Goal: Task Accomplishment & Management: Use online tool/utility

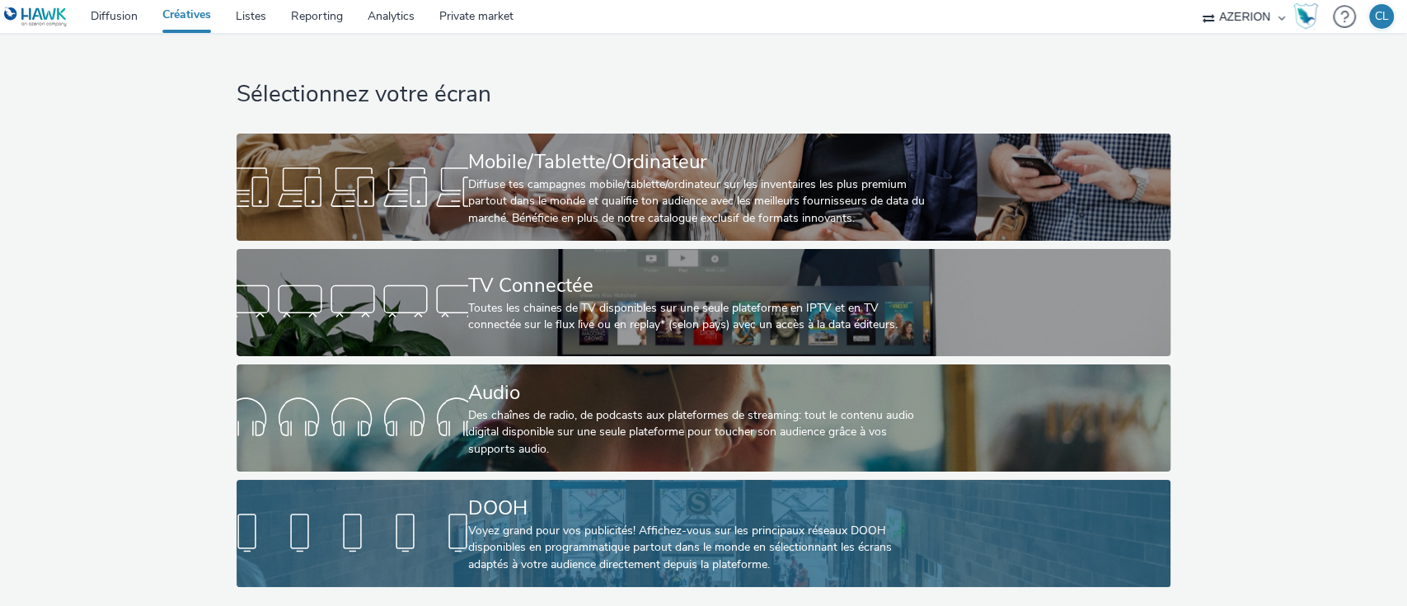
click at [541, 516] on div "DOOH" at bounding box center [700, 508] width 464 height 29
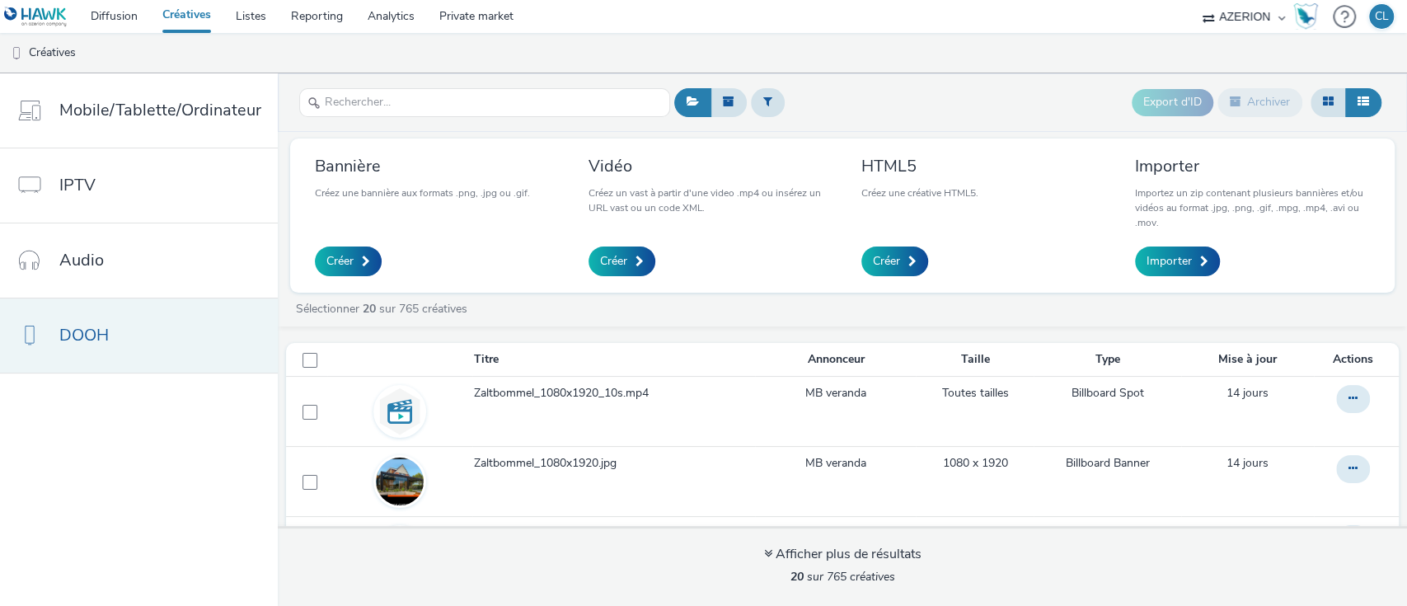
click at [203, 358] on link "DOOH" at bounding box center [139, 335] width 278 height 74
click at [622, 255] on span "Créer" at bounding box center [613, 261] width 27 height 16
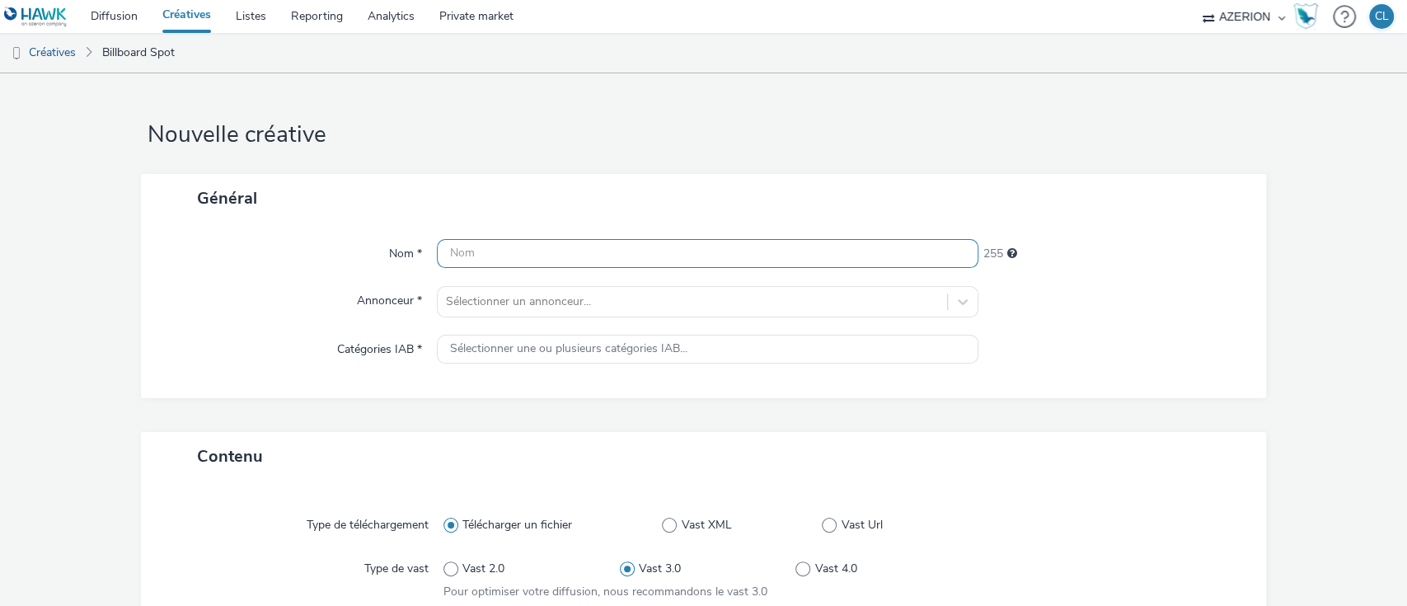
click at [622, 255] on input "text" at bounding box center [708, 253] width 542 height 29
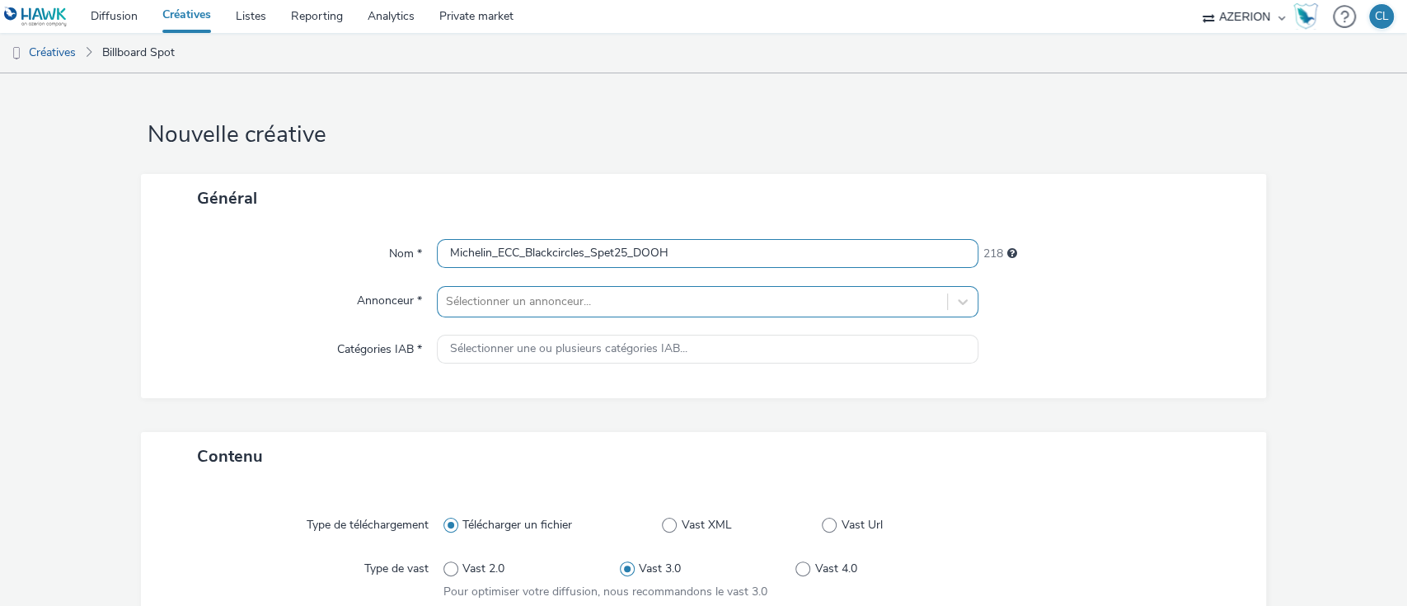
type input "Michelin_ECC_Blackcircles_Spet25_DOOH"
click at [574, 303] on div "Sélectionner un annonceur..." at bounding box center [708, 301] width 542 height 31
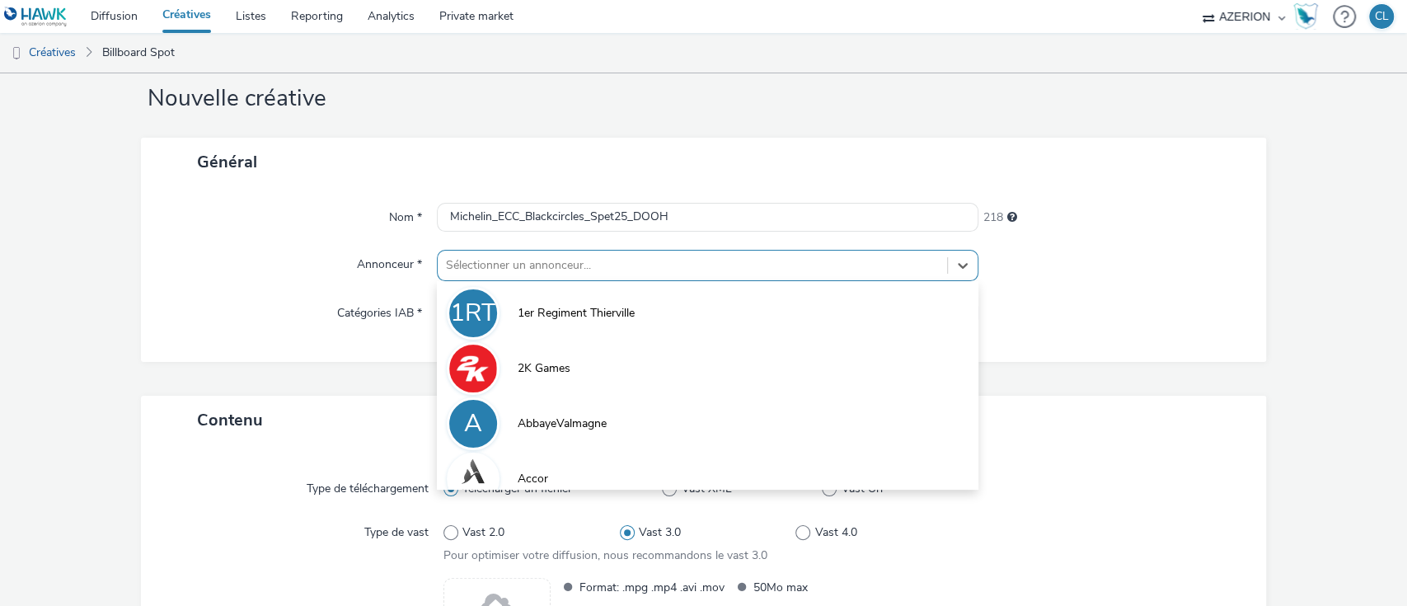
scroll to position [39, 0]
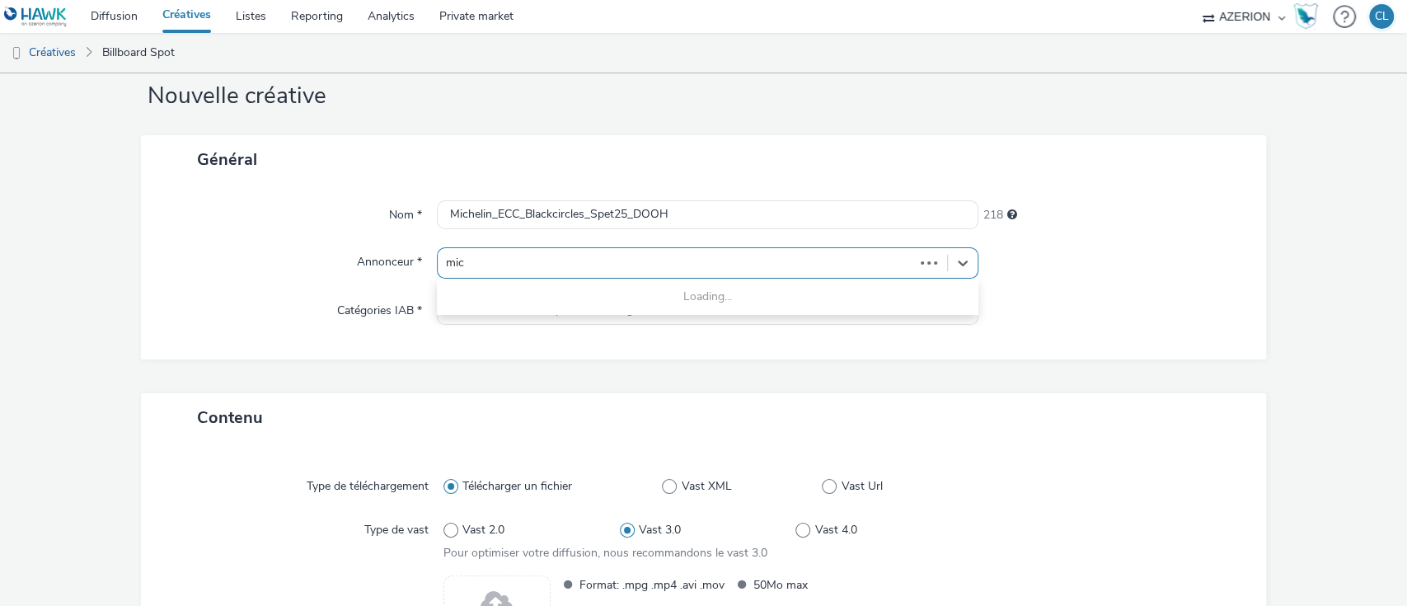
type input "mich"
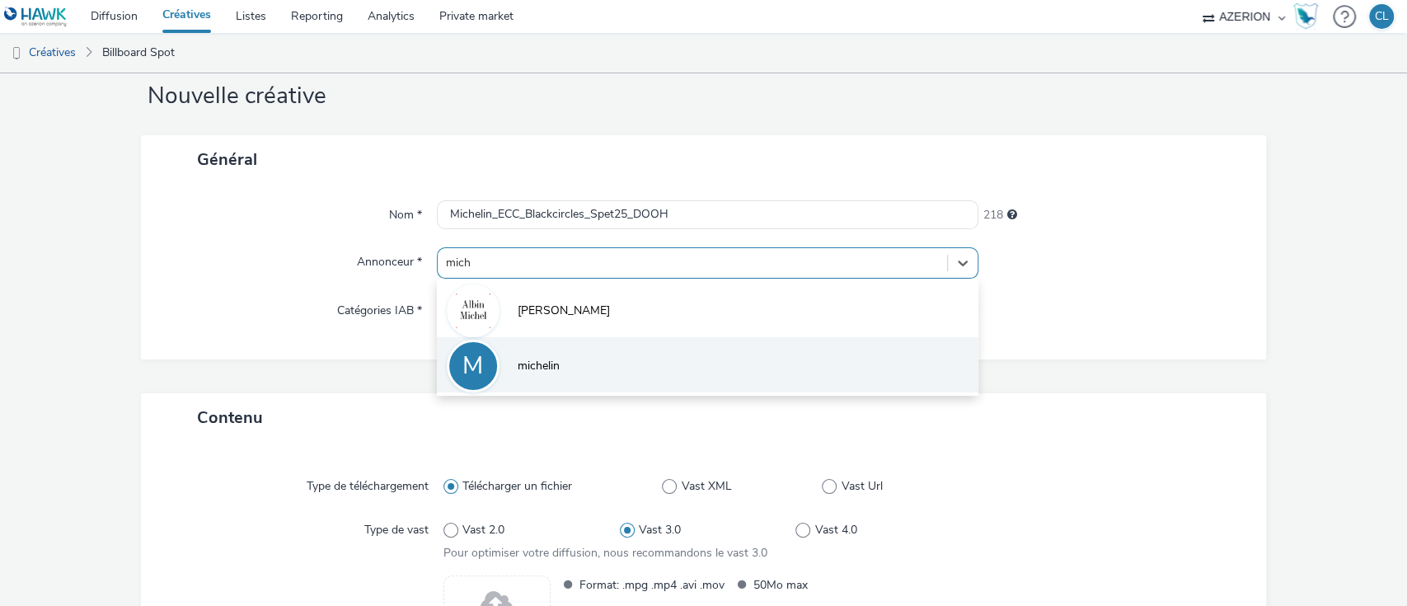
click at [556, 364] on li "M michelin" at bounding box center [708, 364] width 542 height 55
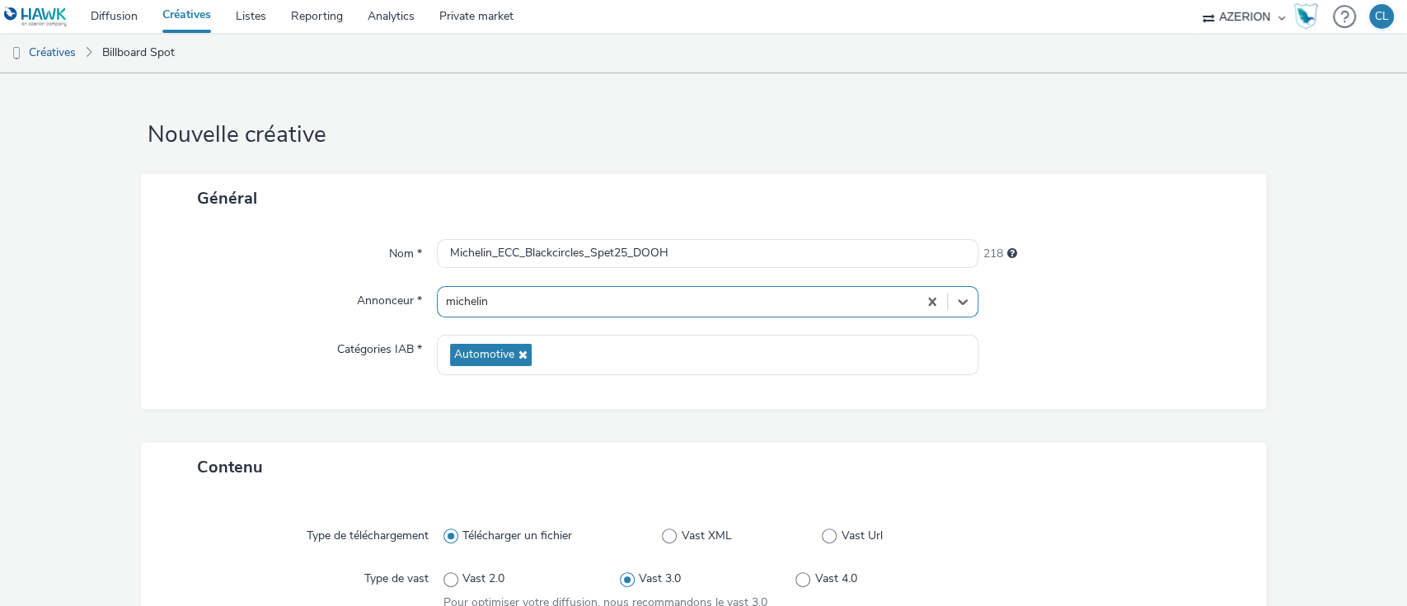
scroll to position [247, 0]
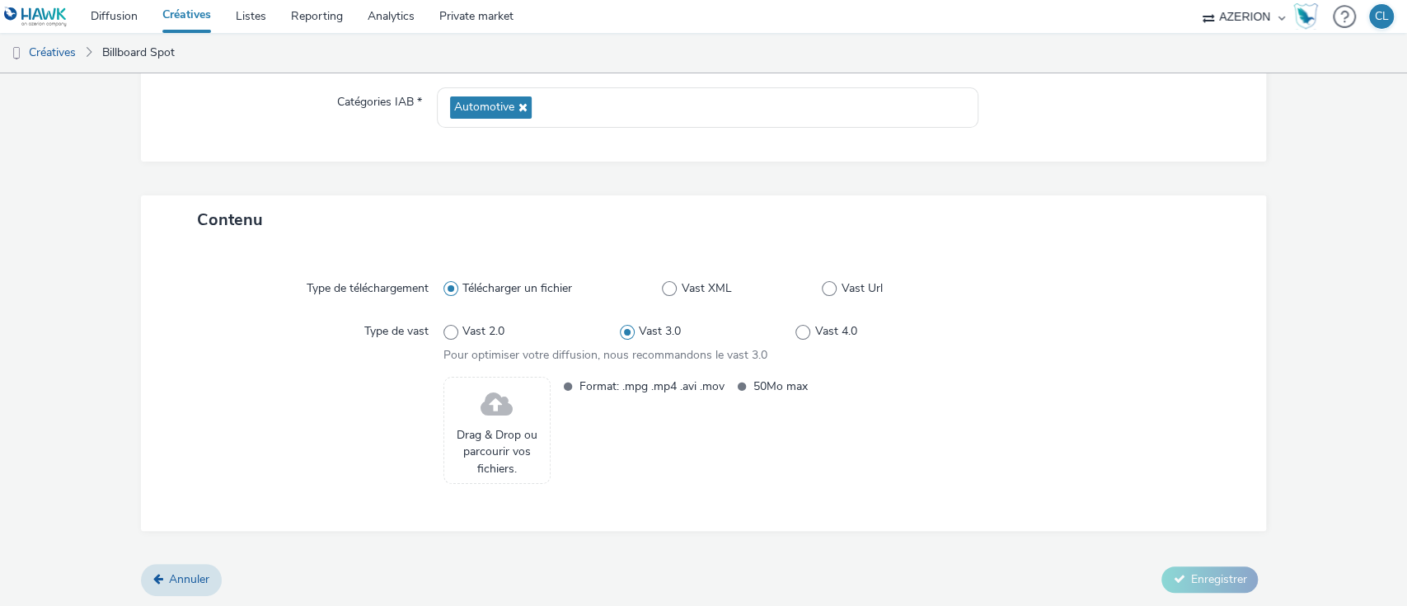
click at [503, 412] on span at bounding box center [497, 405] width 32 height 44
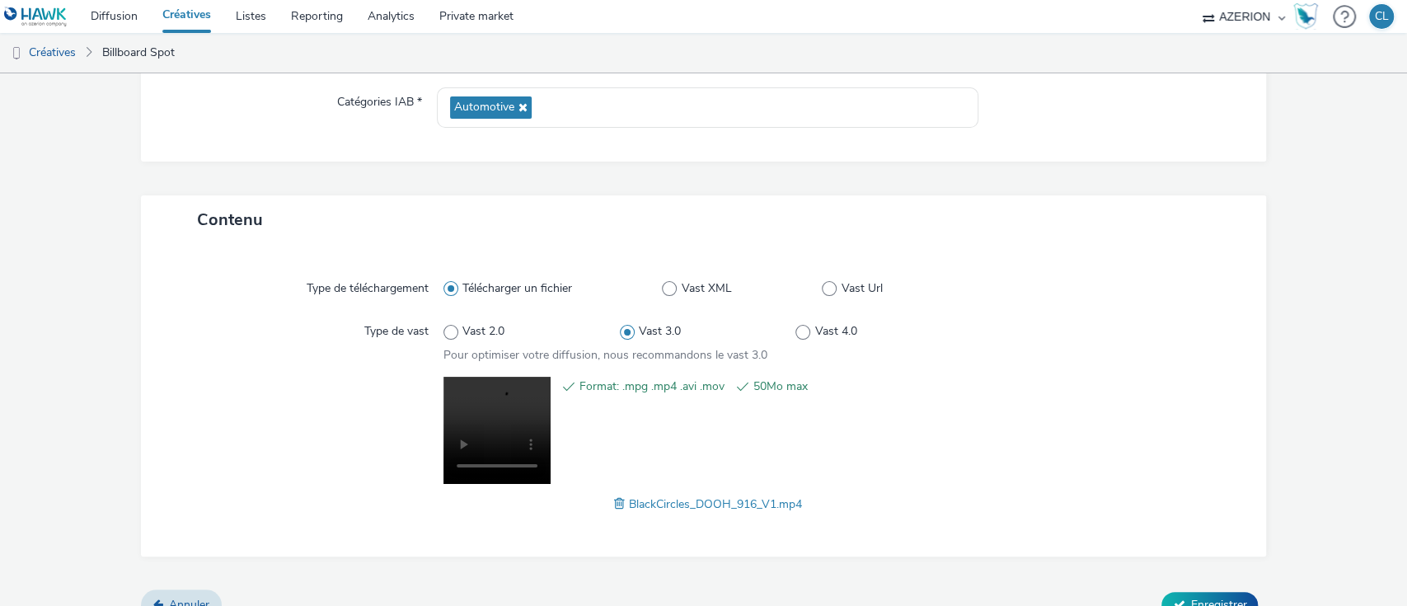
scroll to position [272, 0]
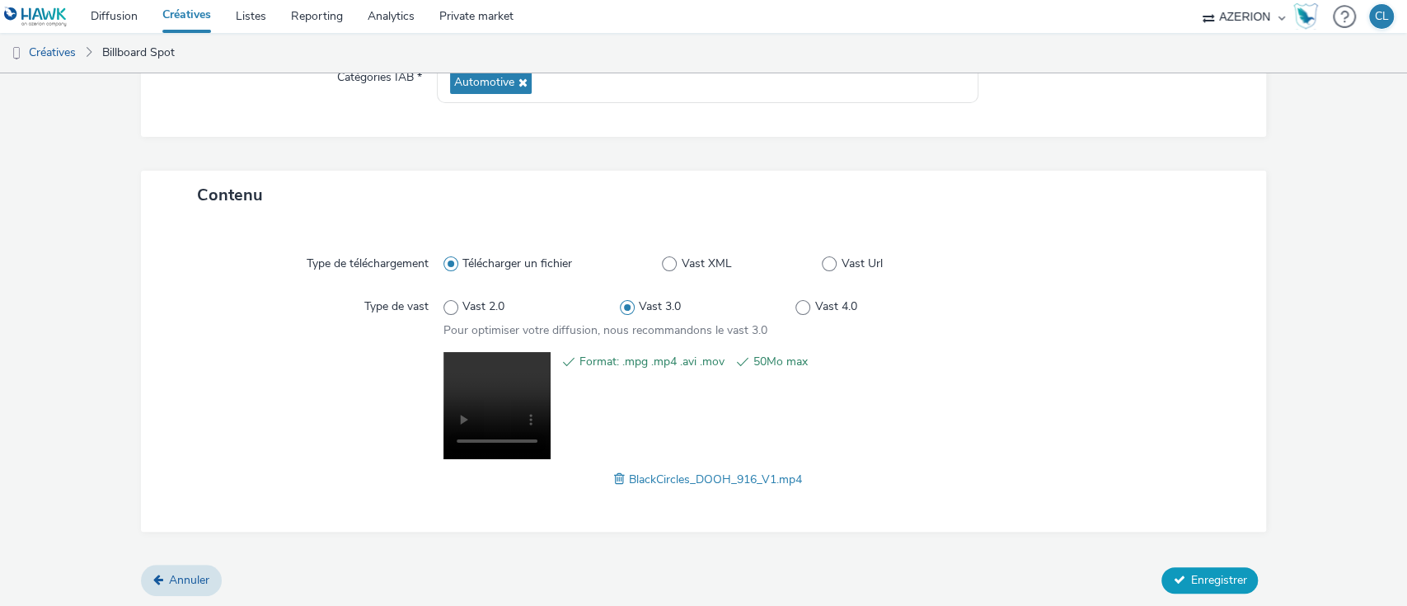
click at [1161, 583] on button "Enregistrer" at bounding box center [1209, 580] width 96 height 26
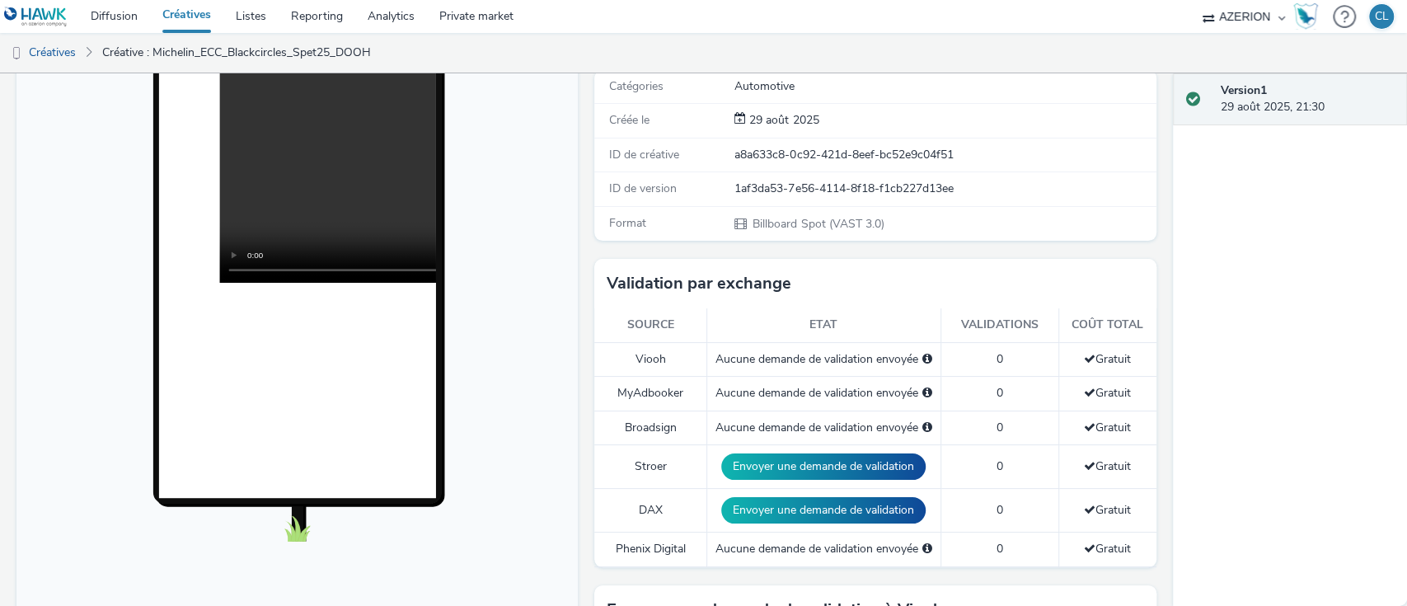
scroll to position [230, 0]
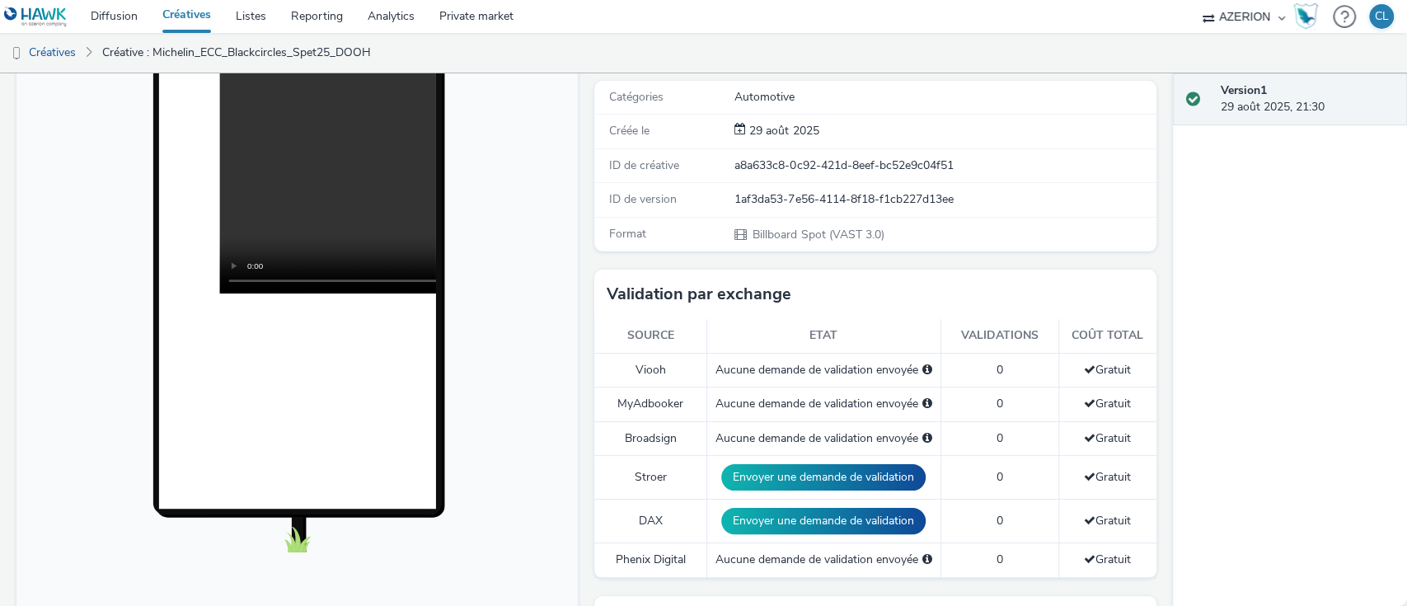
click at [676, 359] on td "Viooh" at bounding box center [650, 370] width 112 height 34
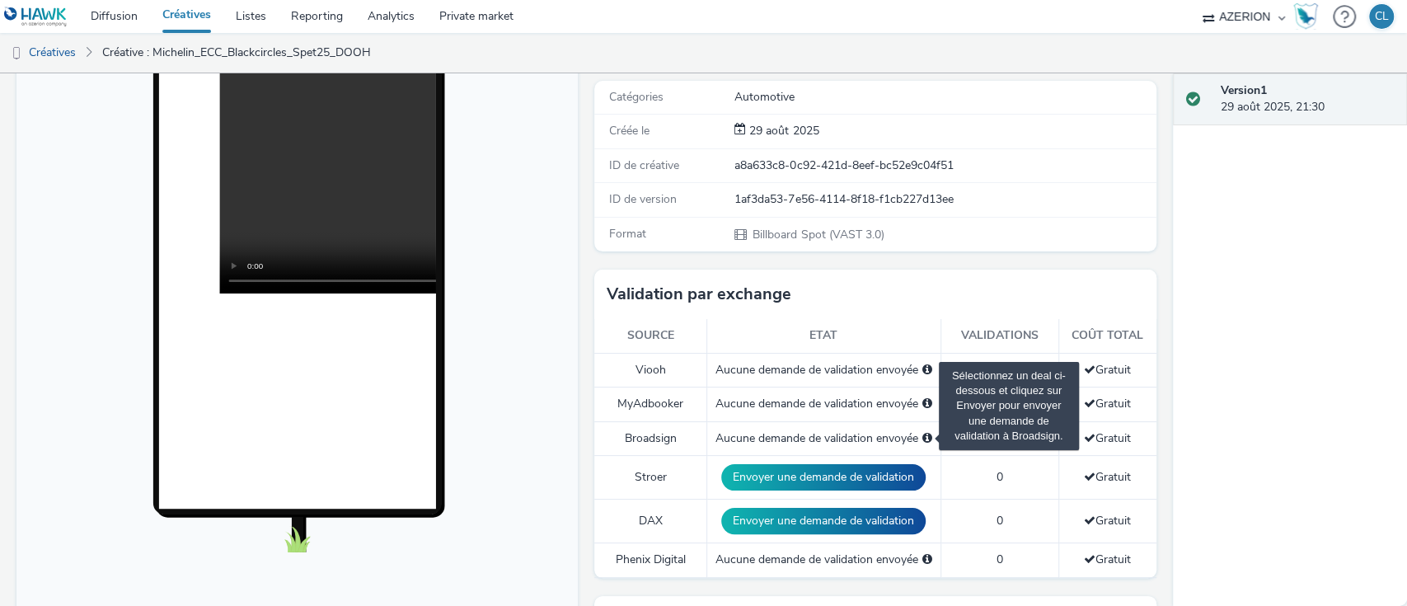
click at [922, 439] on span "Sélectionnez un deal ci-dessous et cliquez sur Envoyer pour envoyer une demande…" at bounding box center [927, 438] width 10 height 12
click at [922, 434] on span "Sélectionnez un deal ci-dessous et cliquez sur Envoyer pour envoyer une demande…" at bounding box center [927, 438] width 10 height 12
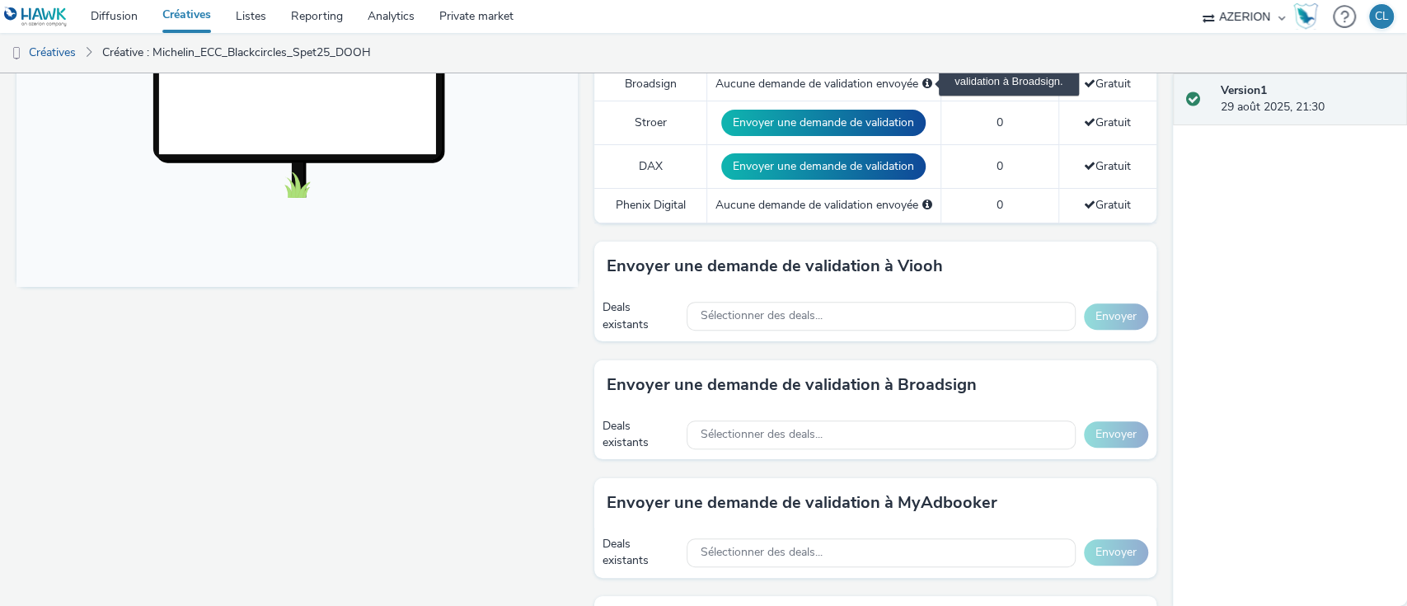
scroll to position [587, 0]
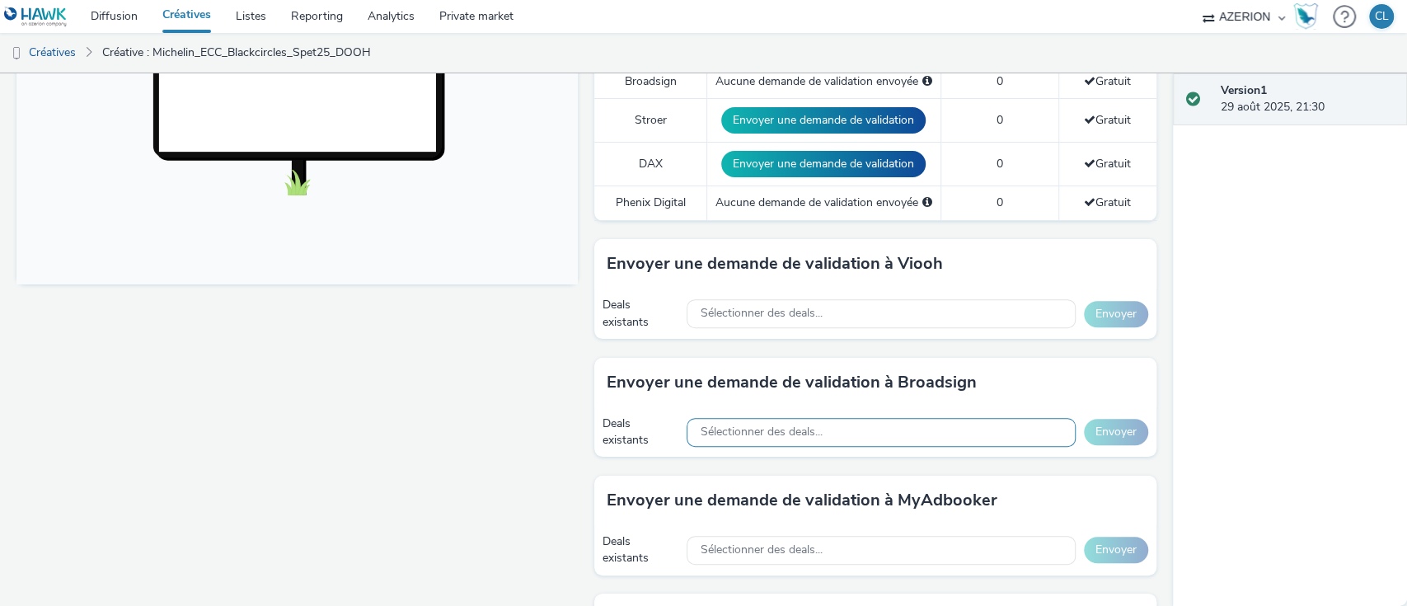
click at [871, 434] on div "Sélectionner des deals..." at bounding box center [881, 432] width 388 height 29
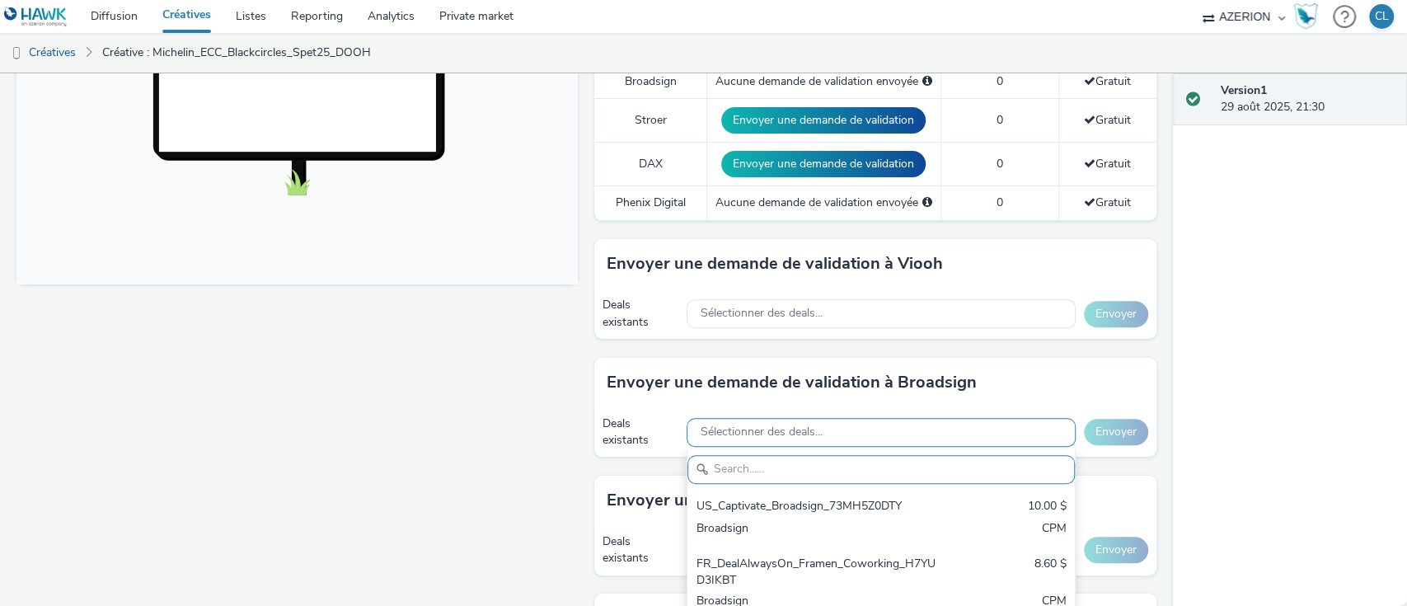
paste input "6FTLPBESJA"
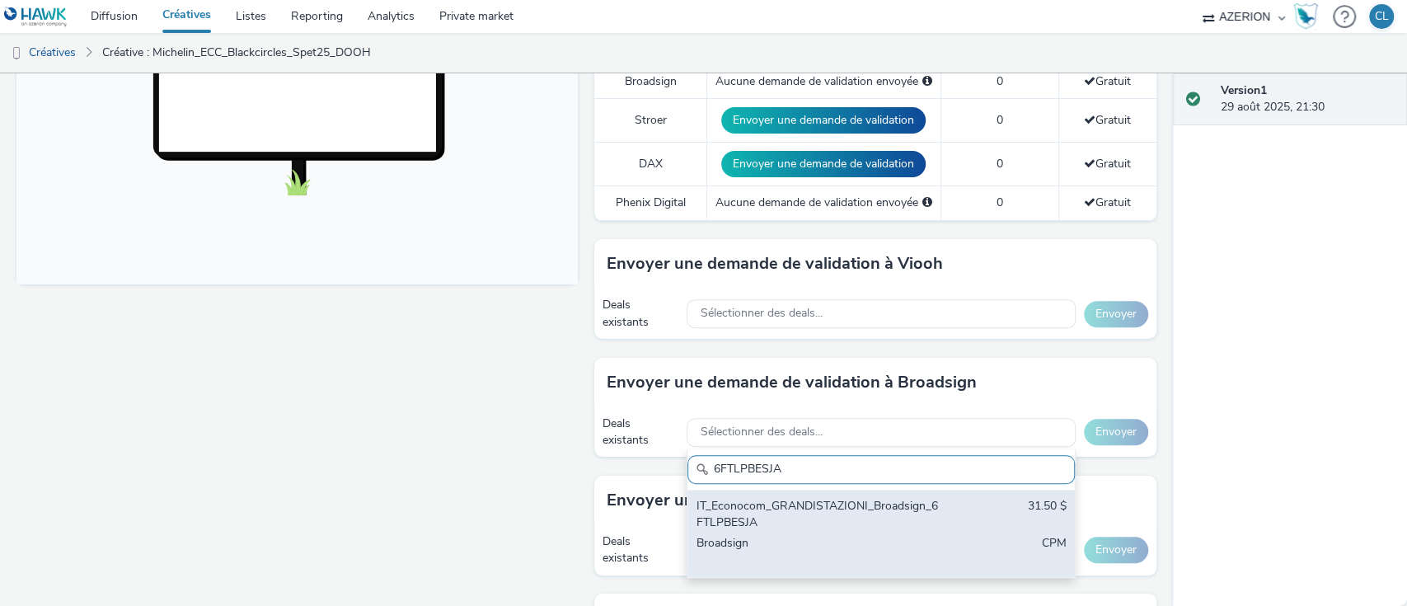
type input "6FTLPBESJA"
click at [826, 524] on div "IT_Econocom_GRANDISTAZIONI_Broadsign_6FTLPBESJA" at bounding box center [818, 515] width 244 height 34
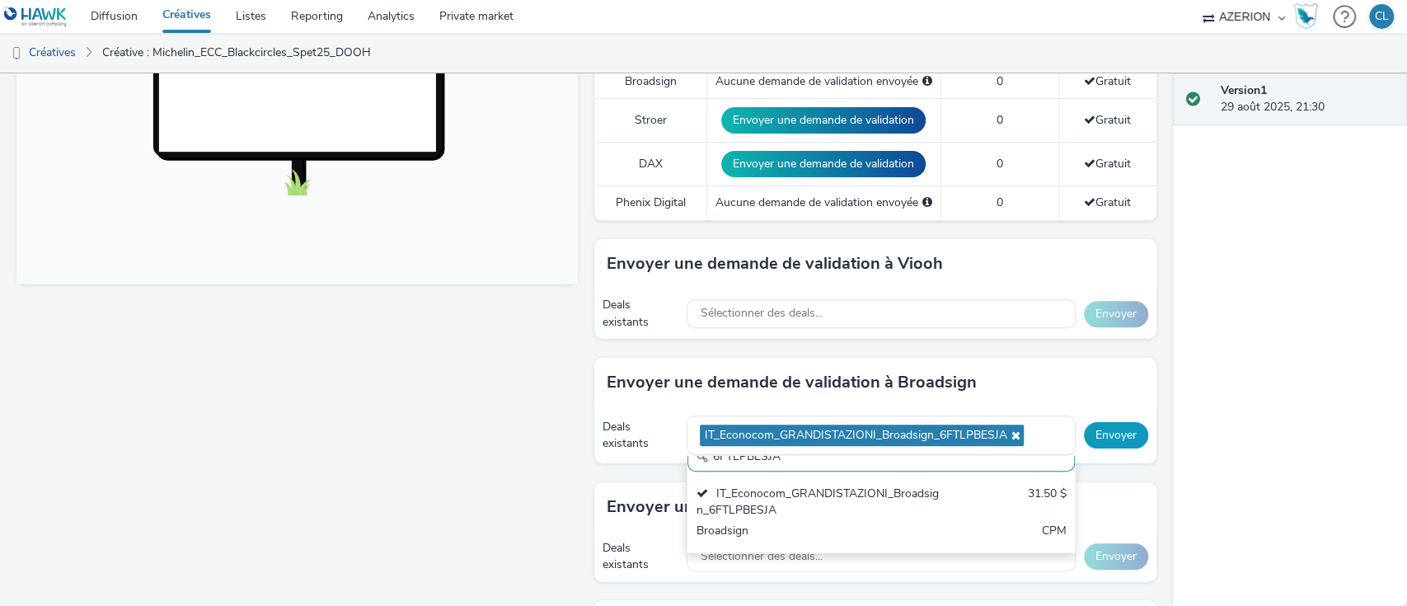
scroll to position [0, 0]
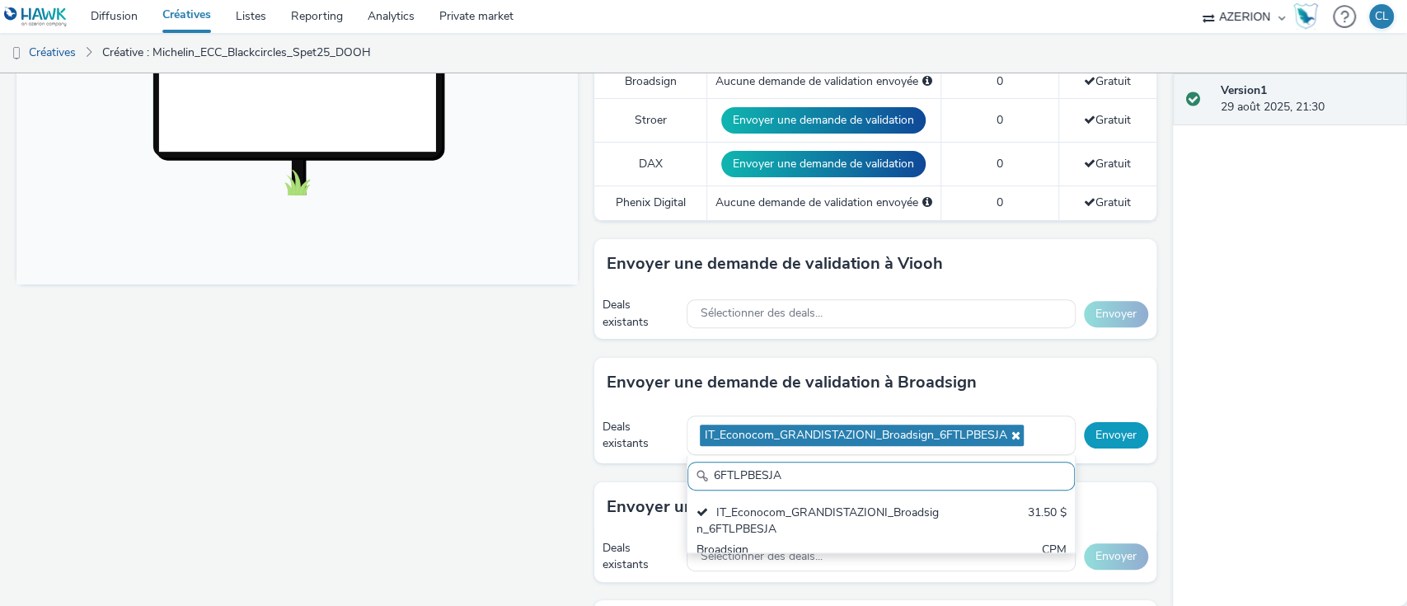
click at [1091, 439] on button "Envoyer" at bounding box center [1116, 435] width 64 height 26
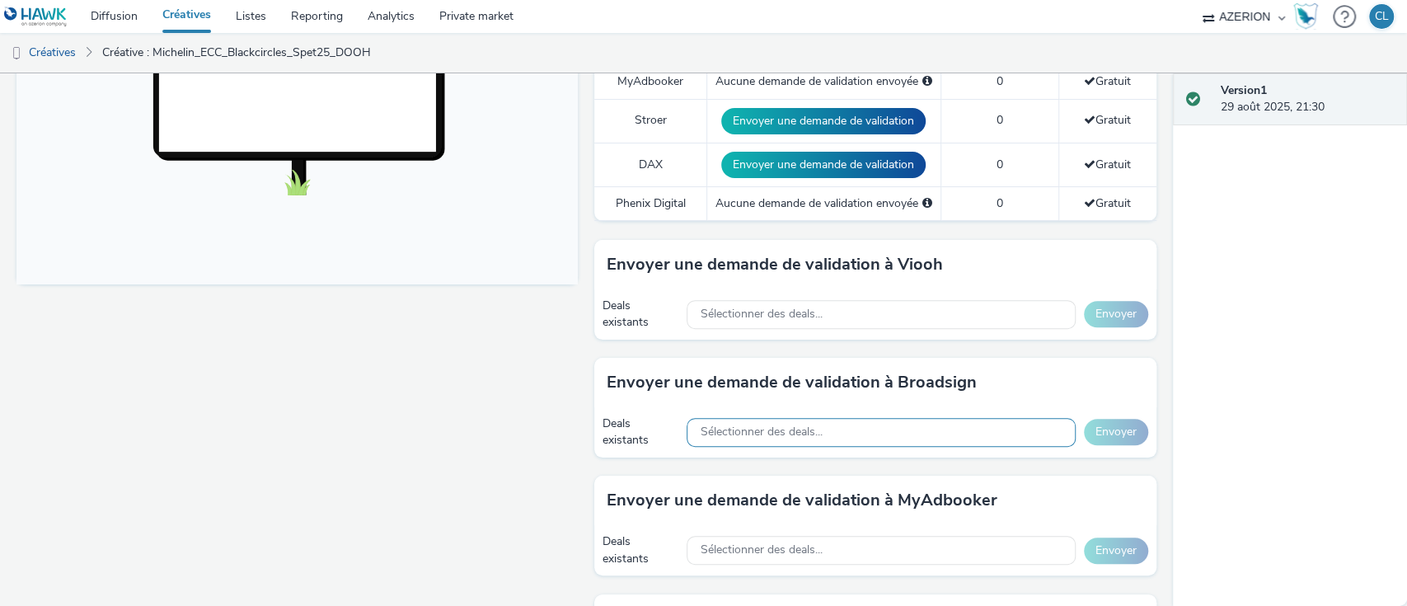
click at [832, 432] on div "Sélectionner des deals..." at bounding box center [881, 432] width 388 height 29
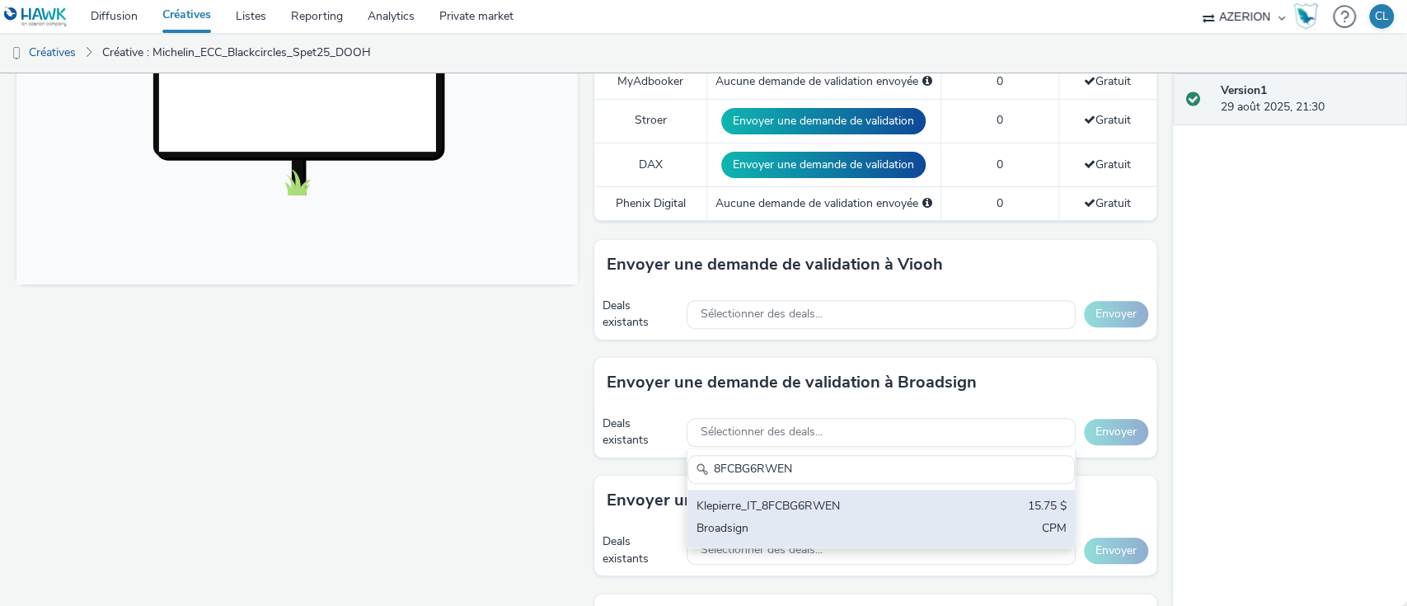
type input "8FCBG6RWEN"
click at [790, 513] on div "Klepierre_IT_8FCBG6RWEN" at bounding box center [818, 507] width 244 height 19
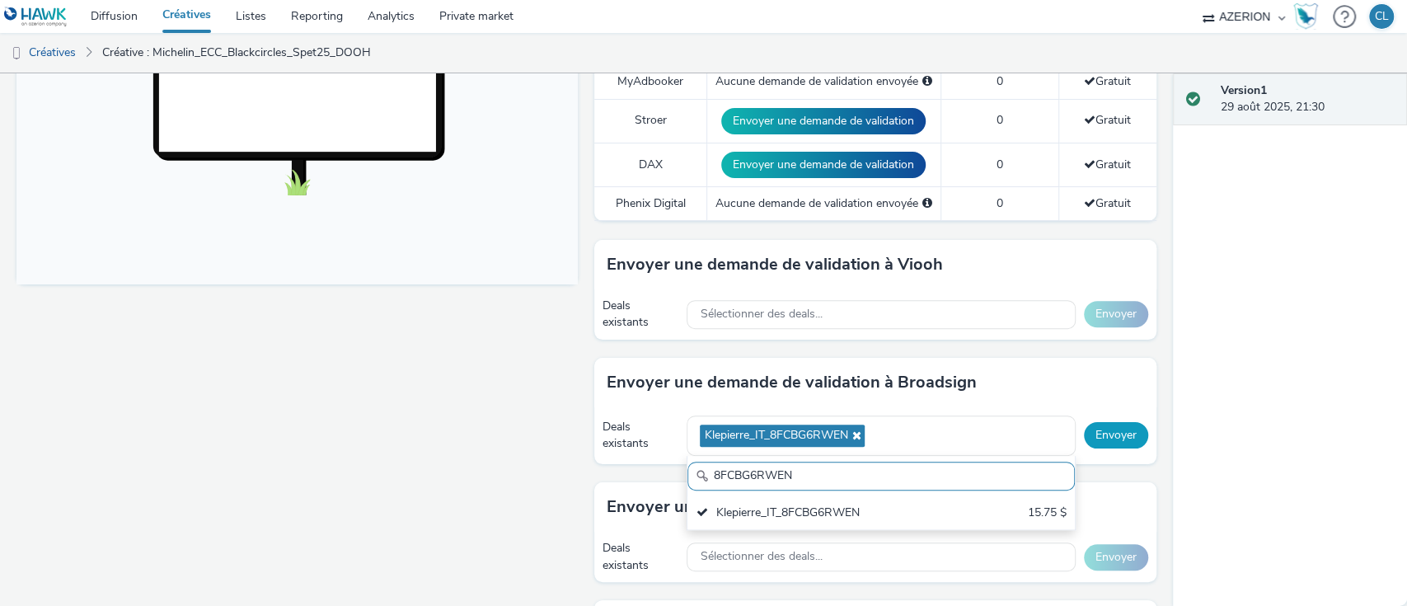
click at [1084, 422] on button "Envoyer" at bounding box center [1116, 435] width 64 height 26
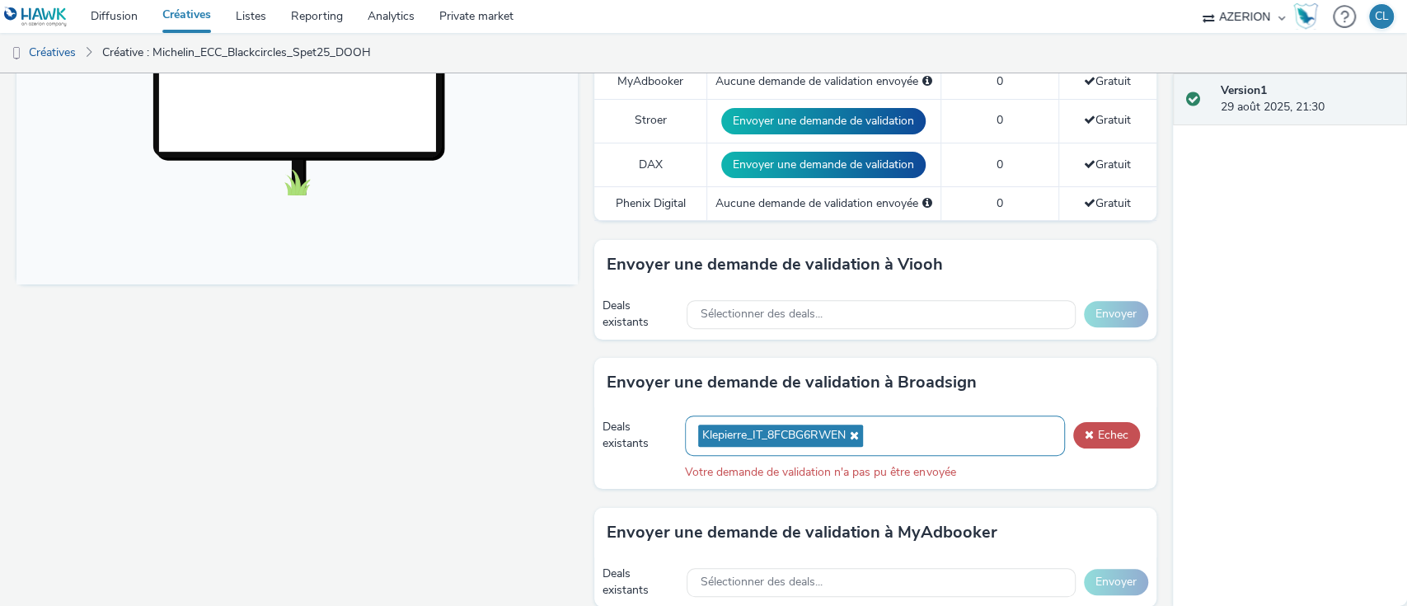
click at [851, 438] on icon at bounding box center [852, 435] width 13 height 12
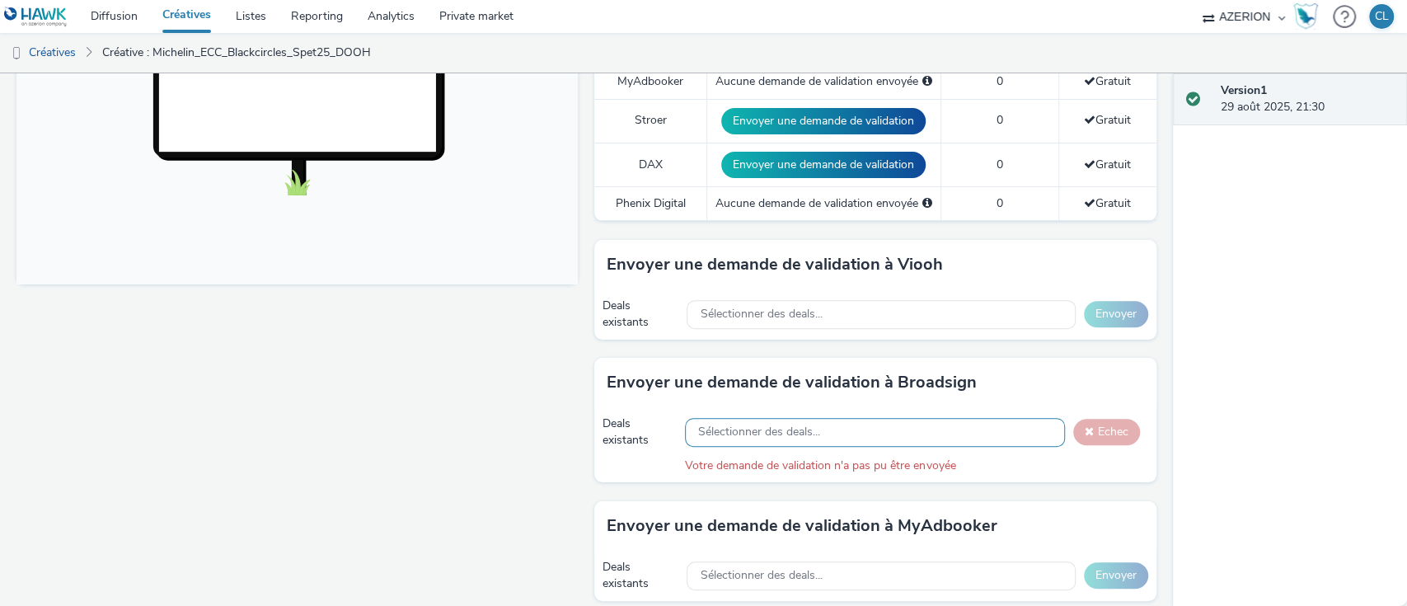
click at [810, 437] on span "Sélectionner des deals..." at bounding box center [759, 432] width 122 height 14
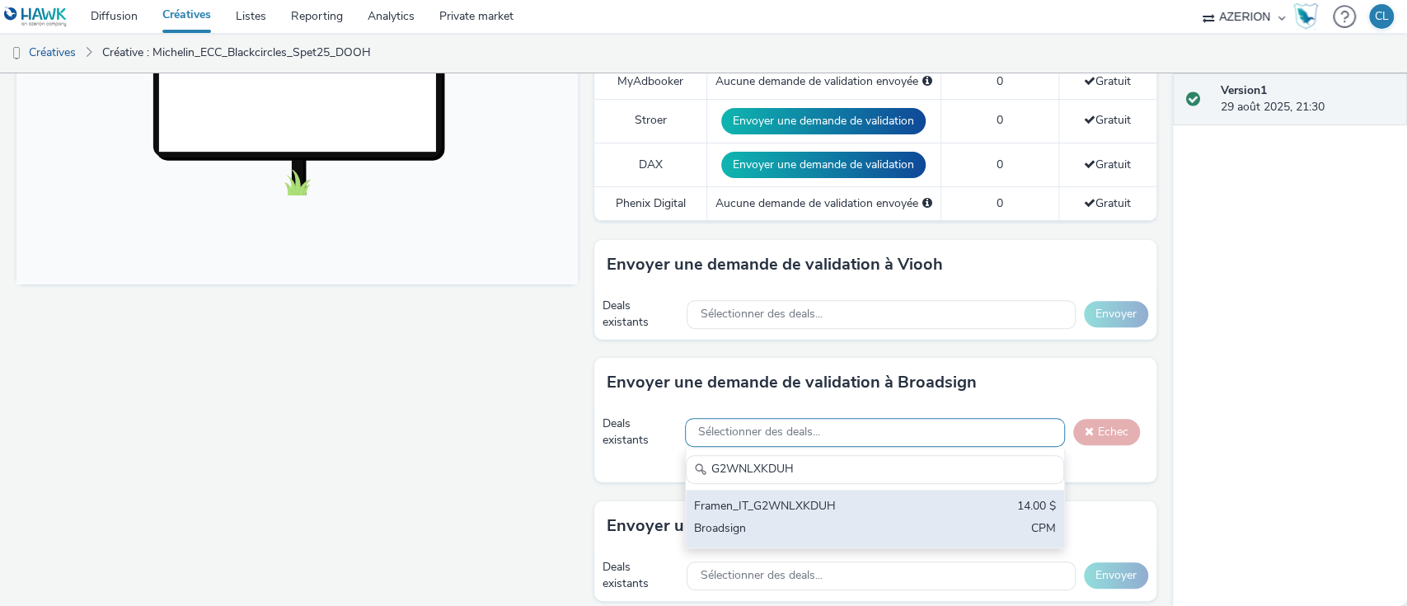
type input "G2WNLXKDUH"
click at [760, 525] on div "Broadsign" at bounding box center [813, 529] width 238 height 19
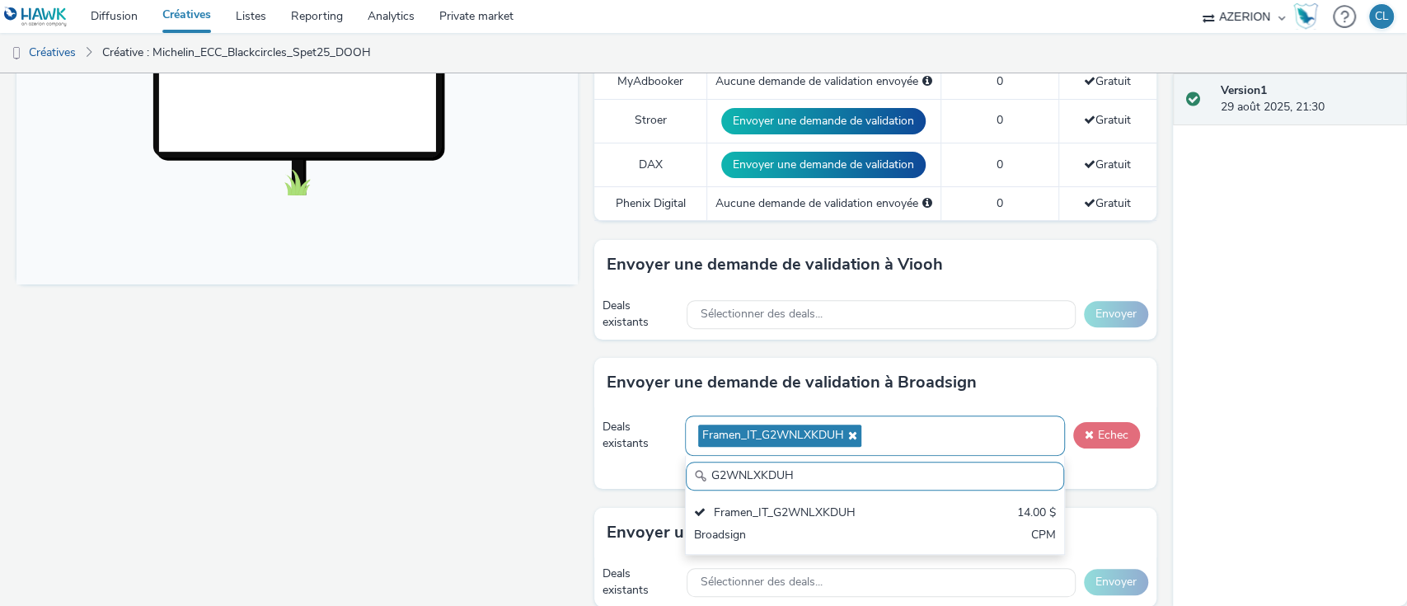
click at [1073, 431] on button "Echec" at bounding box center [1106, 435] width 67 height 26
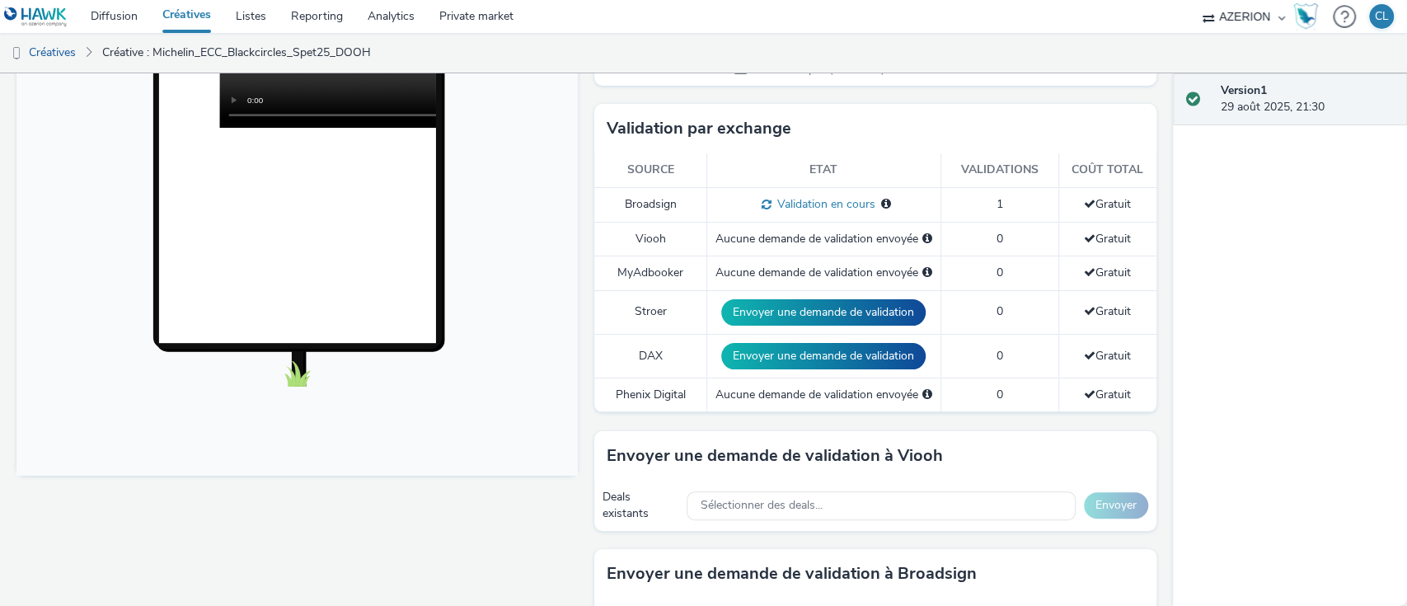
scroll to position [535, 0]
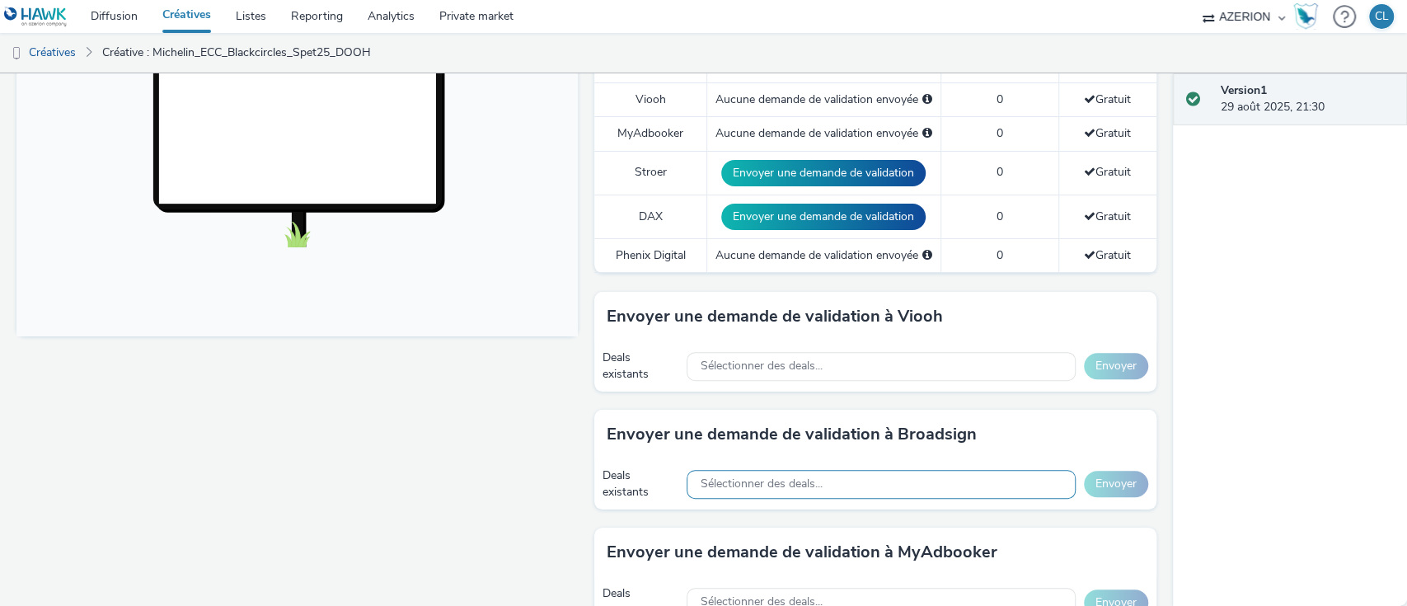
click at [700, 482] on span "Sélectionner des deals..." at bounding box center [761, 484] width 122 height 14
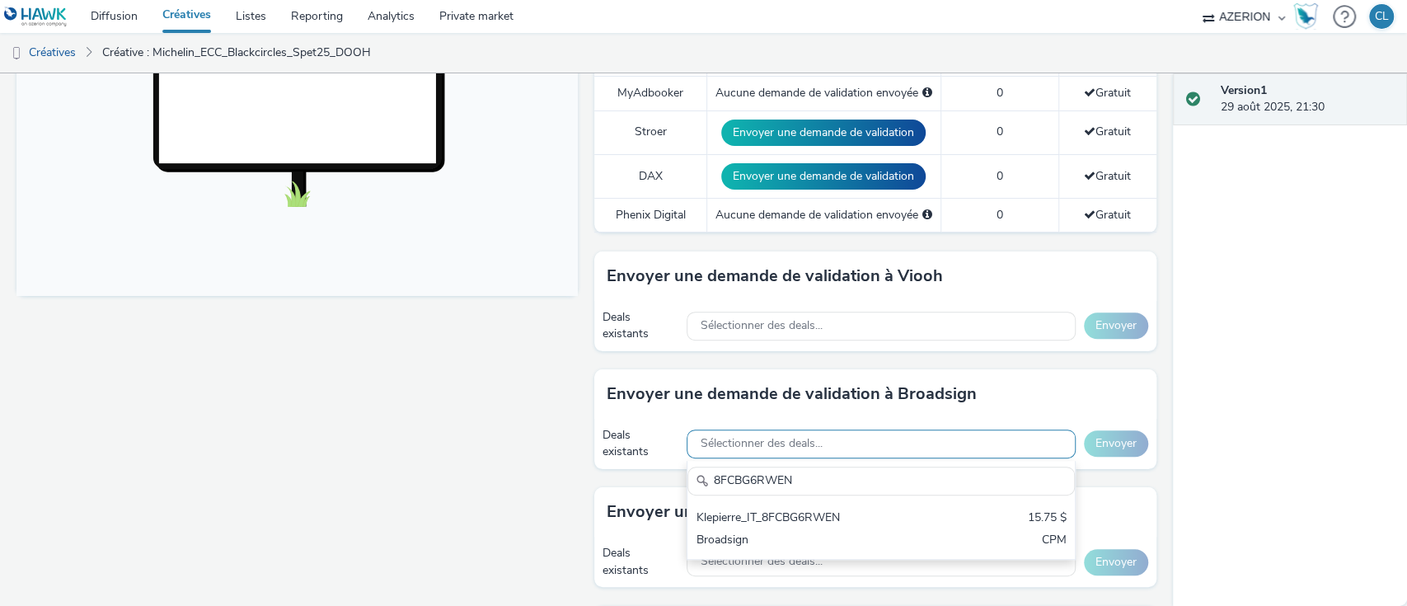
scroll to position [580, 0]
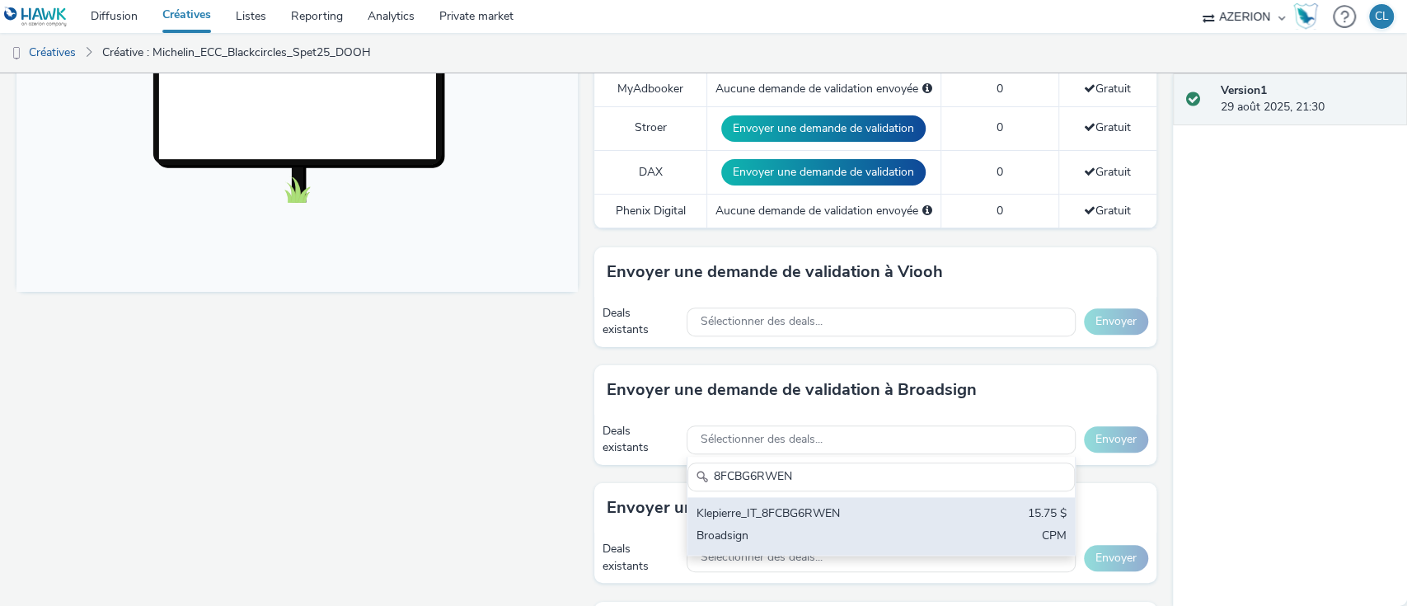
type input "8FCBG6RWEN"
click at [722, 524] on div "Klepierre_IT_8FCBG6RWEN 15.75 $ Broadsign CPM" at bounding box center [881, 526] width 387 height 58
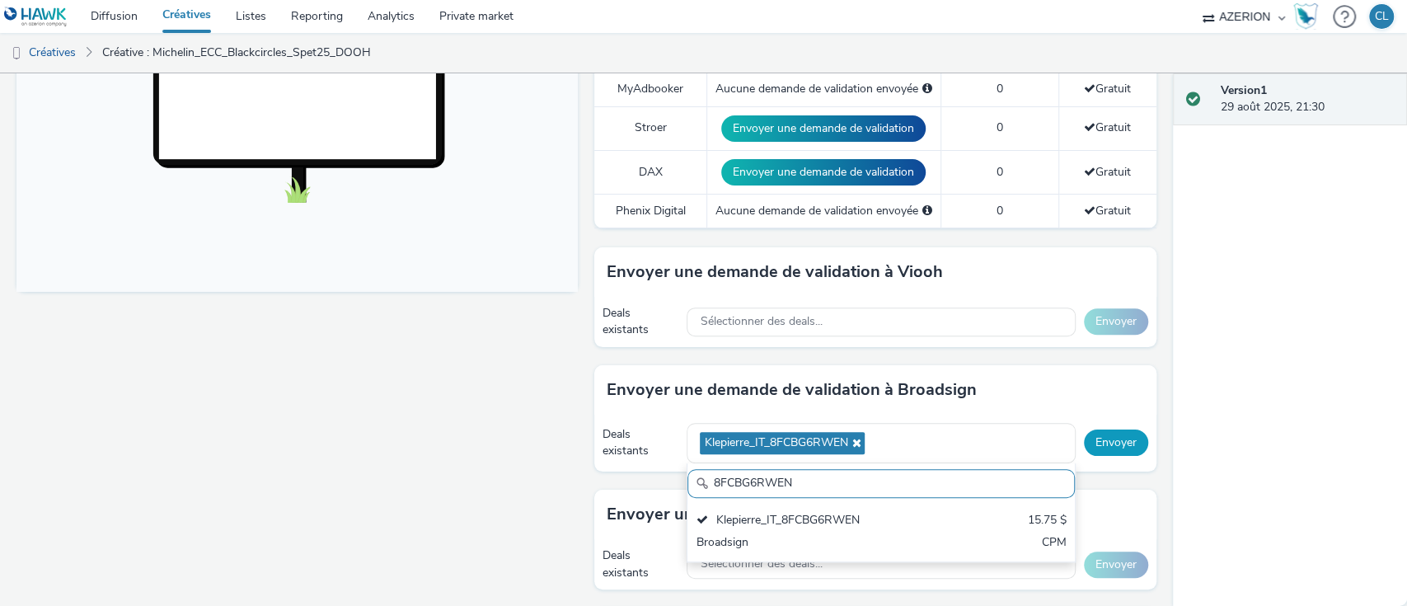
scroll to position [0, 0]
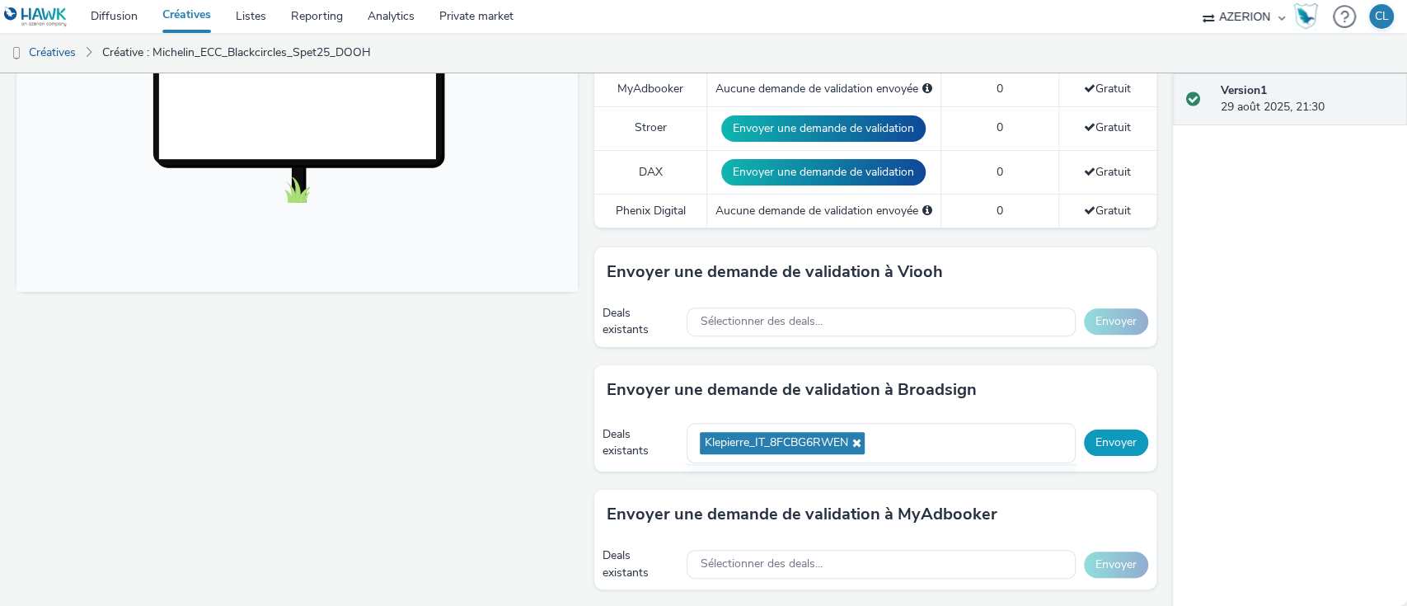
click at [1084, 439] on button "Envoyer" at bounding box center [1116, 442] width 64 height 26
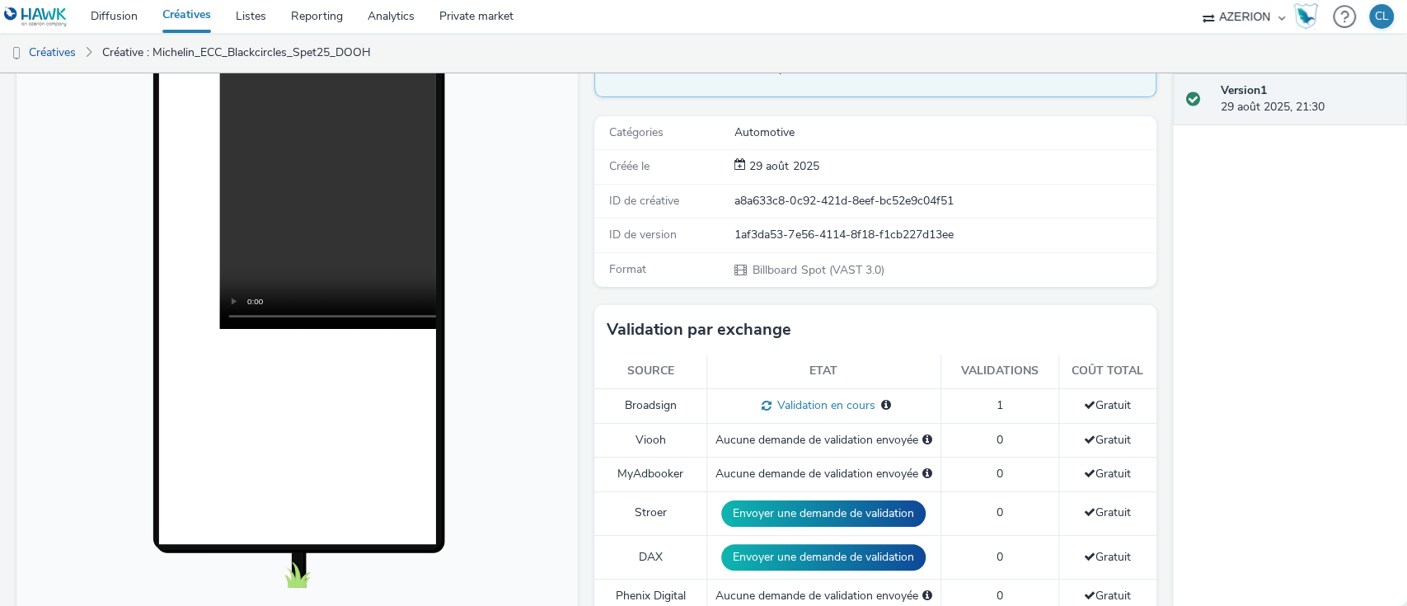
scroll to position [192, 0]
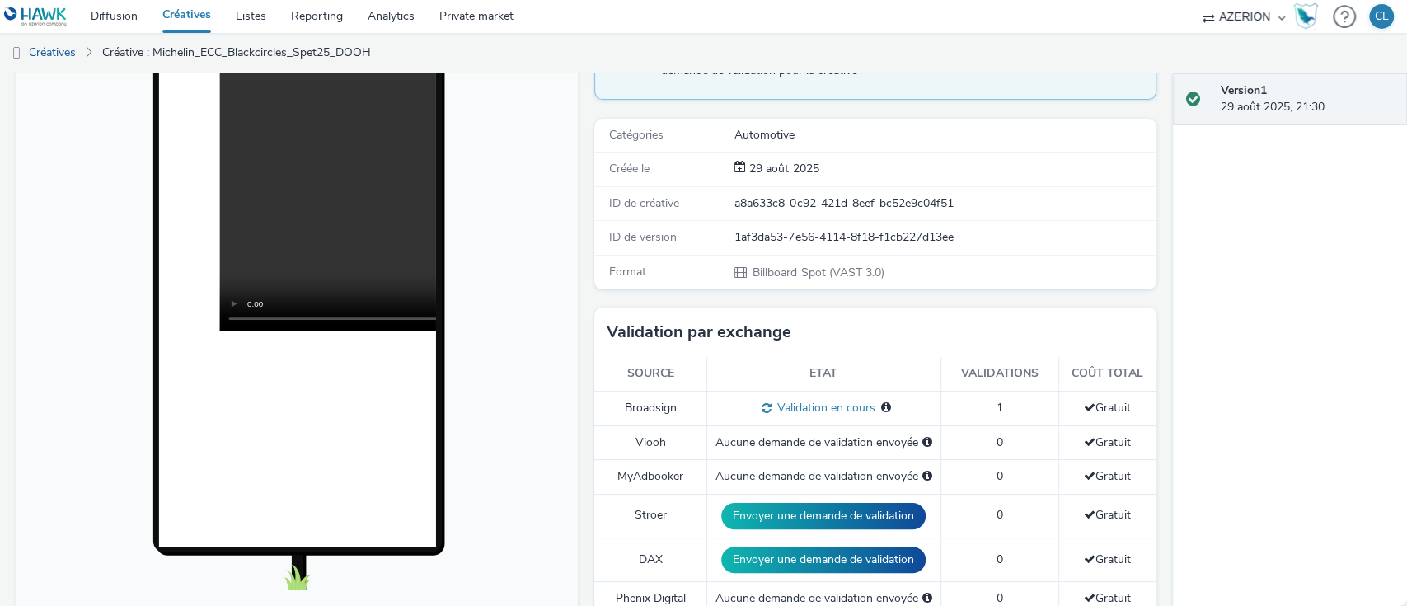
click at [1253, 429] on div "Version 1 29 août 2025, 21:30" at bounding box center [1290, 339] width 235 height 533
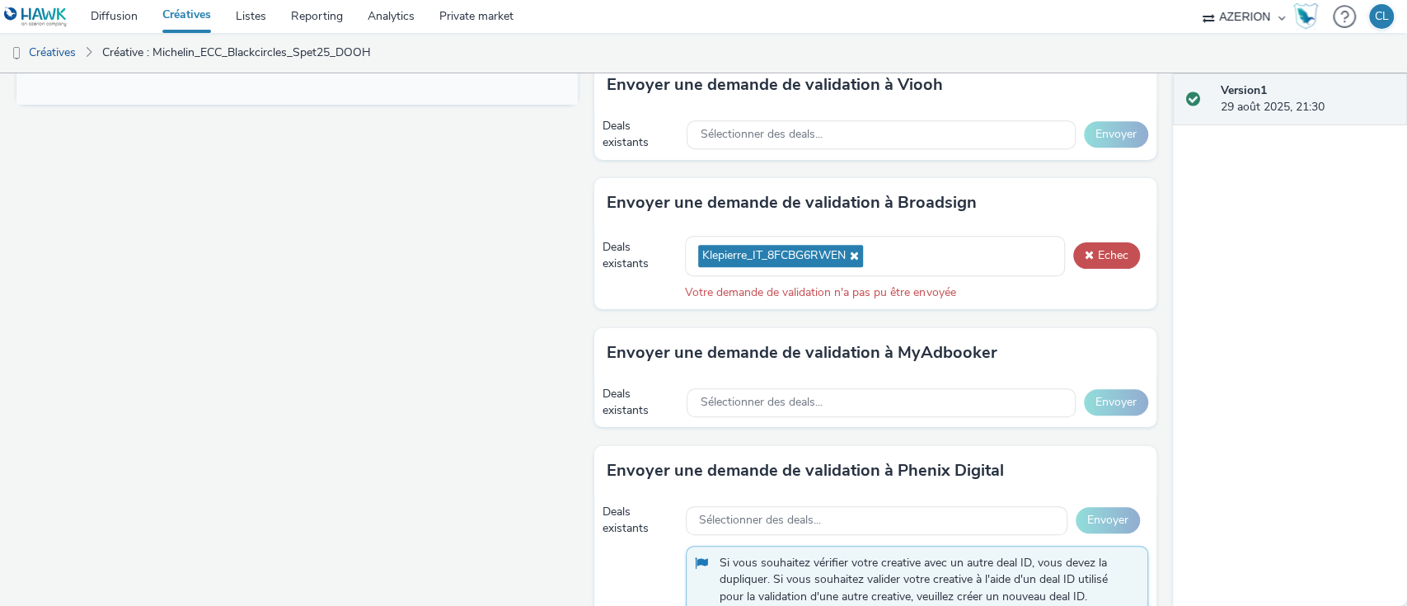
scroll to position [779, 0]
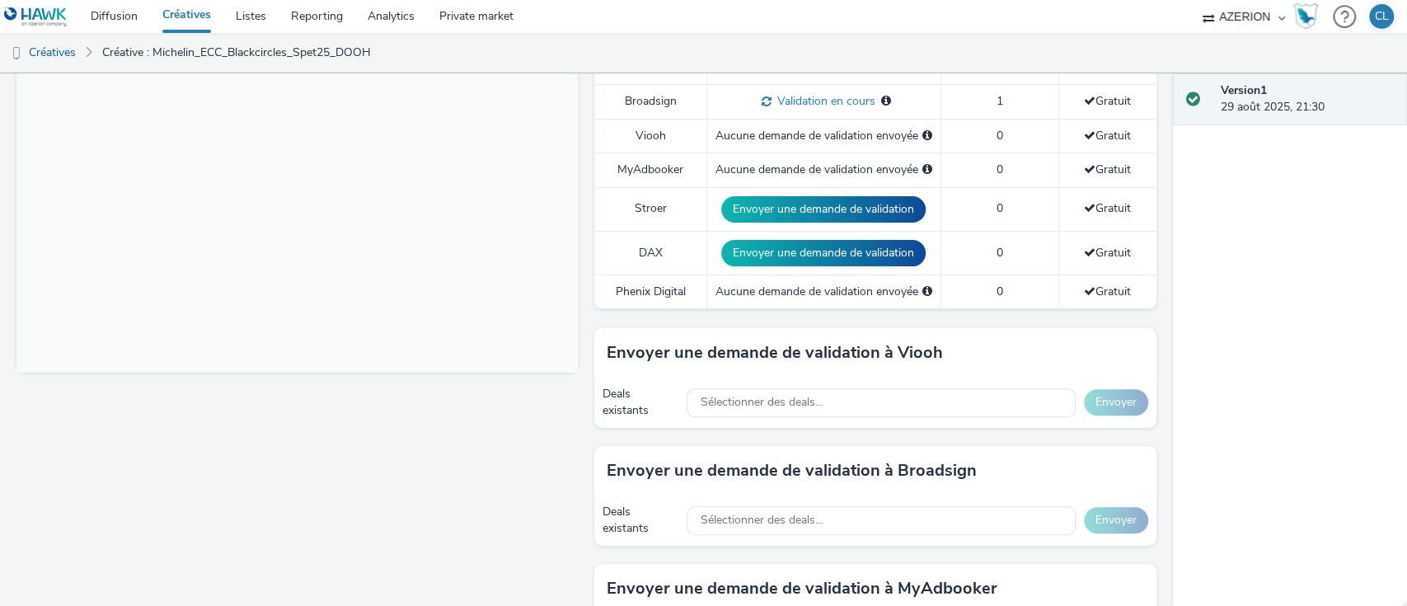
scroll to position [620, 0]
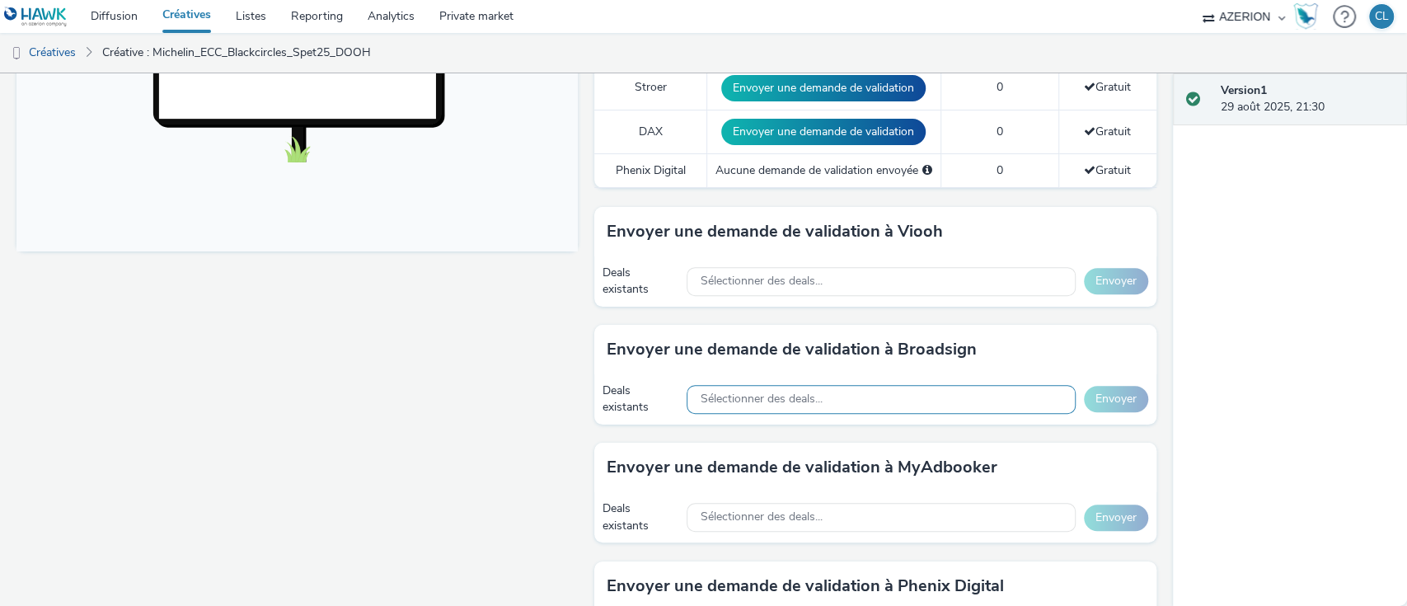
click at [753, 401] on span "Sélectionner des deals..." at bounding box center [761, 399] width 122 height 14
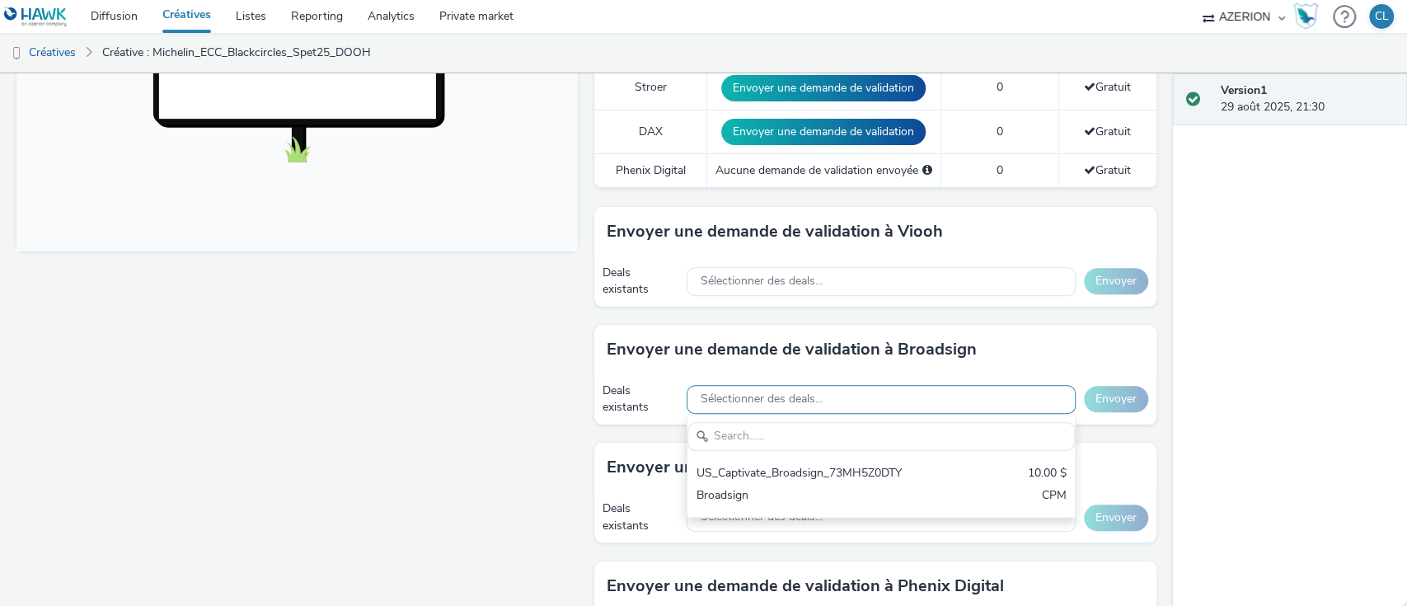
scroll to position [0, 0]
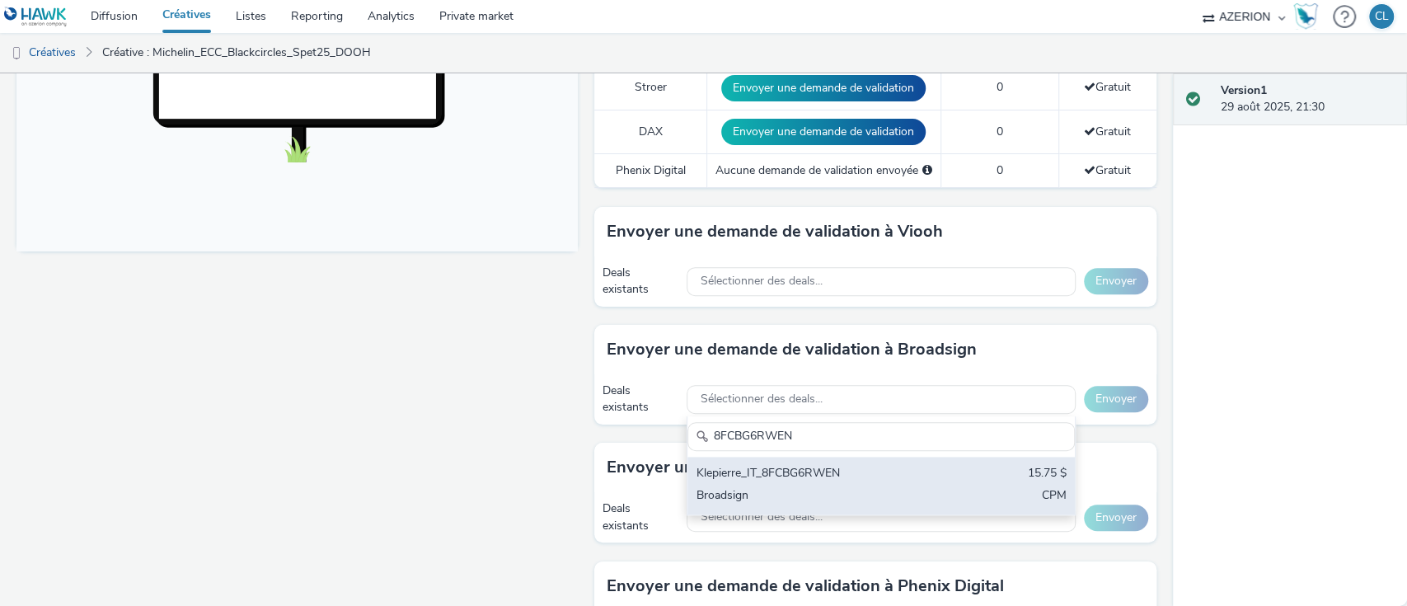
type input "8FCBG6RWEN"
click at [702, 477] on div "Klepierre_IT_8FCBG6RWEN" at bounding box center [818, 474] width 244 height 19
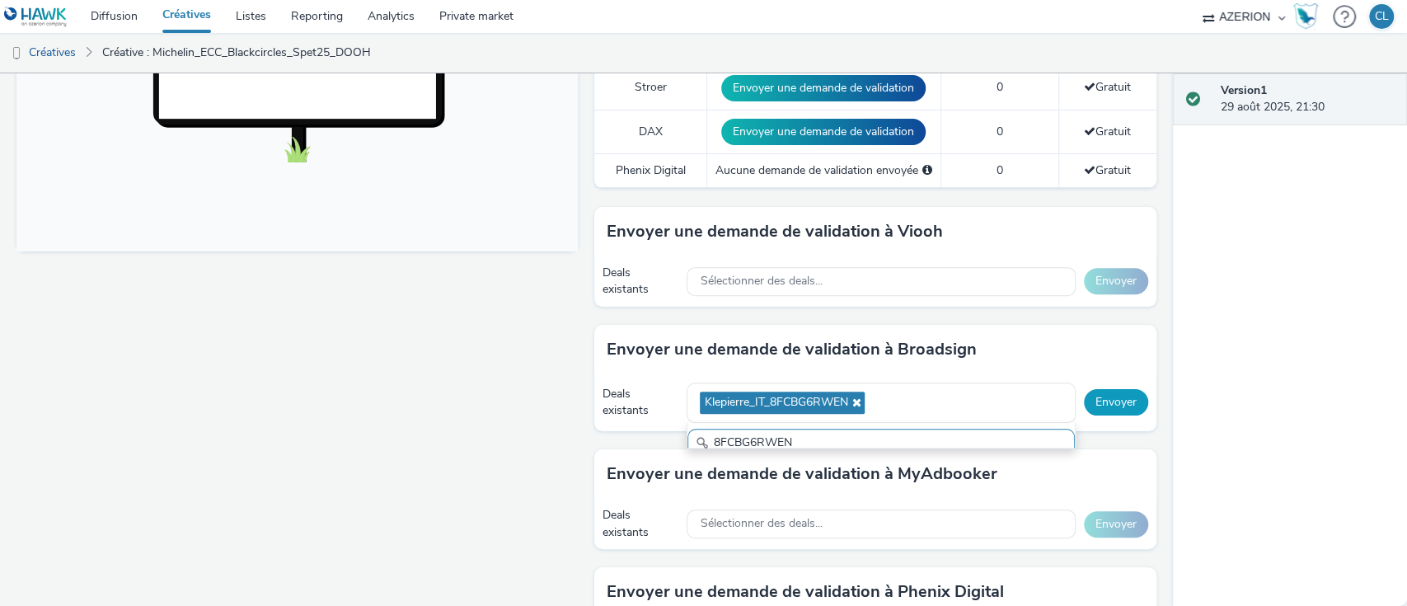
click at [1105, 406] on button "Envoyer" at bounding box center [1116, 402] width 64 height 26
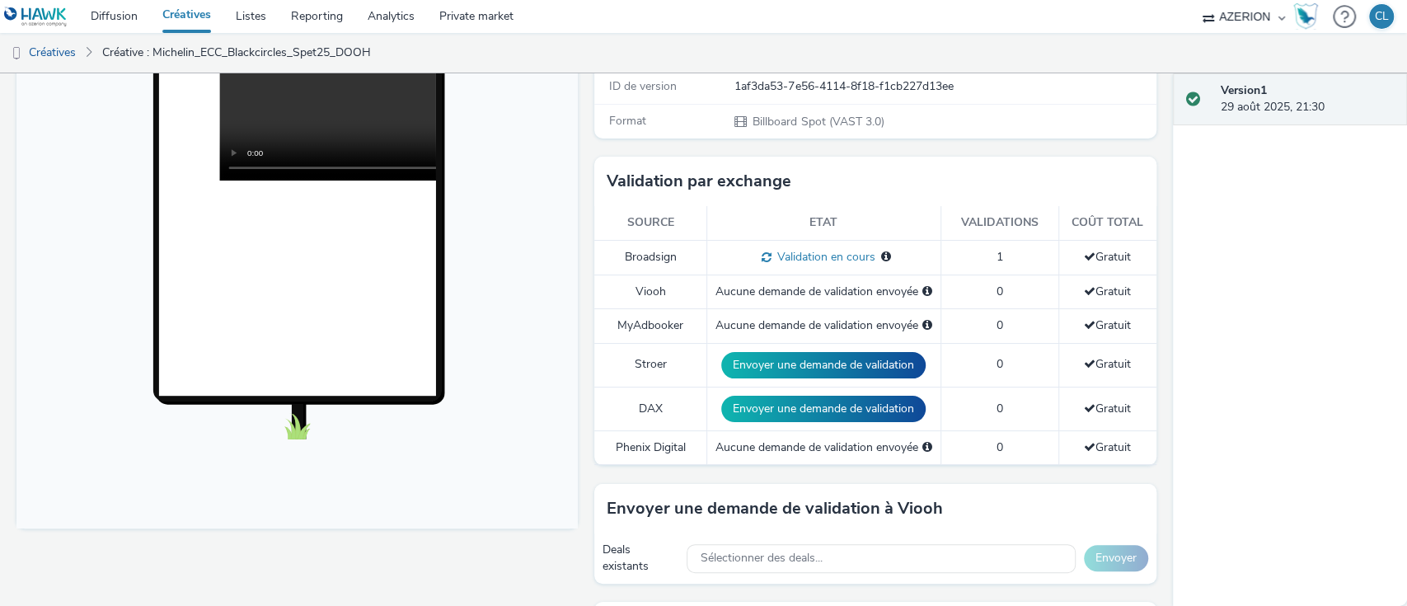
scroll to position [606, 0]
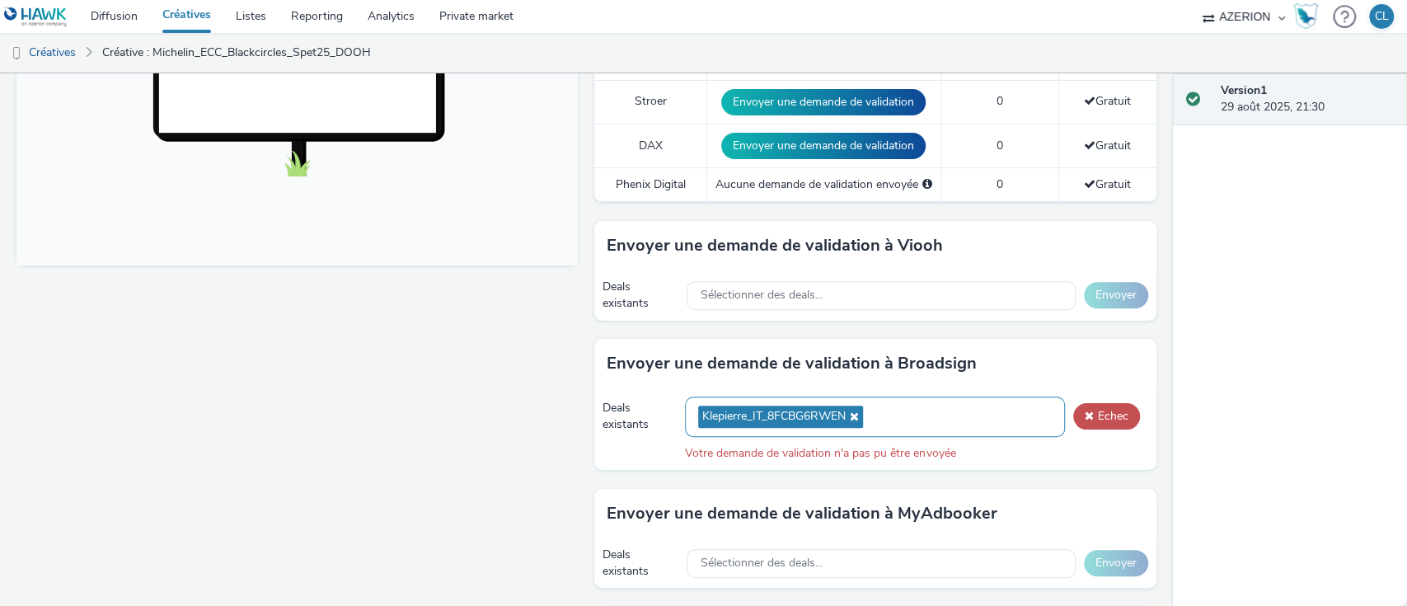
click at [851, 419] on icon at bounding box center [852, 417] width 13 height 12
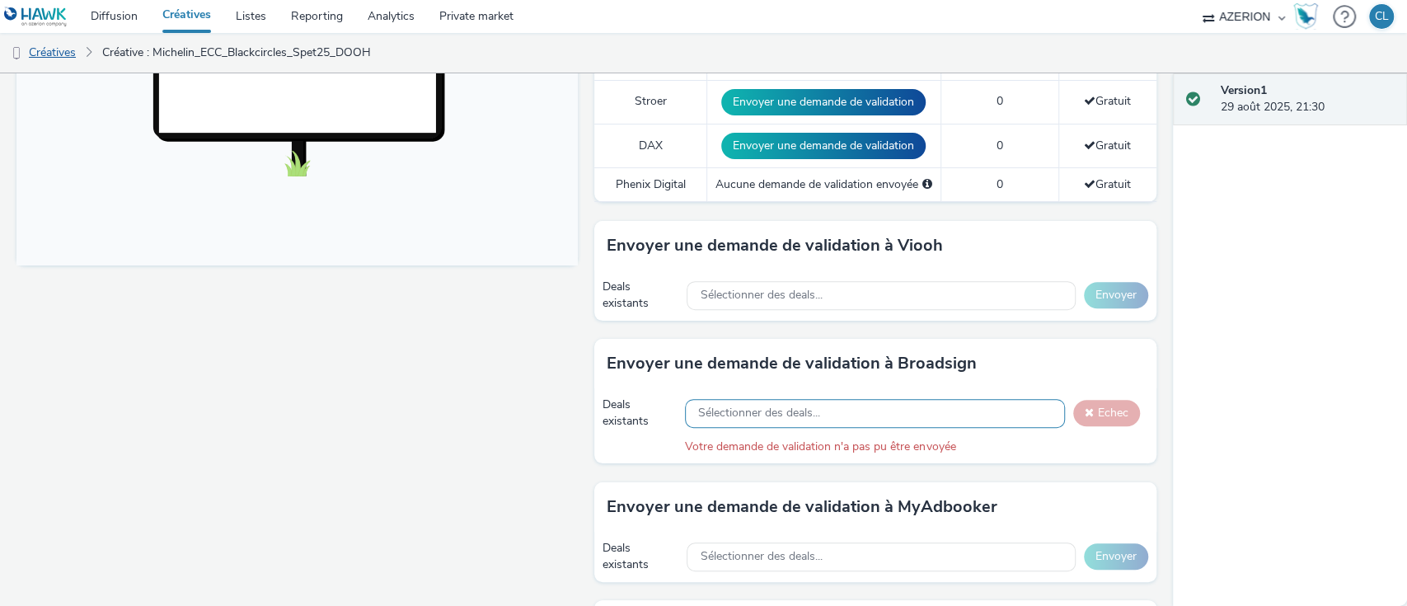
click at [78, 62] on link "Créatives" at bounding box center [42, 53] width 84 height 40
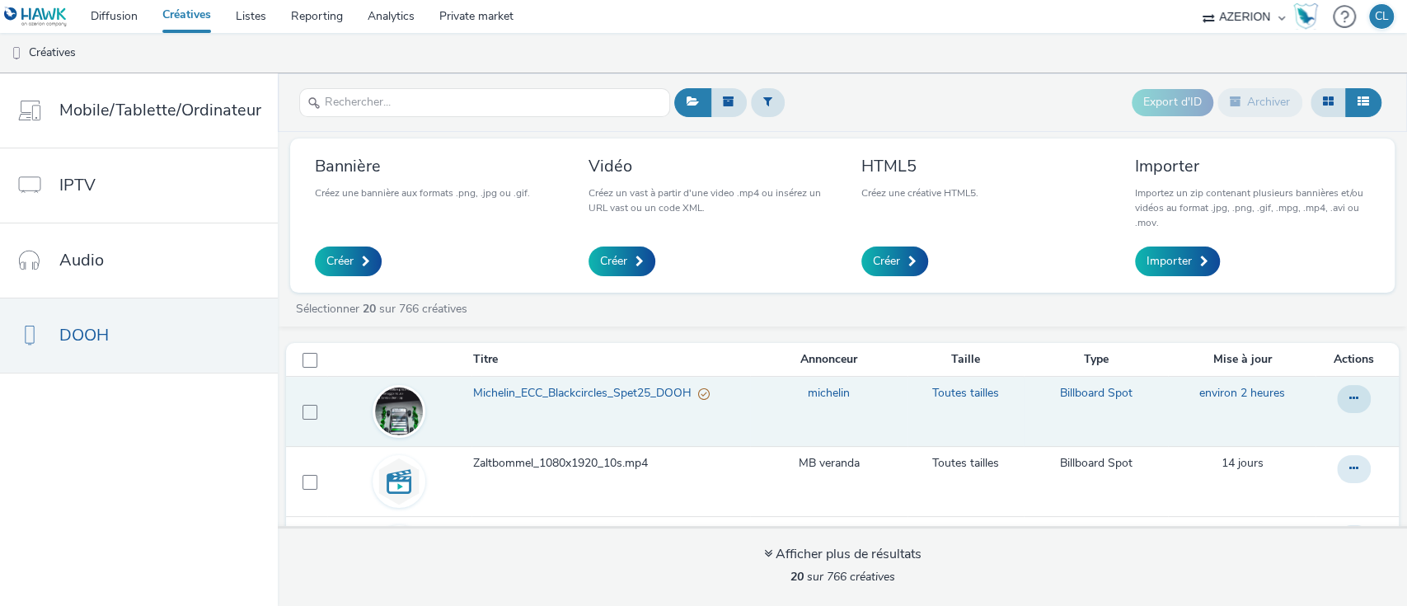
click at [594, 388] on span "Michelin_ECC_Blackcircles_Spet25_DOOH" at bounding box center [585, 393] width 225 height 16
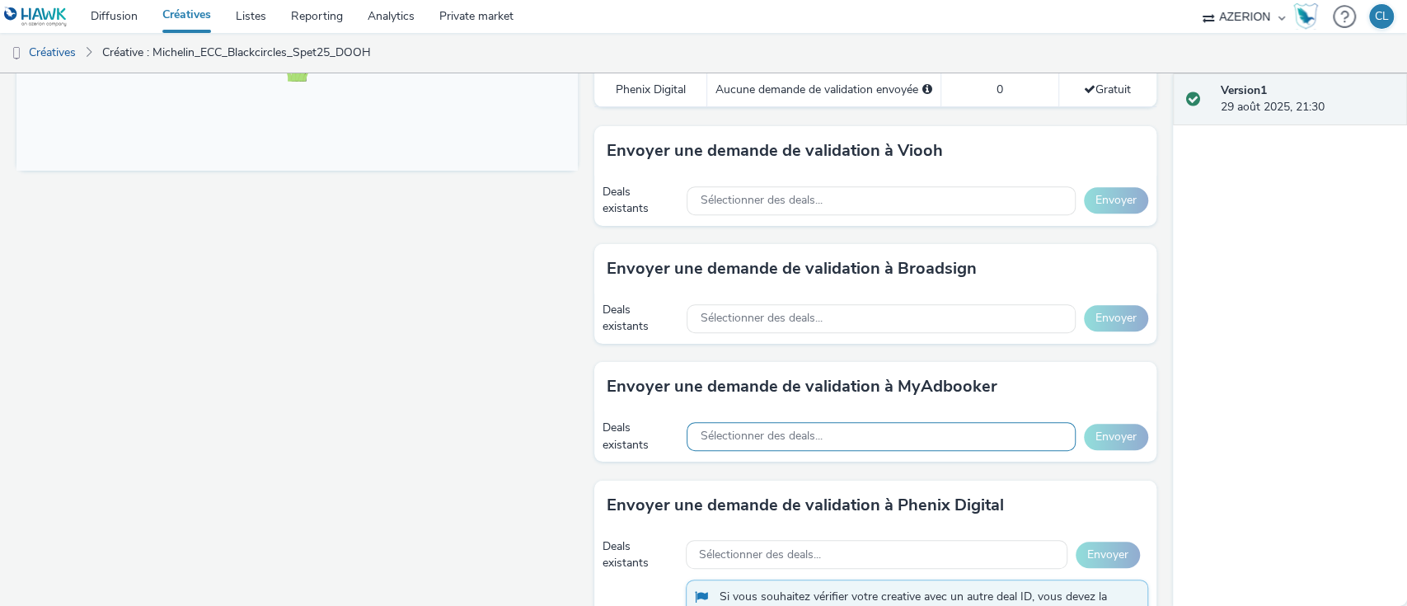
scroll to position [801, 0]
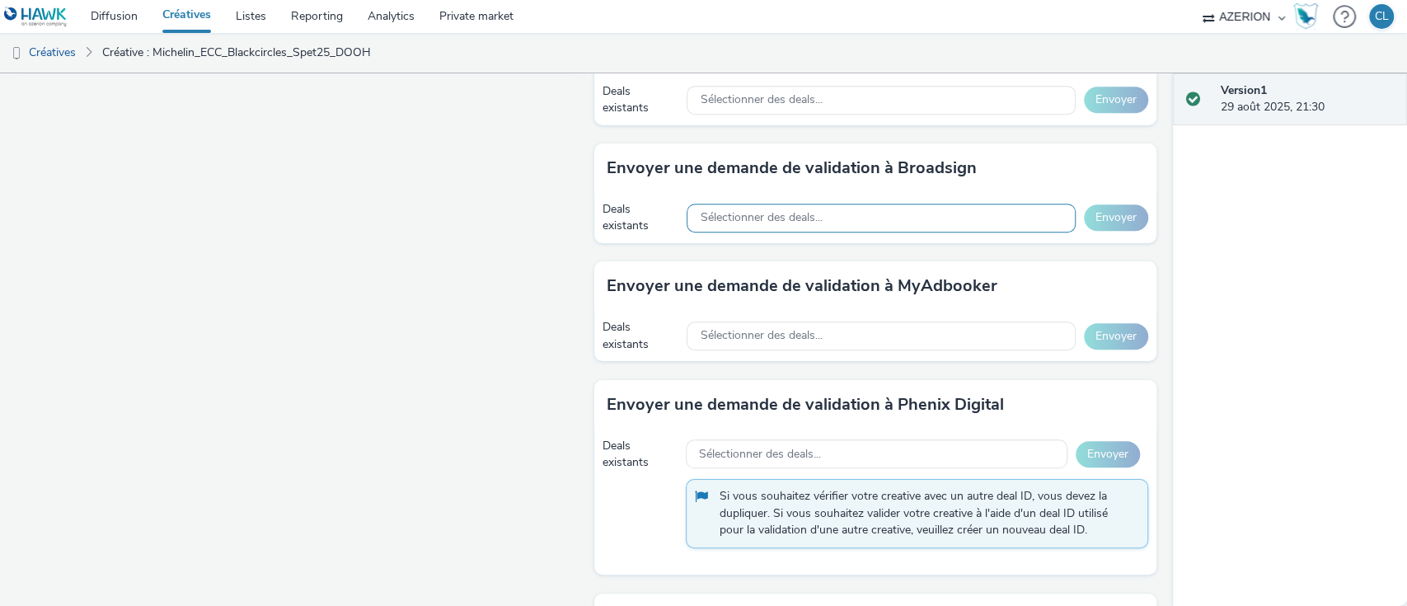
click at [844, 225] on div "Sélectionner des deals..." at bounding box center [881, 218] width 388 height 29
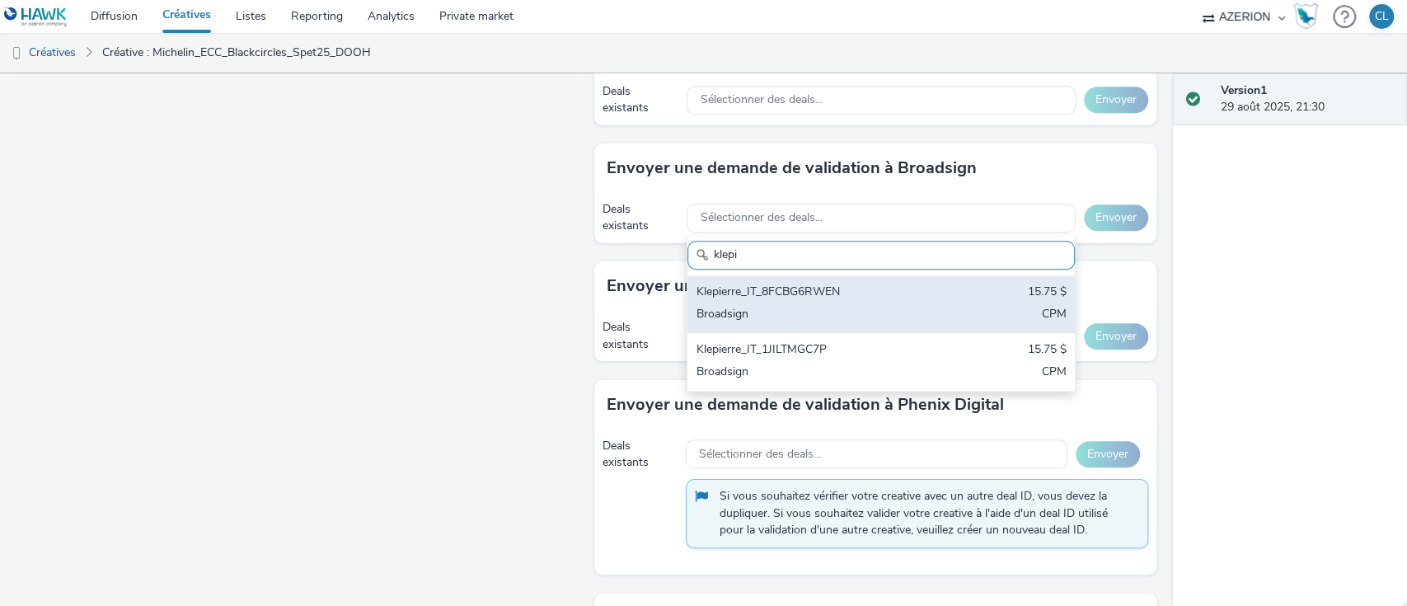
type input "klepi"
click at [804, 299] on div "Klepierre_IT_8FCBG6RWEN" at bounding box center [818, 293] width 244 height 19
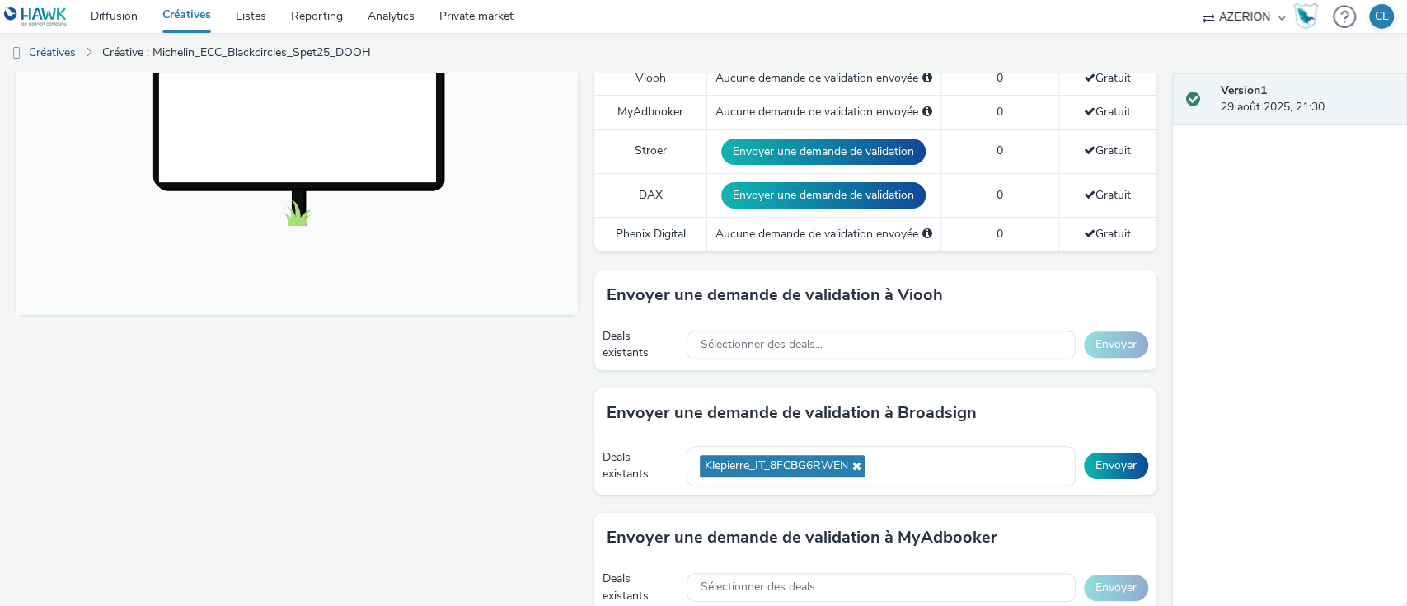
scroll to position [558, 0]
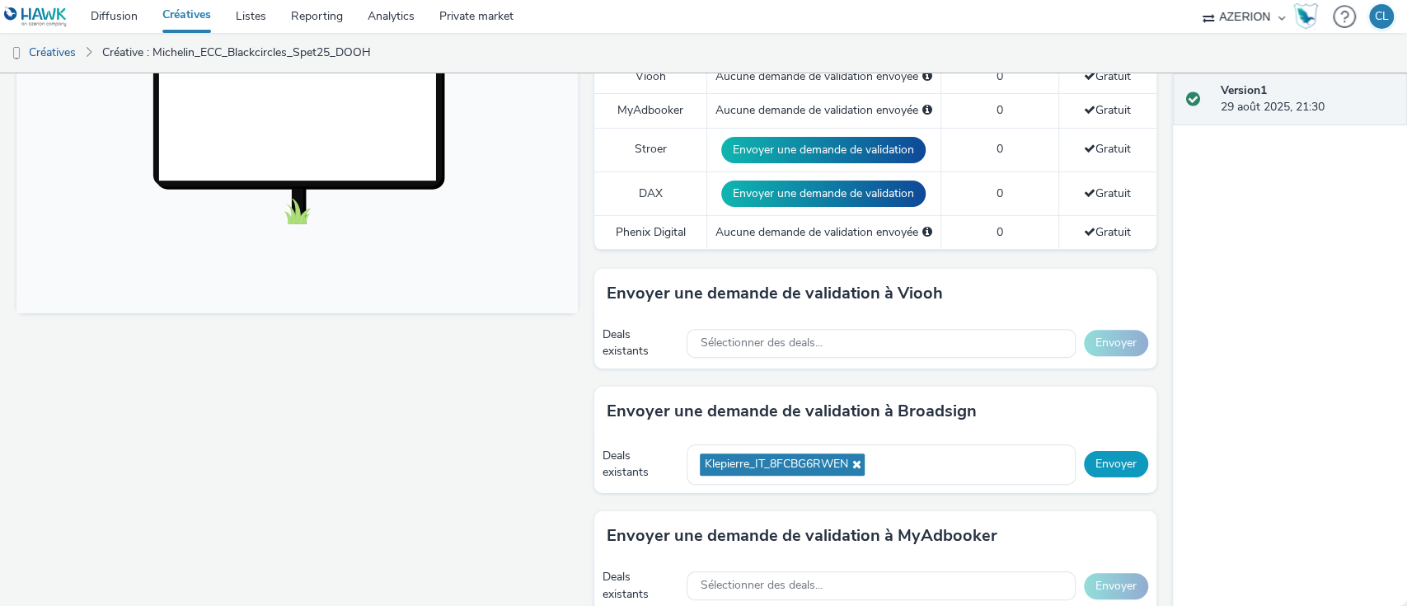
click at [1095, 461] on button "Envoyer" at bounding box center [1116, 464] width 64 height 26
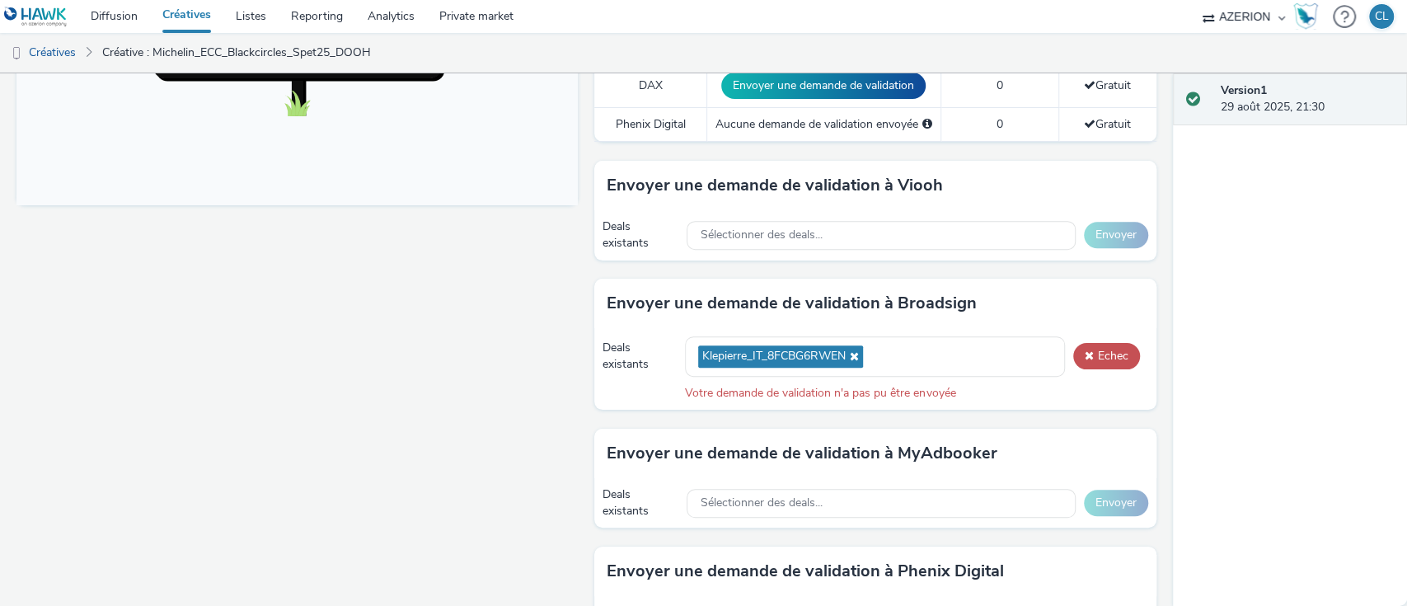
scroll to position [678, 0]
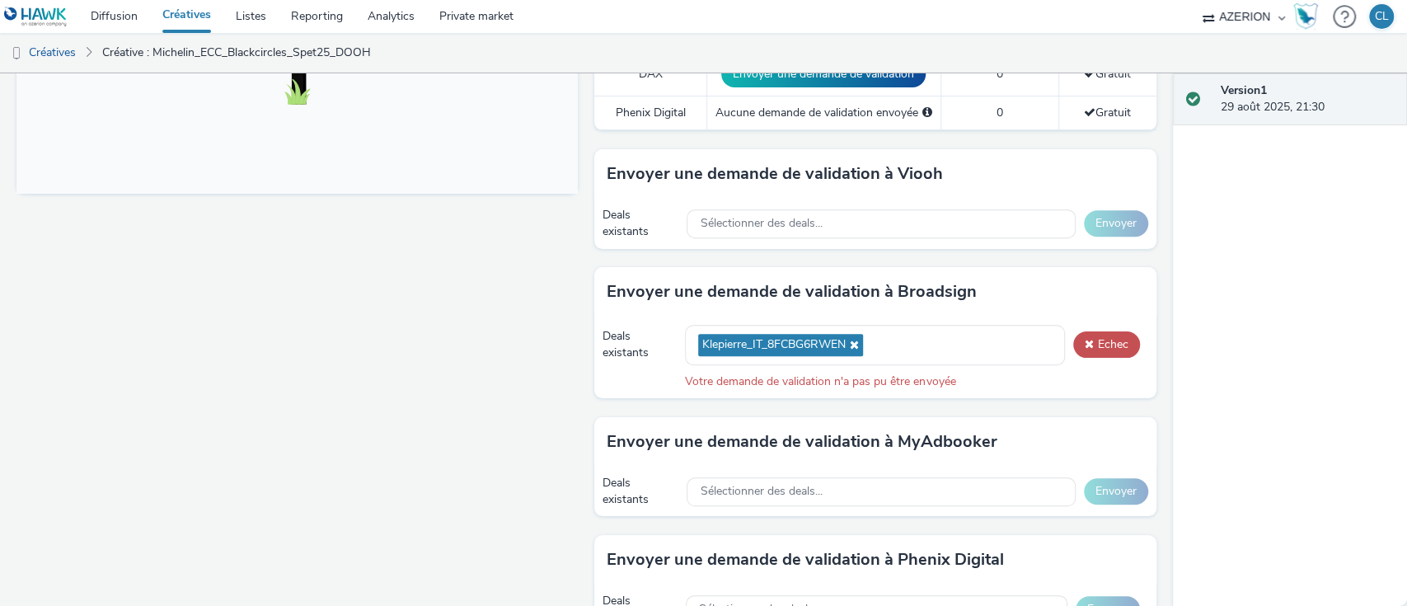
click at [192, 12] on link "Créatives" at bounding box center [186, 16] width 73 height 33
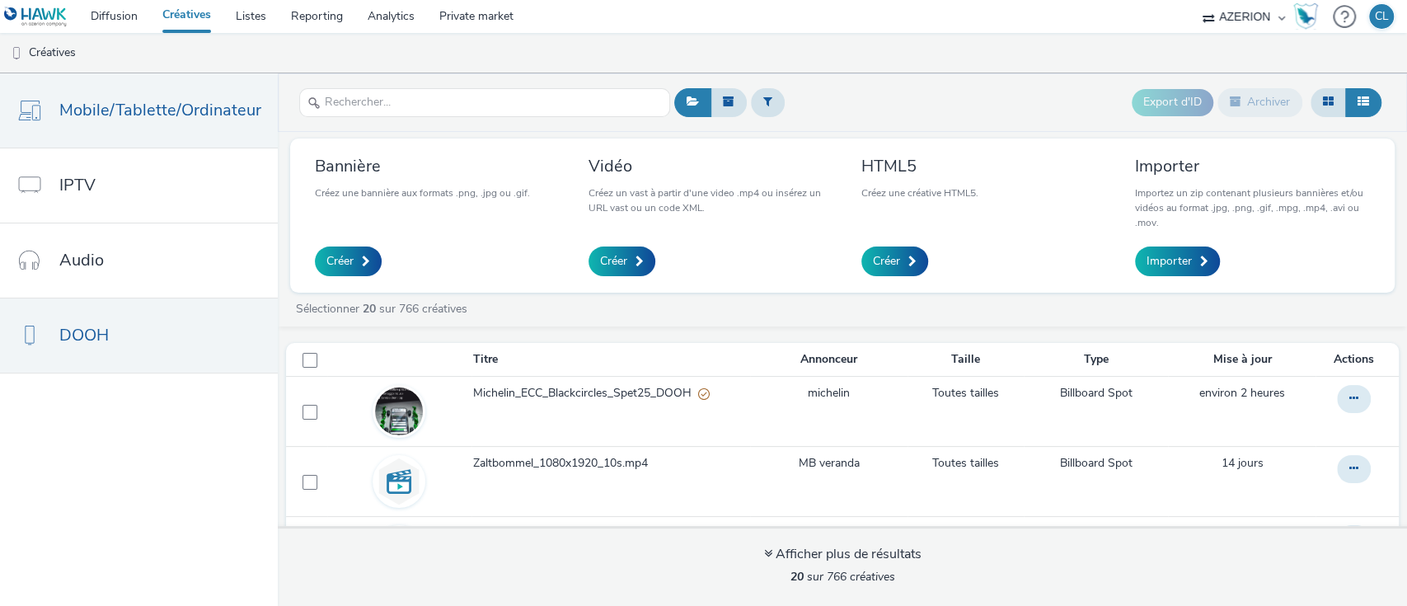
click at [126, 89] on link "Mobile/Tablette/Ordinateur" at bounding box center [139, 110] width 278 height 74
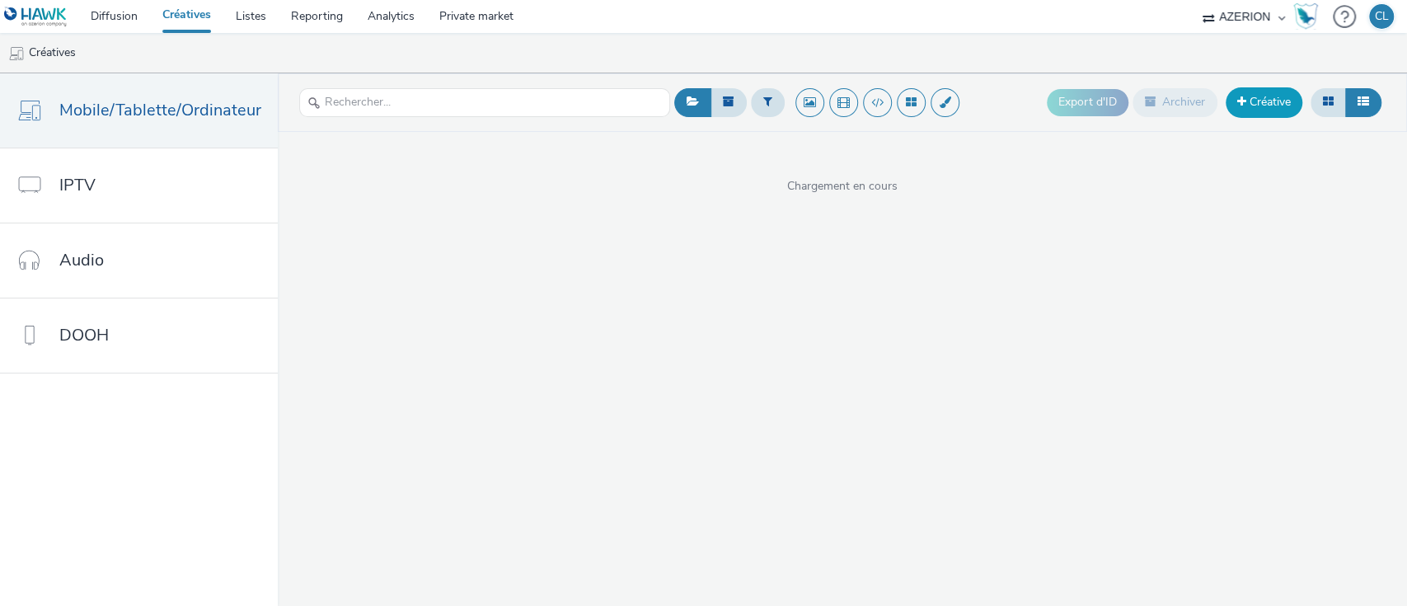
click at [1239, 109] on link "Créative" at bounding box center [1264, 102] width 77 height 30
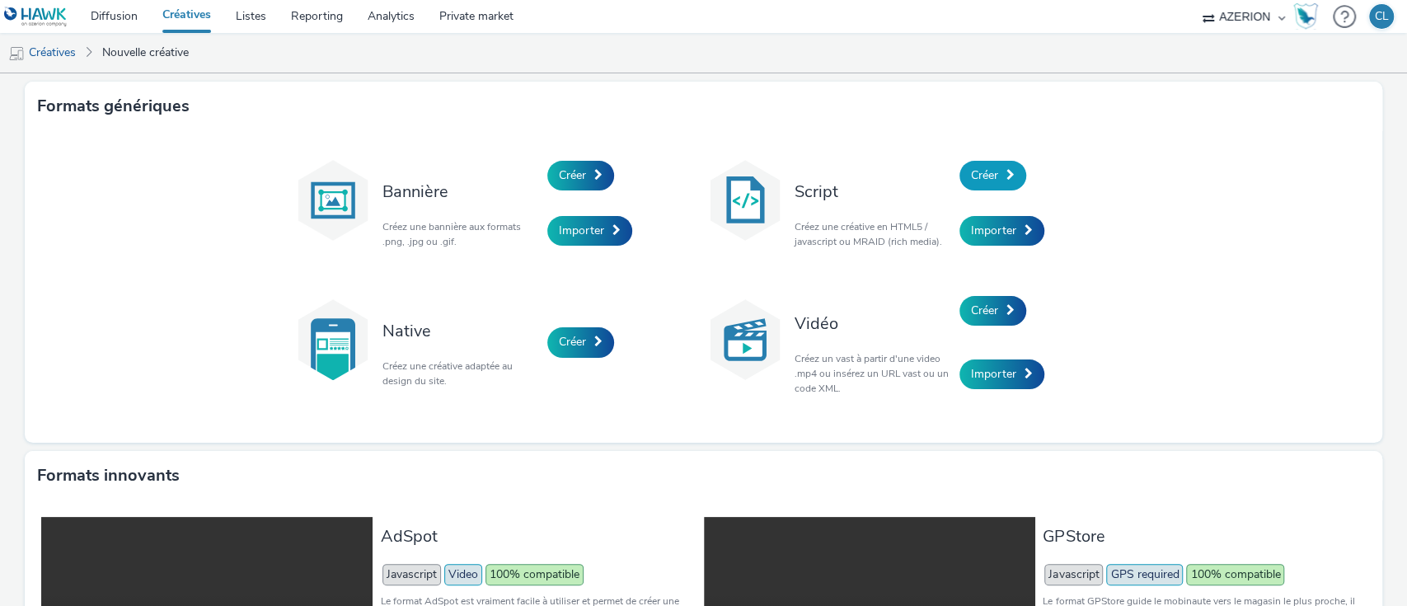
click at [981, 178] on span "Créer" at bounding box center [984, 175] width 27 height 16
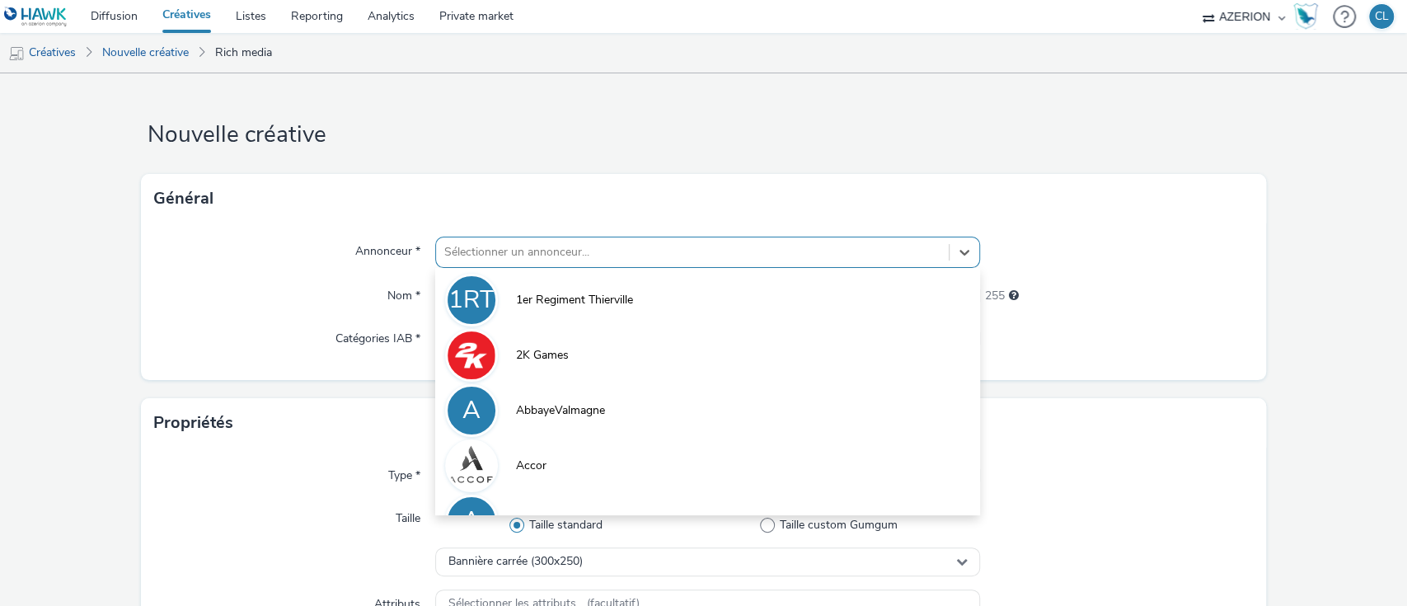
click at [492, 260] on div at bounding box center [692, 252] width 497 height 20
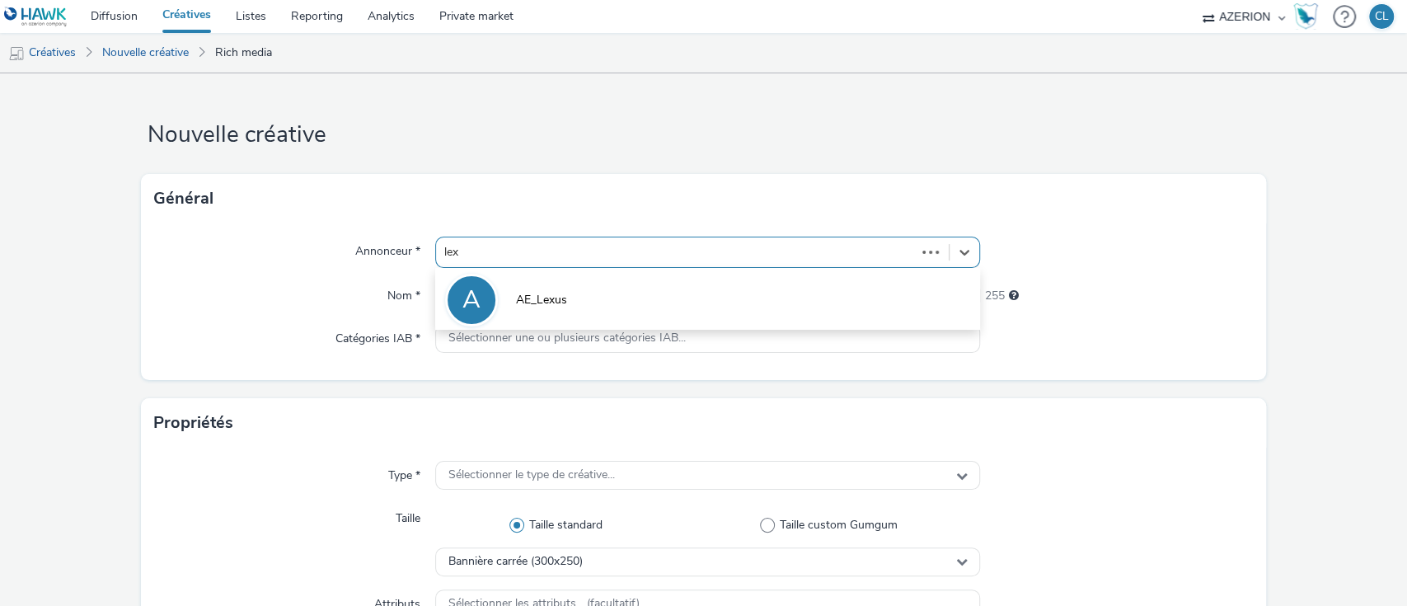
type input "lexu"
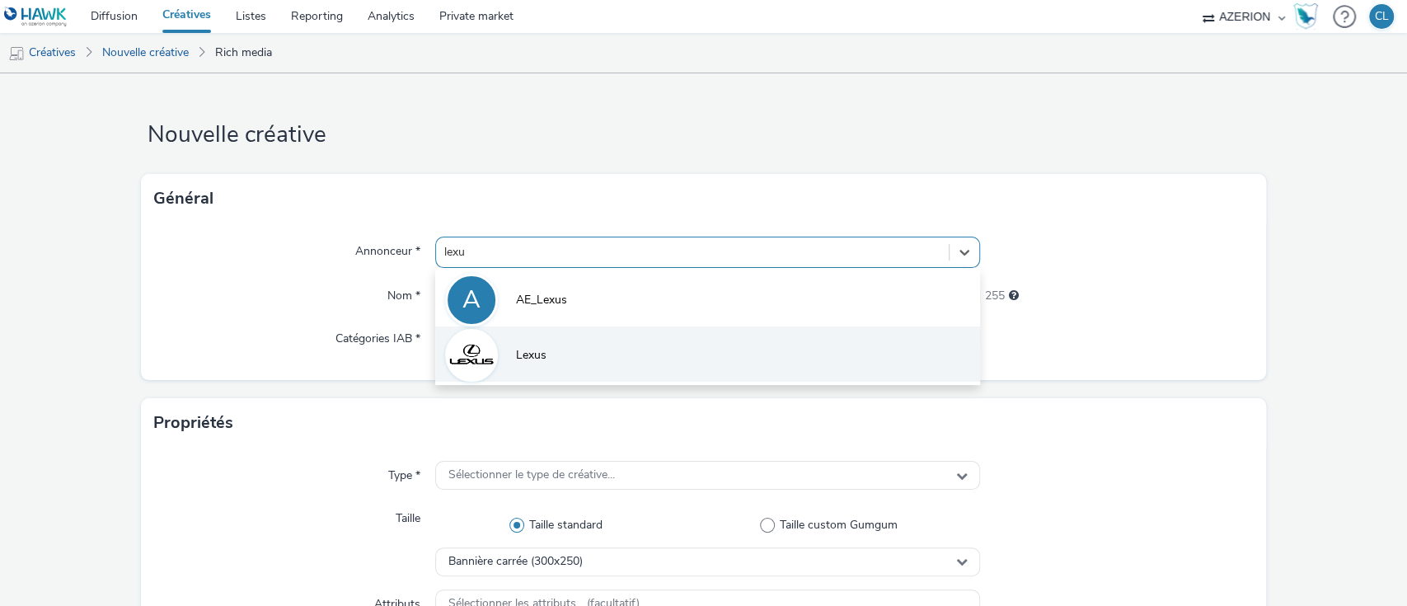
click at [516, 353] on span "Lexus" at bounding box center [531, 355] width 31 height 16
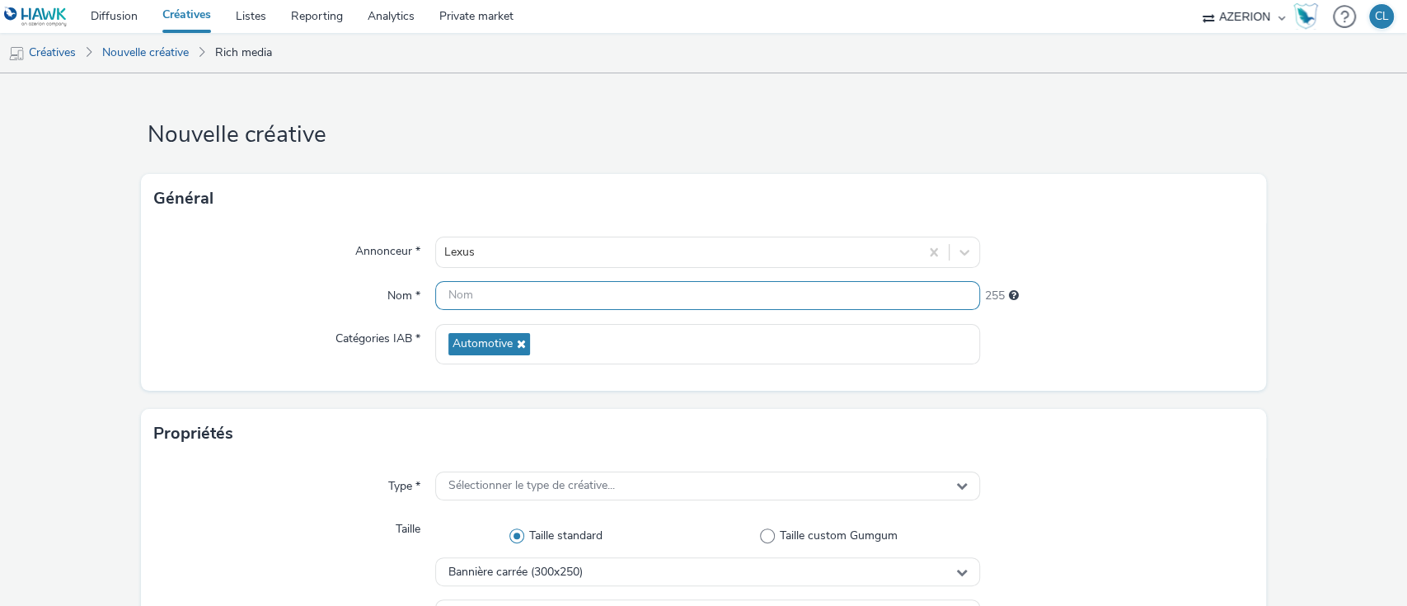
click at [500, 299] on input "text" at bounding box center [708, 295] width 546 height 29
click at [503, 298] on input "Lexus_Sept25_BAN" at bounding box center [708, 295] width 546 height 29
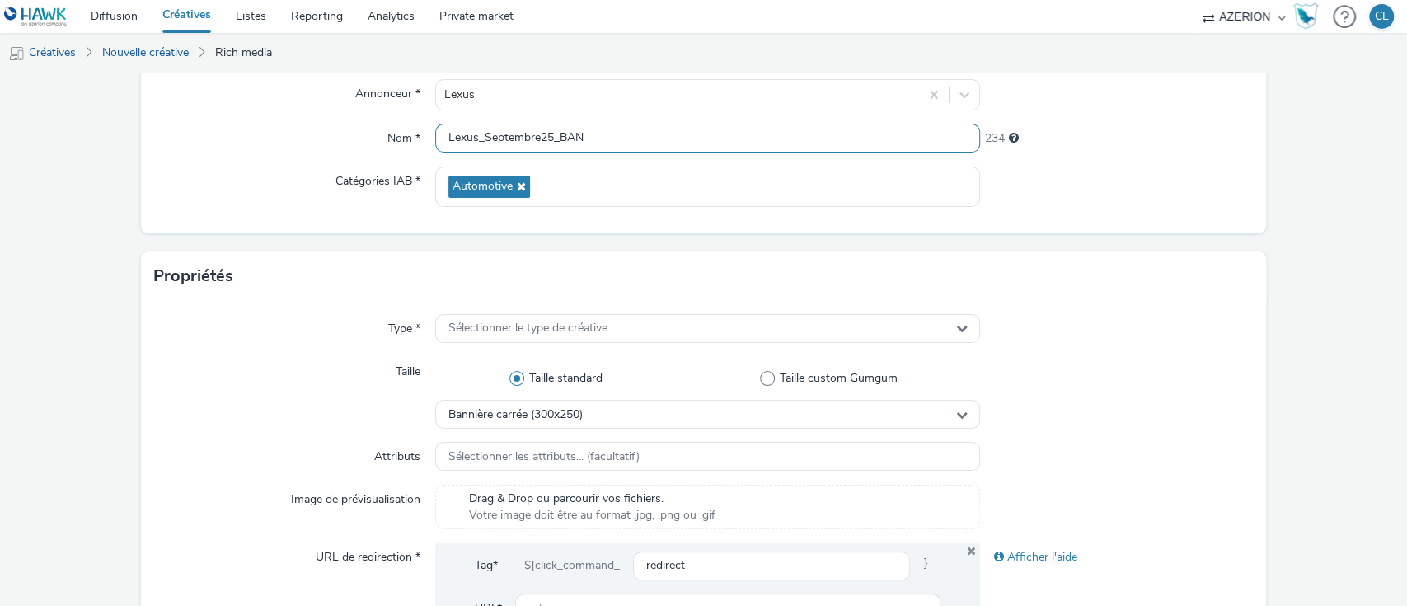
scroll to position [169, 0]
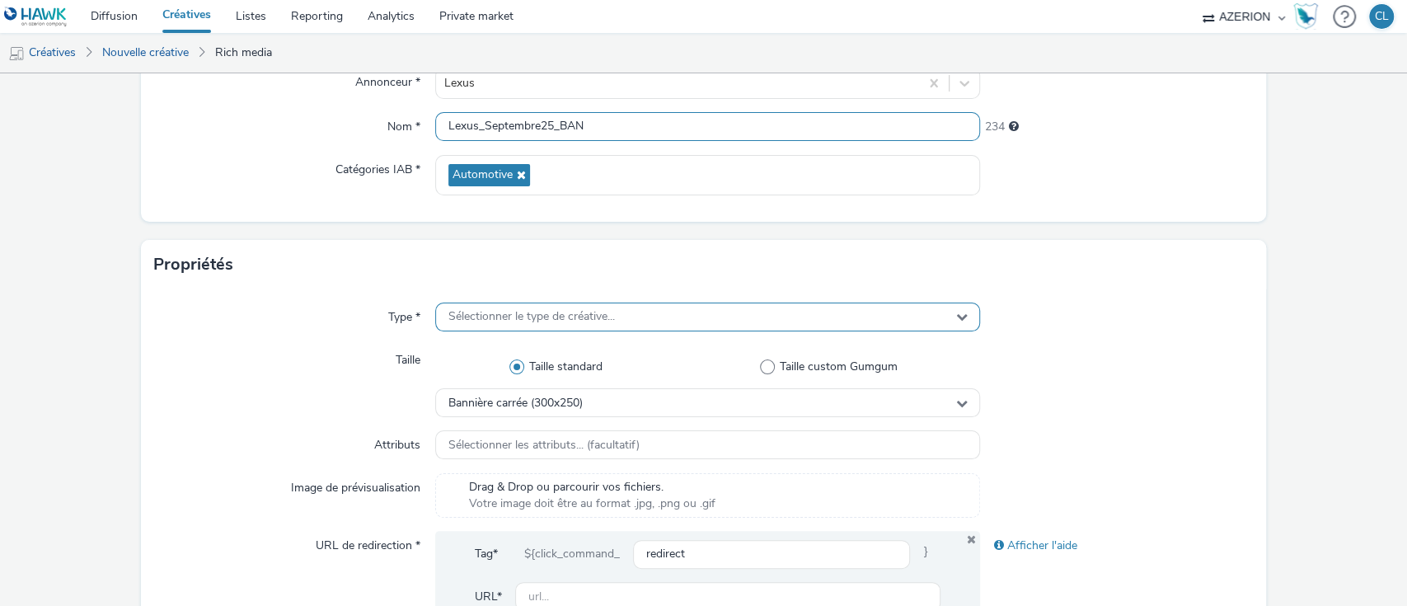
type input "Lexus_Septembre25_BAN"
click at [575, 328] on div "Sélectionner le type de créative..." at bounding box center [708, 317] width 546 height 29
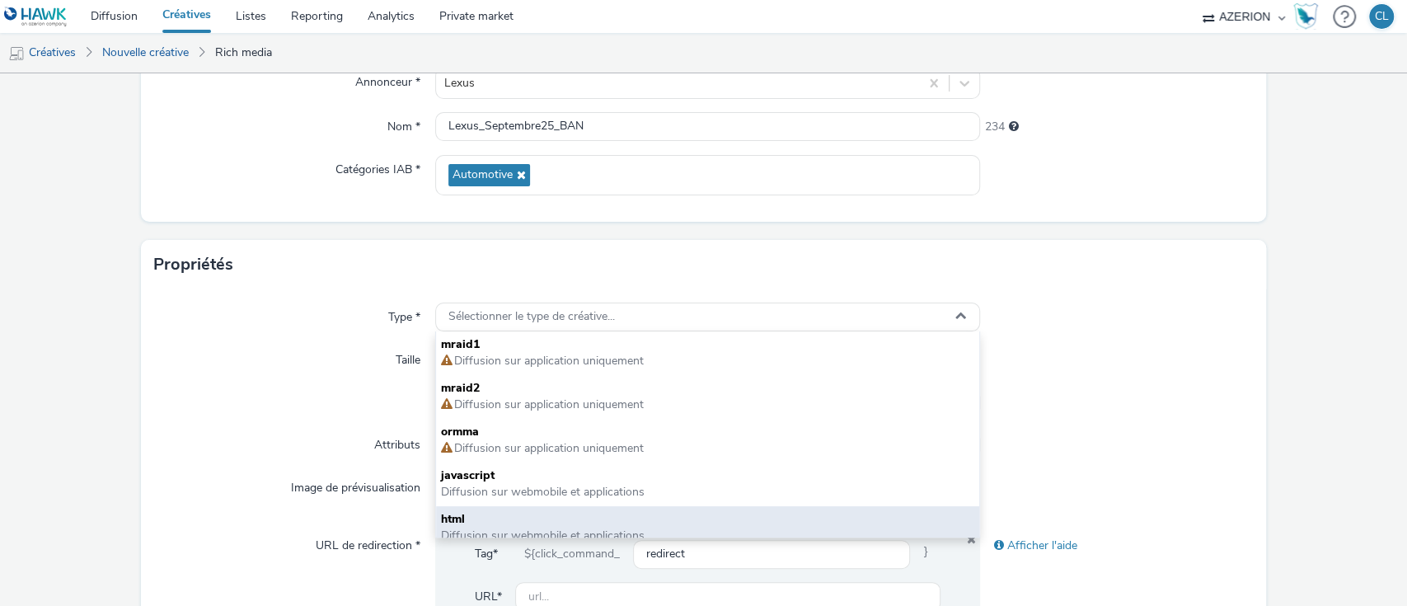
click at [494, 523] on span "html" at bounding box center [708, 519] width 534 height 16
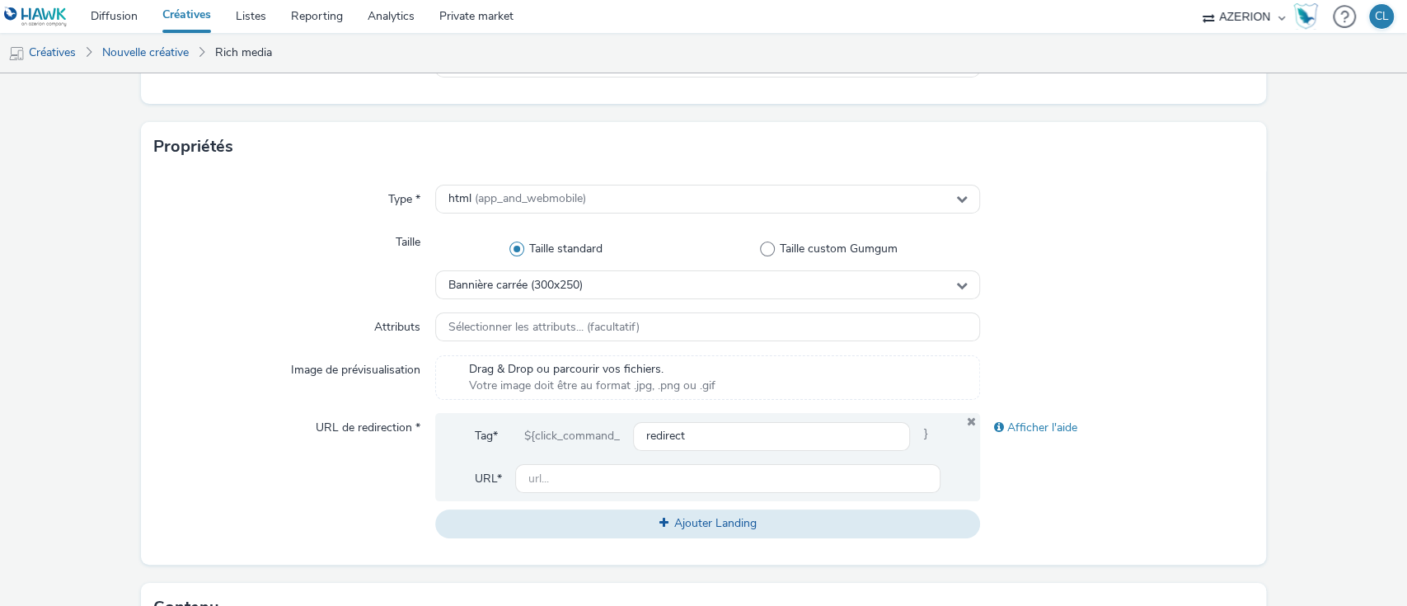
scroll to position [288, 0]
click at [574, 286] on span "Bannière carrée (300x250)" at bounding box center [515, 285] width 134 height 14
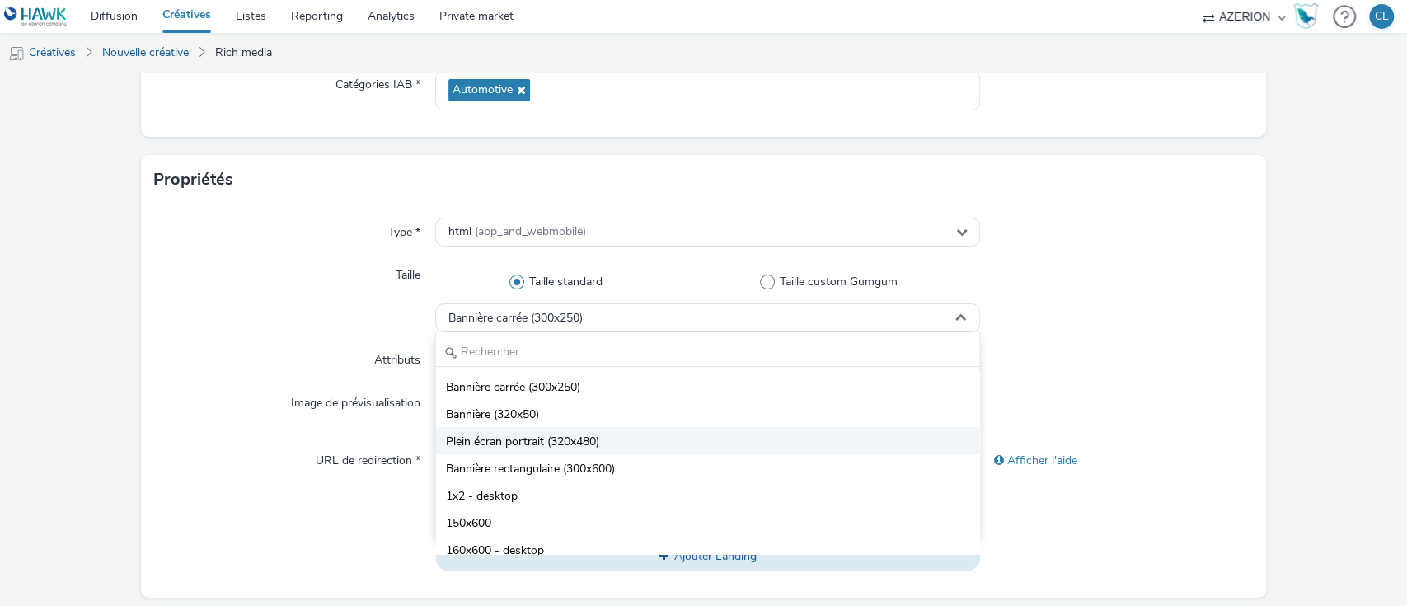
scroll to position [252, 0]
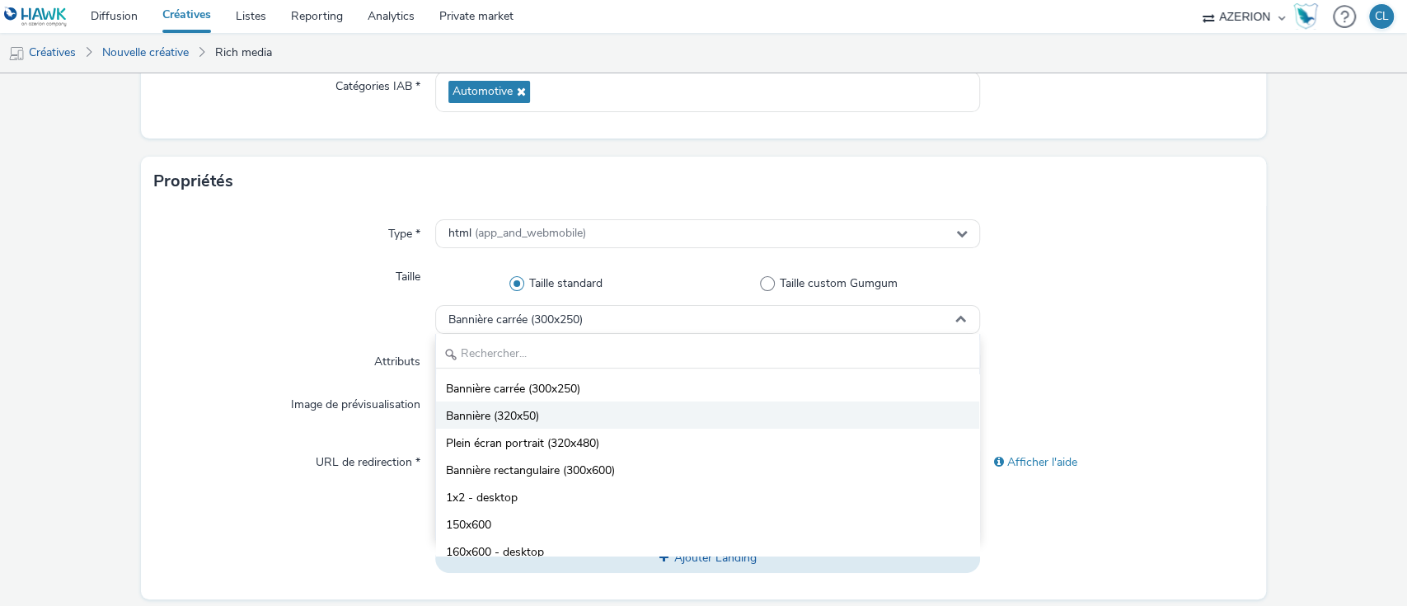
click at [573, 413] on li "Bannière (320x50)" at bounding box center [708, 414] width 544 height 27
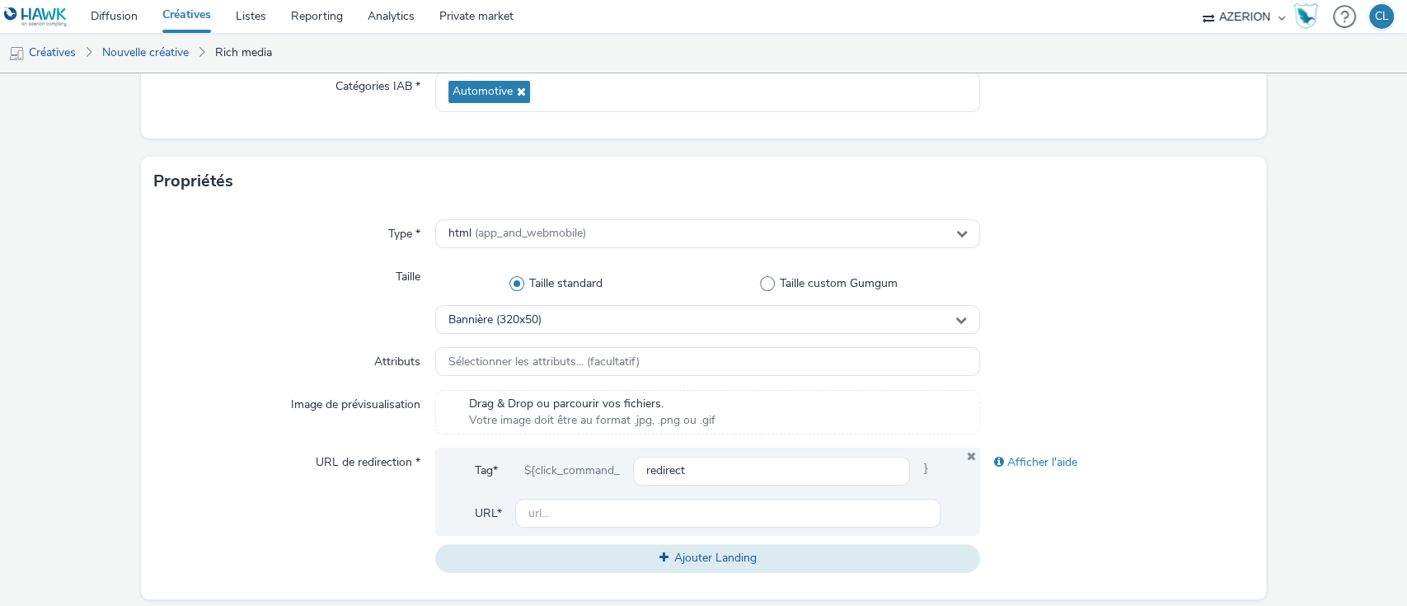
click at [1096, 386] on div "Type * html (app_and_webmobile) Taille Taille standard Taille custom Gumgum Ban…" at bounding box center [704, 402] width 1126 height 393
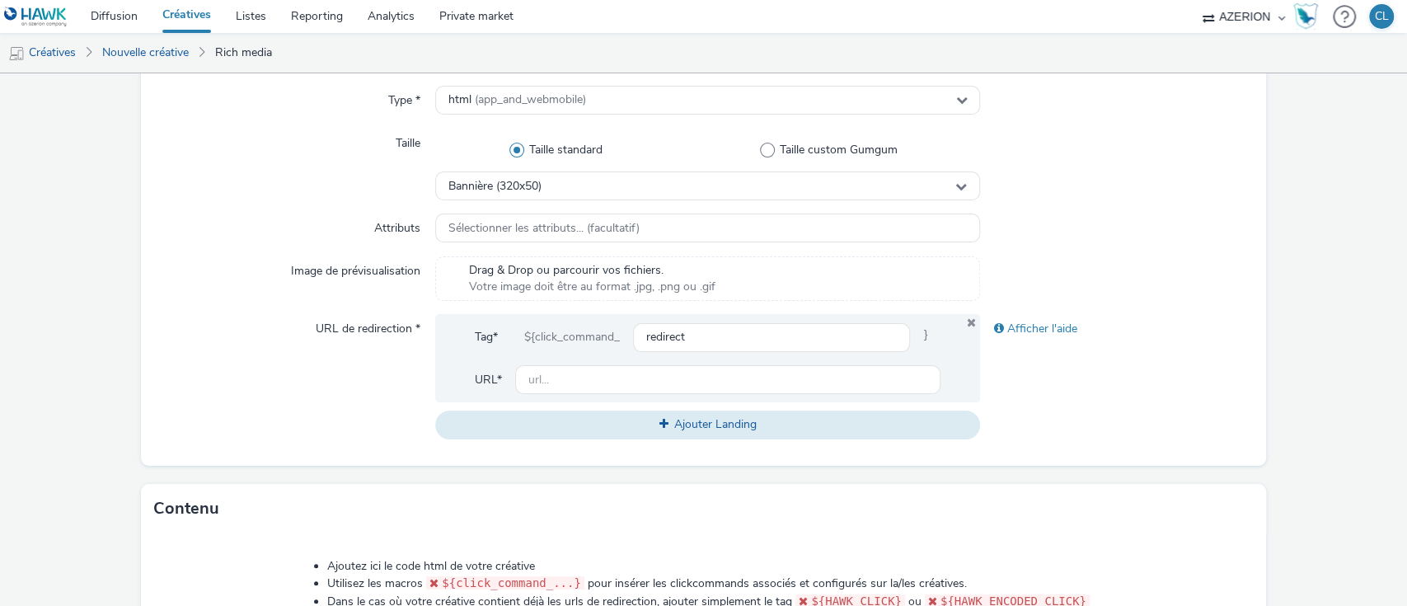
scroll to position [387, 0]
click at [791, 379] on input "text" at bounding box center [728, 378] width 426 height 29
type input "[URL][DOMAIN_NAME]"
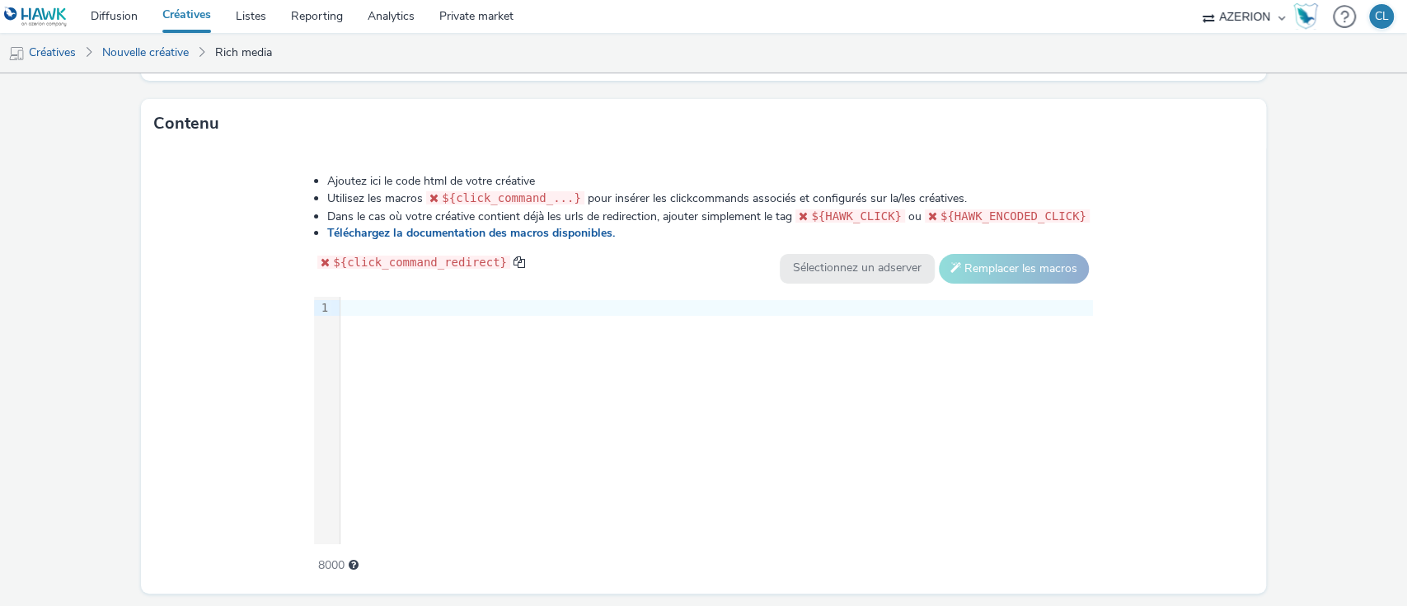
scroll to position [772, 0]
click at [376, 310] on div at bounding box center [716, 307] width 753 height 16
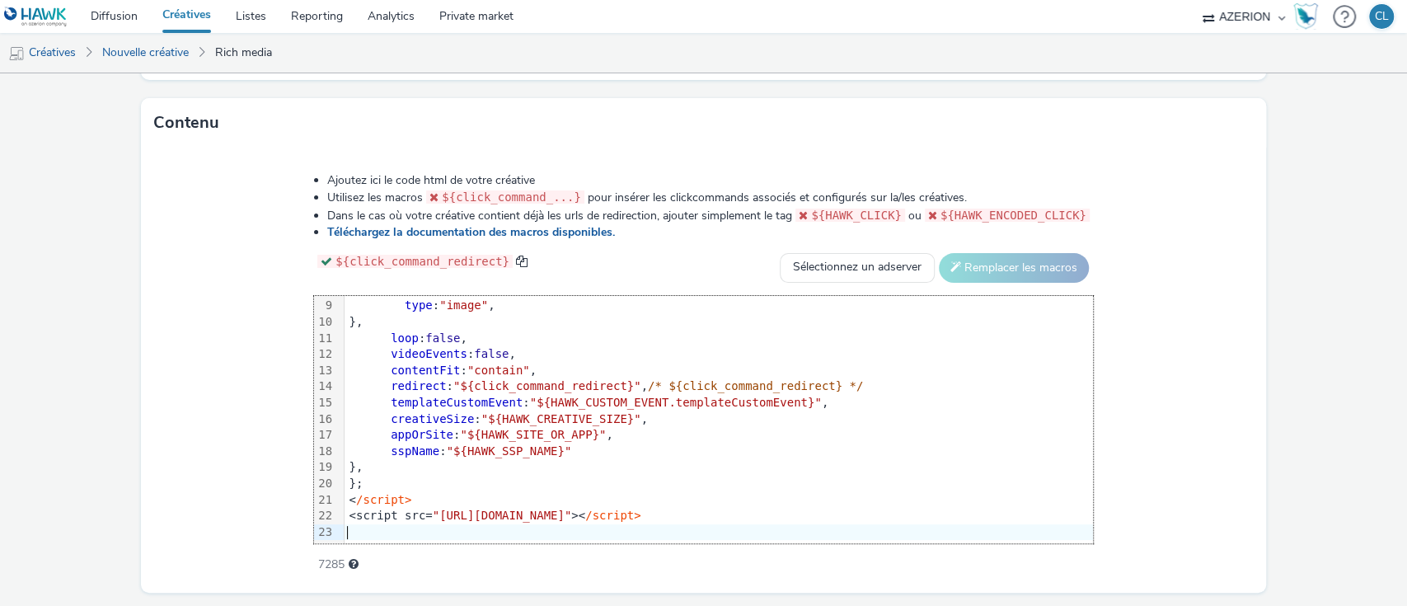
scroll to position [818, 0]
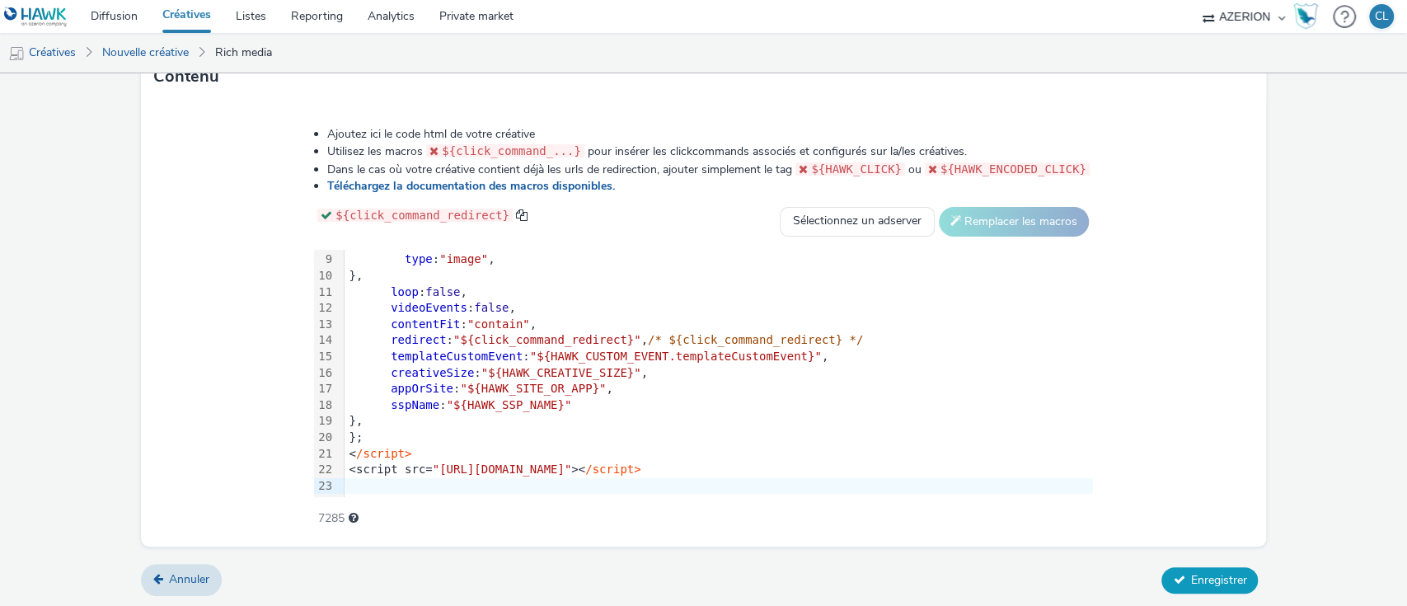
click at [1190, 583] on span "Enregistrer" at bounding box center [1218, 580] width 56 height 16
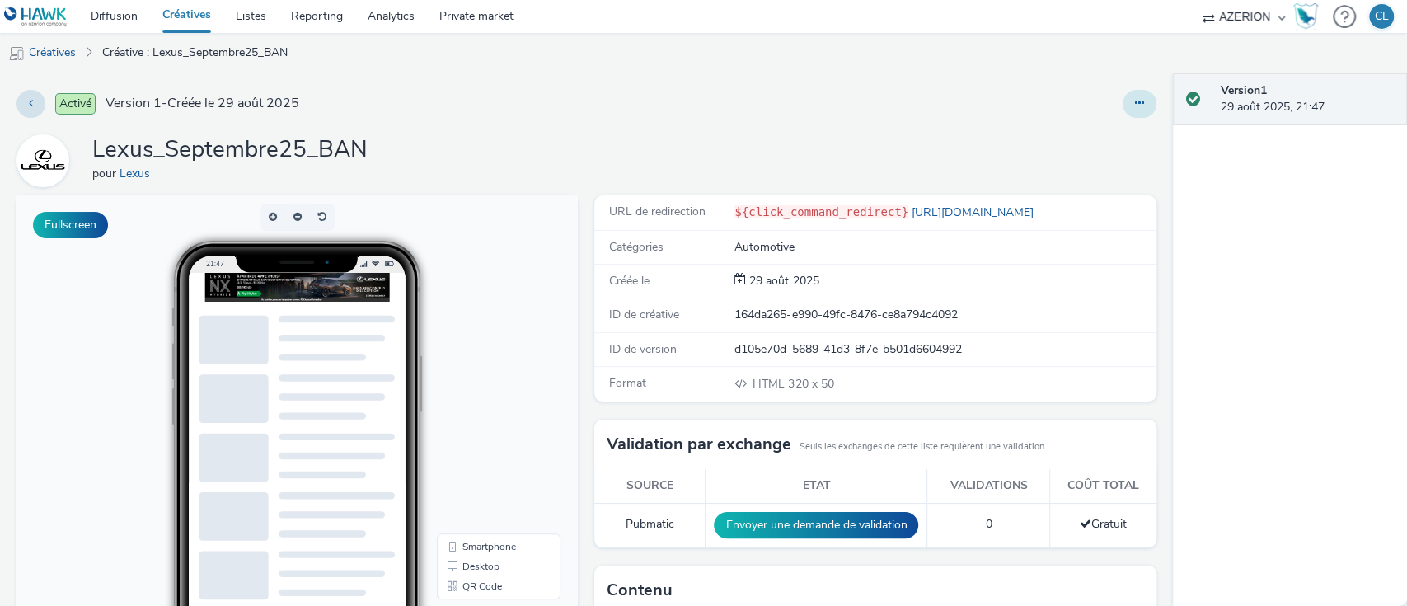
click at [1124, 109] on button at bounding box center [1140, 104] width 34 height 28
click at [1092, 161] on link "Dupliquer" at bounding box center [1095, 169] width 124 height 33
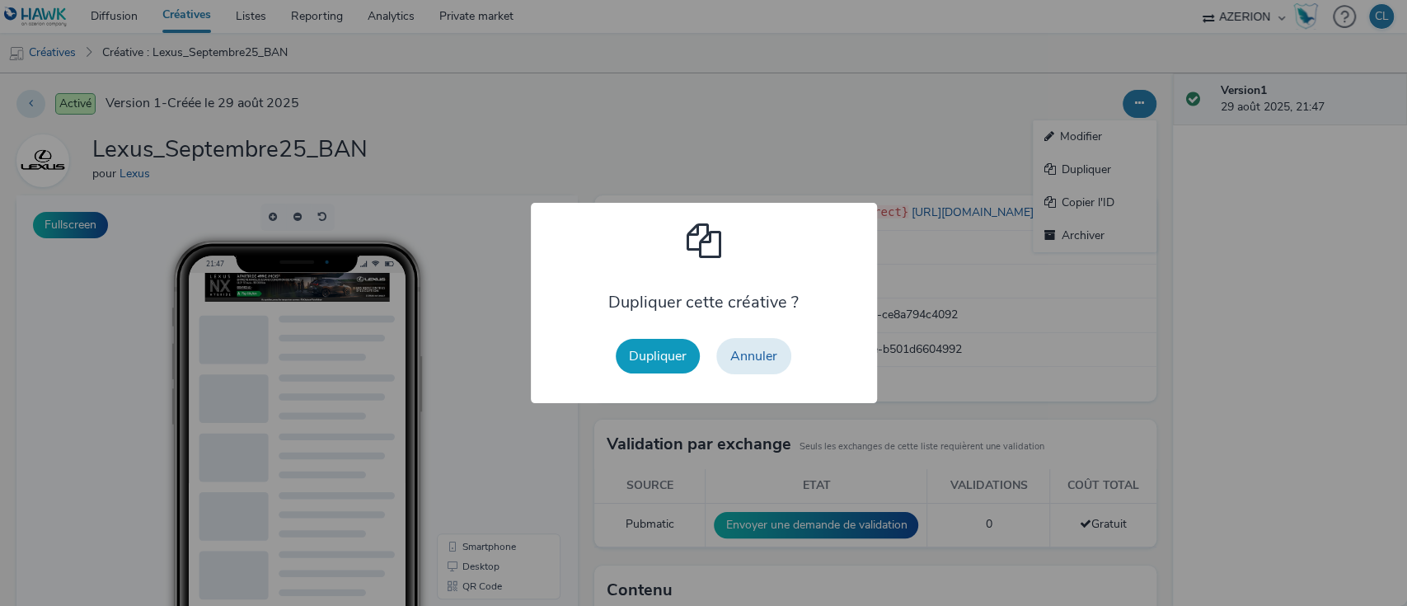
click at [654, 359] on button "Dupliquer" at bounding box center [658, 356] width 84 height 35
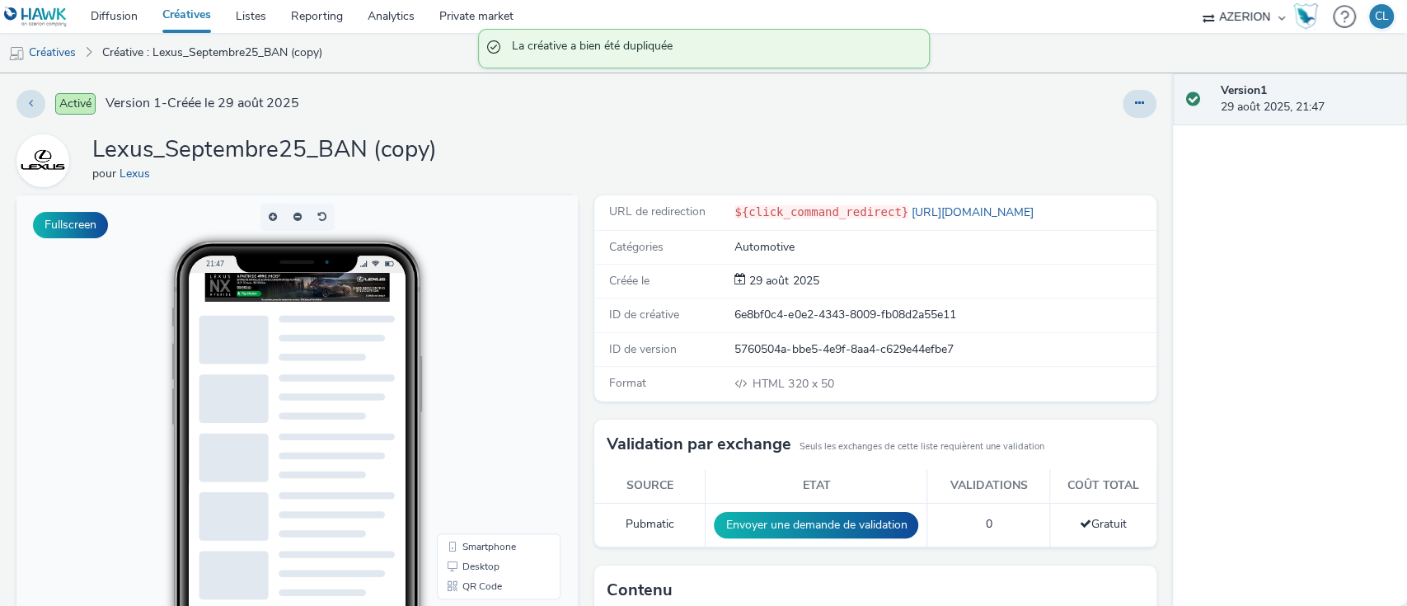
click at [1129, 90] on div at bounding box center [1140, 104] width 34 height 28
click at [1126, 93] on button at bounding box center [1140, 104] width 34 height 28
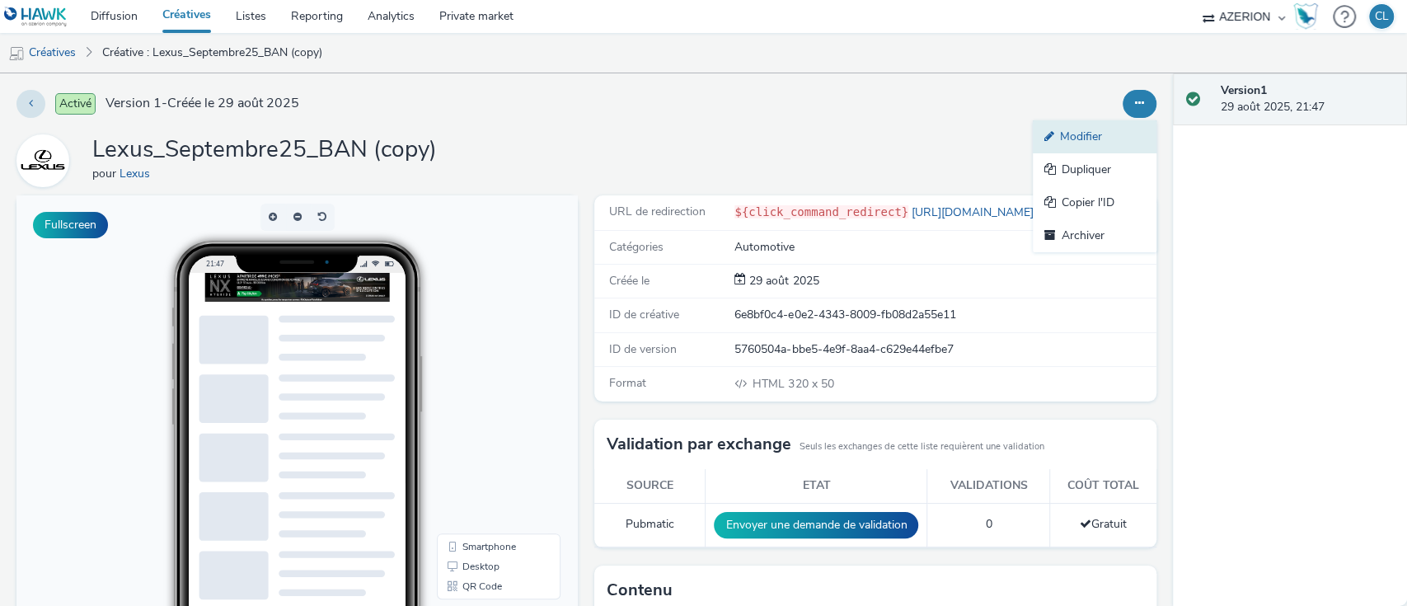
click at [1053, 137] on link "Modifier" at bounding box center [1095, 136] width 124 height 33
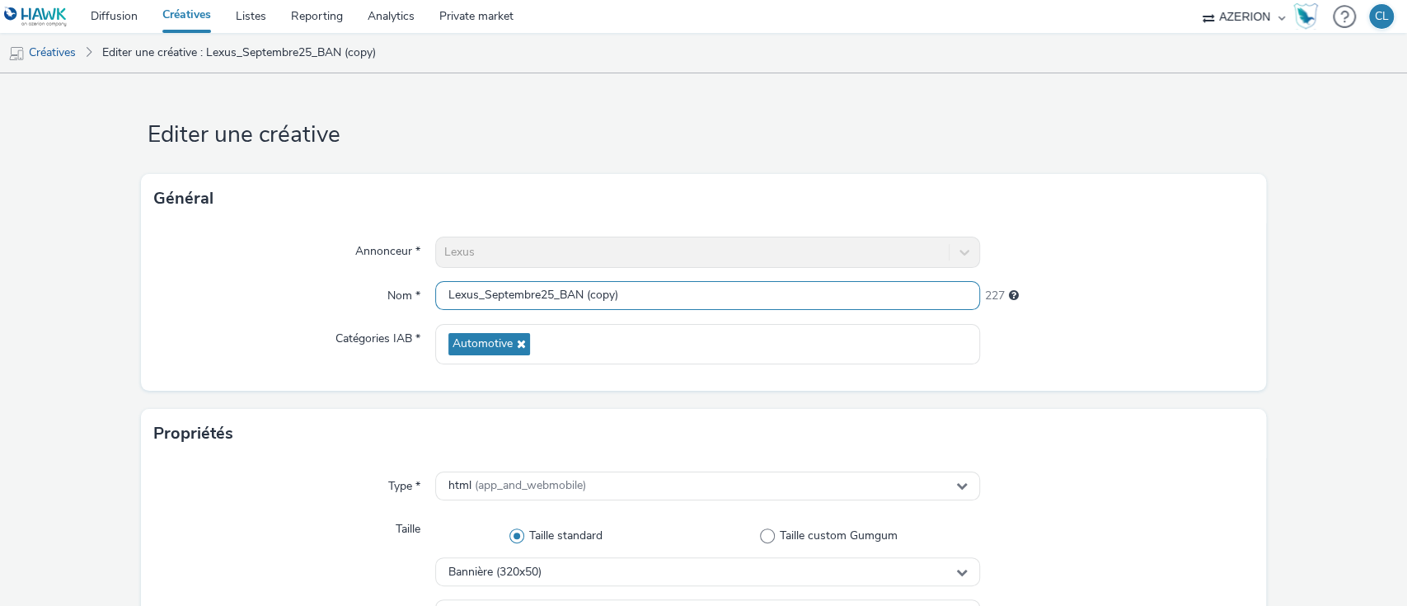
drag, startPoint x: 614, startPoint y: 293, endPoint x: 558, endPoint y: 296, distance: 56.2
click at [558, 296] on input "Lexus_Septembre25_BAN (copy)" at bounding box center [708, 295] width 546 height 29
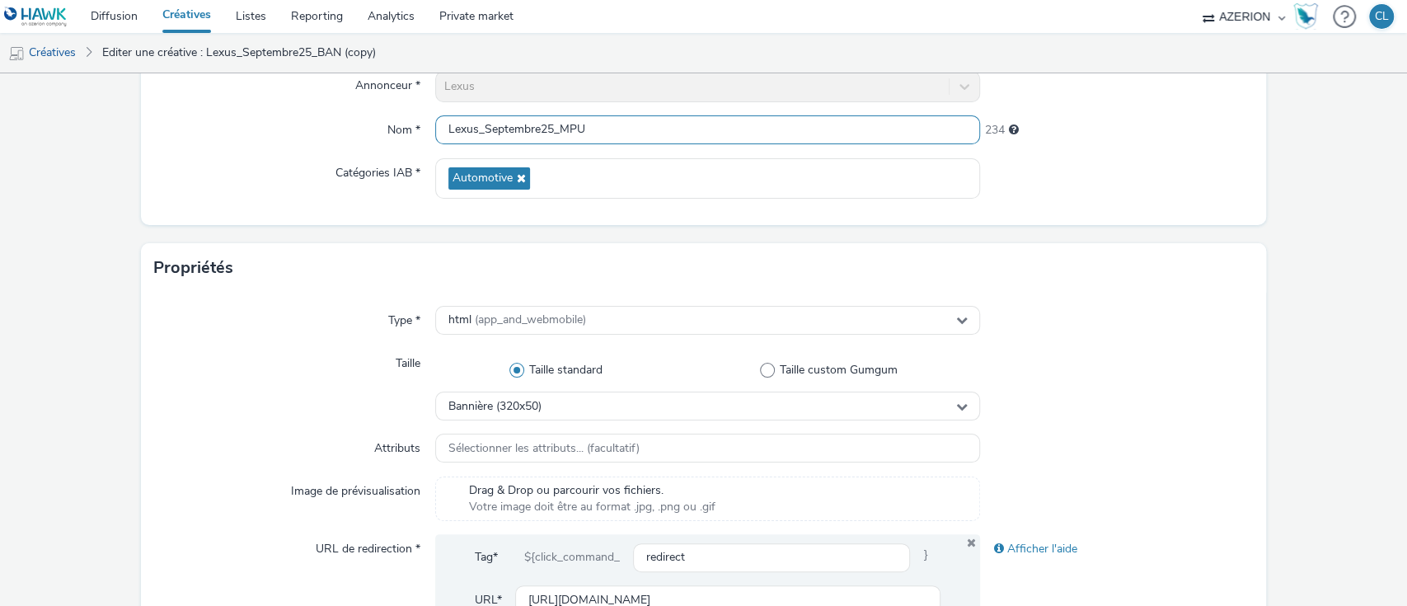
scroll to position [167, 0]
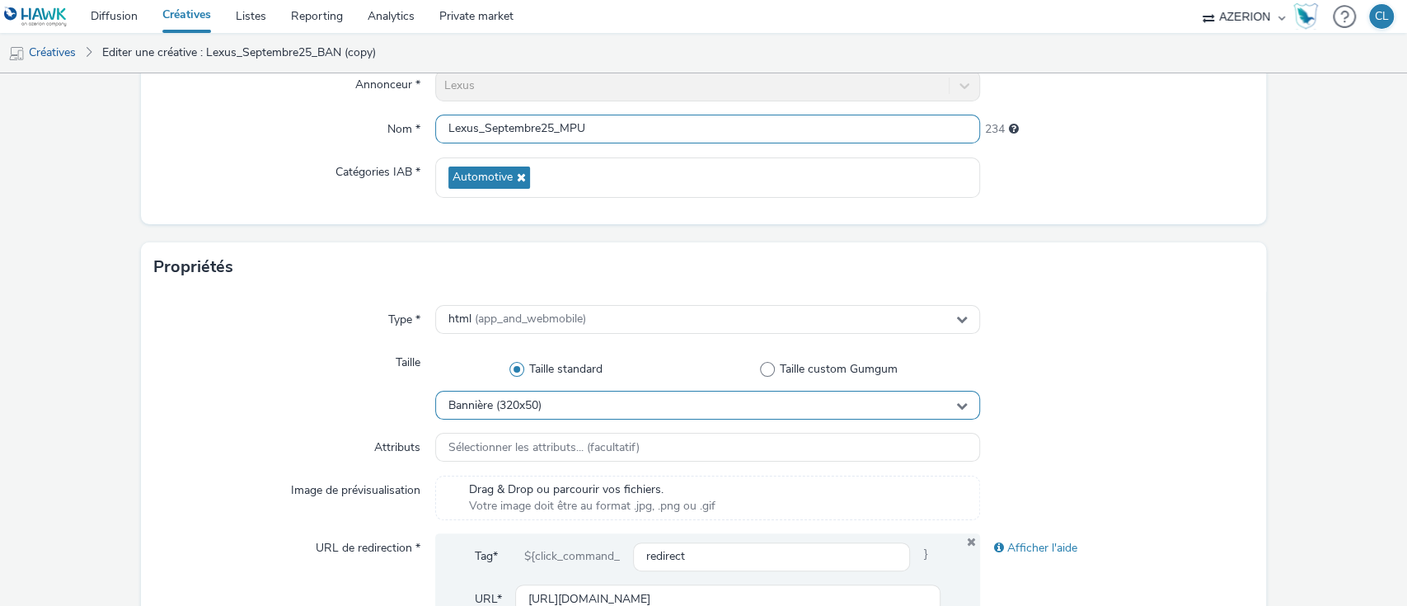
type input "Lexus_Septembre25_MPU"
click at [646, 392] on div "Bannière (320x50)" at bounding box center [708, 405] width 546 height 29
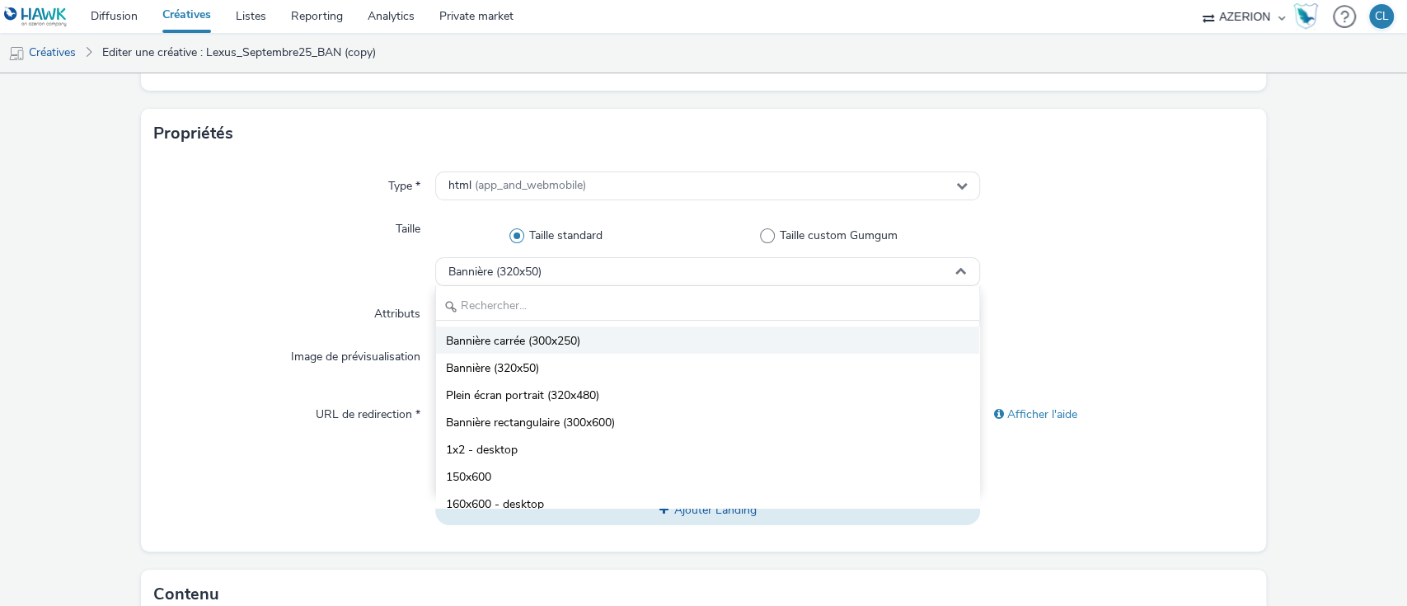
scroll to position [301, 0]
click at [626, 329] on li "Bannière carrée (300x250)" at bounding box center [708, 339] width 544 height 27
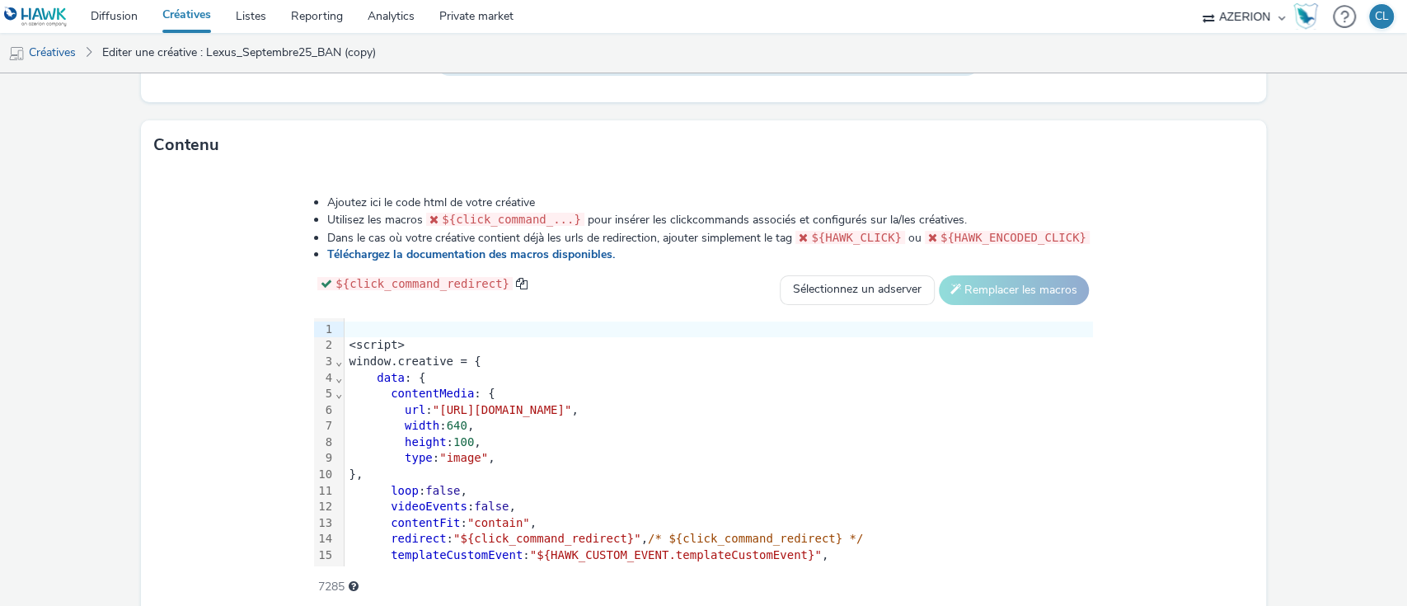
scroll to position [758, 0]
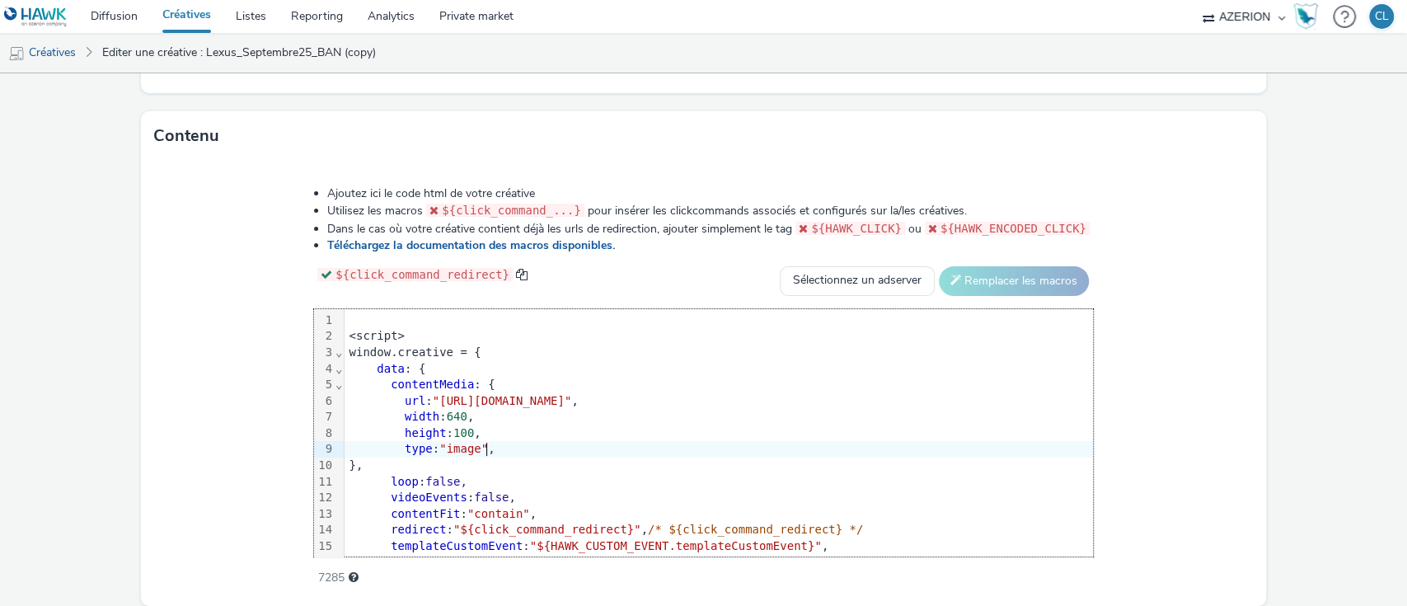
click at [665, 452] on div "type : "image" ," at bounding box center [719, 449] width 749 height 16
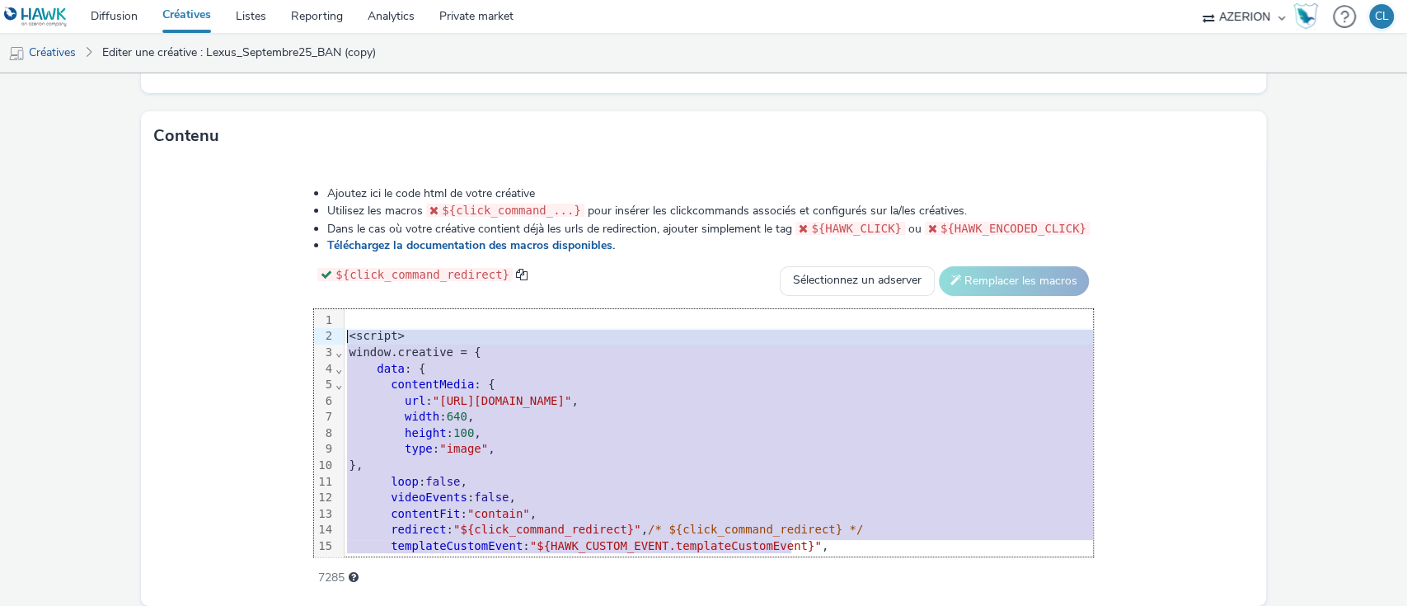
drag, startPoint x: 775, startPoint y: 548, endPoint x: 229, endPoint y: 329, distance: 588.1
click at [255, 329] on div "Ajoutez ici le code html de votre créative Utilisez les macros ${click_command_…" at bounding box center [704, 377] width 898 height 406
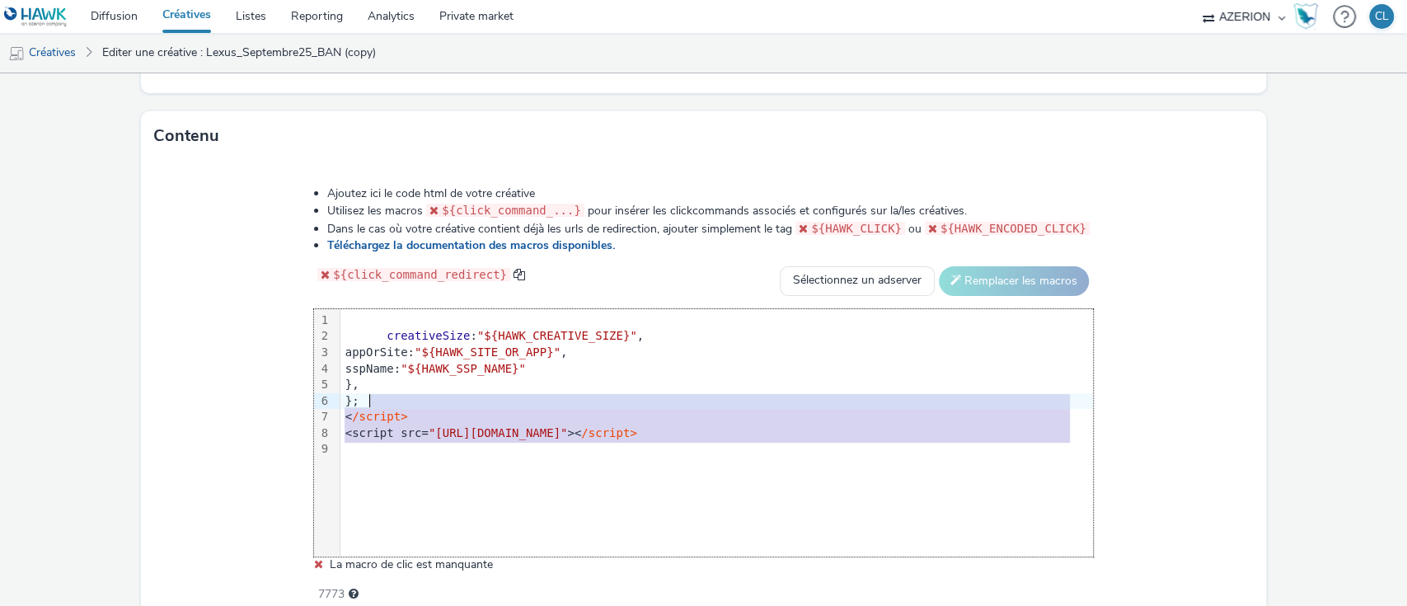
drag, startPoint x: 959, startPoint y: 457, endPoint x: 290, endPoint y: 282, distance: 691.0
click at [290, 282] on div "Ajoutez ici le code html de votre créative Utilisez les macros ${click_command_…" at bounding box center [704, 385] width 898 height 423
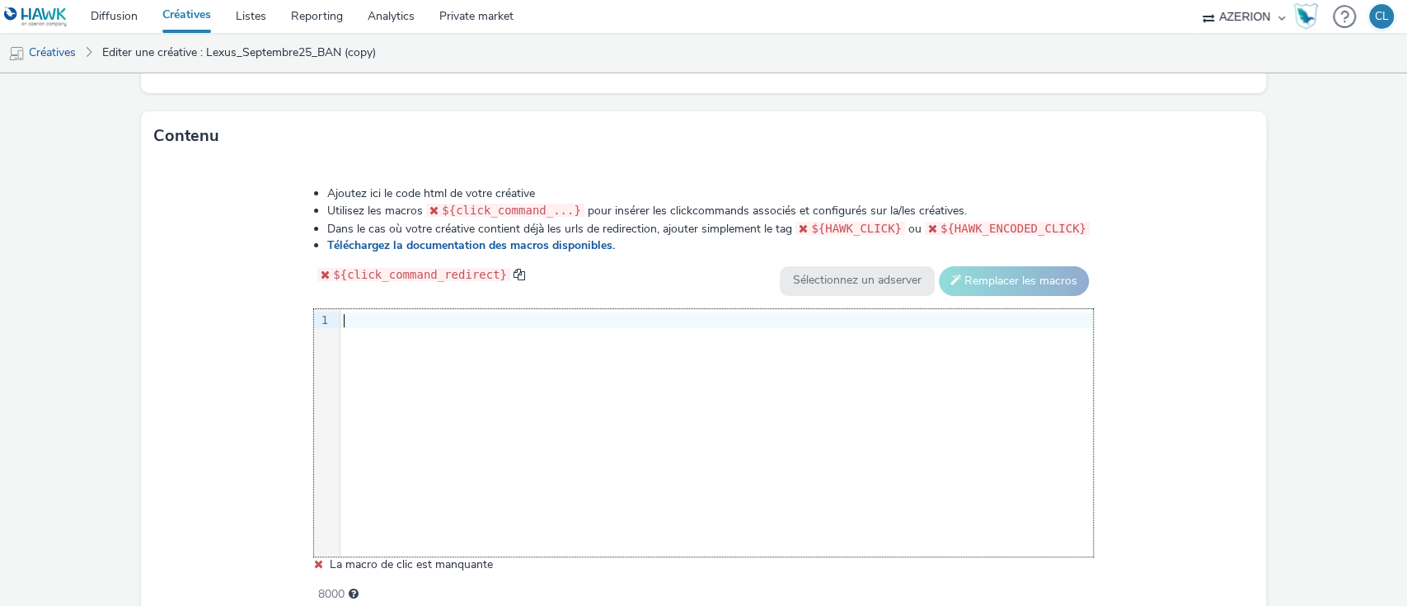
click at [415, 312] on div at bounding box center [716, 320] width 753 height 16
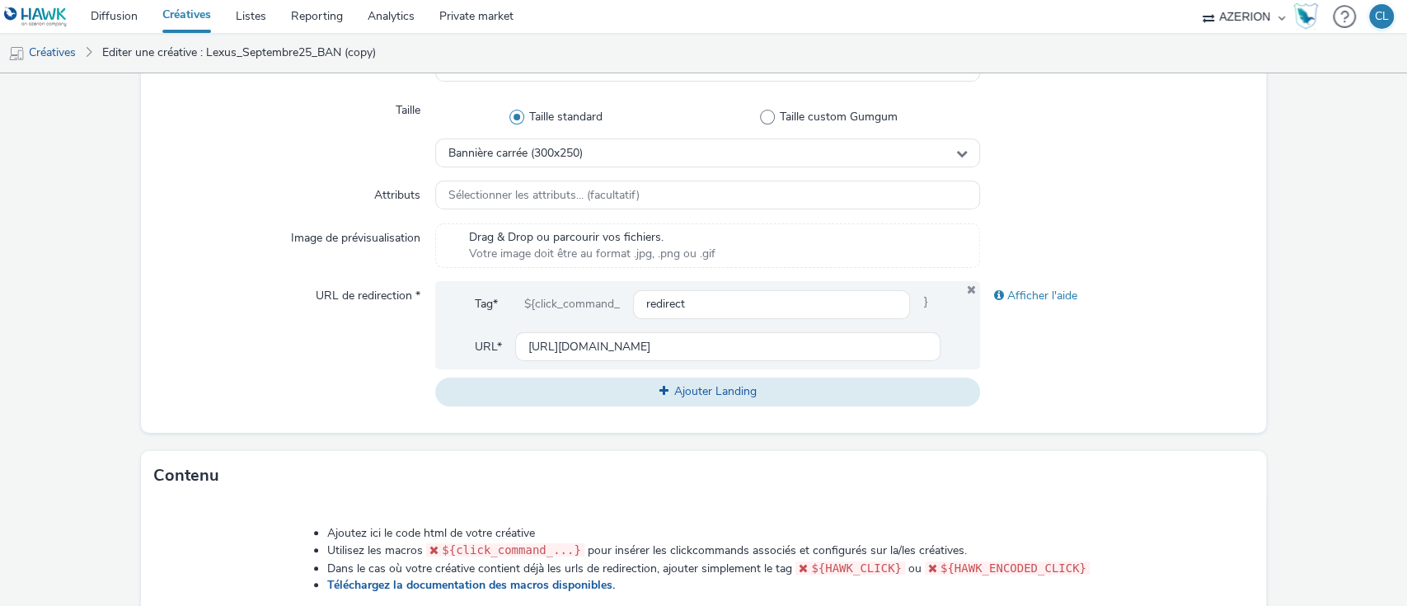
scroll to position [818, 0]
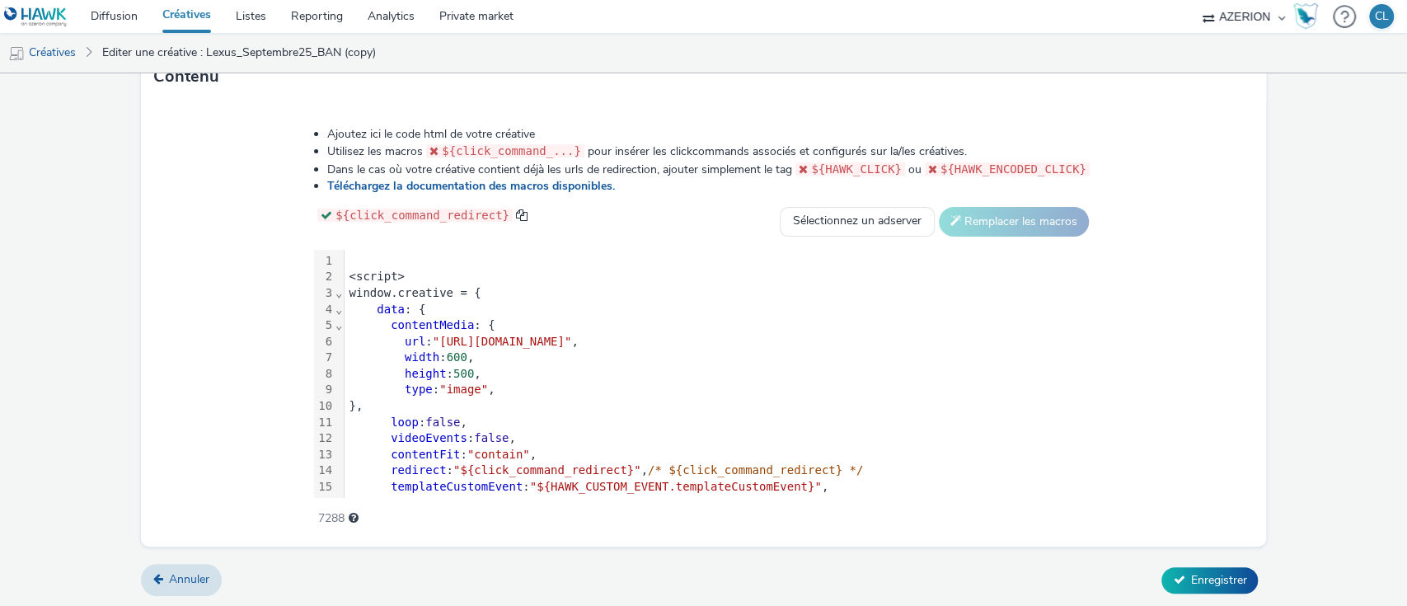
click at [1185, 568] on button "Enregistrer" at bounding box center [1209, 580] width 96 height 26
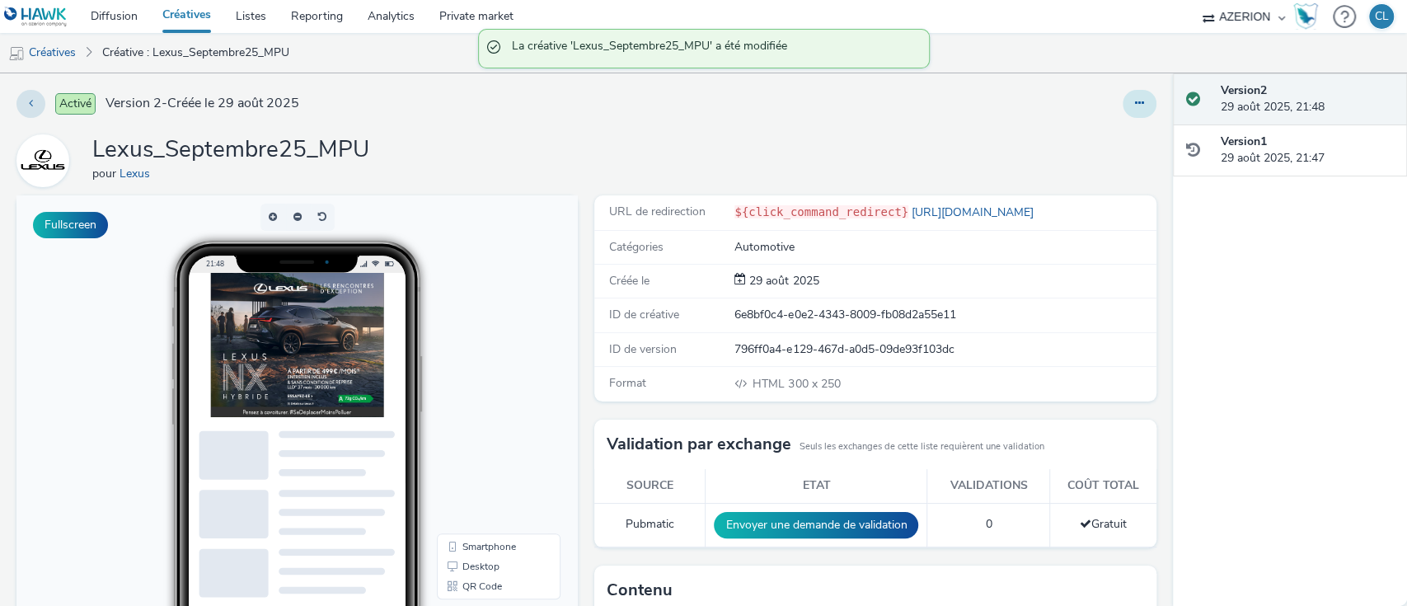
click at [1135, 102] on icon at bounding box center [1139, 103] width 9 height 12
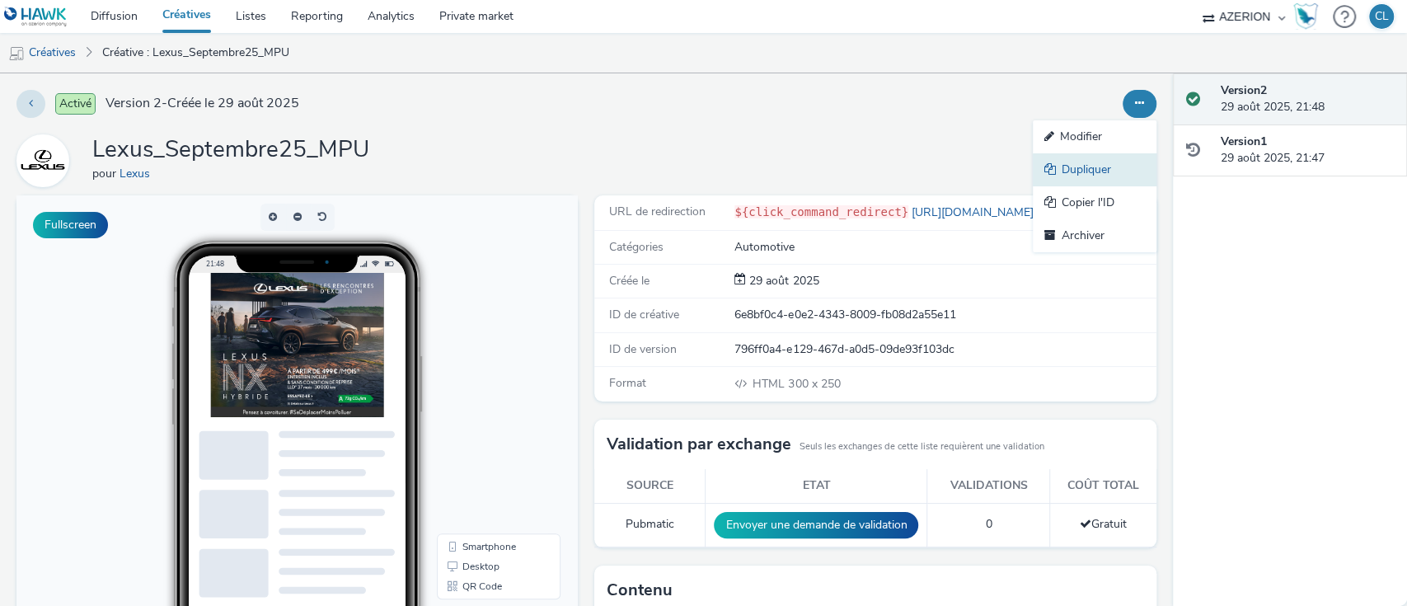
click at [1068, 168] on link "Dupliquer" at bounding box center [1095, 169] width 124 height 33
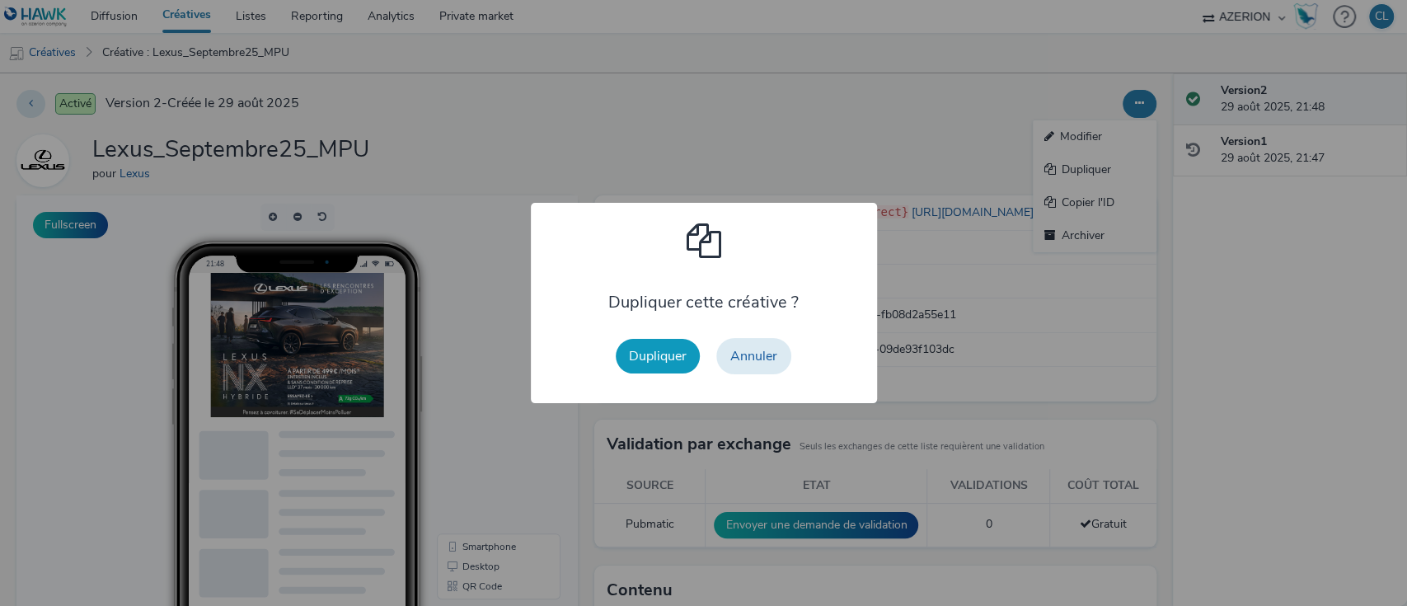
click at [657, 360] on button "Dupliquer" at bounding box center [658, 356] width 84 height 35
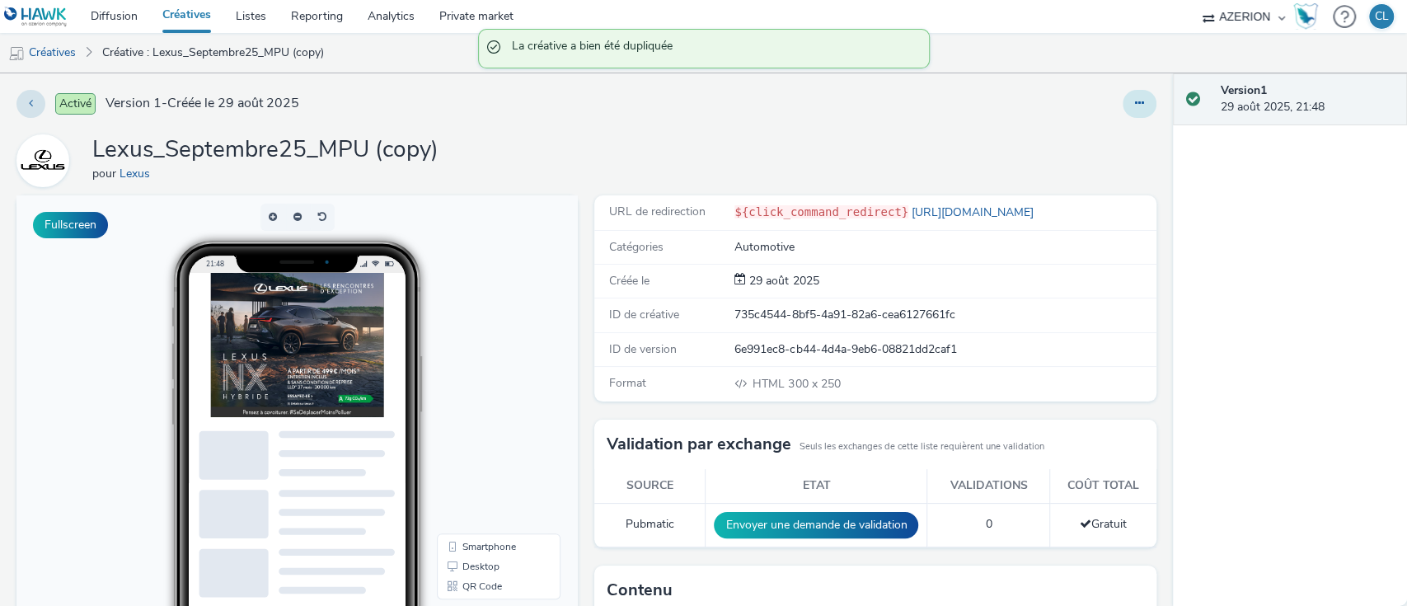
click at [1123, 107] on button at bounding box center [1140, 104] width 34 height 28
click at [1084, 143] on link "Modifier" at bounding box center [1095, 136] width 124 height 33
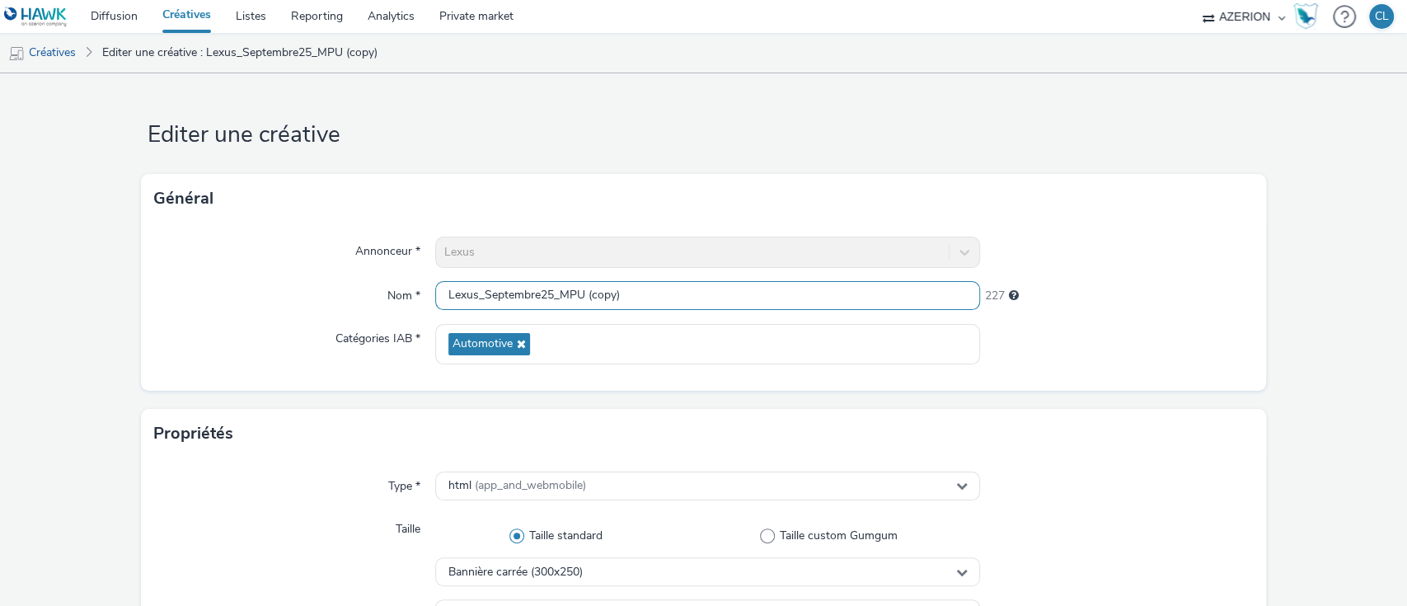
drag, startPoint x: 667, startPoint y: 302, endPoint x: 556, endPoint y: 300, distance: 111.3
click at [556, 300] on input "Lexus_Septembre25_MPU (copy)" at bounding box center [708, 295] width 546 height 29
type input "Lexus_Septembre25_INTER"
click at [1180, 301] on div "232" at bounding box center [1116, 292] width 273 height 23
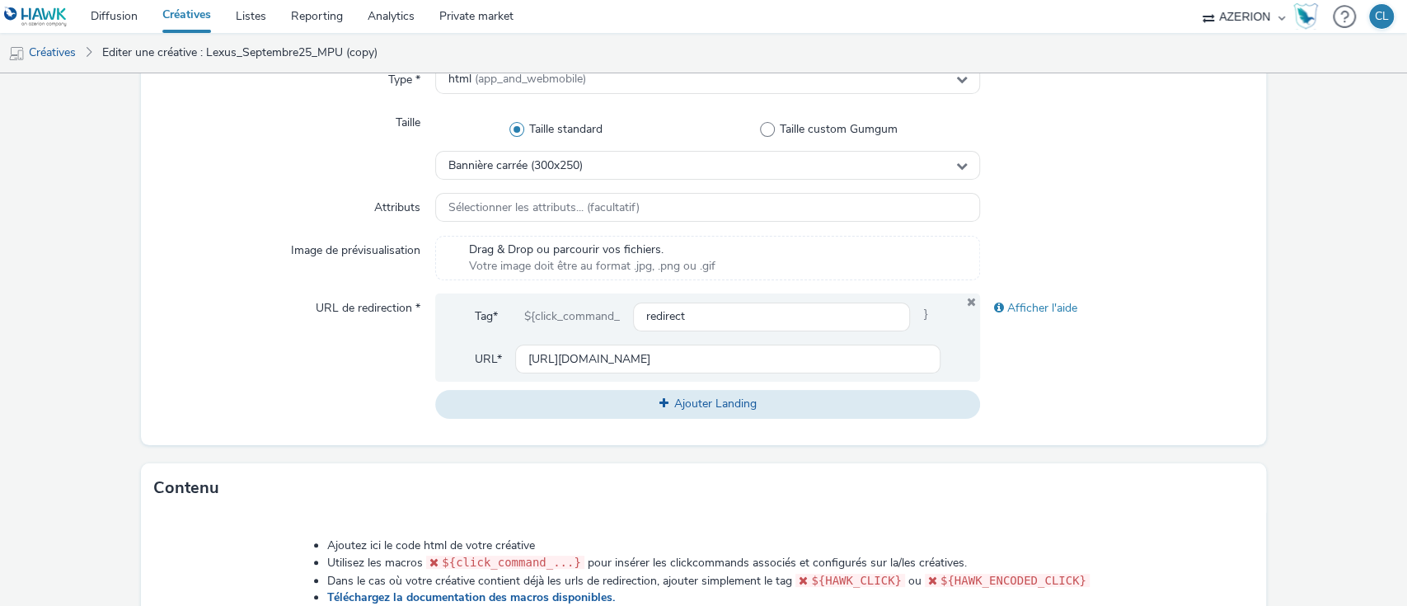
scroll to position [410, 0]
click at [621, 153] on div "Bannière carrée (300x250)" at bounding box center [708, 162] width 546 height 29
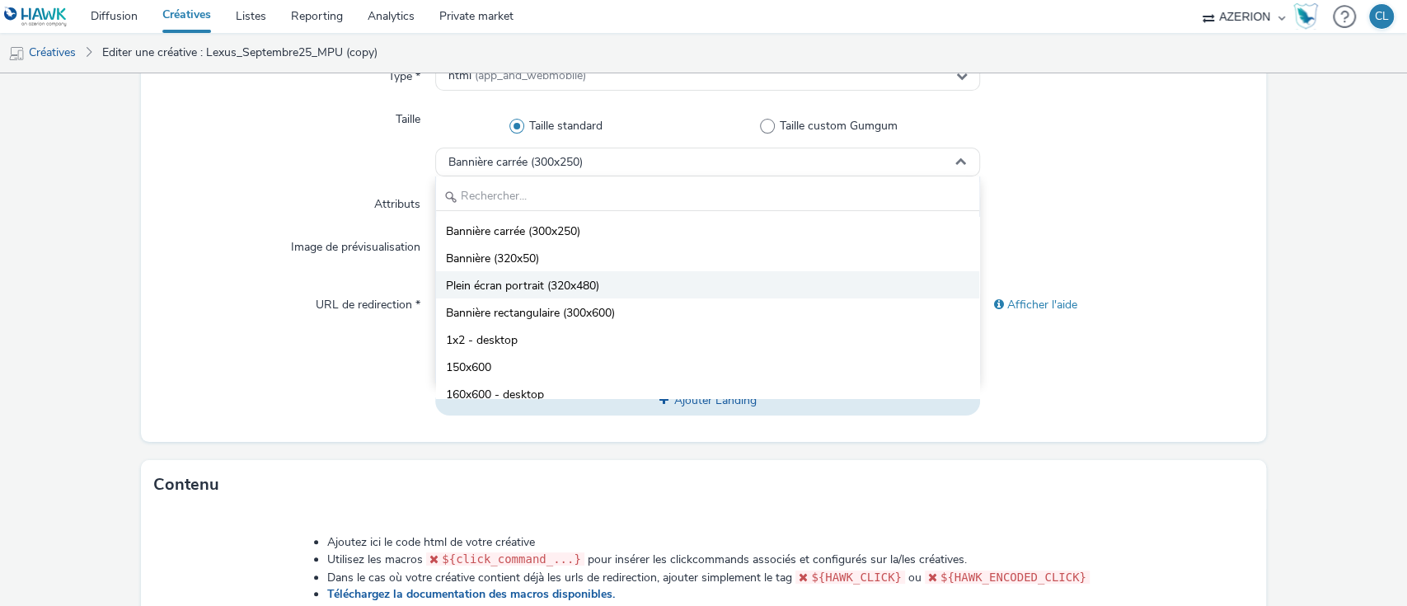
click at [628, 289] on li "Plein écran portrait (320x480)" at bounding box center [708, 284] width 544 height 27
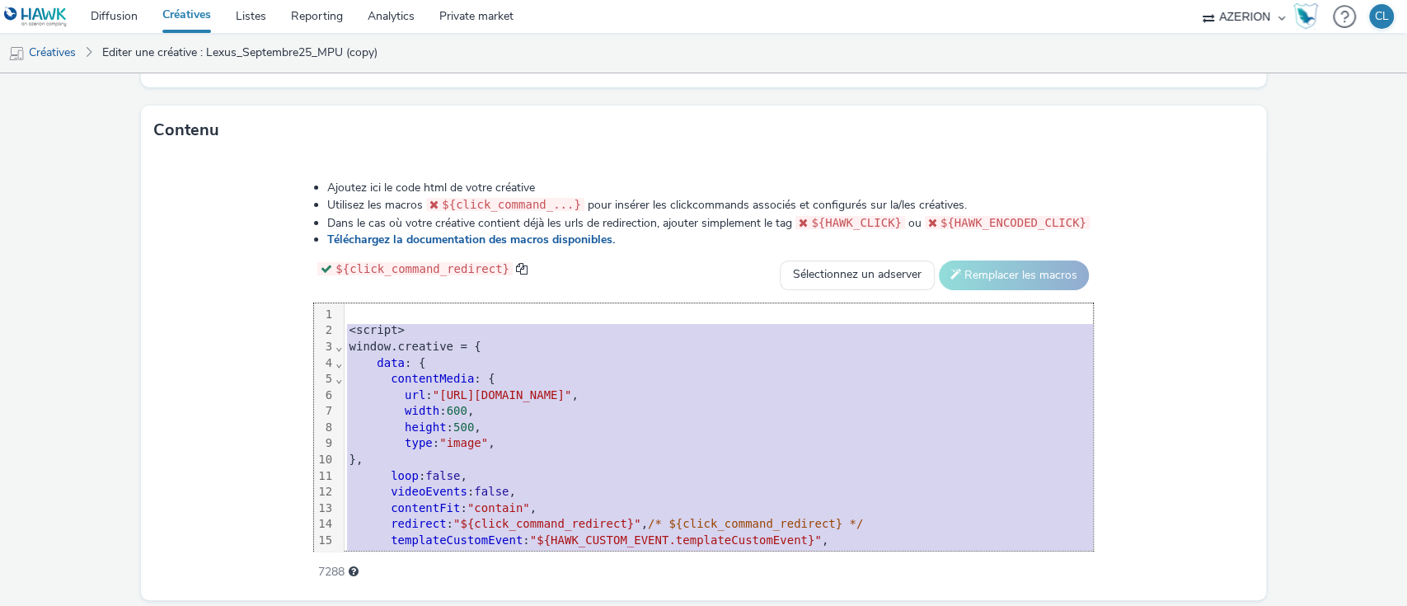
scroll to position [130, 0]
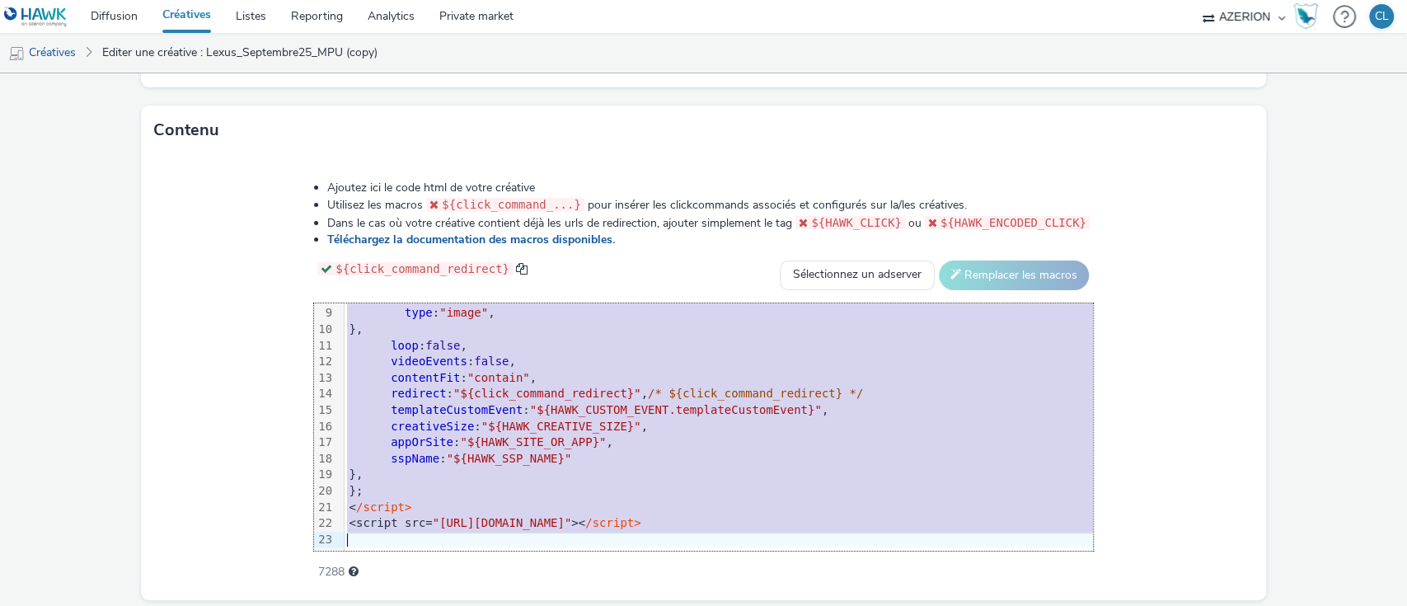
drag, startPoint x: 303, startPoint y: 328, endPoint x: 679, endPoint y: 657, distance: 500.1
click at [679, 605] on html "Diffusion Créatives Listes Reporting Analytics Private market AZERION AZERION S…" at bounding box center [703, 303] width 1407 height 606
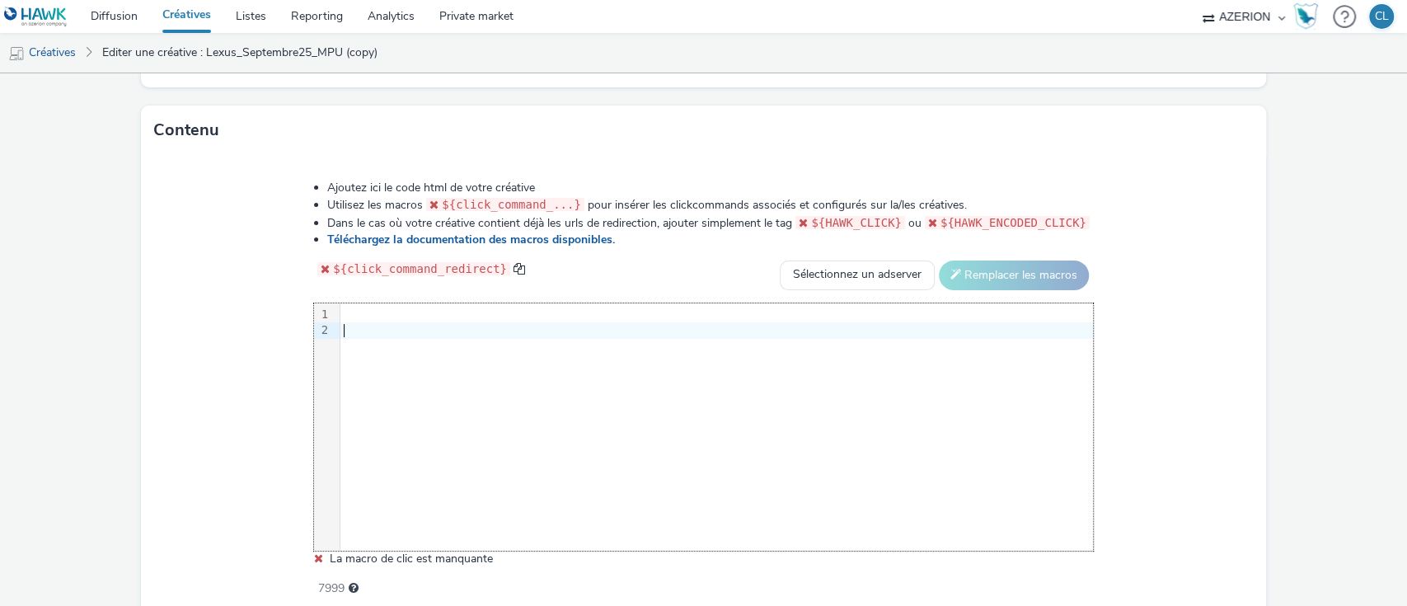
scroll to position [834, 0]
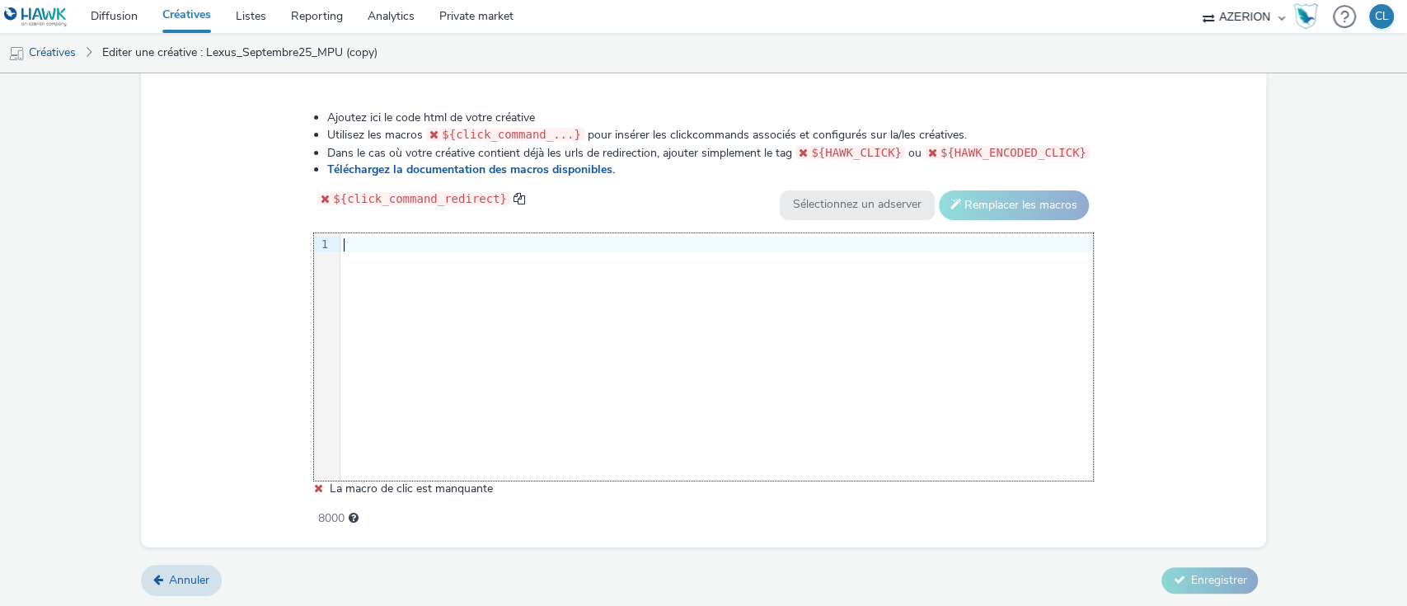
click at [397, 237] on div at bounding box center [716, 245] width 753 height 16
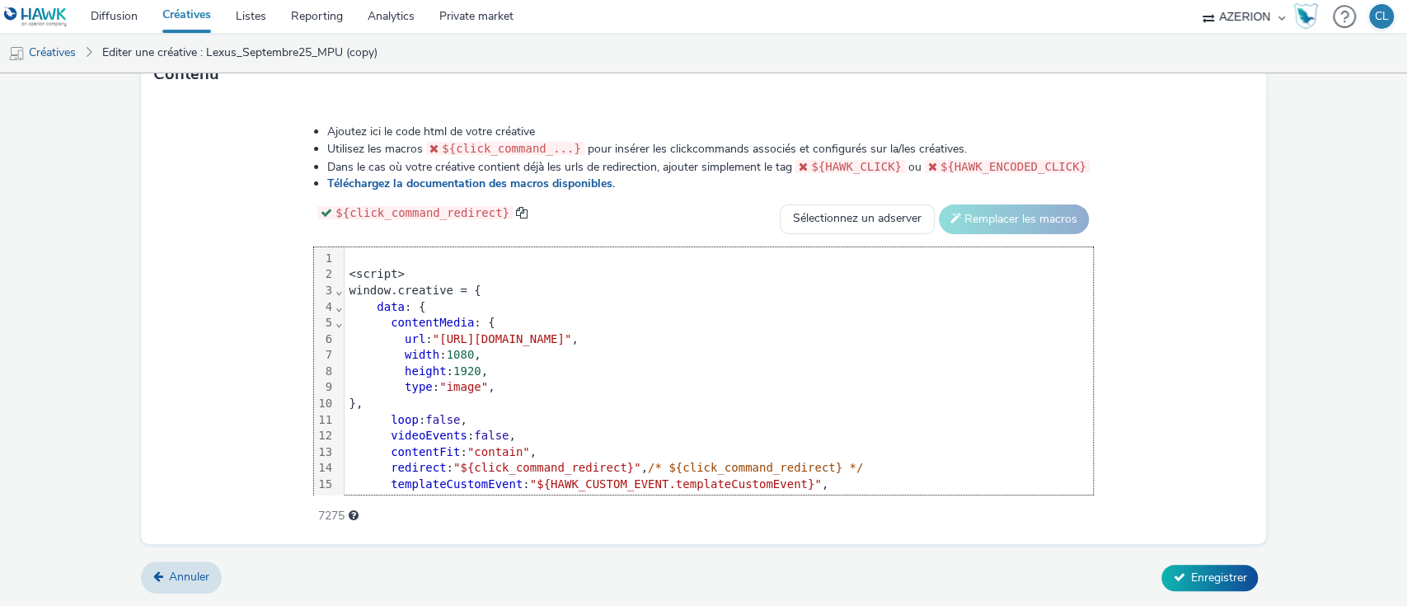
scroll to position [130, 0]
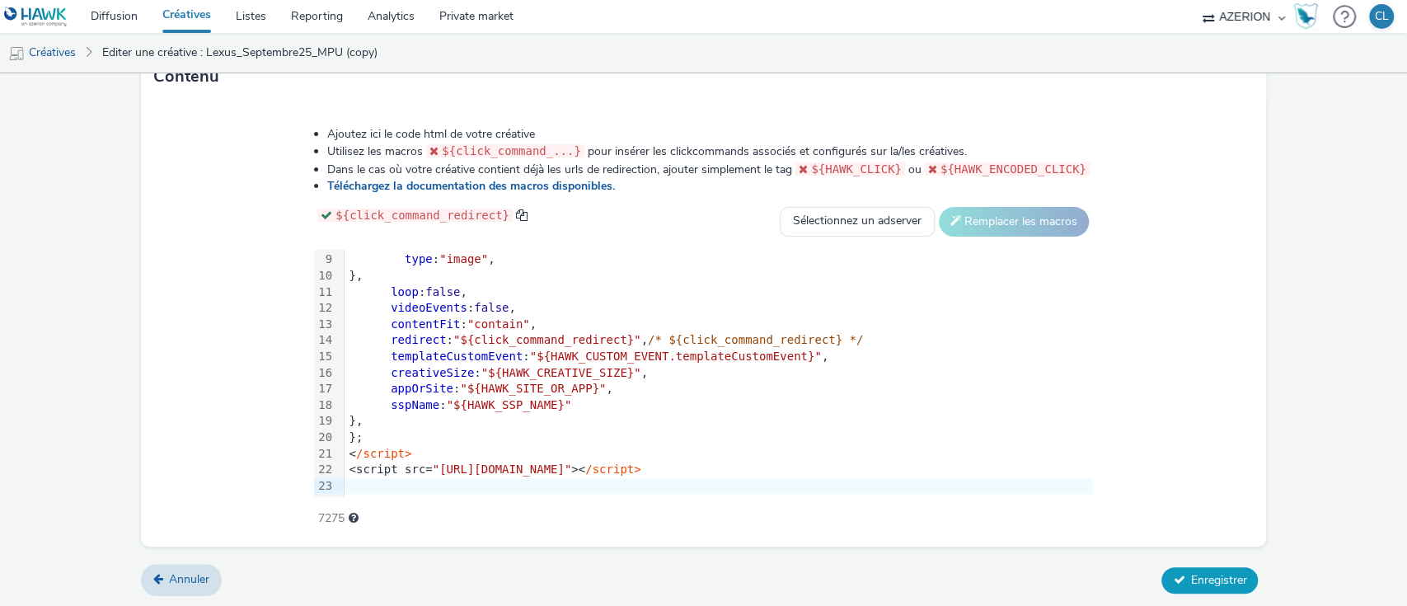
click at [1190, 572] on span "Enregistrer" at bounding box center [1218, 580] width 56 height 16
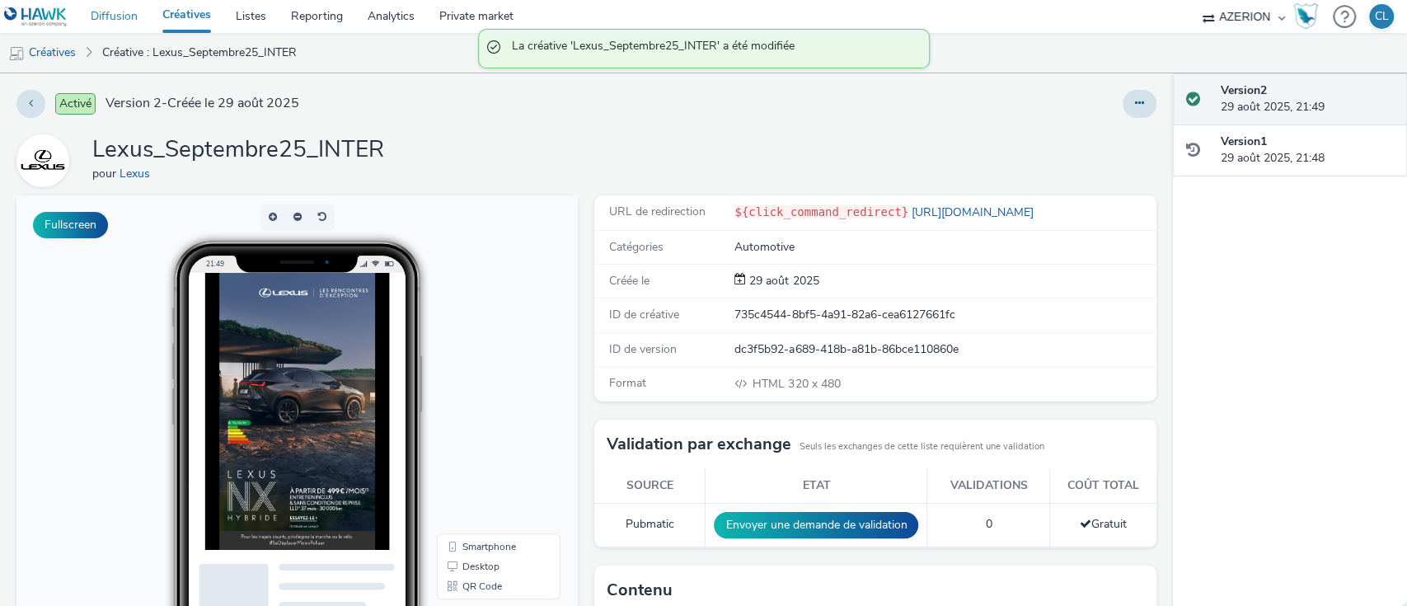
click at [123, 13] on link "Diffusion" at bounding box center [114, 16] width 72 height 33
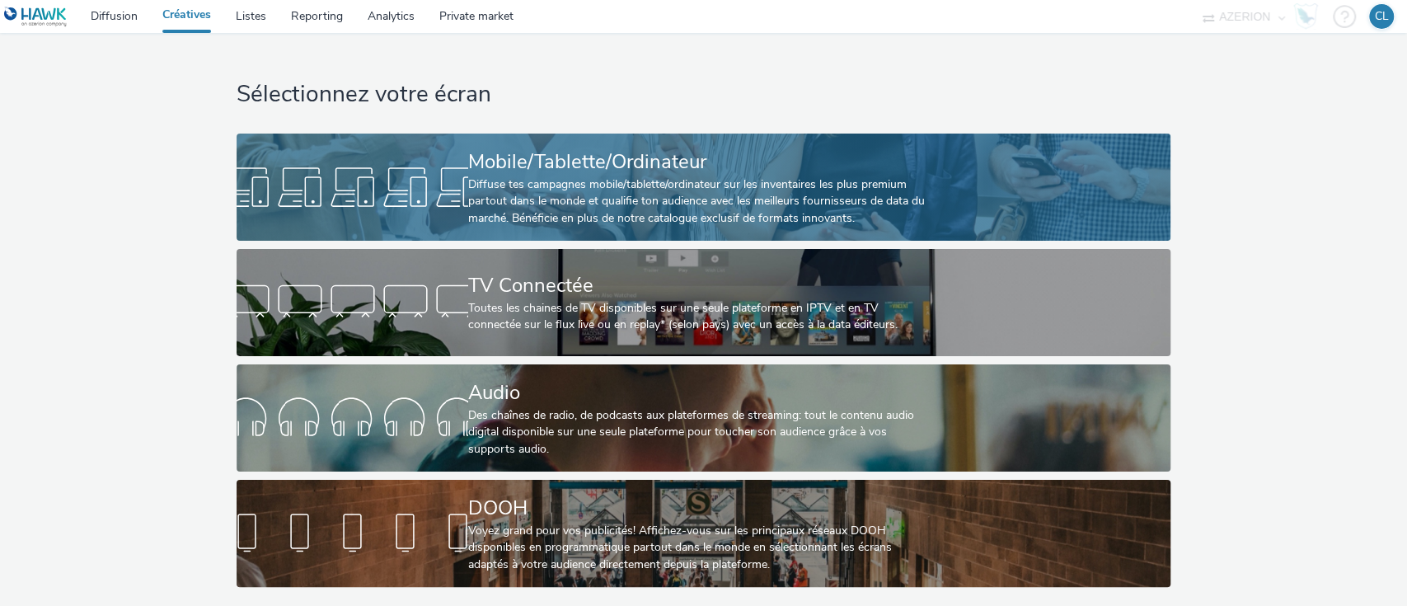
click at [587, 208] on div "Diffuse tes campagnes mobile/tablette/ordinateur sur les inventaires les plus p…" at bounding box center [700, 201] width 464 height 50
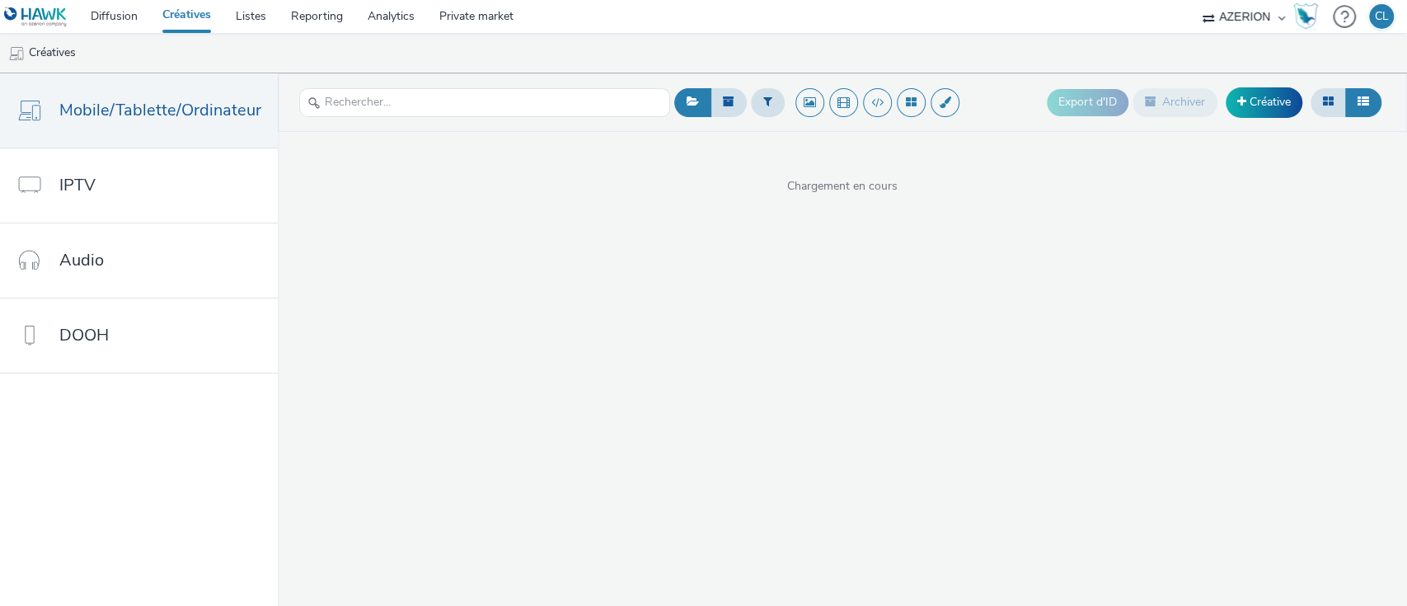
click at [777, 321] on div "Export d'ID Archiver Créative Chargement en cours" at bounding box center [842, 339] width 1129 height 533
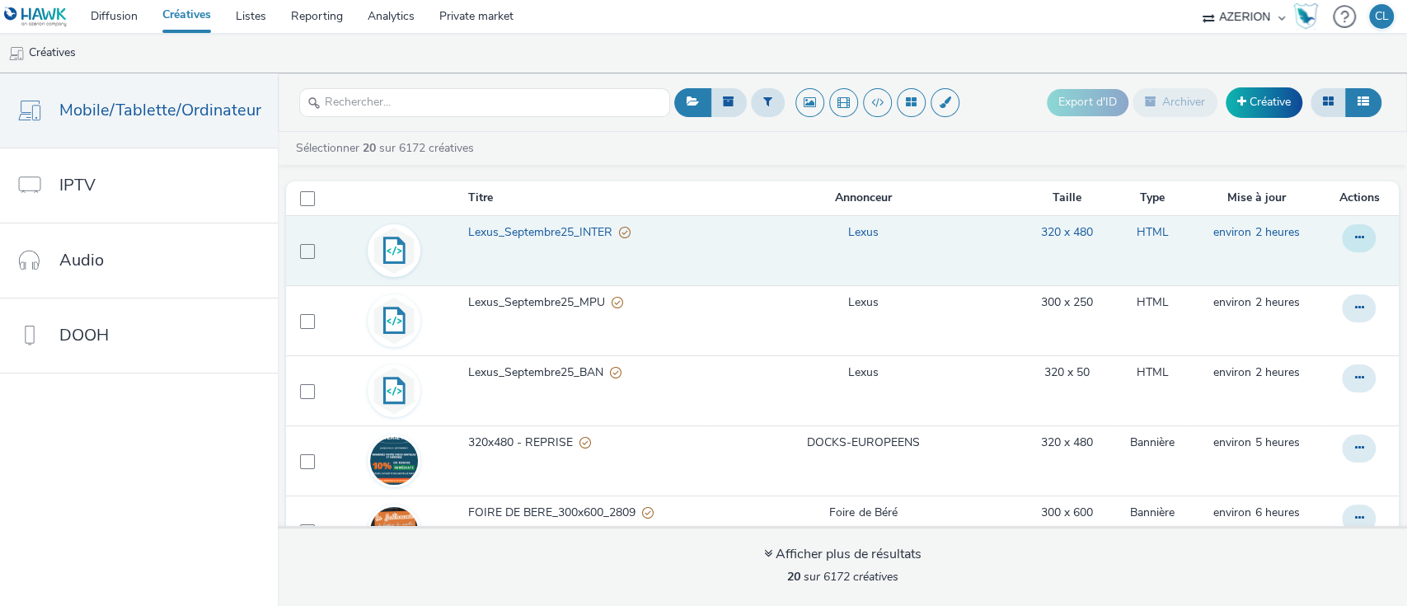
click at [1342, 227] on button at bounding box center [1359, 238] width 34 height 28
click at [1289, 263] on link "Modifier" at bounding box center [1314, 271] width 124 height 33
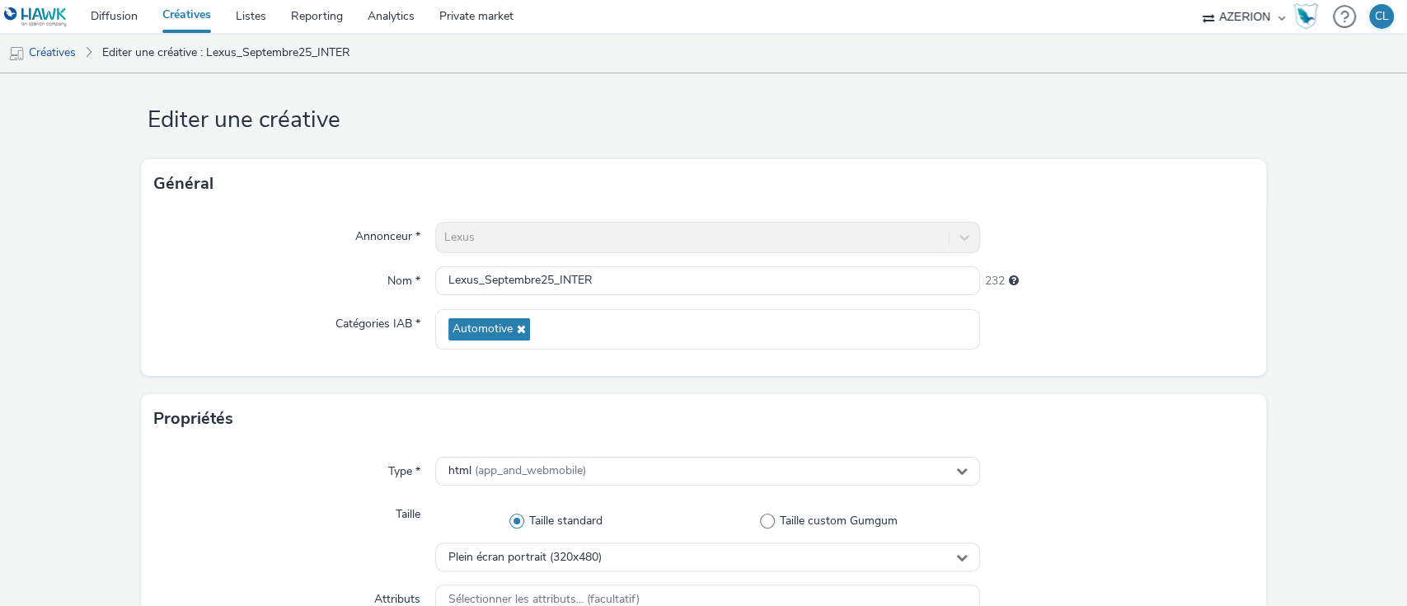
scroll to position [19, 0]
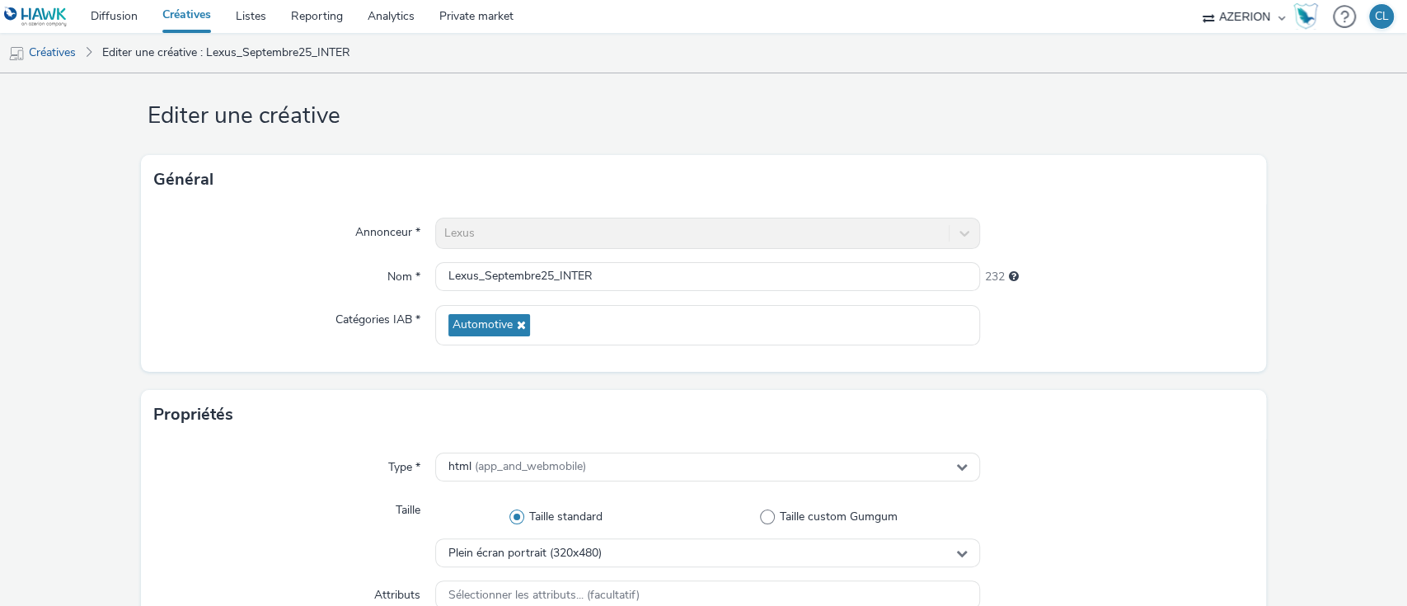
click at [496, 234] on div "Lexus" at bounding box center [708, 233] width 546 height 31
click at [41, 49] on link "Créatives" at bounding box center [42, 53] width 84 height 40
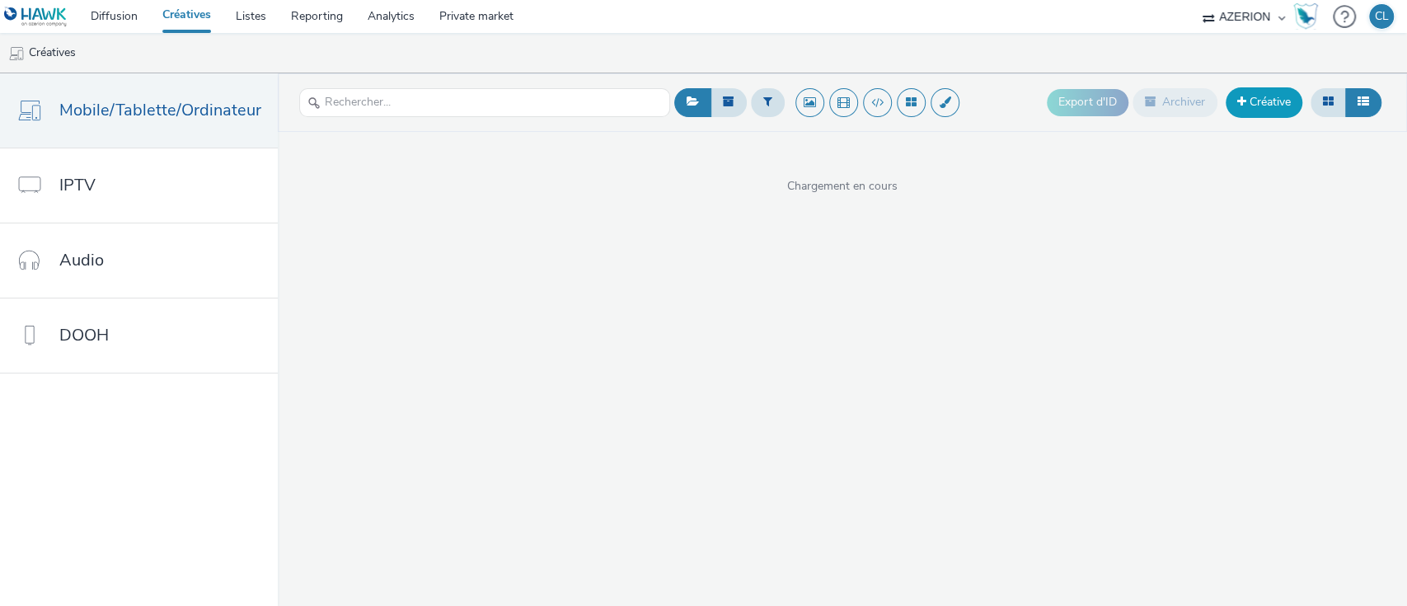
click at [1264, 103] on link "Créative" at bounding box center [1264, 102] width 77 height 30
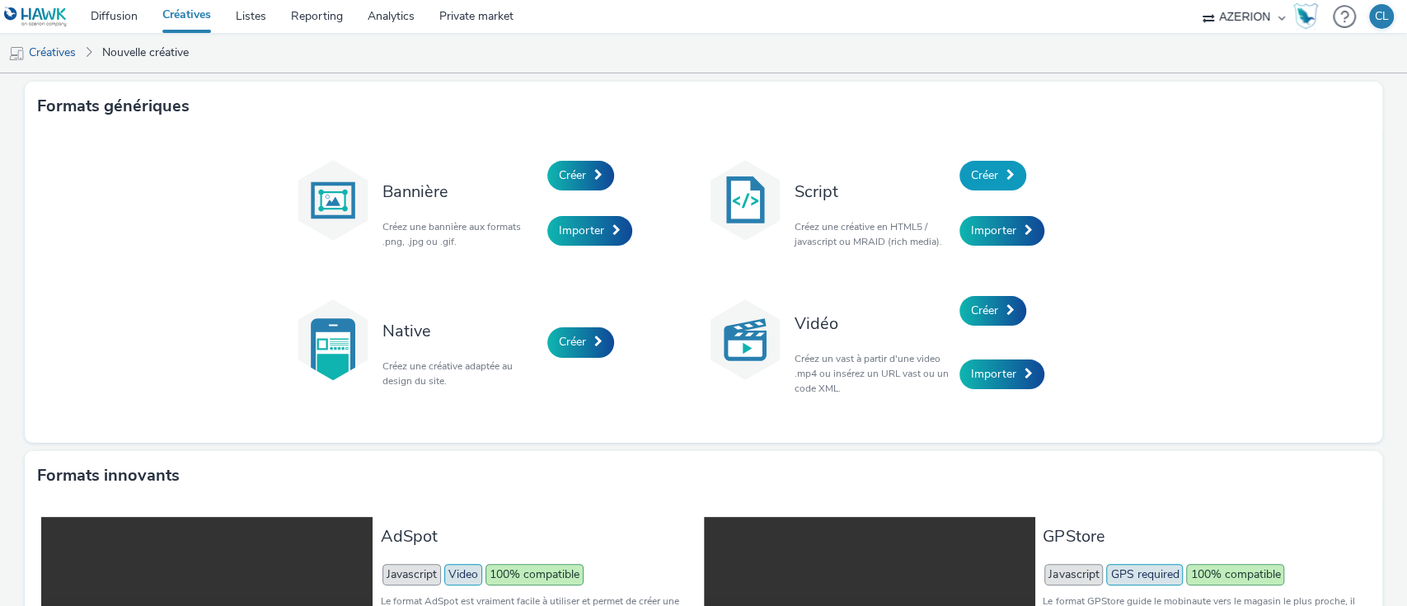
click at [993, 177] on link "Créer" at bounding box center [993, 176] width 67 height 30
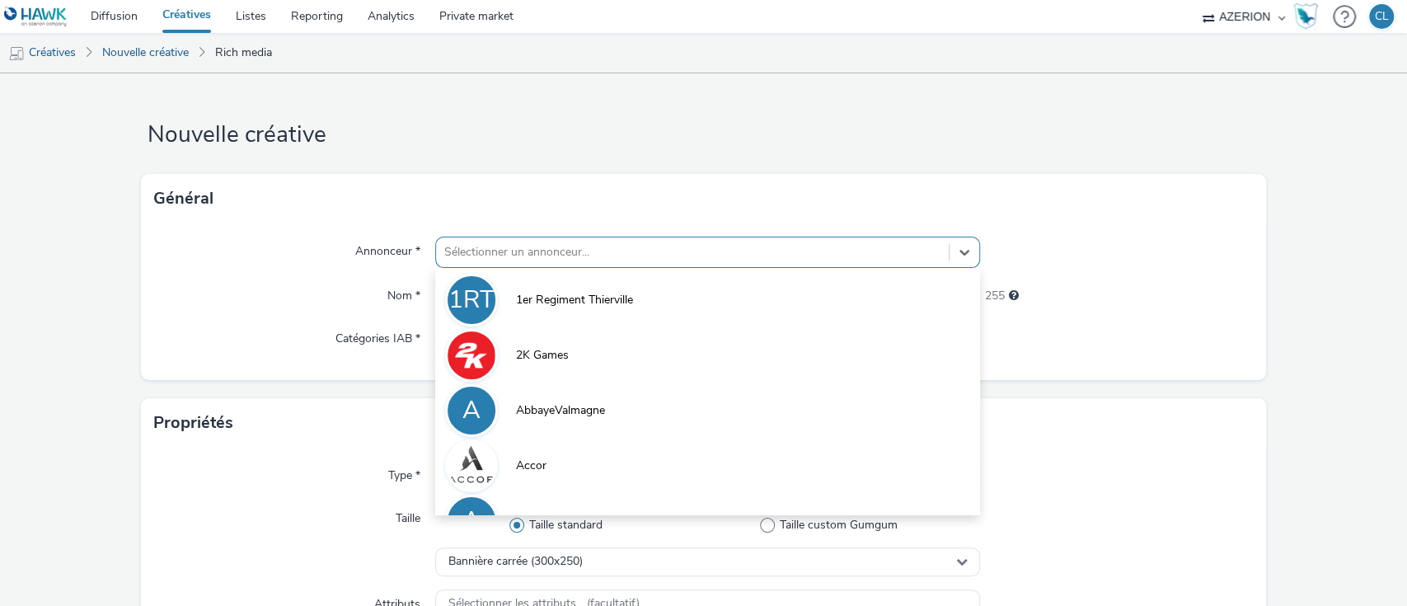
click at [598, 257] on div at bounding box center [692, 252] width 497 height 20
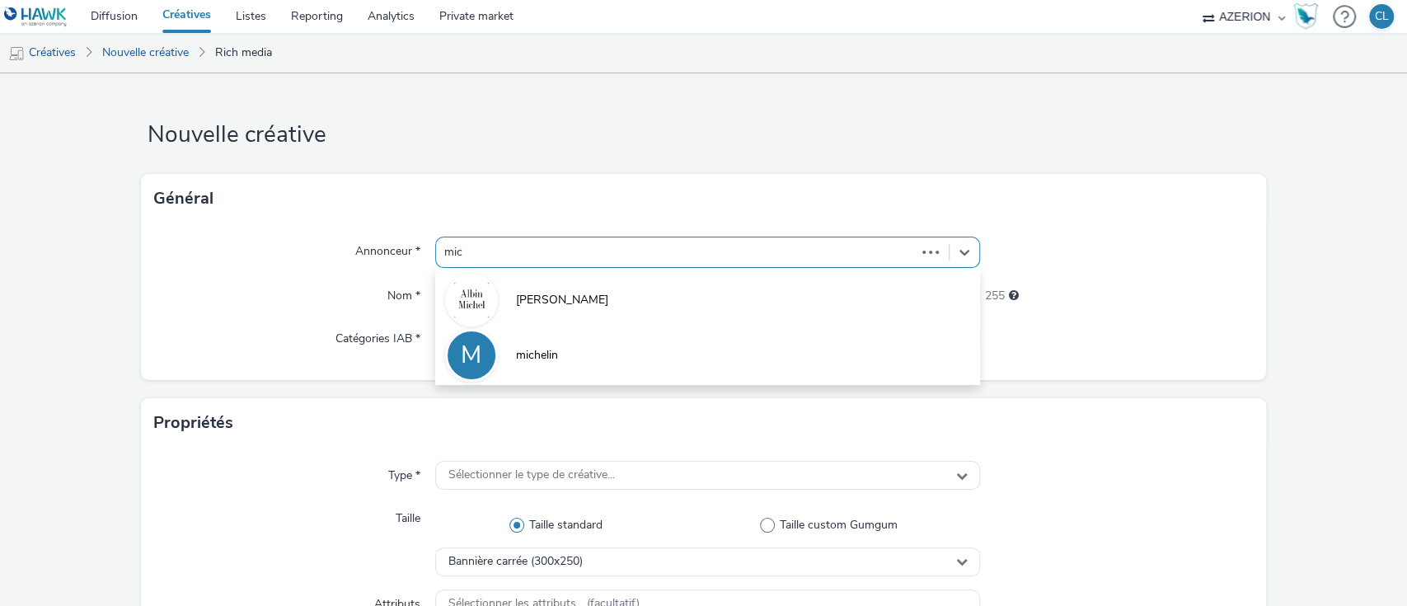
type input "mich"
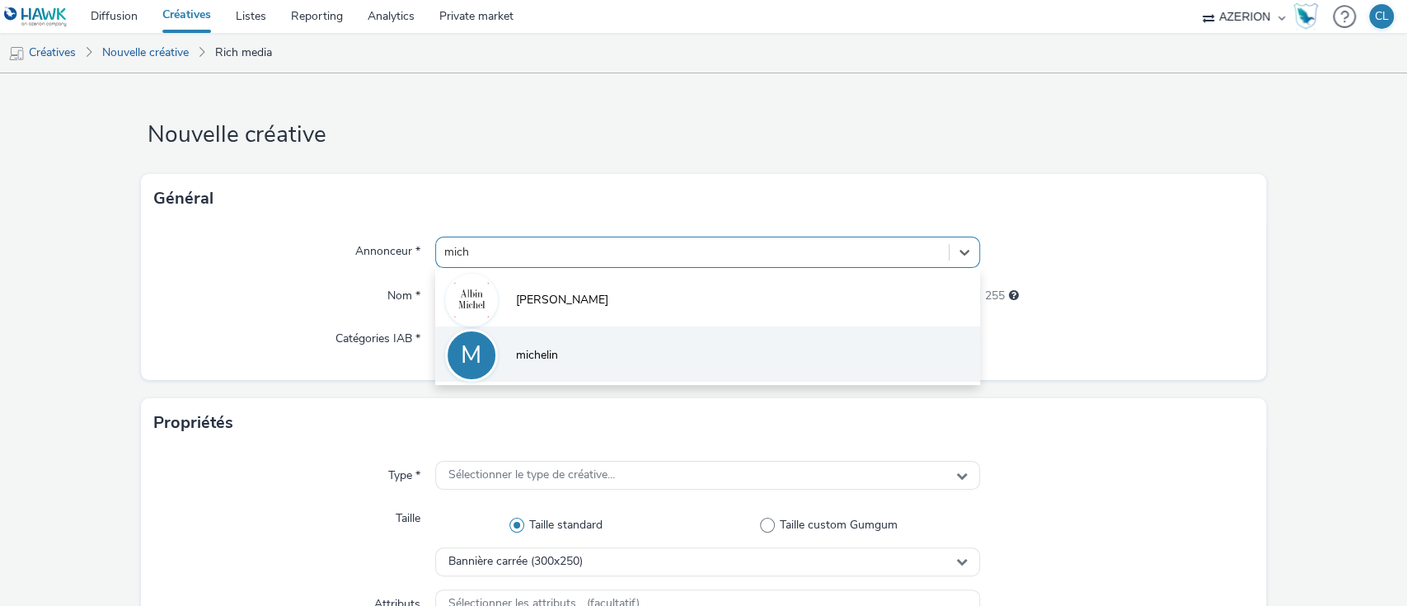
click at [520, 372] on li "M michelin" at bounding box center [708, 353] width 546 height 55
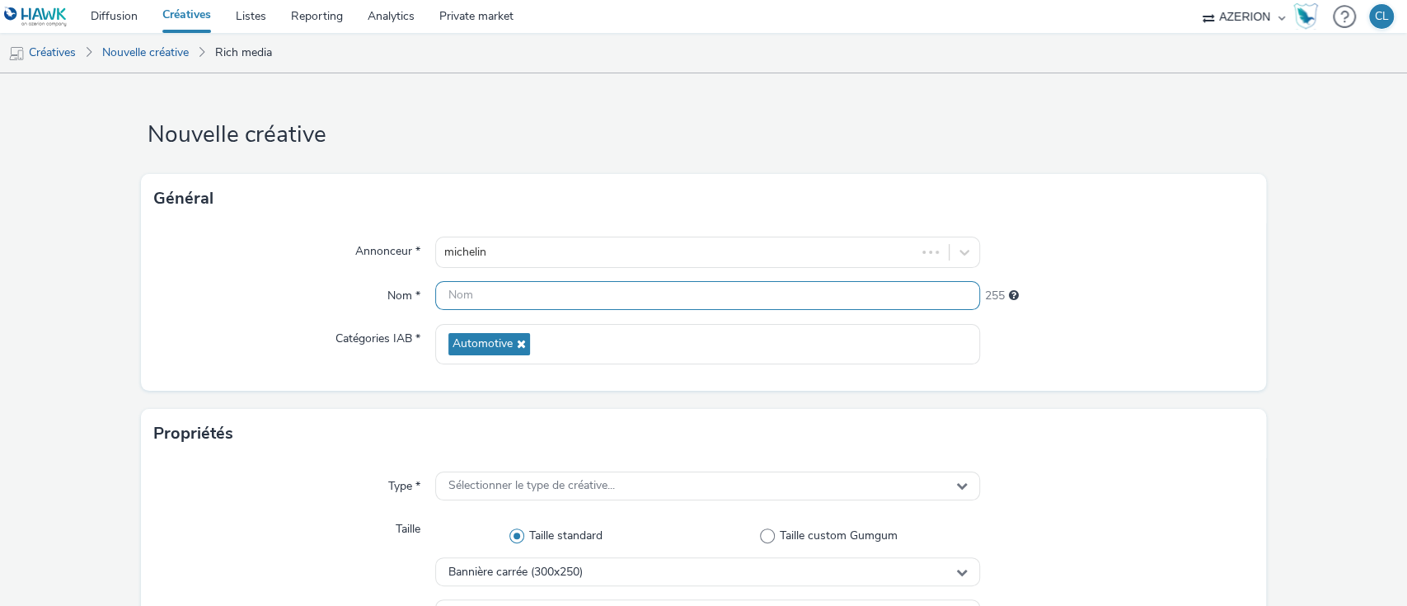
click at [503, 303] on input "text" at bounding box center [708, 295] width 546 height 29
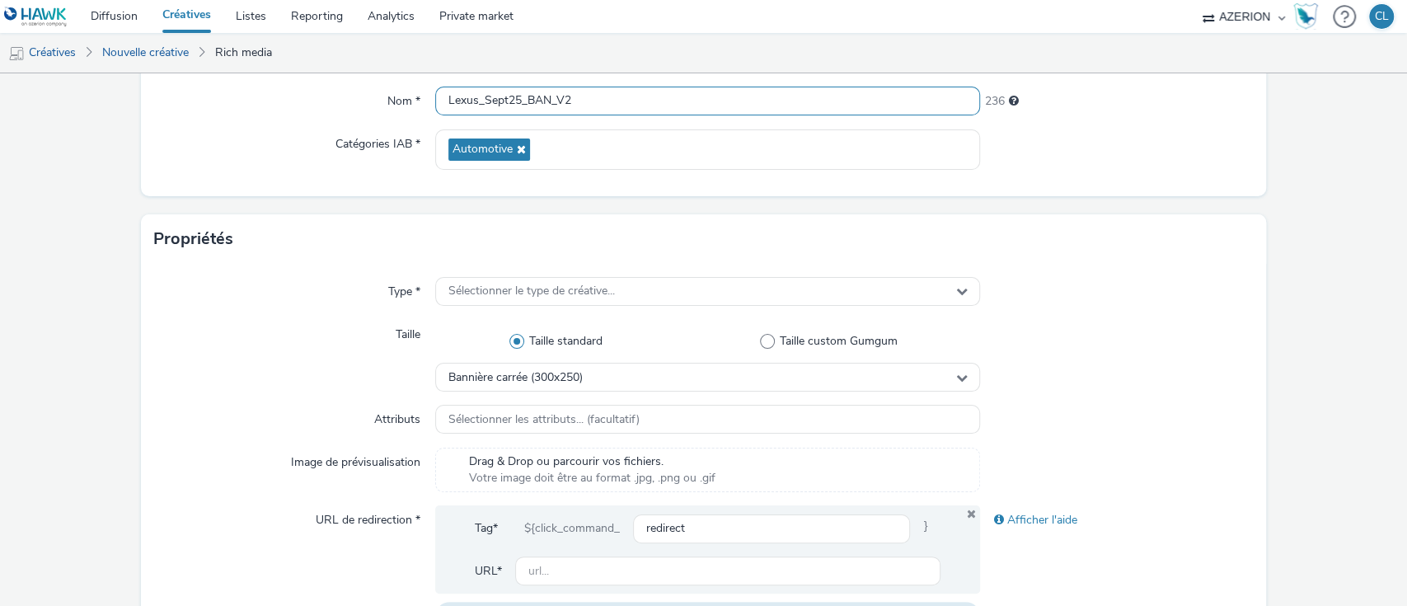
scroll to position [198, 0]
type input "Lexus_Sept25_BAN_V2"
click at [551, 272] on div "Type * Sélectionner le type de créative... Taille Taille standard Taille custom…" at bounding box center [704, 456] width 1126 height 393
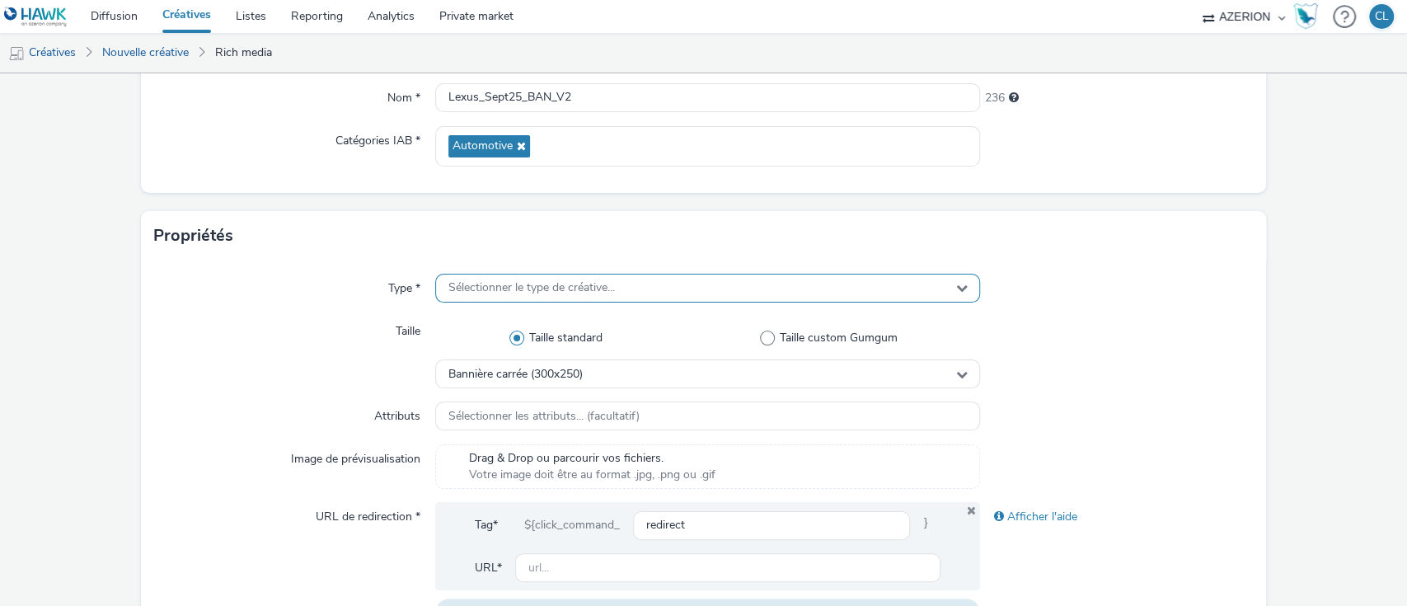
click at [549, 274] on div "Sélectionner le type de créative..." at bounding box center [708, 288] width 546 height 29
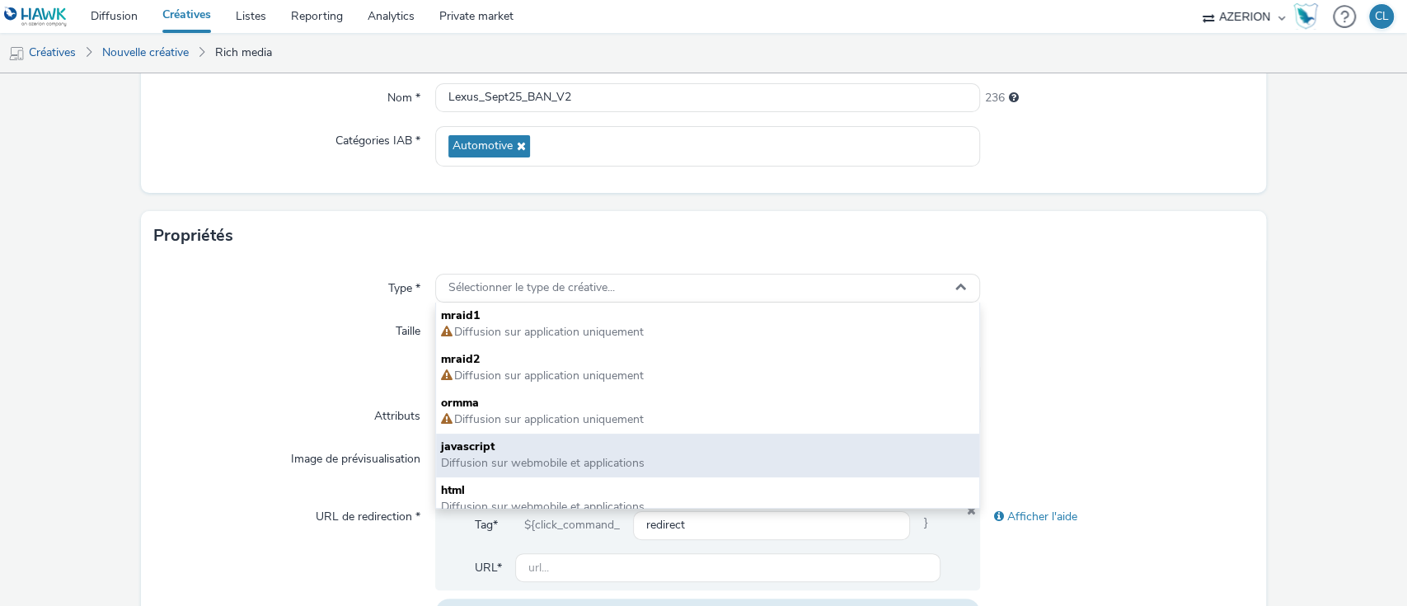
scroll to position [12, 0]
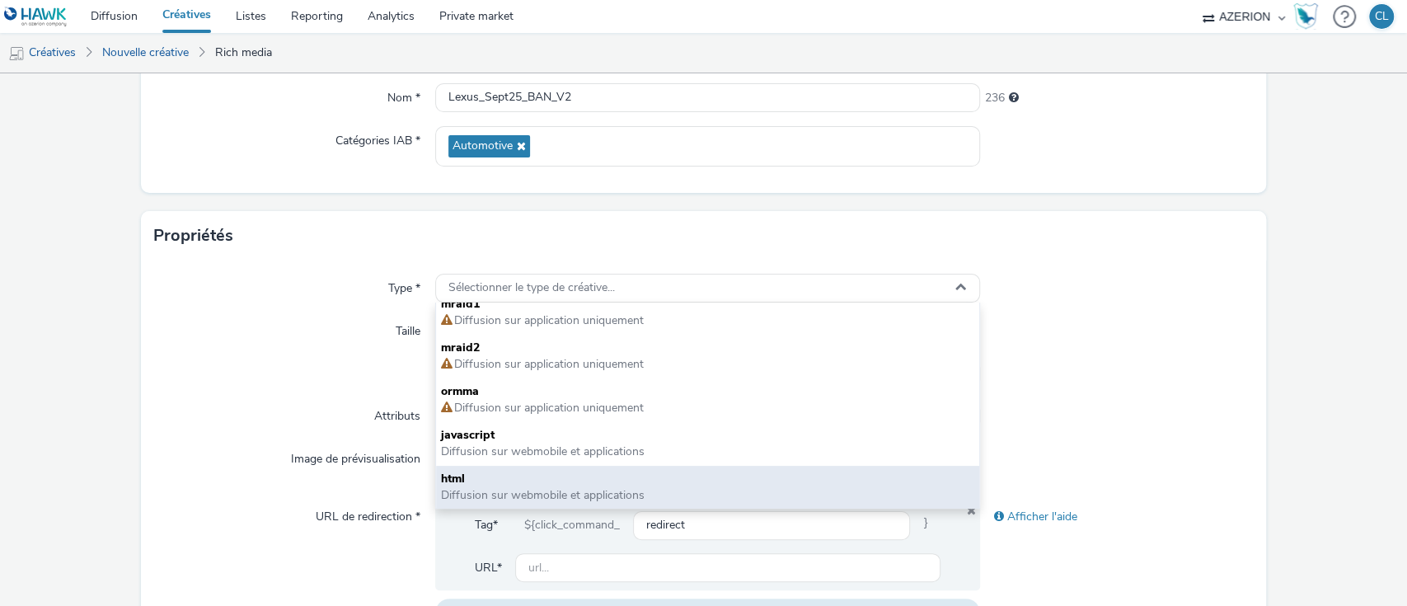
click at [497, 471] on span "html" at bounding box center [708, 479] width 534 height 16
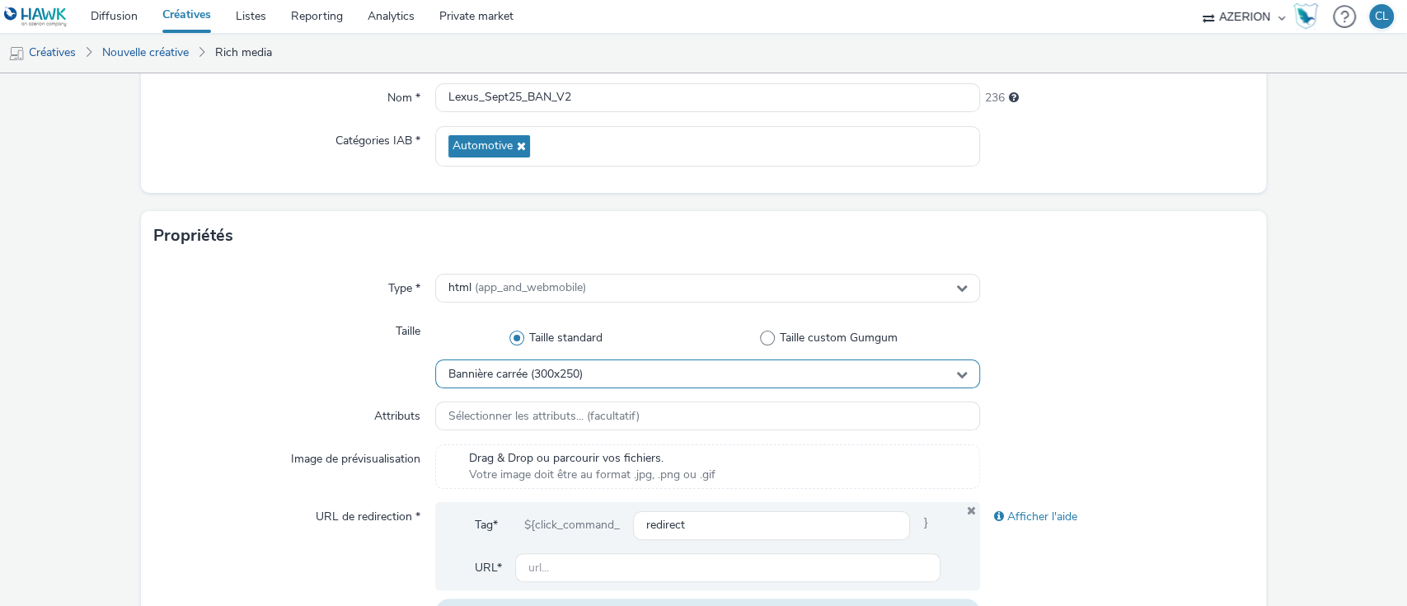
click at [533, 376] on span "Bannière carrée (300x250)" at bounding box center [515, 375] width 134 height 14
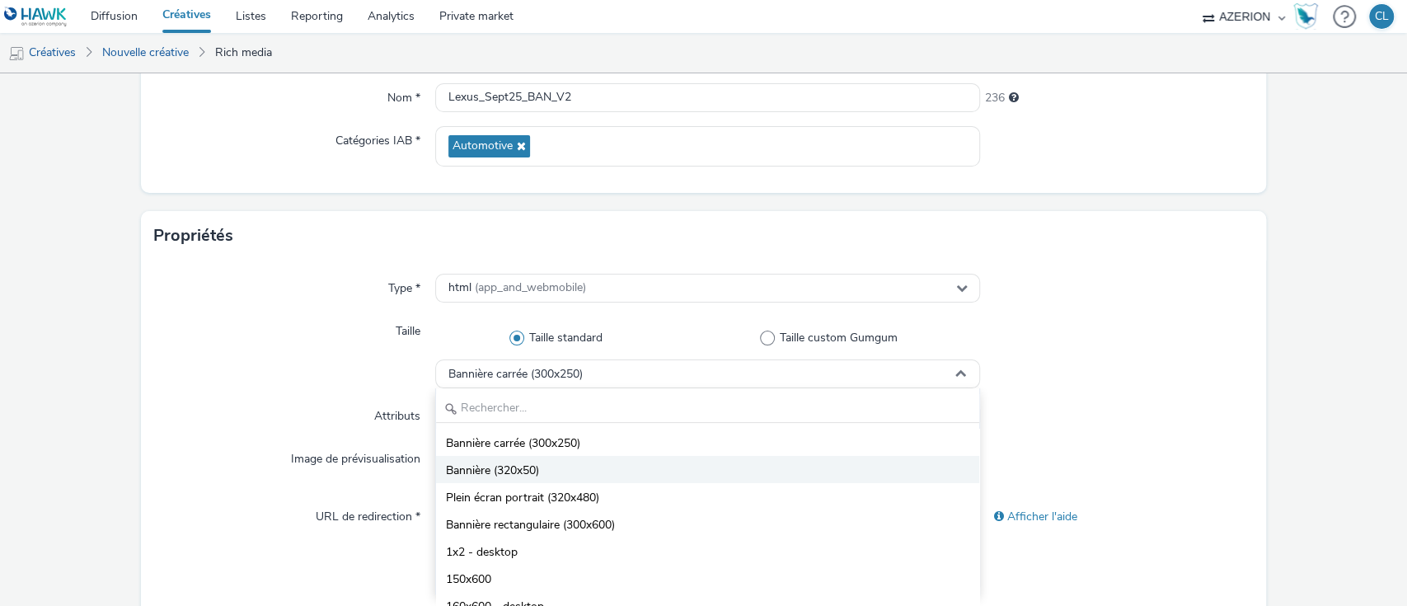
click at [565, 476] on li "Bannière (320x50)" at bounding box center [708, 469] width 544 height 27
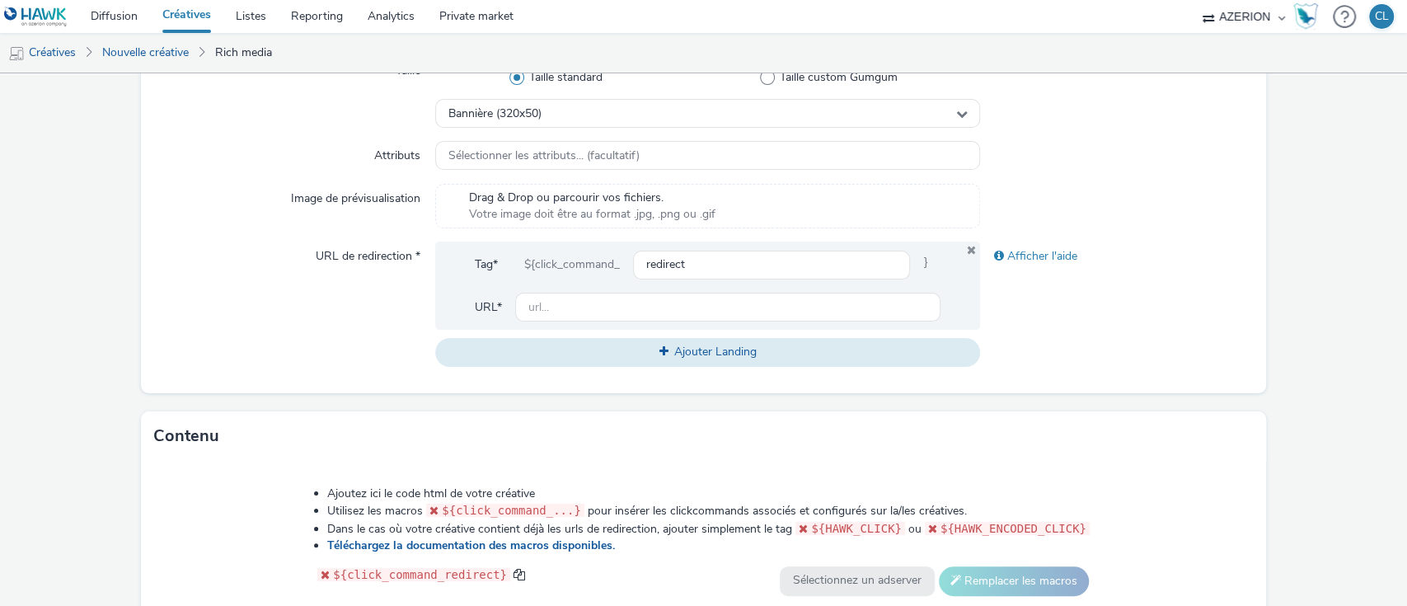
scroll to position [462, 0]
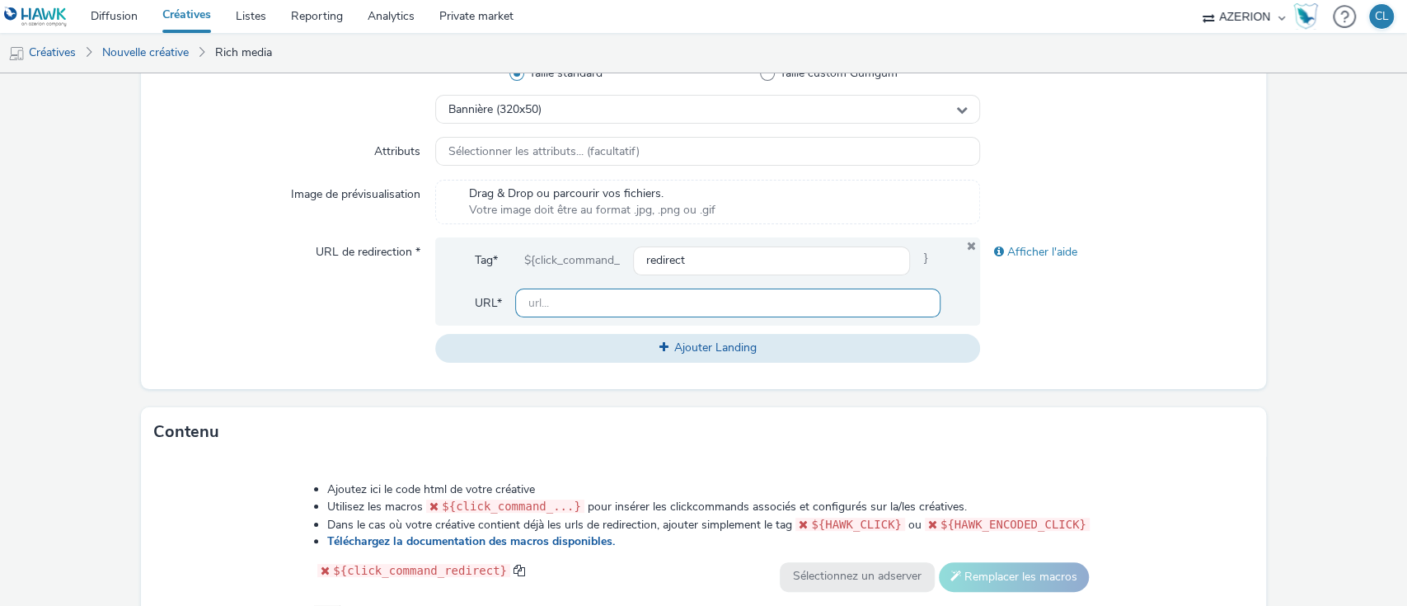
click at [554, 307] on input "text" at bounding box center [728, 303] width 426 height 29
type input "[URL][DOMAIN_NAME]"
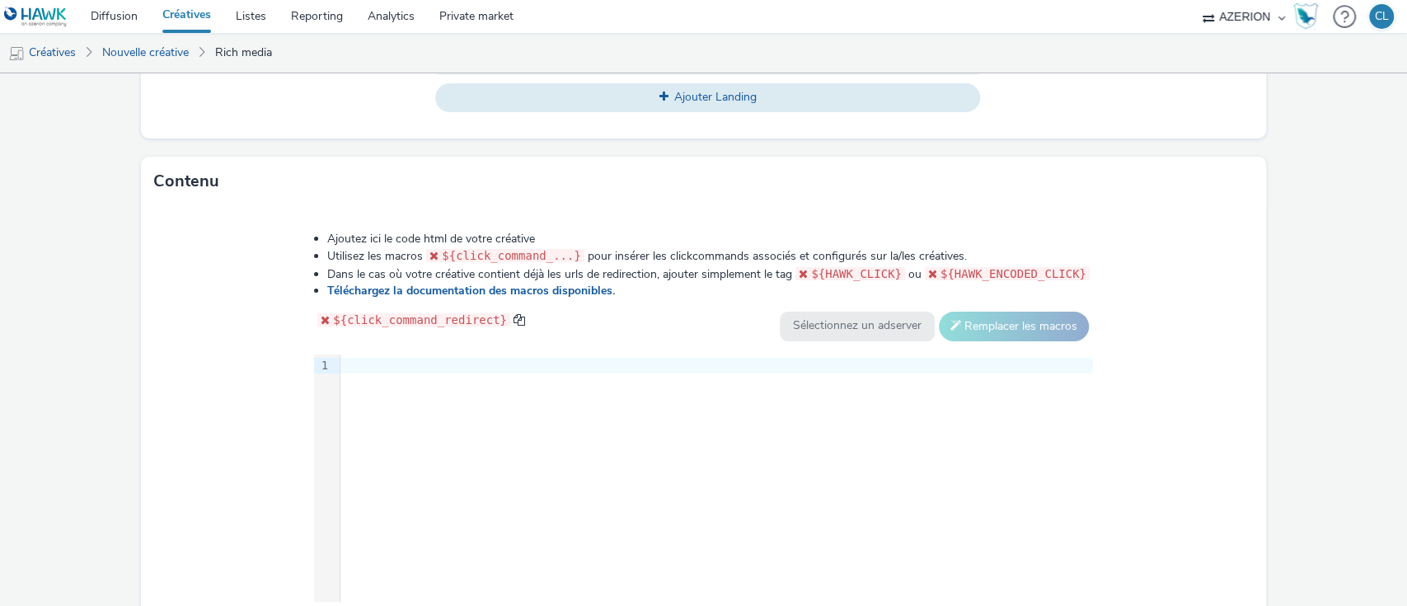
scroll to position [730, 0]
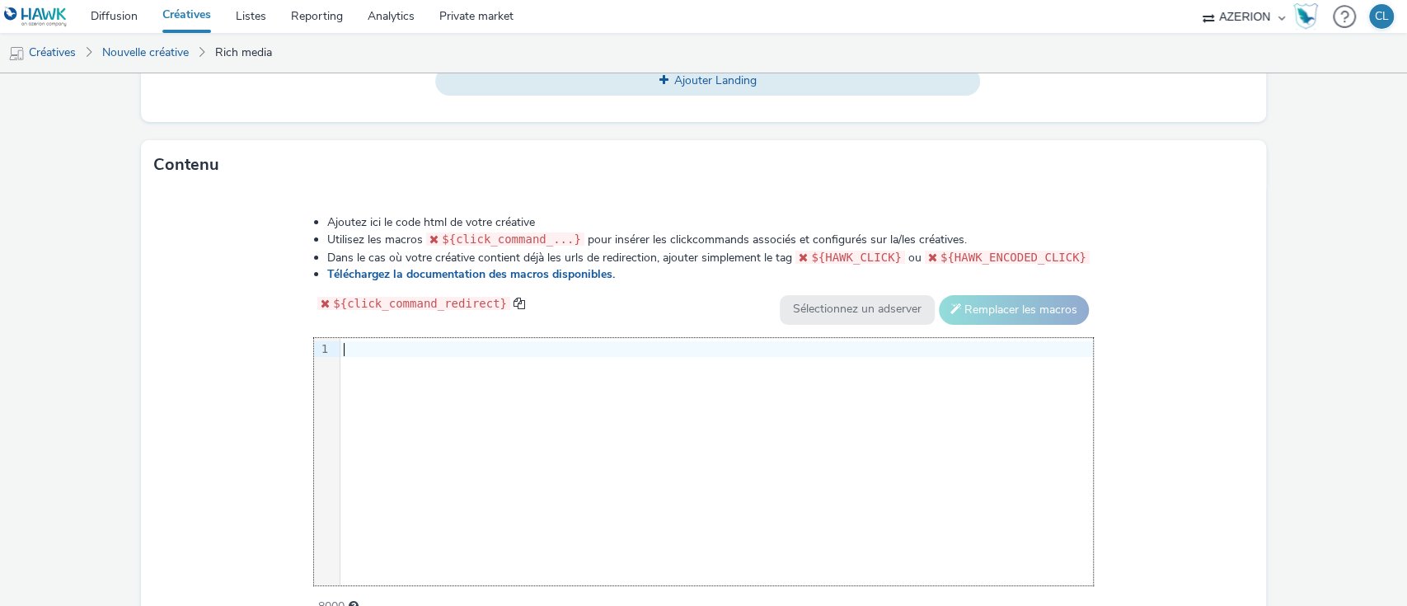
click at [350, 341] on div at bounding box center [716, 349] width 753 height 16
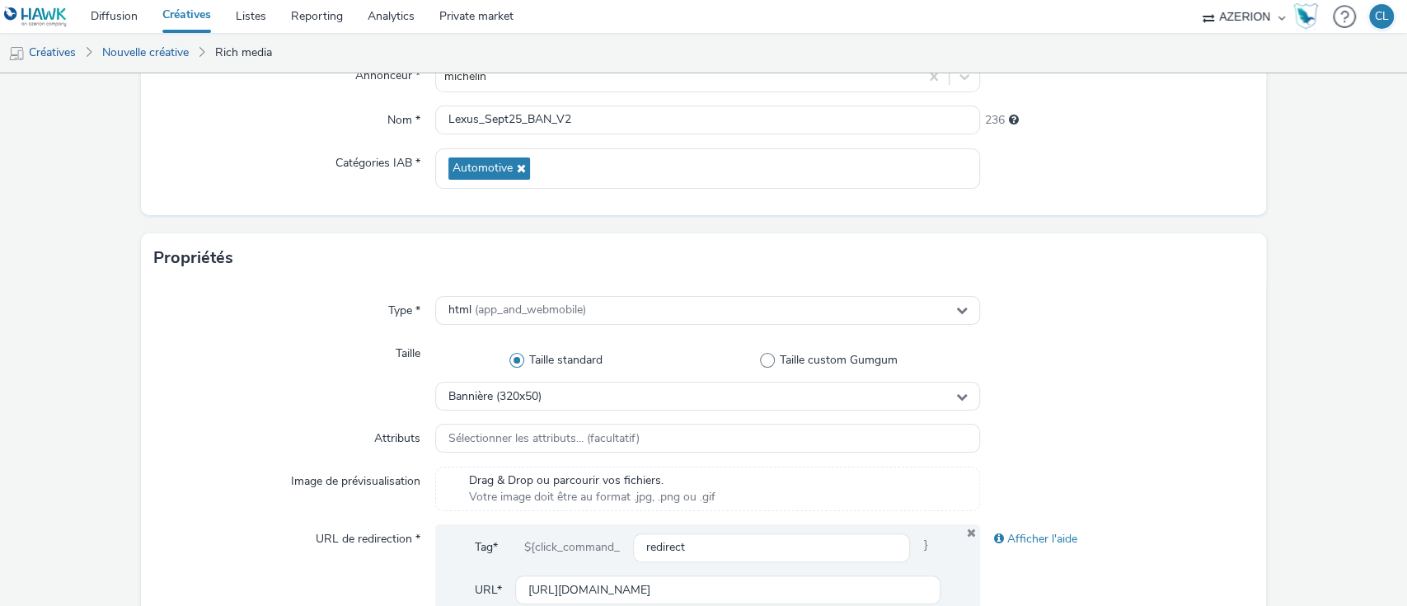
scroll to position [155, 0]
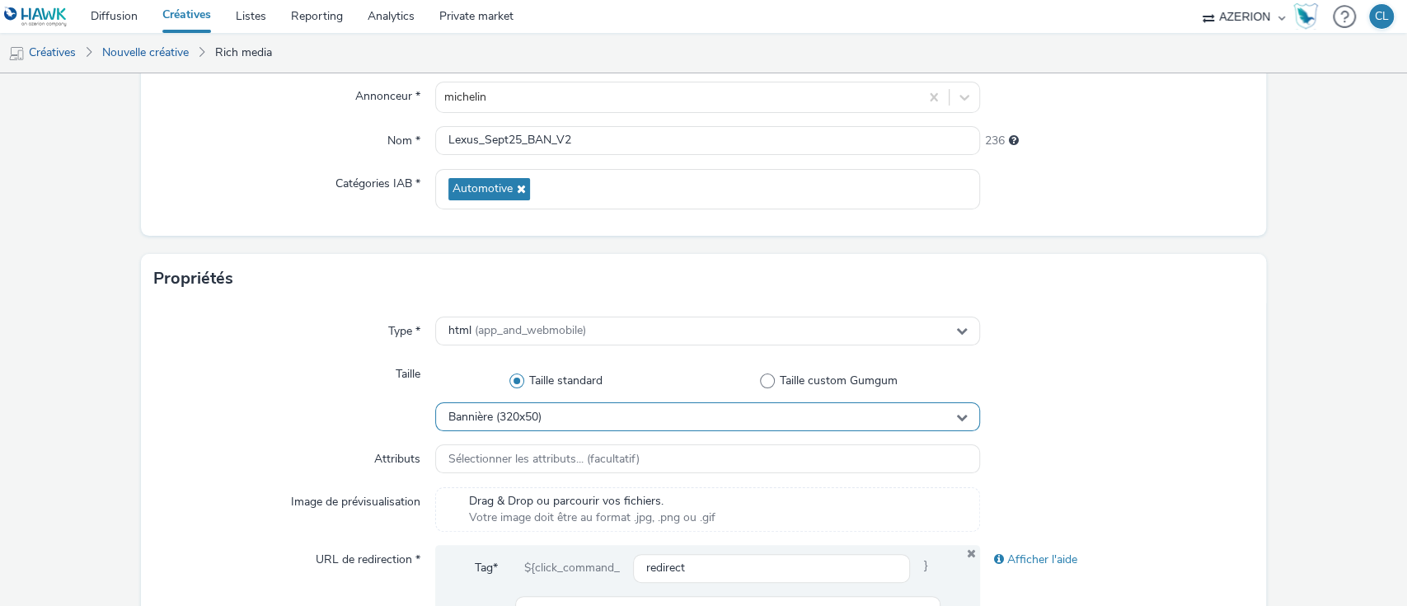
click at [556, 425] on div "Bannière (320x50)" at bounding box center [708, 416] width 546 height 29
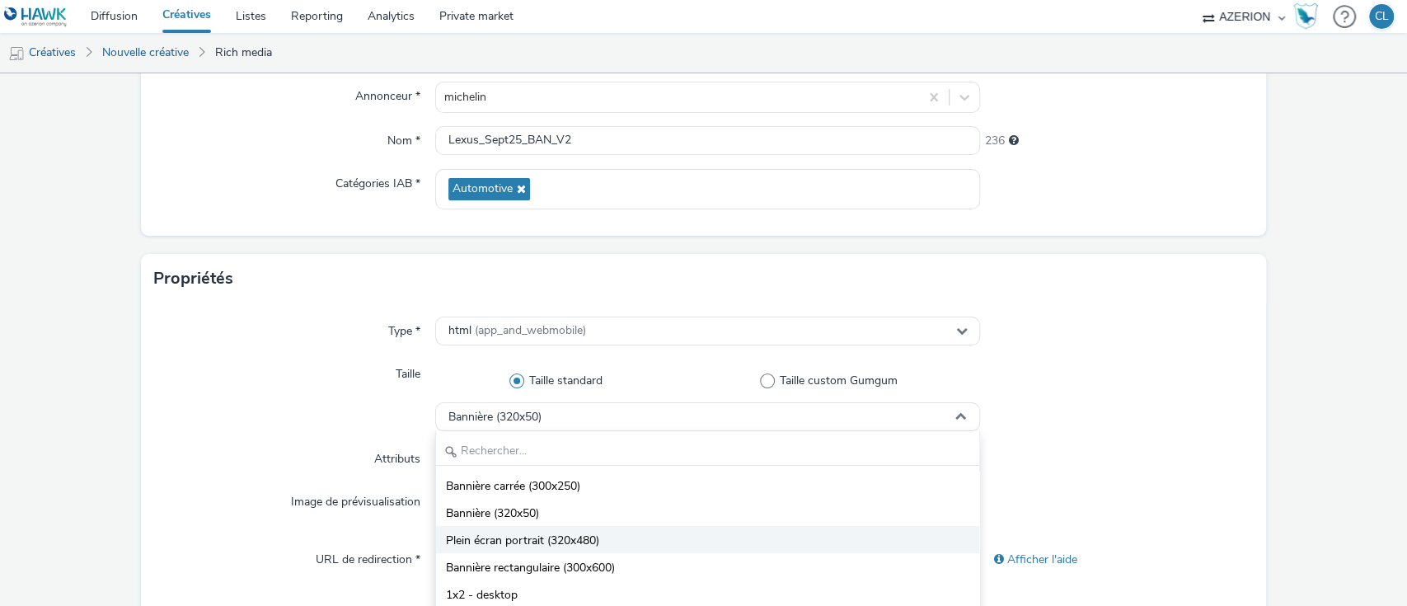
click at [593, 533] on span "Plein écran portrait (320x480)" at bounding box center [522, 541] width 153 height 16
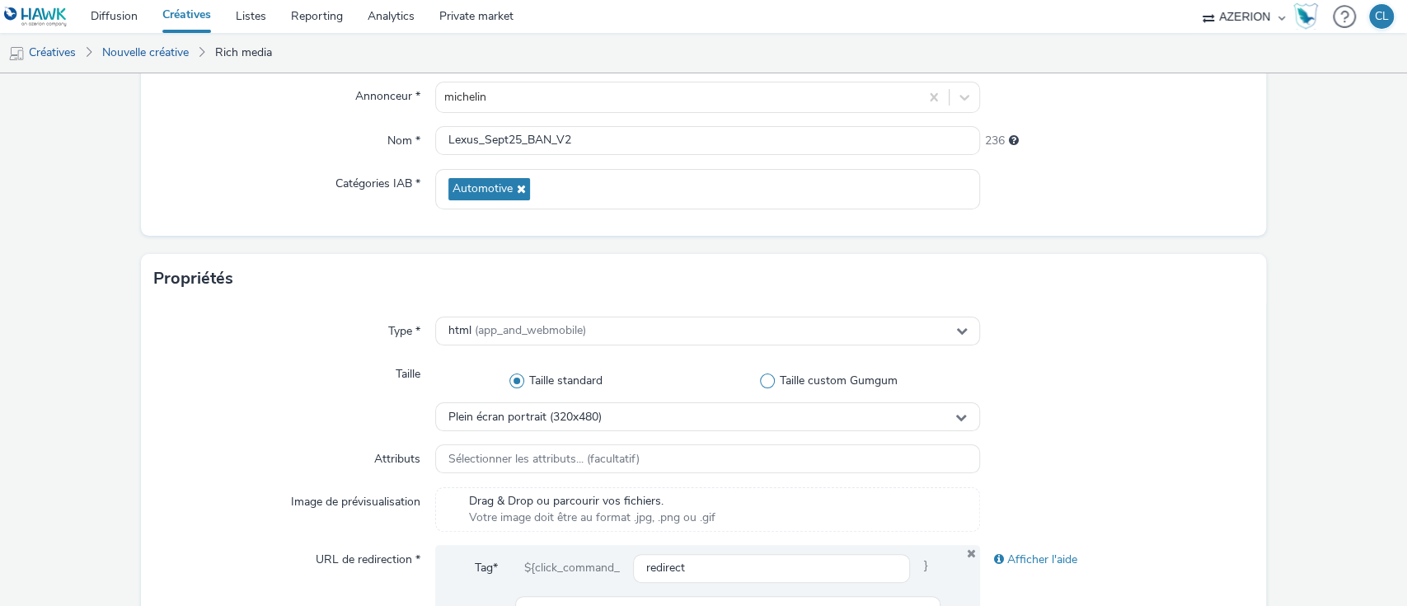
scroll to position [0, 0]
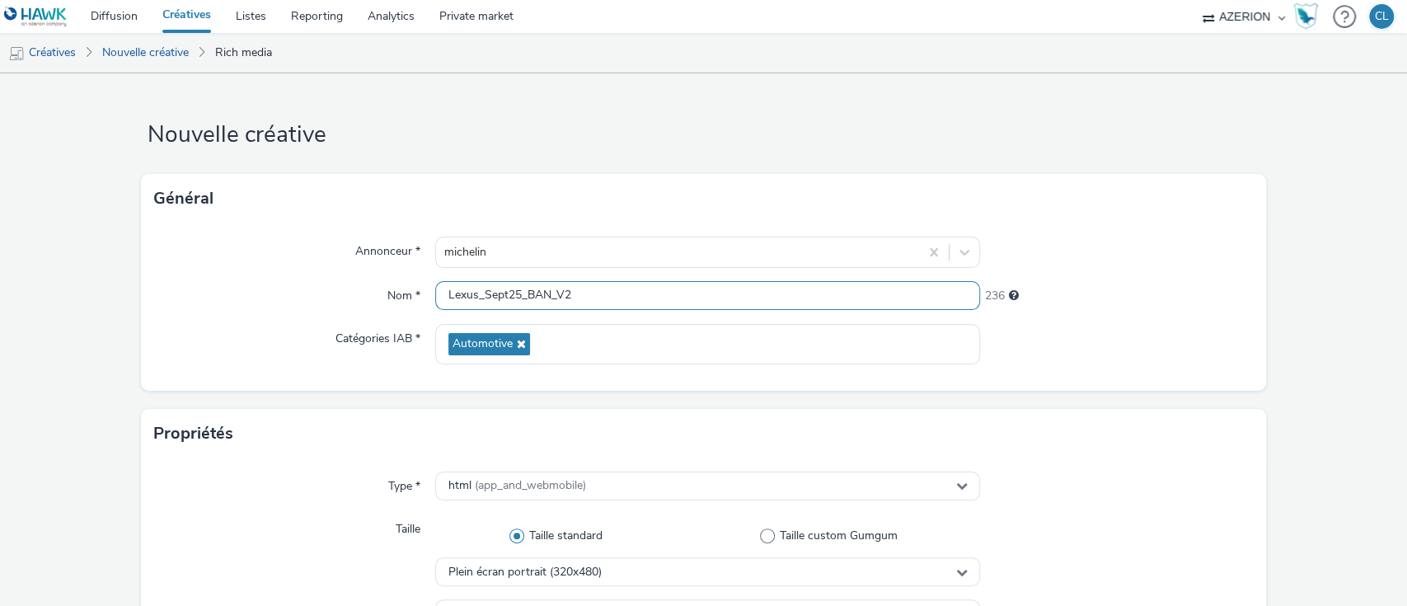
click at [547, 296] on input "Lexus_Sept25_BAN_V2" at bounding box center [708, 295] width 546 height 29
type input "Lexus_Sept25_INTER_V2"
click at [1238, 425] on div "Propriétés" at bounding box center [704, 433] width 1126 height 49
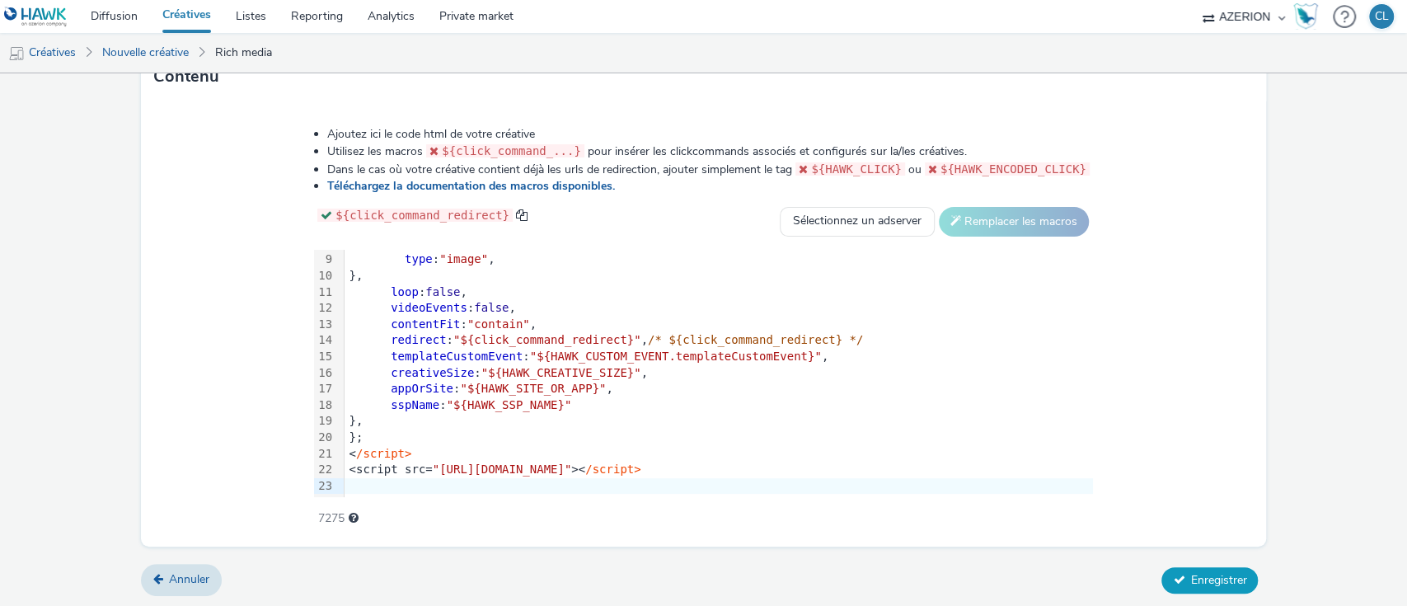
click at [1190, 576] on span "Enregistrer" at bounding box center [1218, 580] width 56 height 16
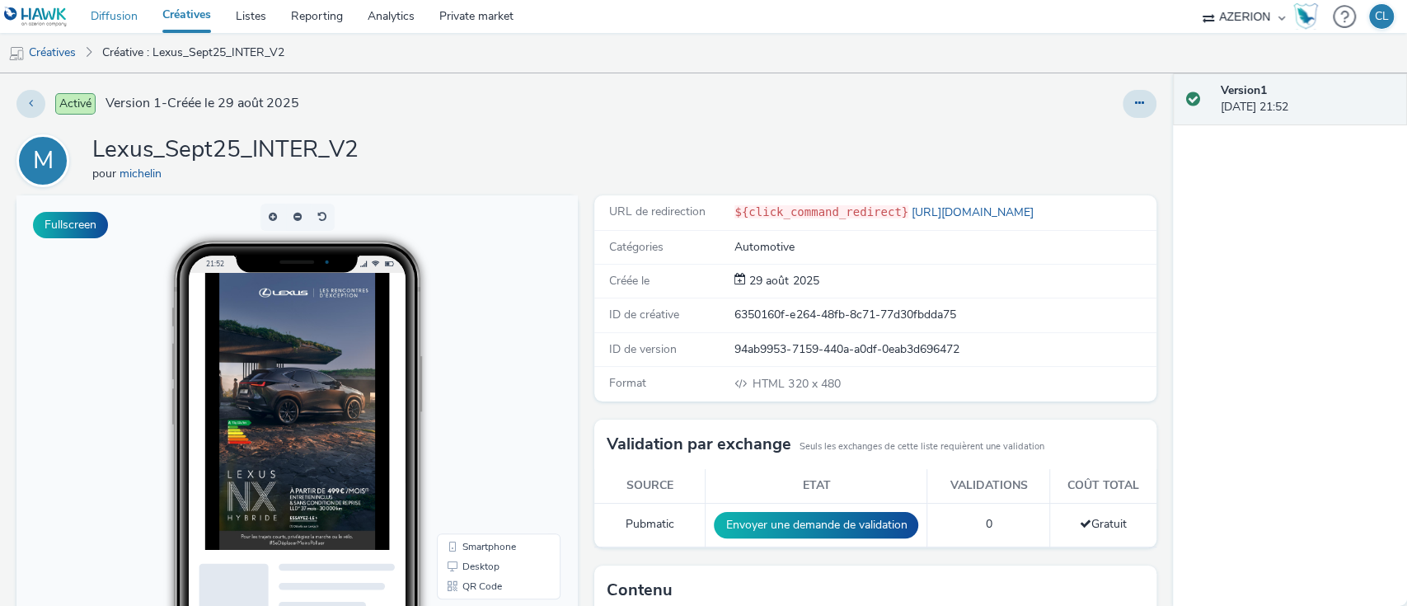
click at [111, 24] on link "Diffusion" at bounding box center [114, 16] width 72 height 33
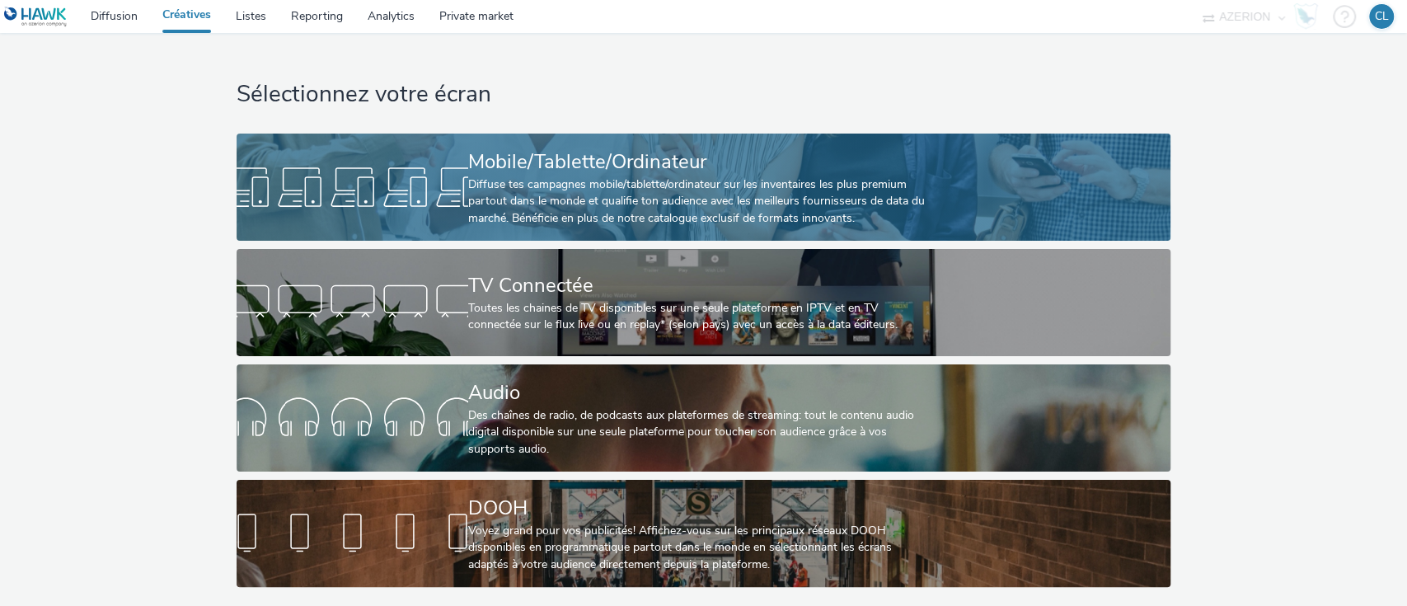
click at [590, 171] on div "Mobile/Tablette/Ordinateur" at bounding box center [700, 162] width 464 height 29
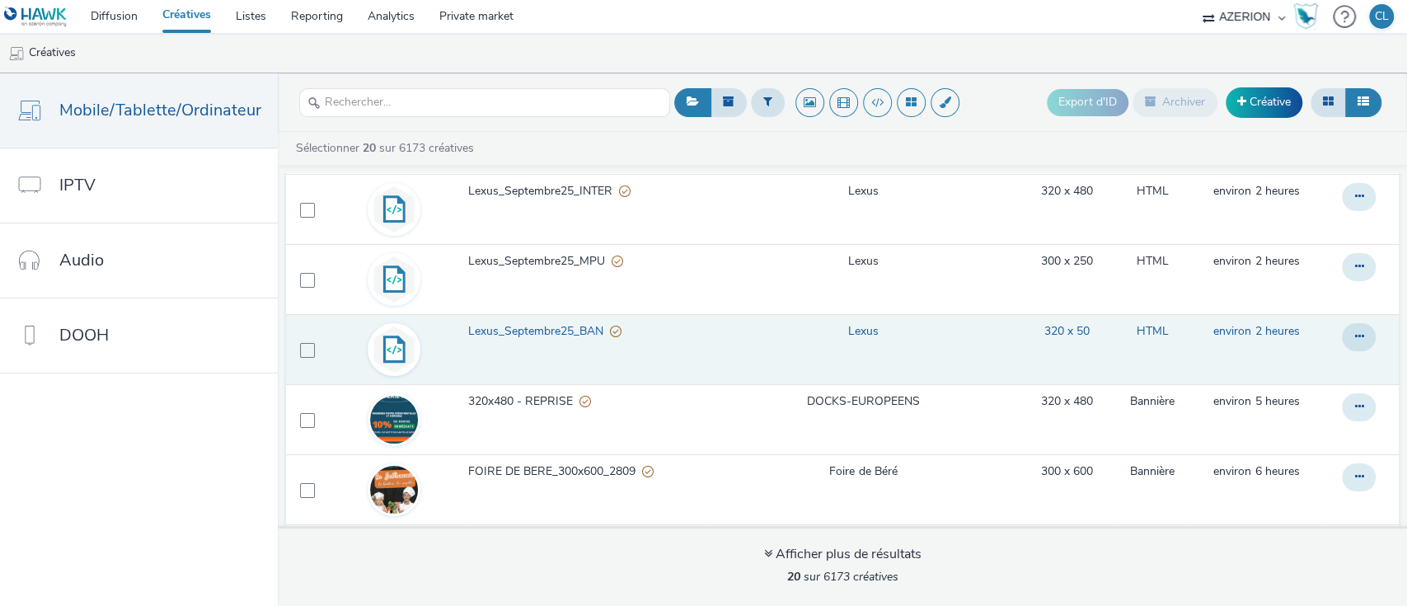
scroll to position [182, 0]
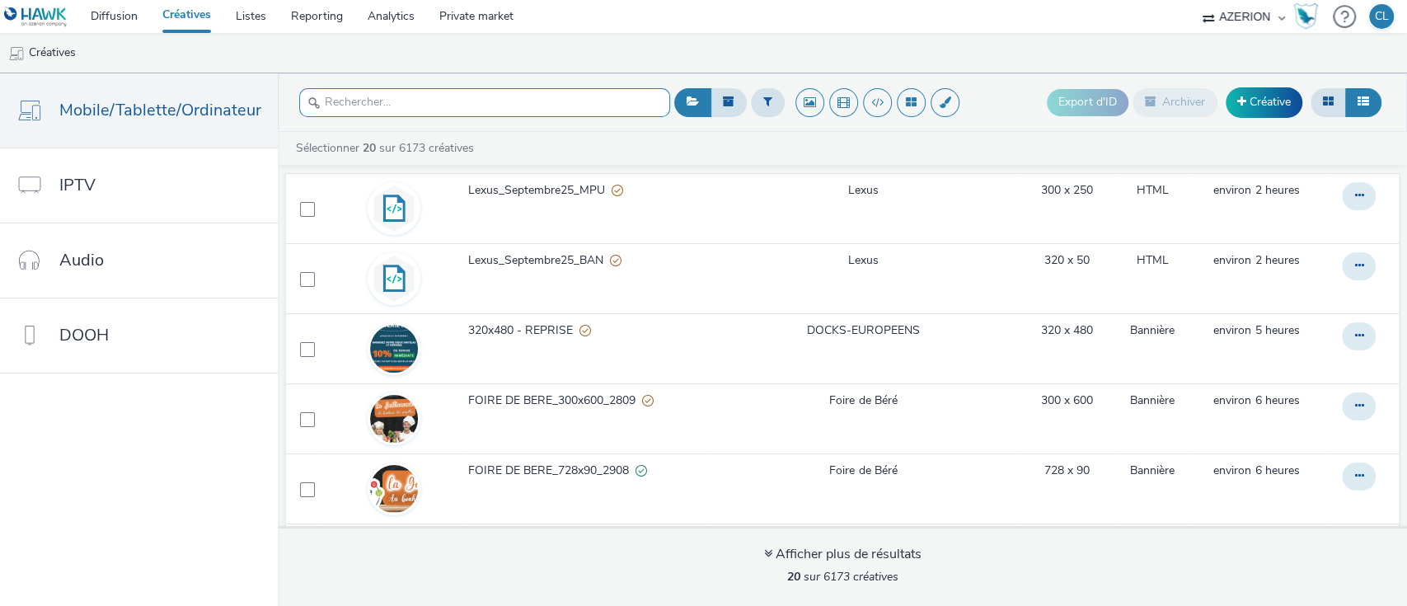
click at [463, 103] on input "text" at bounding box center [484, 102] width 371 height 29
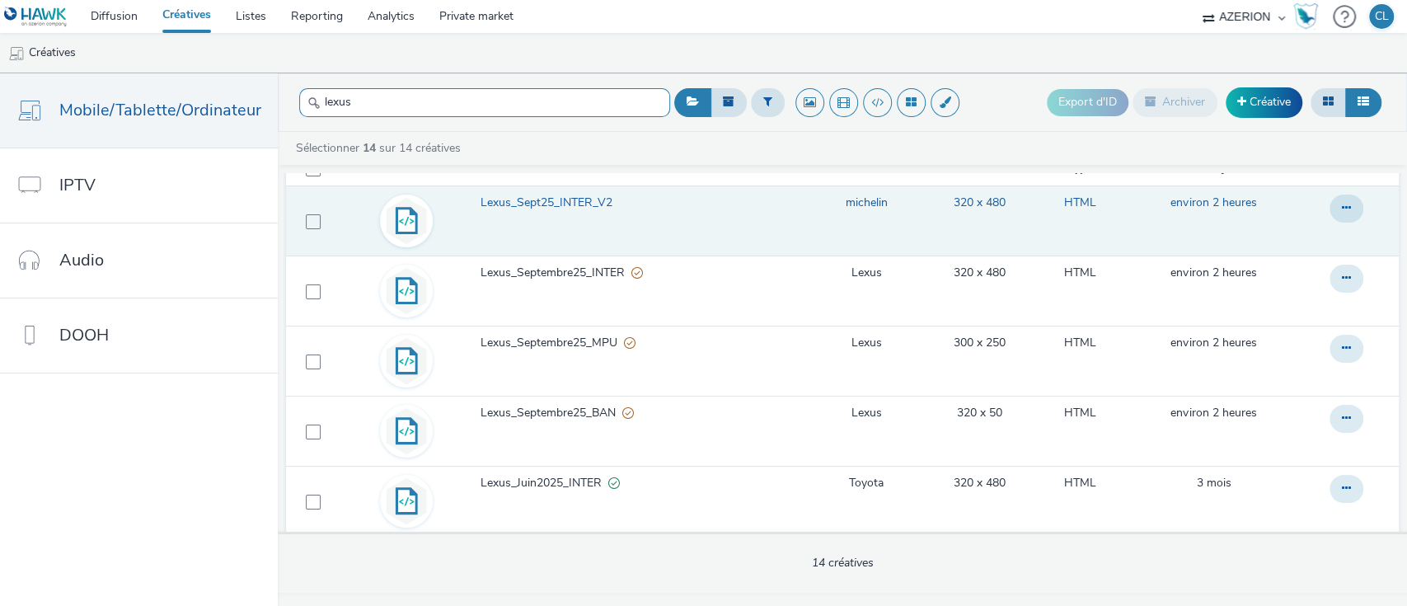
scroll to position [0, 0]
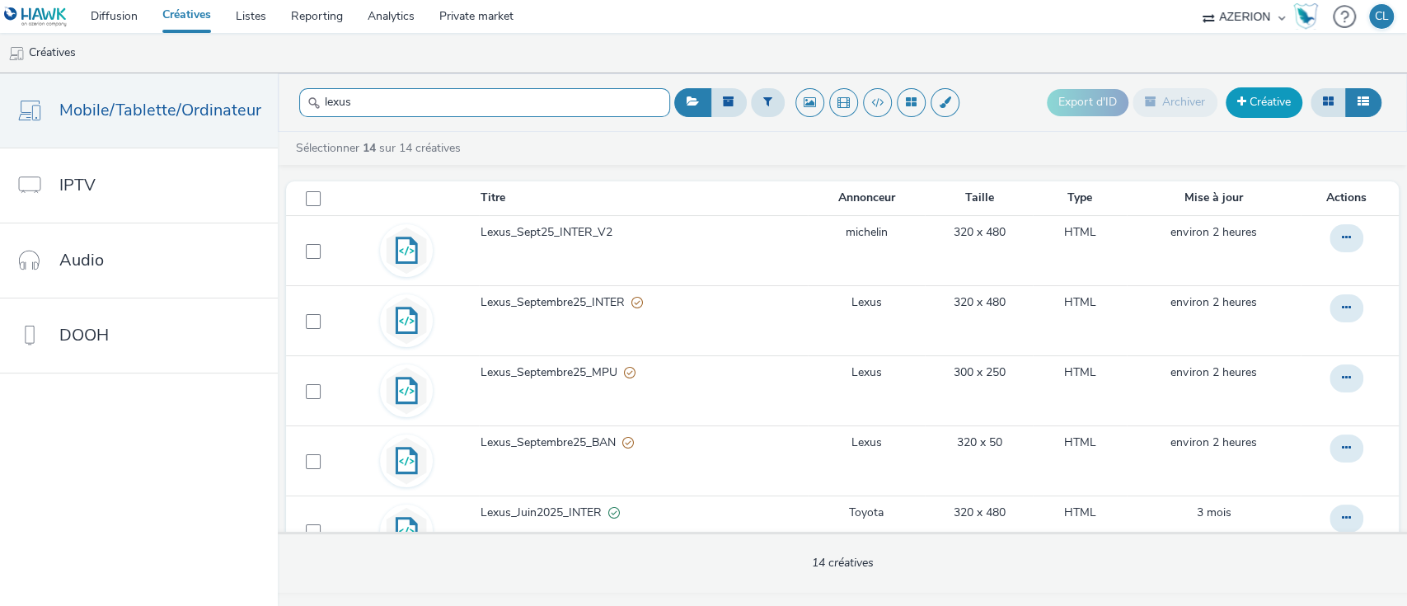
type input "lexus"
click at [1252, 101] on link "Créative" at bounding box center [1264, 102] width 77 height 30
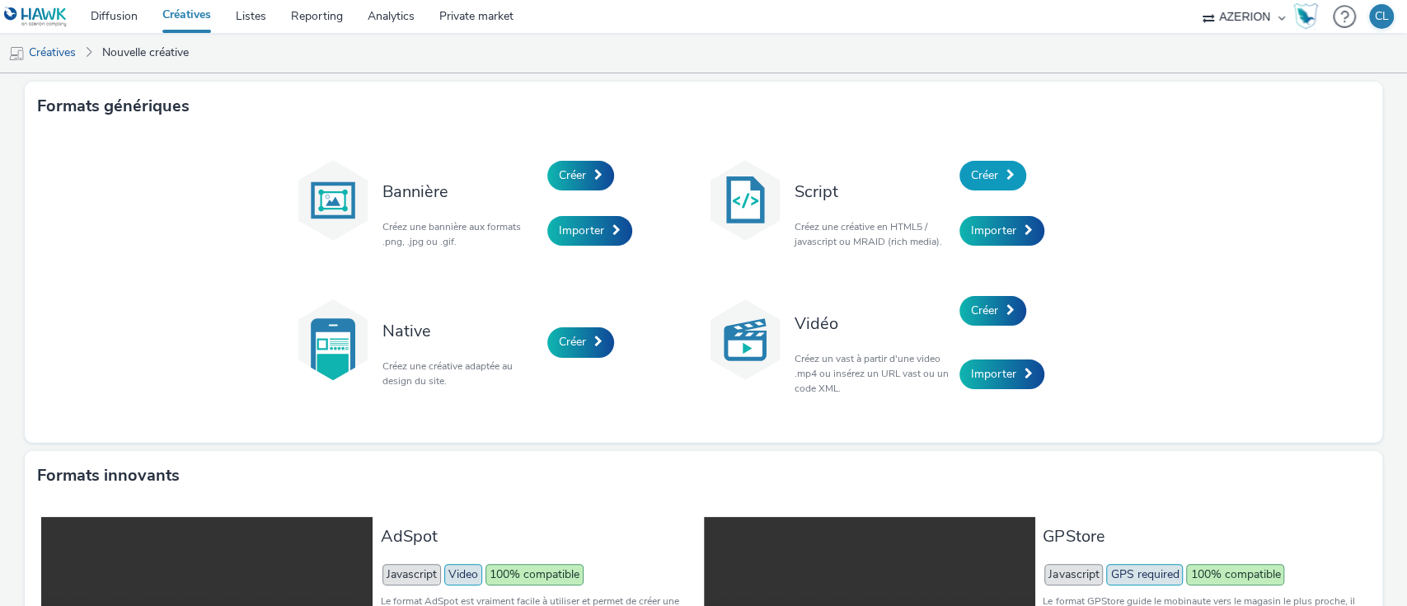
click at [971, 175] on span "Créer" at bounding box center [984, 175] width 27 height 16
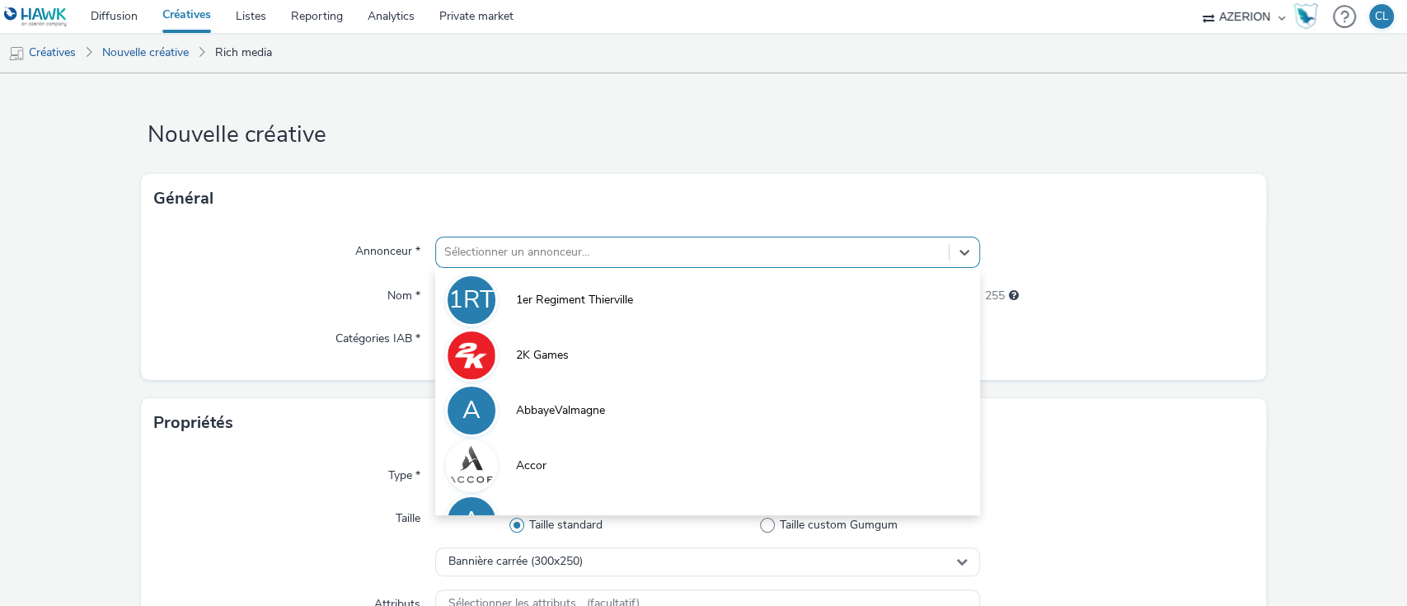
click at [609, 252] on div at bounding box center [692, 252] width 497 height 20
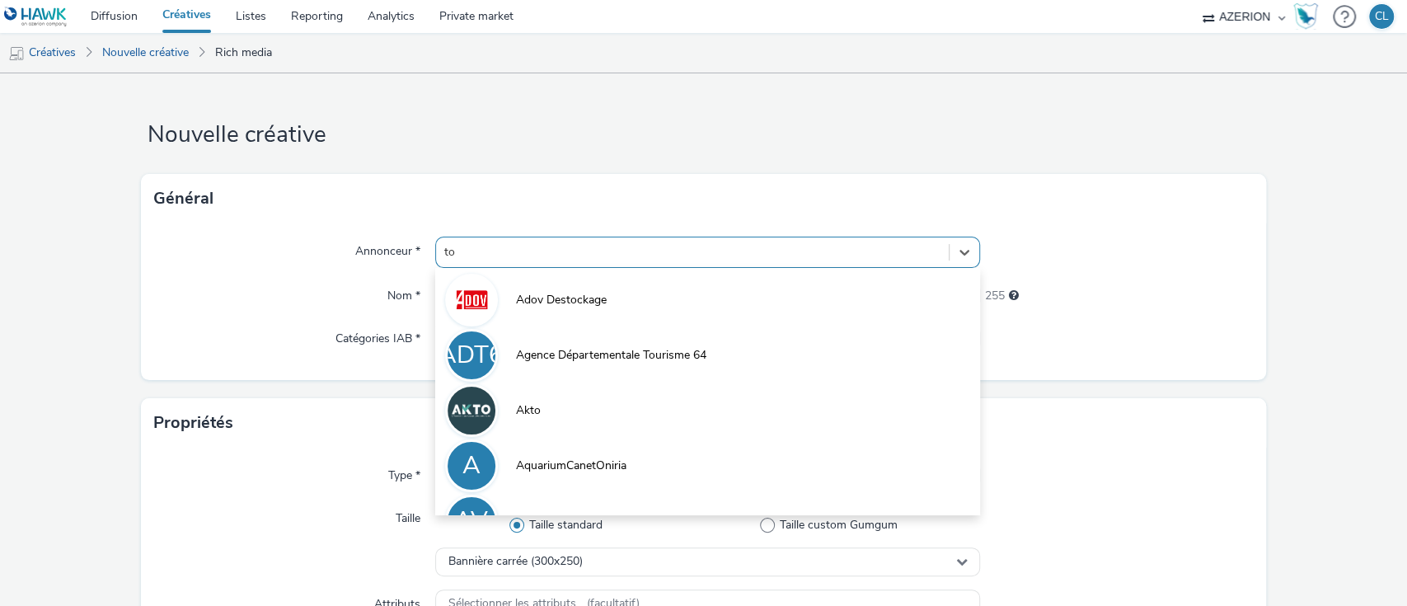
type input "toy"
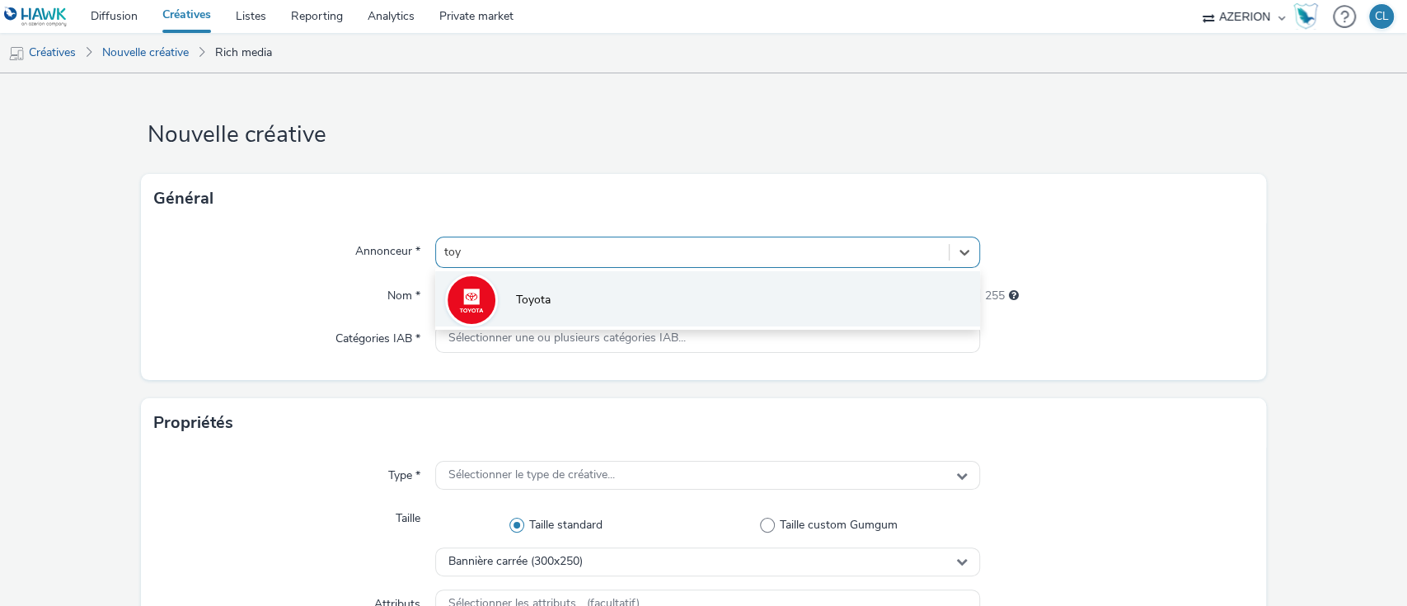
click at [552, 301] on li "Toyota" at bounding box center [708, 298] width 546 height 55
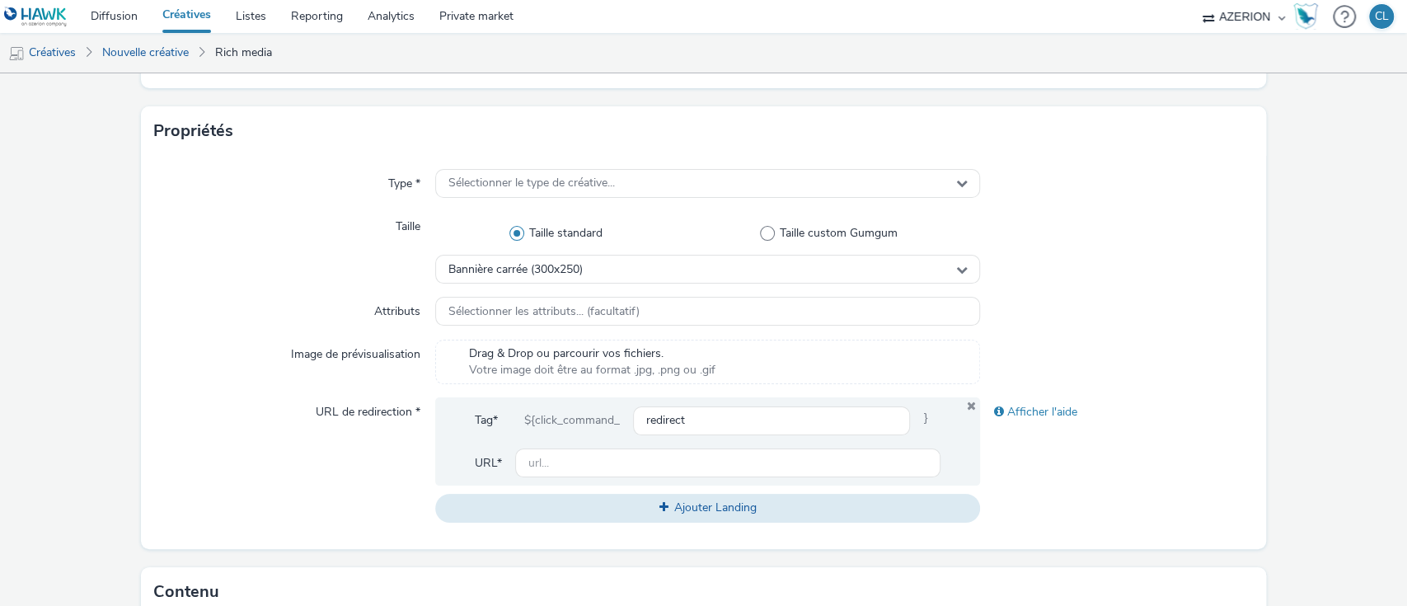
scroll to position [316, 0]
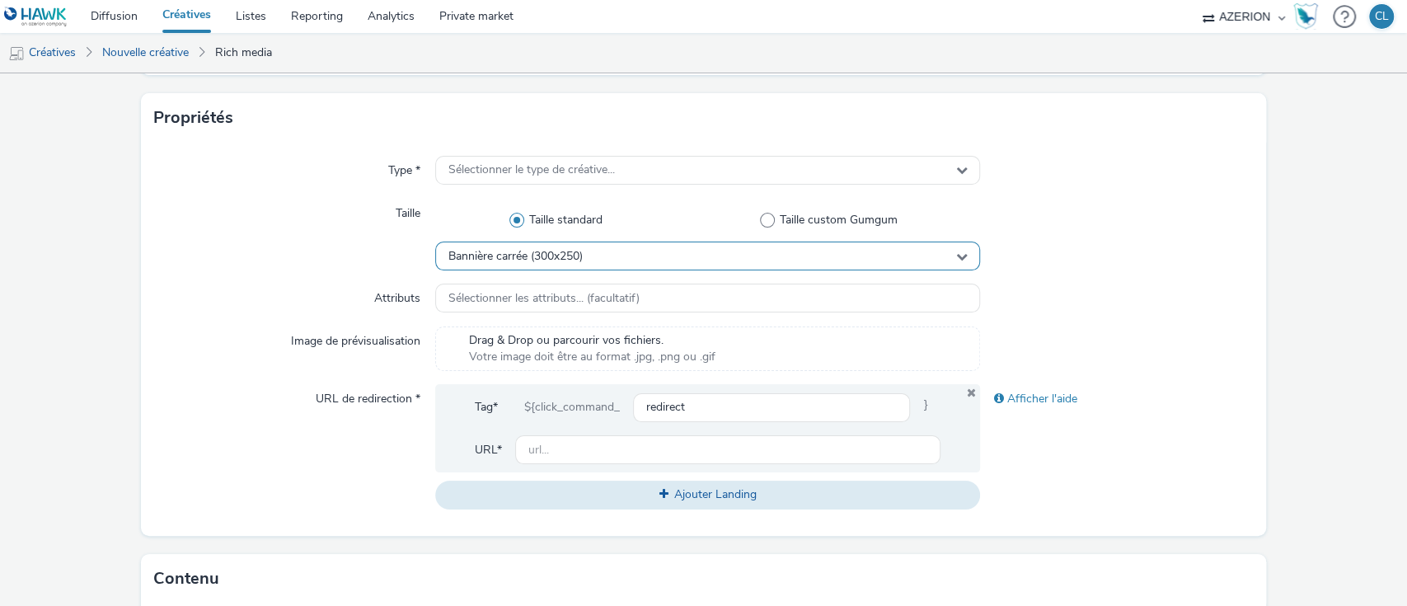
click at [563, 253] on span "Bannière carrée (300x250)" at bounding box center [515, 257] width 134 height 14
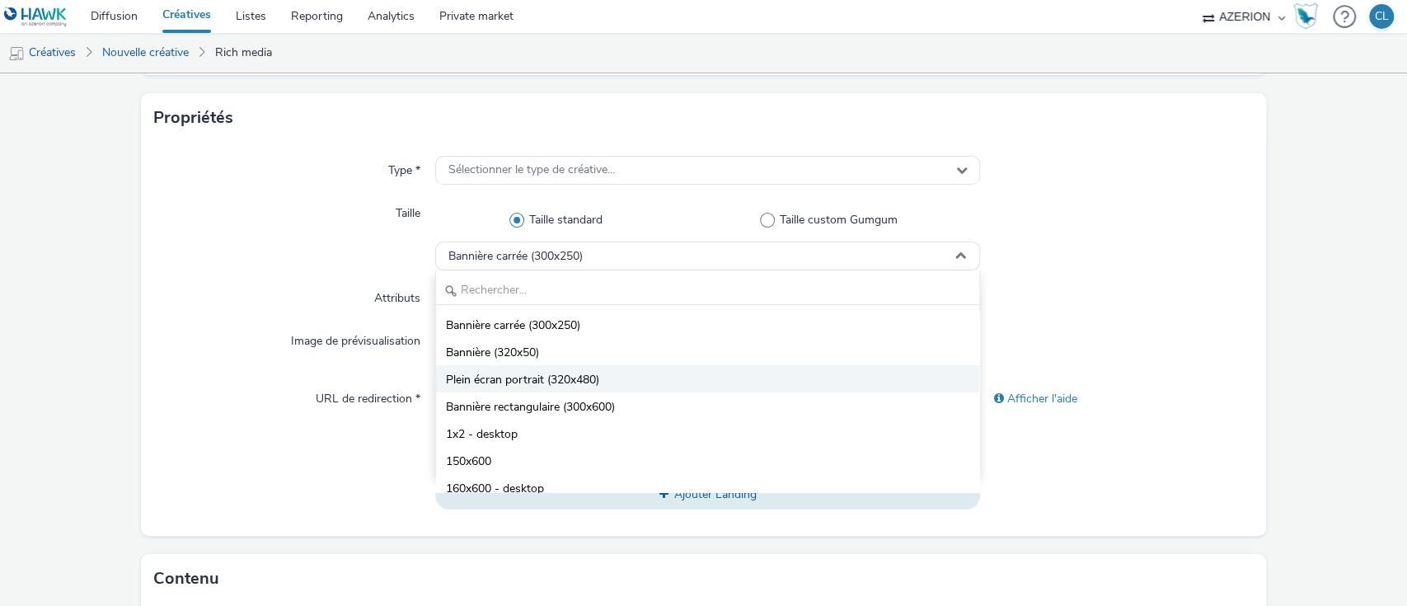
click at [607, 377] on li "Plein écran portrait (320x480)" at bounding box center [708, 378] width 544 height 27
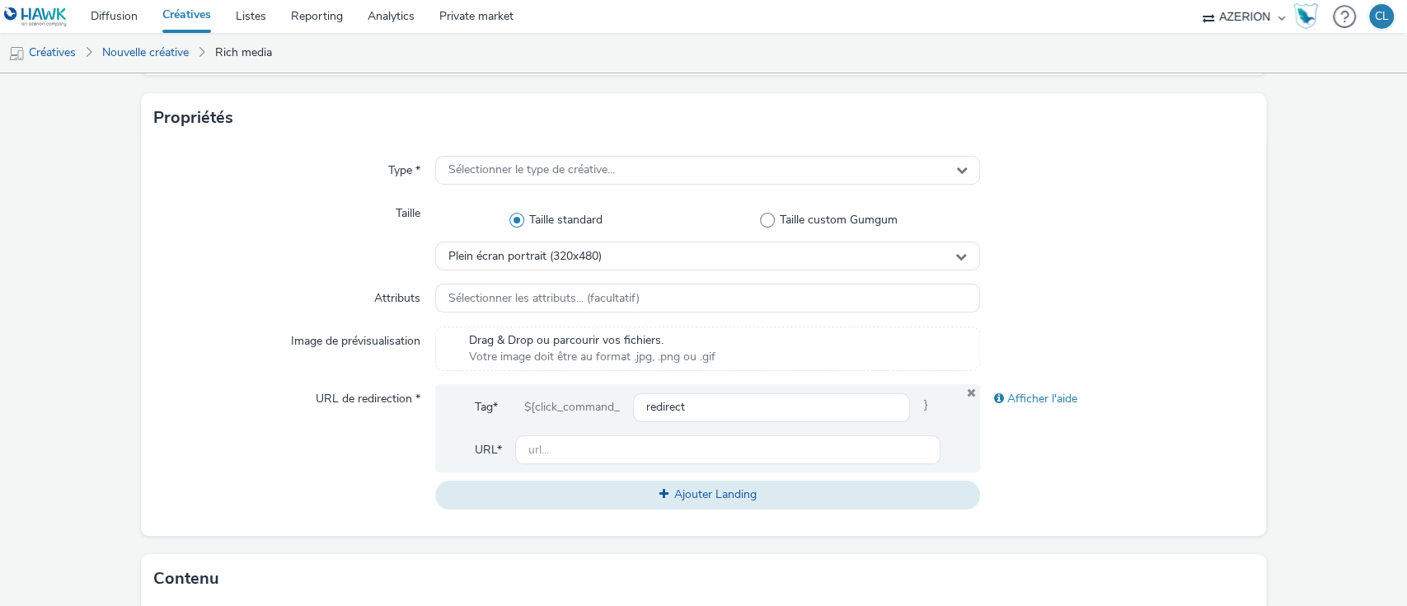
scroll to position [0, 0]
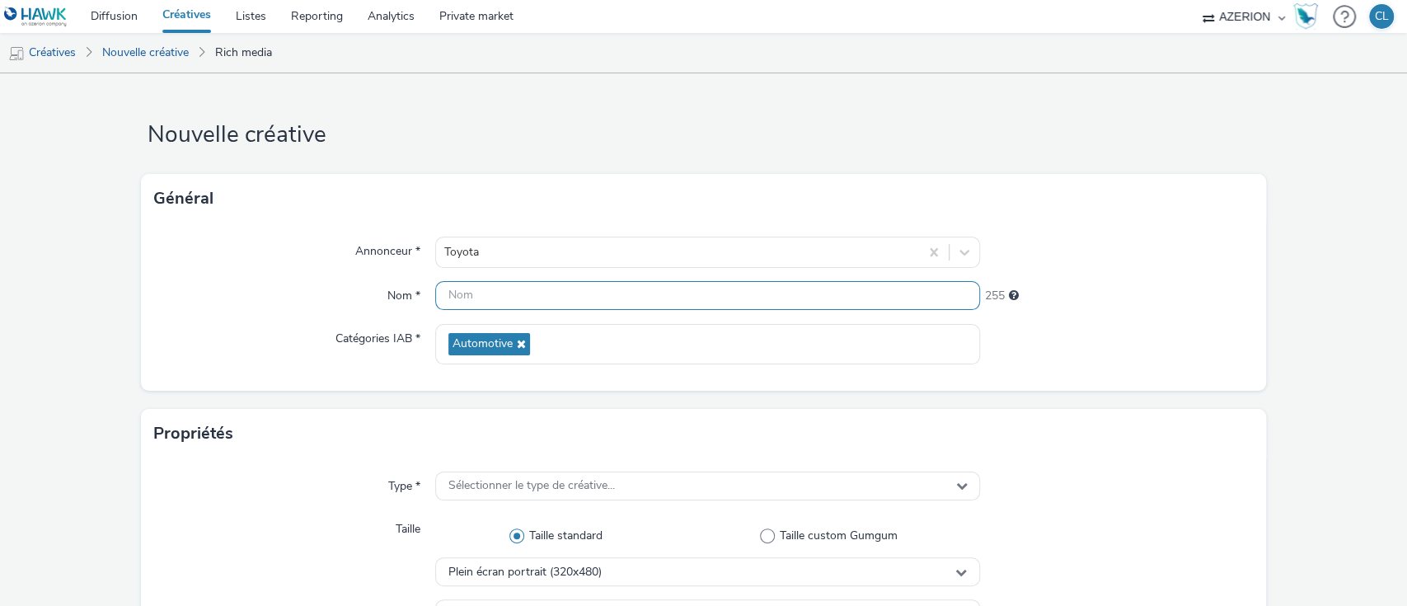
click at [495, 286] on input "text" at bounding box center [708, 295] width 546 height 29
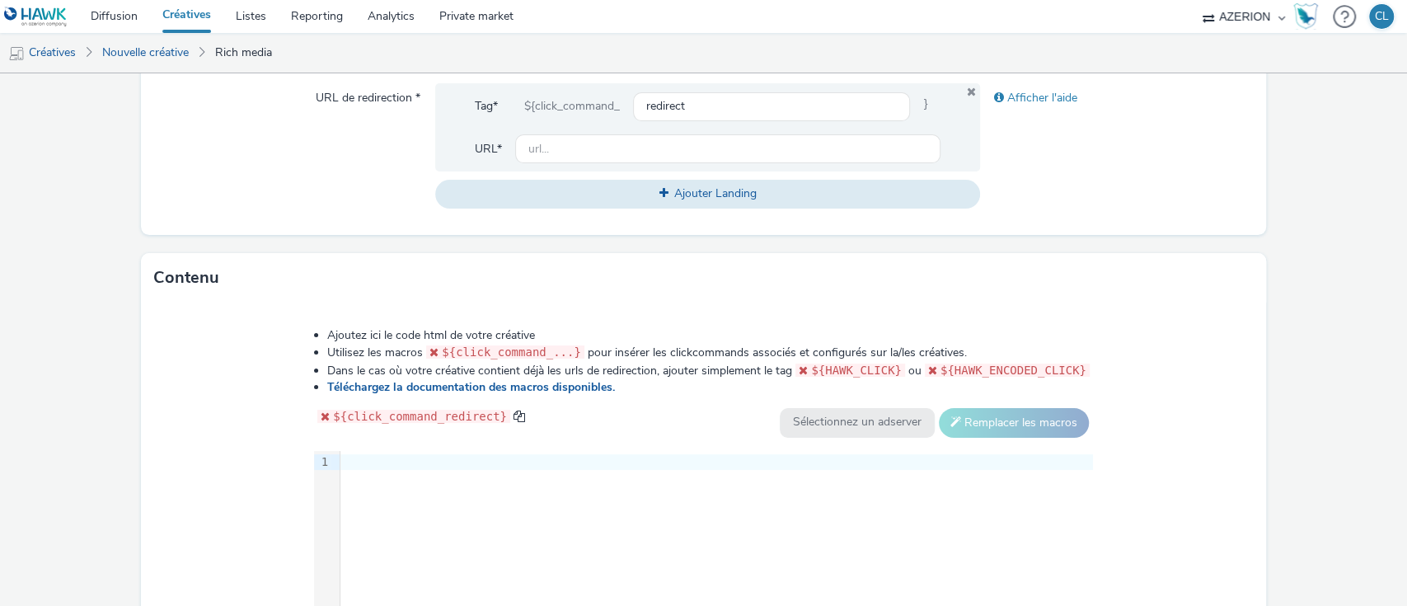
scroll to position [650, 0]
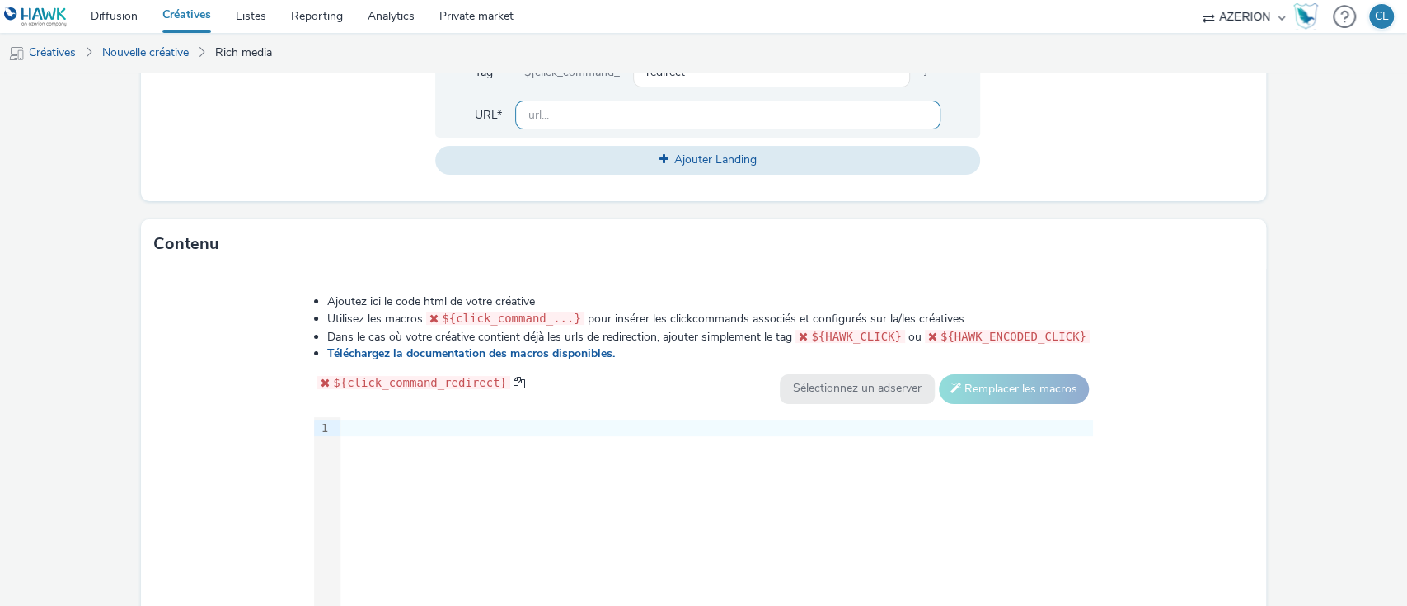
type input "Lexus_Sept25_INTER_V3"
click at [574, 112] on input "text" at bounding box center [728, 115] width 426 height 29
type input "[URL][DOMAIN_NAME]"
click at [369, 420] on div at bounding box center [716, 428] width 753 height 16
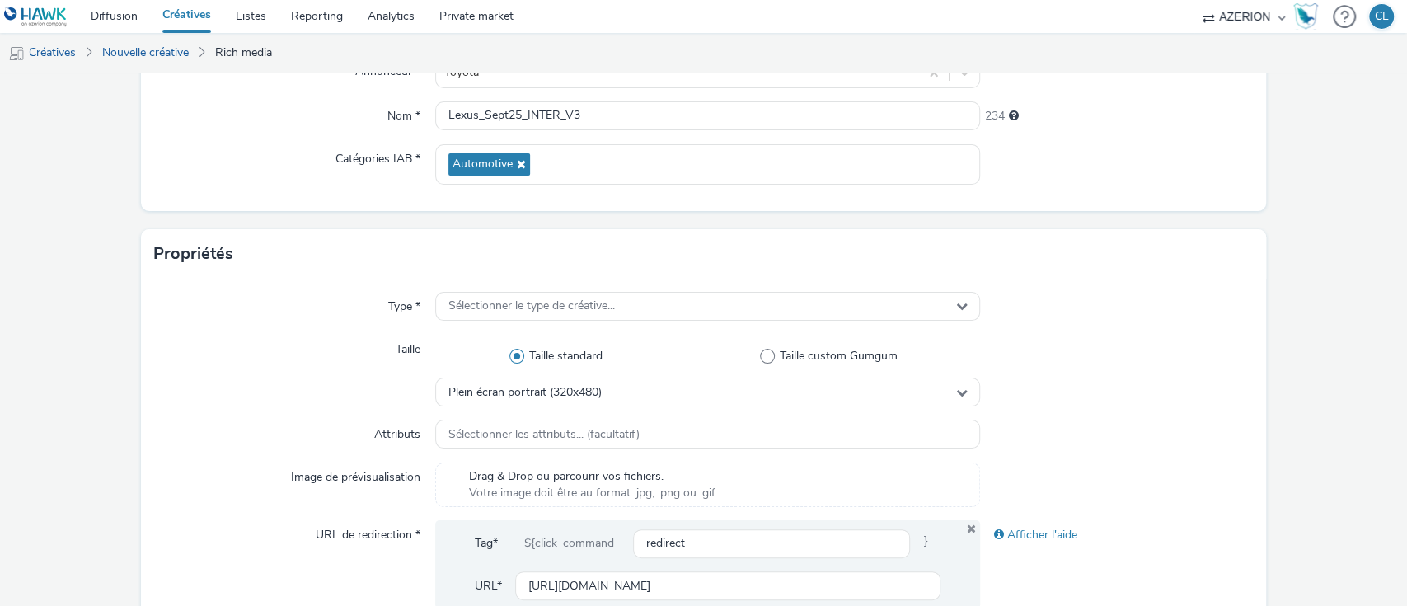
scroll to position [0, 0]
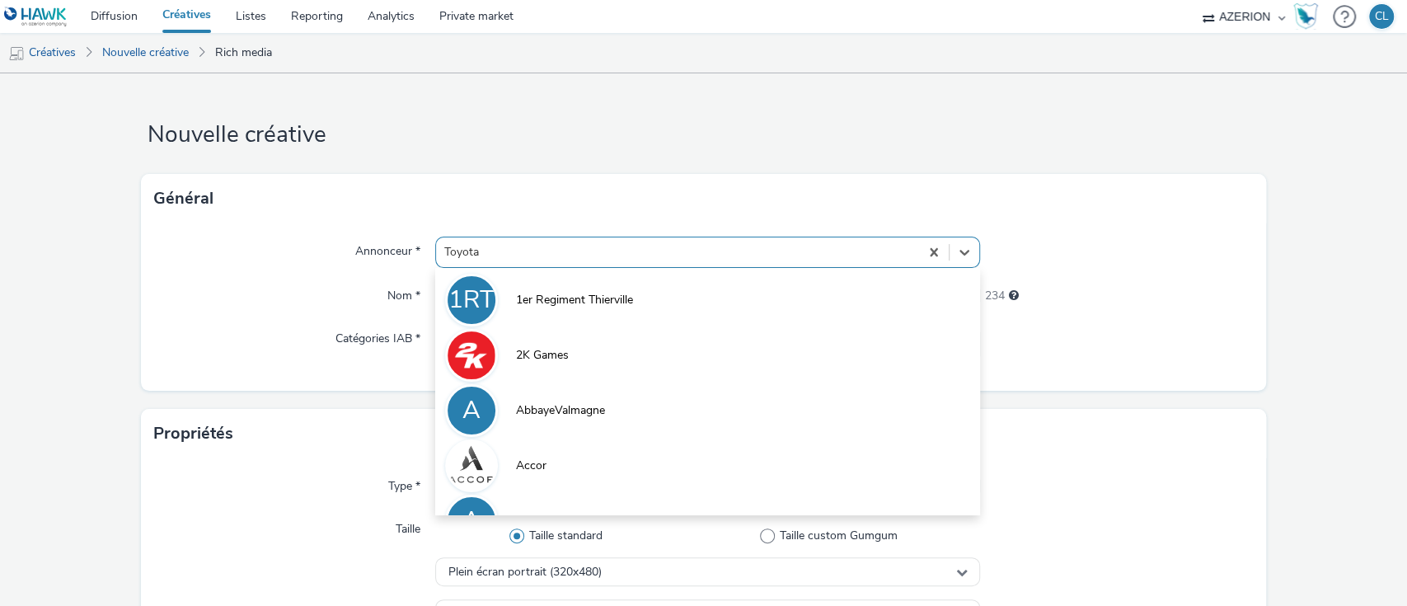
click at [594, 256] on div at bounding box center [677, 252] width 467 height 20
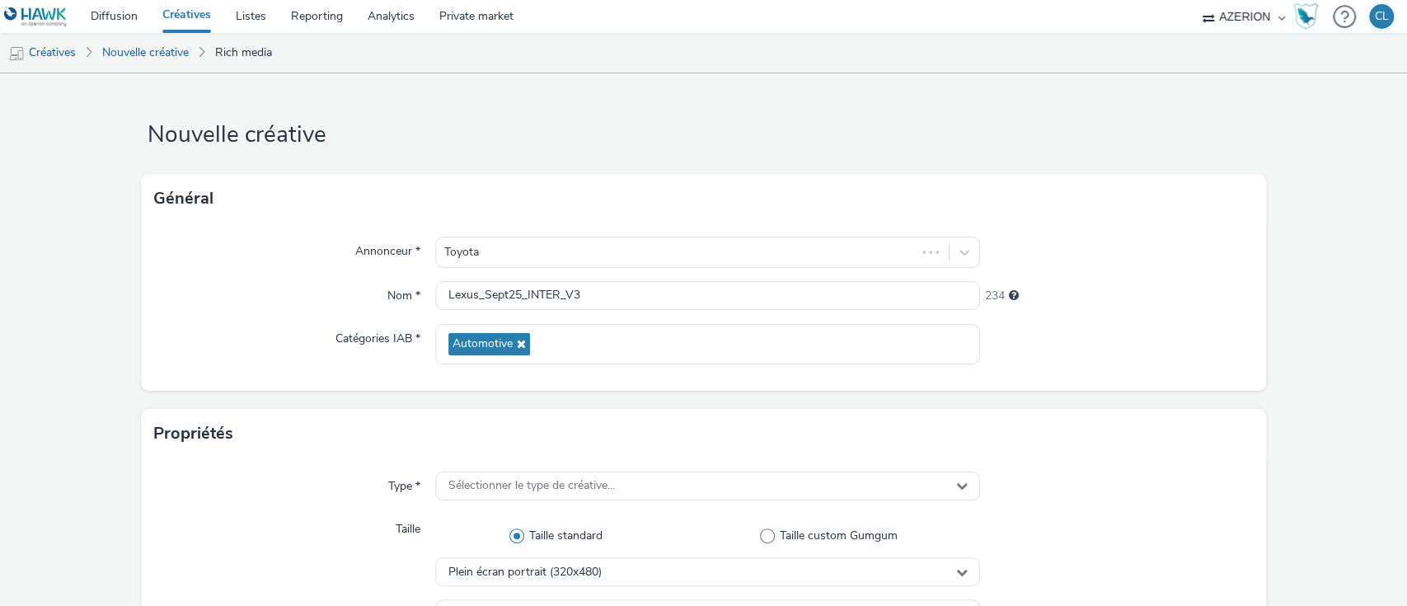
click at [1100, 348] on div at bounding box center [1116, 344] width 273 height 40
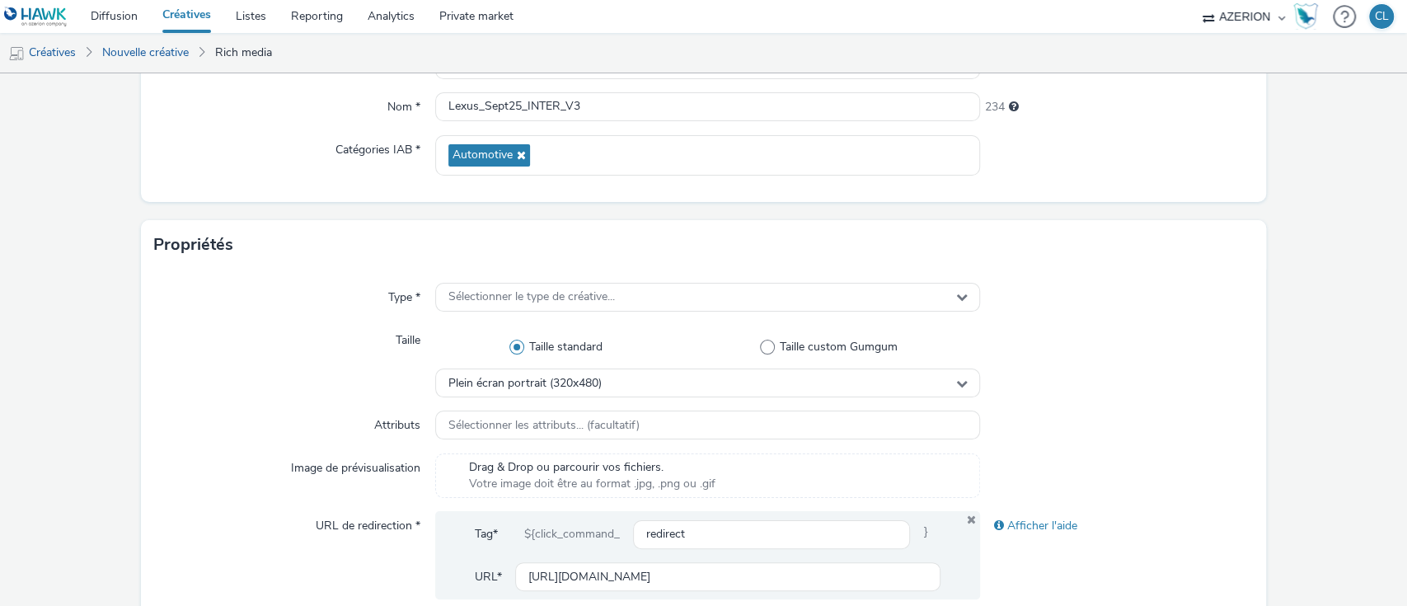
scroll to position [191, 0]
click at [1110, 403] on div "Type * Sélectionner le type de créative... Taille Taille standard Taille custom…" at bounding box center [704, 463] width 1126 height 393
click at [637, 299] on div "Sélectionner le type de créative..." at bounding box center [708, 294] width 546 height 29
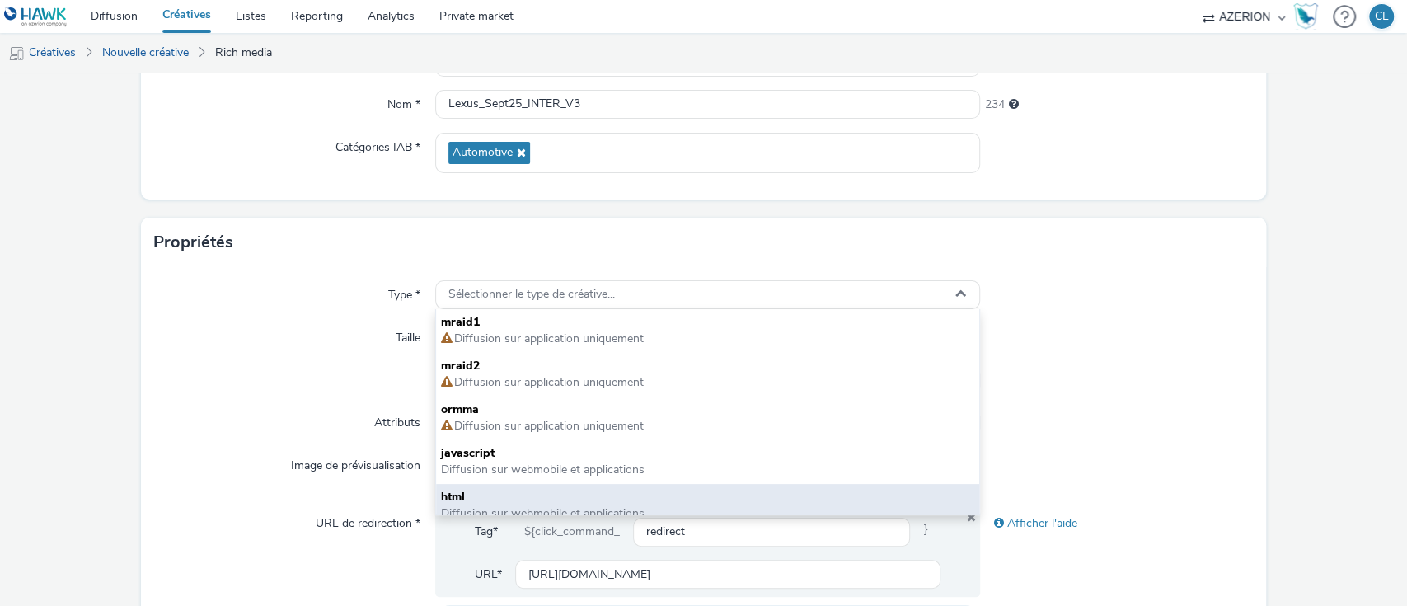
click at [497, 492] on span "html" at bounding box center [708, 497] width 534 height 16
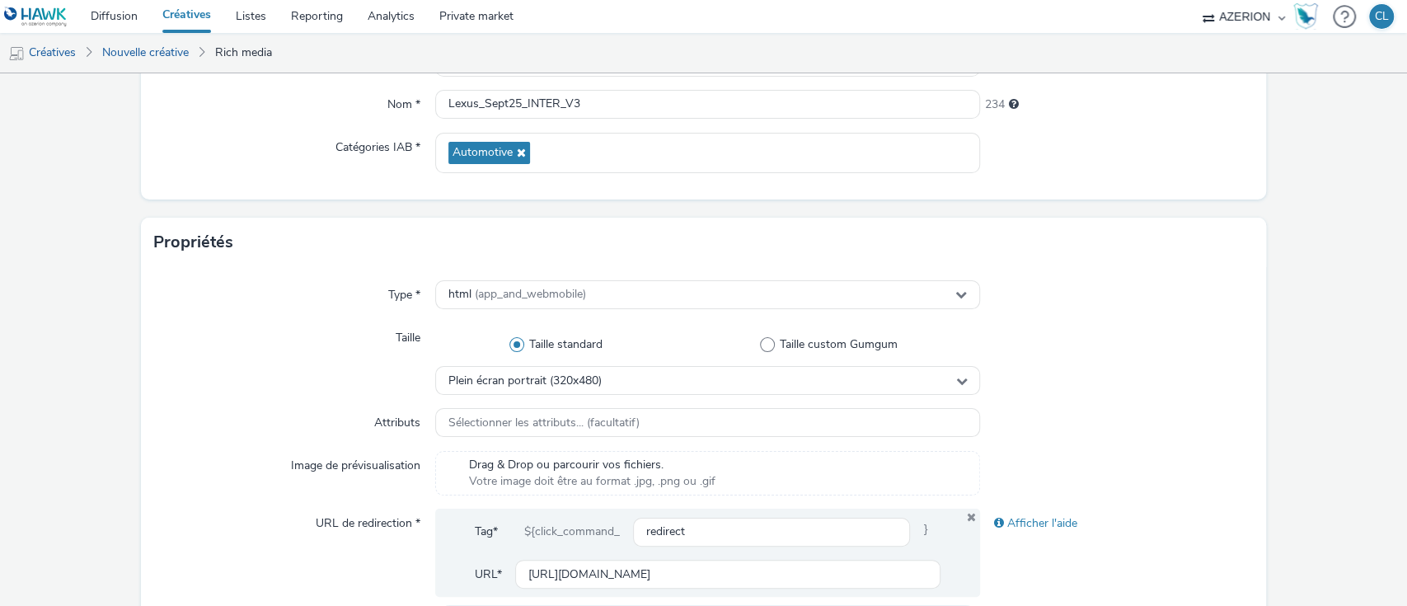
click at [1157, 433] on div at bounding box center [1116, 423] width 273 height 30
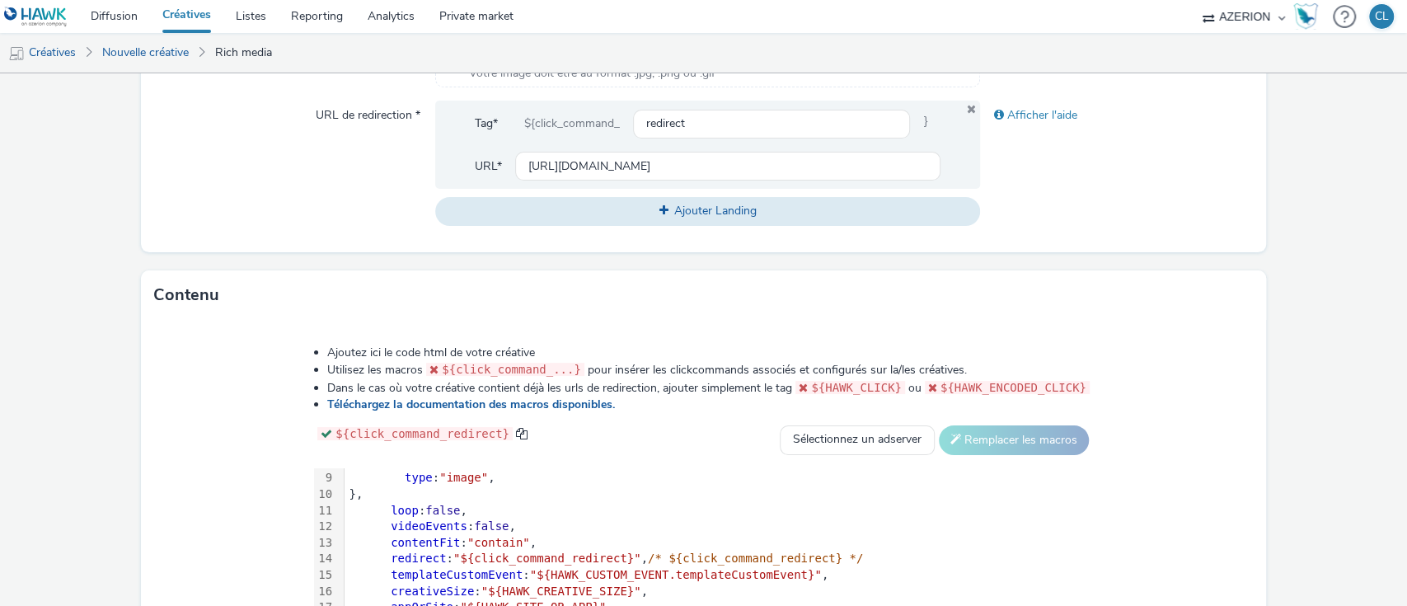
scroll to position [818, 0]
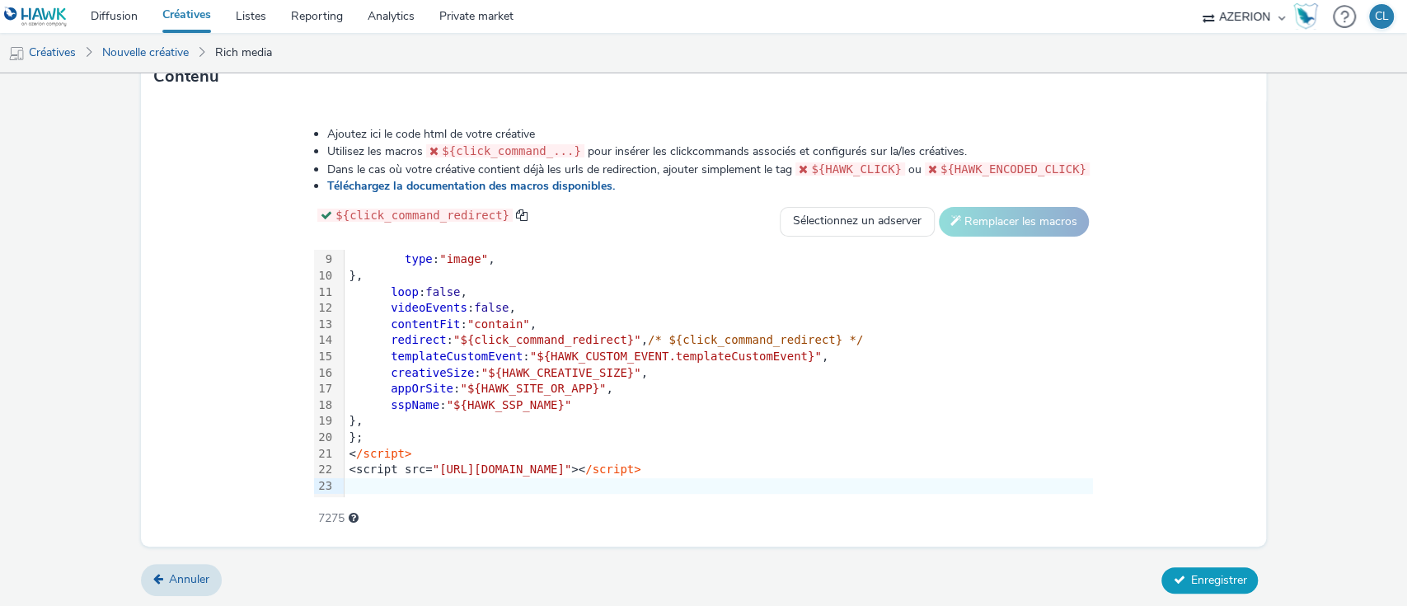
click at [1190, 572] on span "Enregistrer" at bounding box center [1218, 580] width 56 height 16
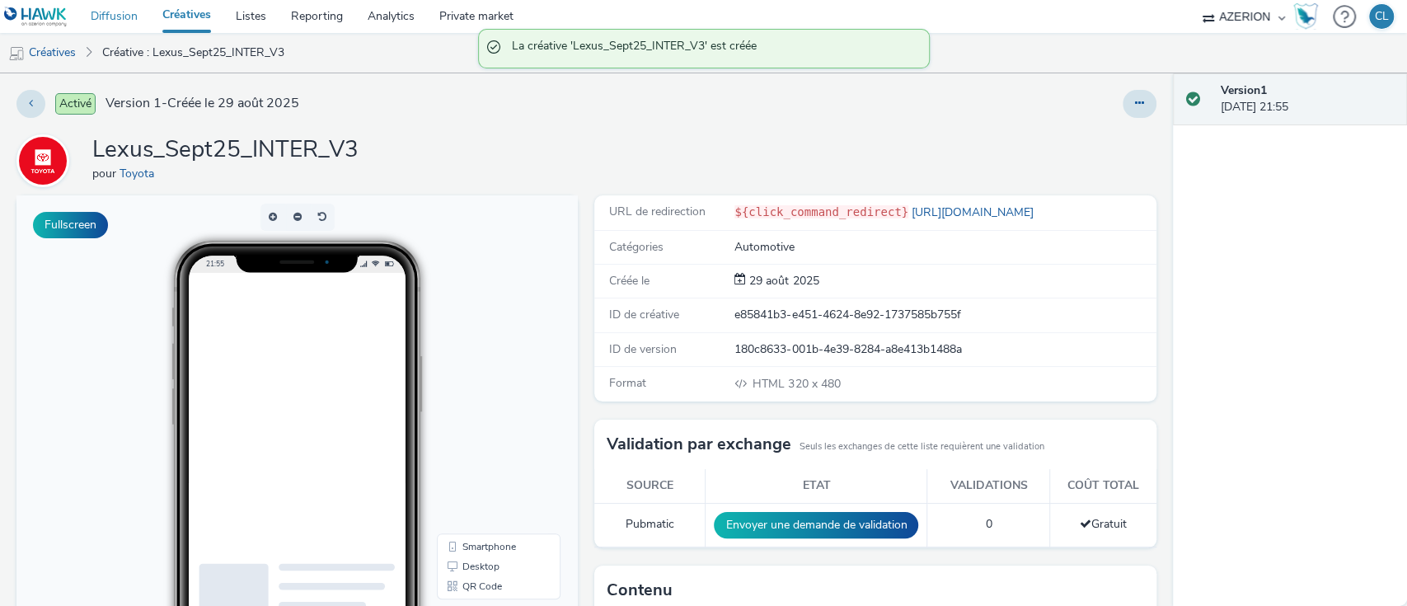
click at [115, 14] on link "Diffusion" at bounding box center [114, 16] width 72 height 33
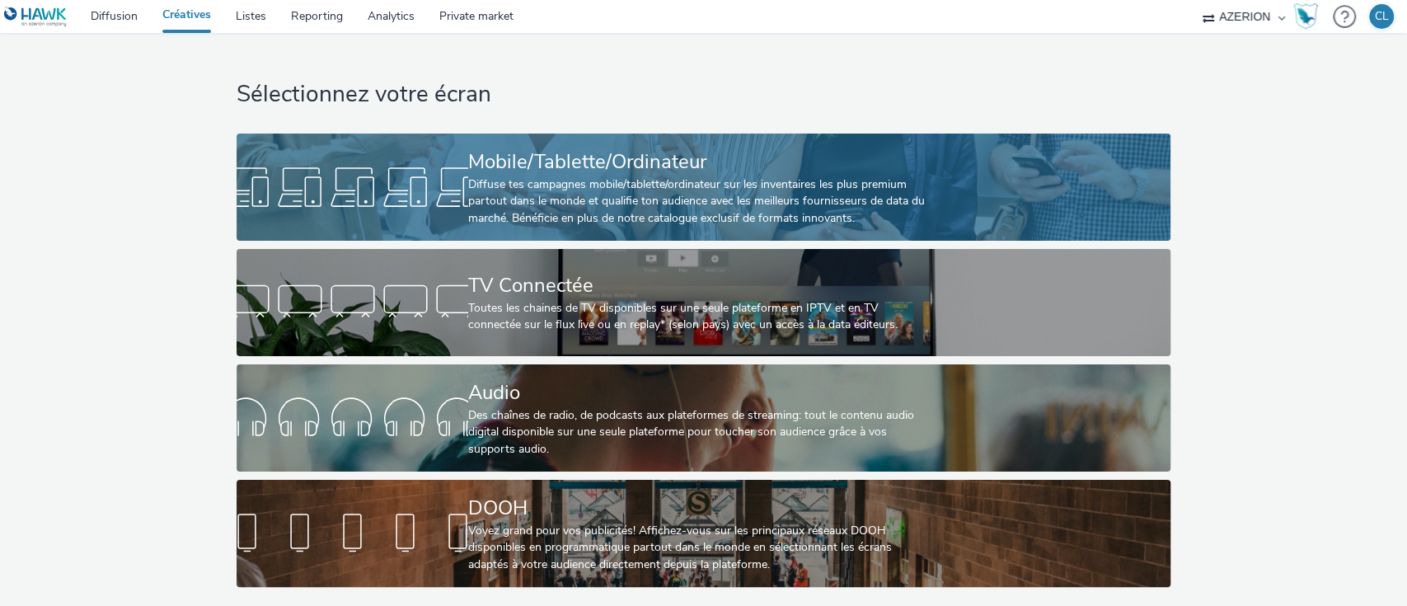
click at [484, 148] on div "Mobile/Tablette/Ordinateur" at bounding box center [700, 162] width 464 height 29
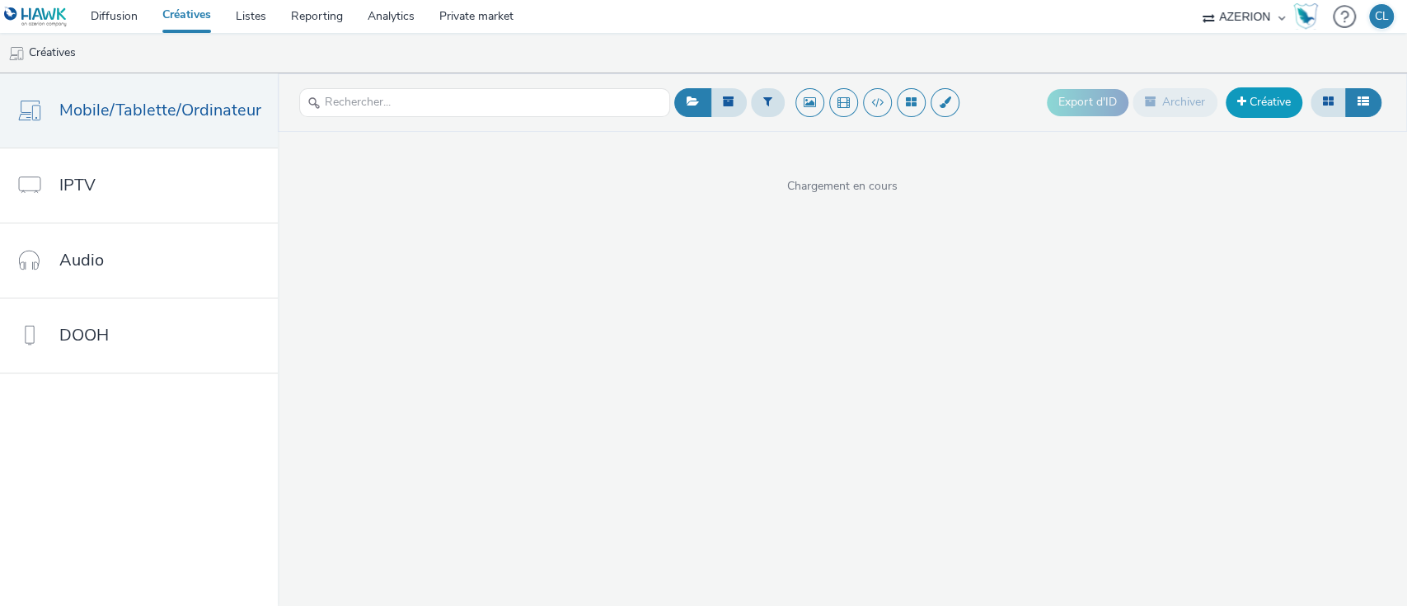
click at [1260, 109] on link "Créative" at bounding box center [1264, 102] width 77 height 30
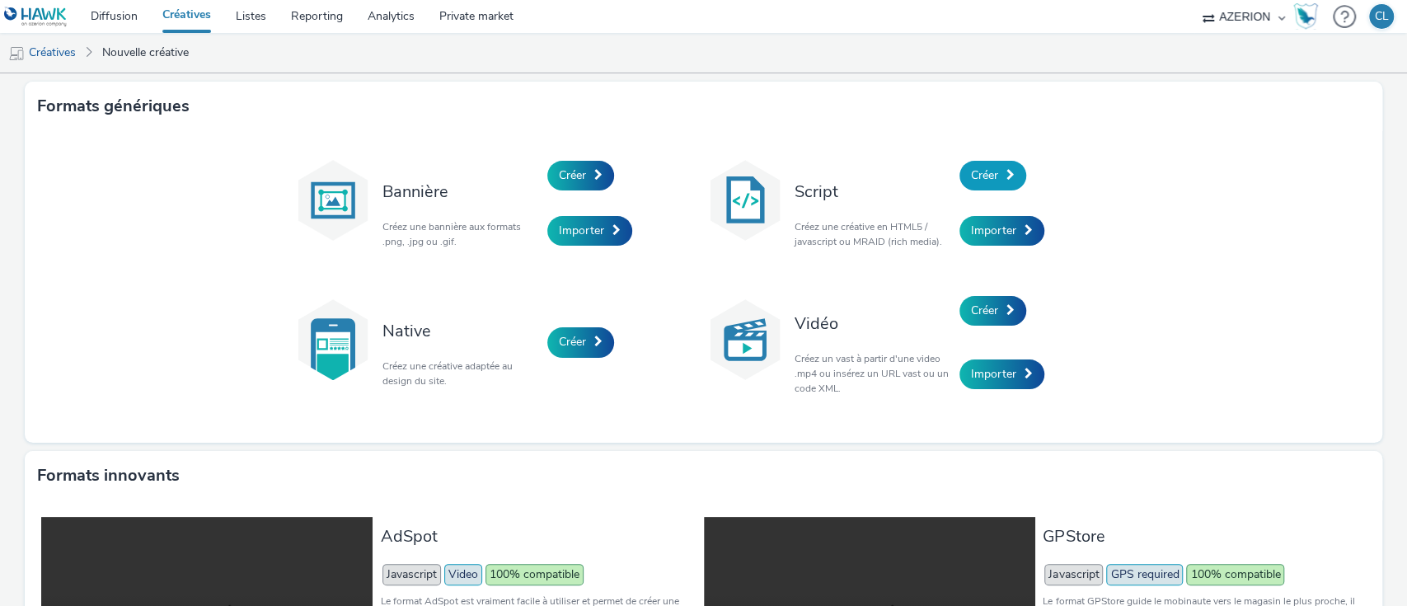
click at [1007, 176] on span at bounding box center [1011, 175] width 8 height 12
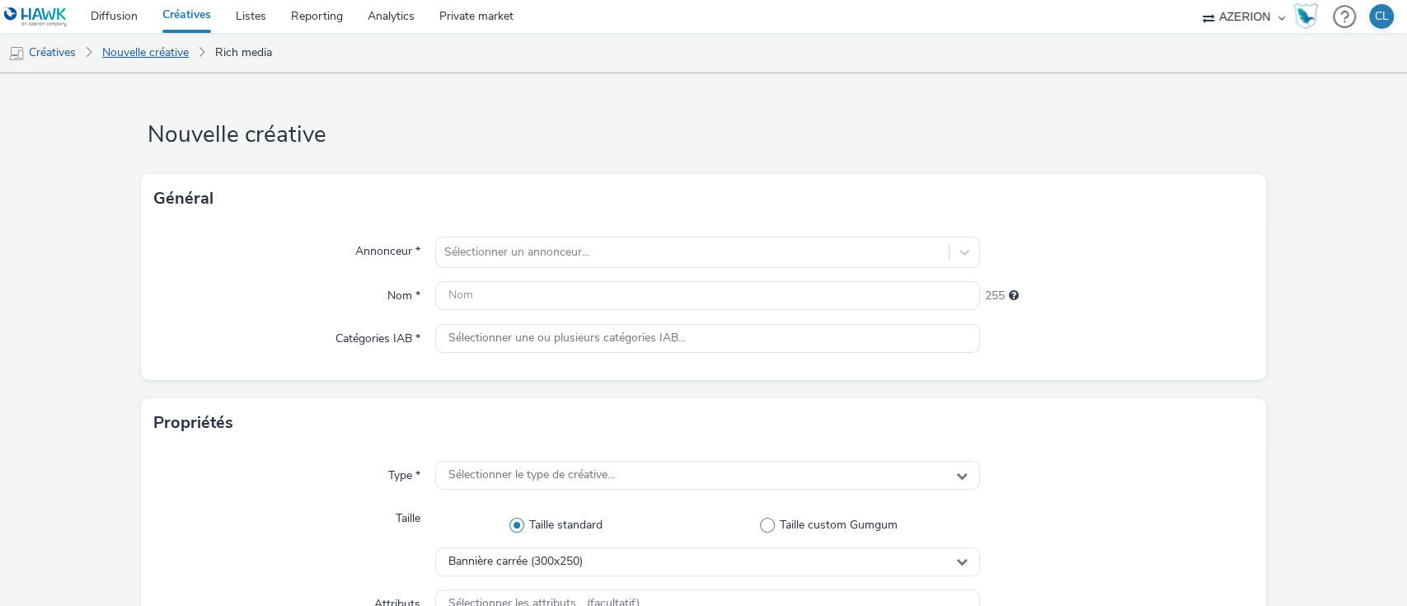
click at [160, 52] on link "Nouvelle créative" at bounding box center [145, 53] width 103 height 40
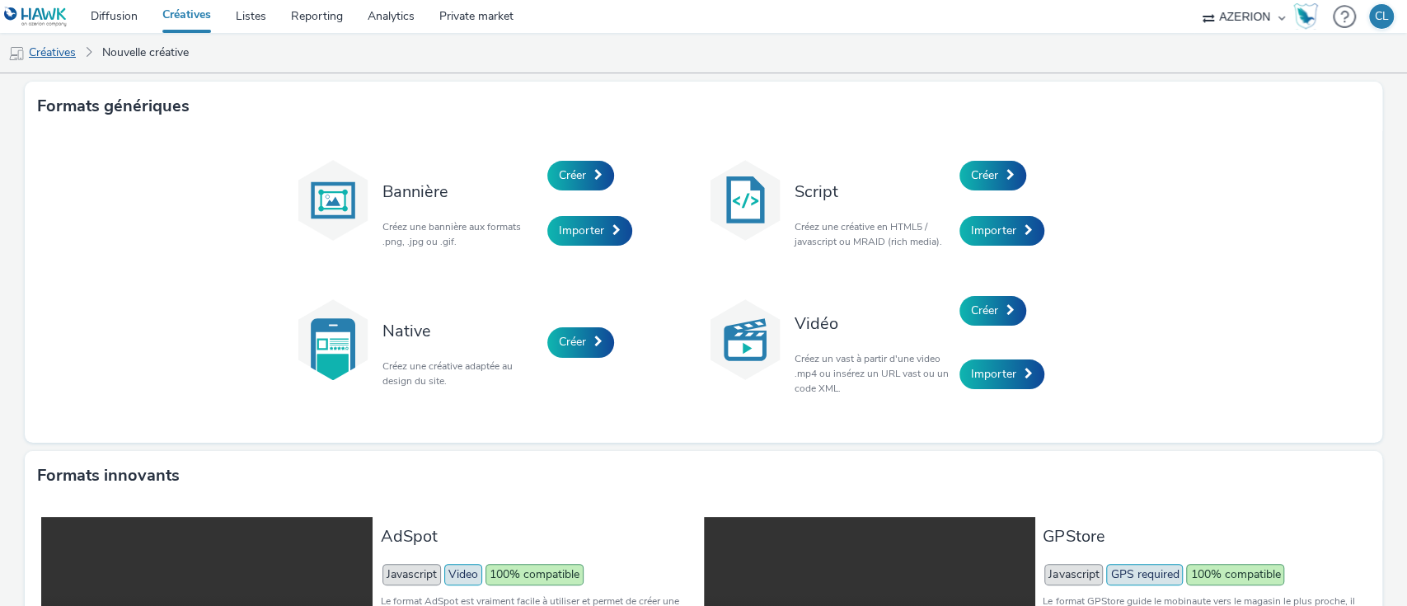
click at [82, 55] on link "Créatives" at bounding box center [42, 53] width 84 height 40
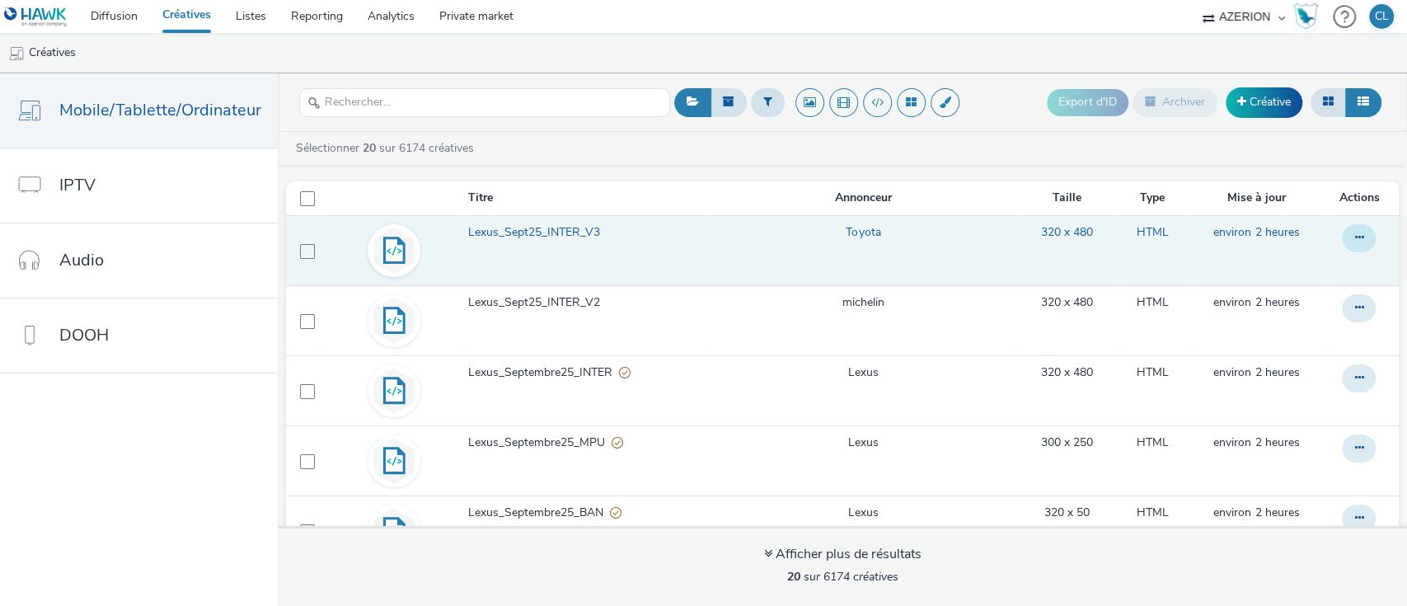
click at [1342, 234] on button at bounding box center [1359, 238] width 34 height 28
click at [1286, 290] on link "Dupliquer" at bounding box center [1314, 304] width 124 height 33
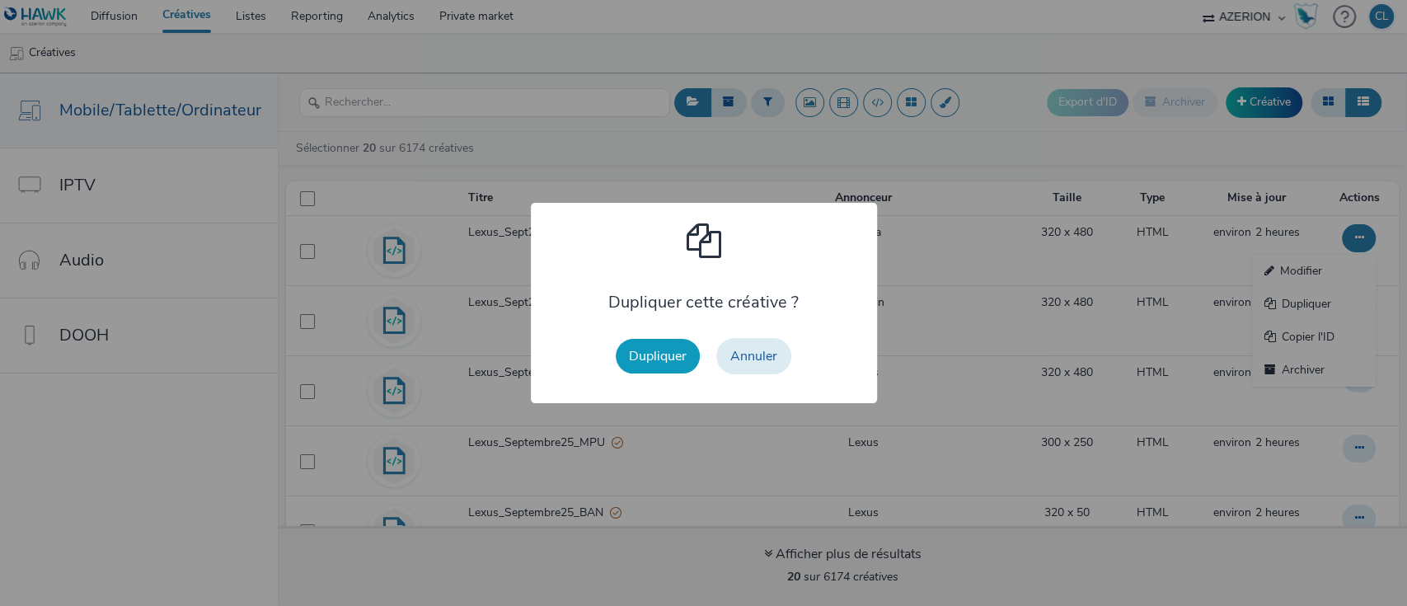
click at [631, 355] on button "Dupliquer" at bounding box center [658, 356] width 84 height 35
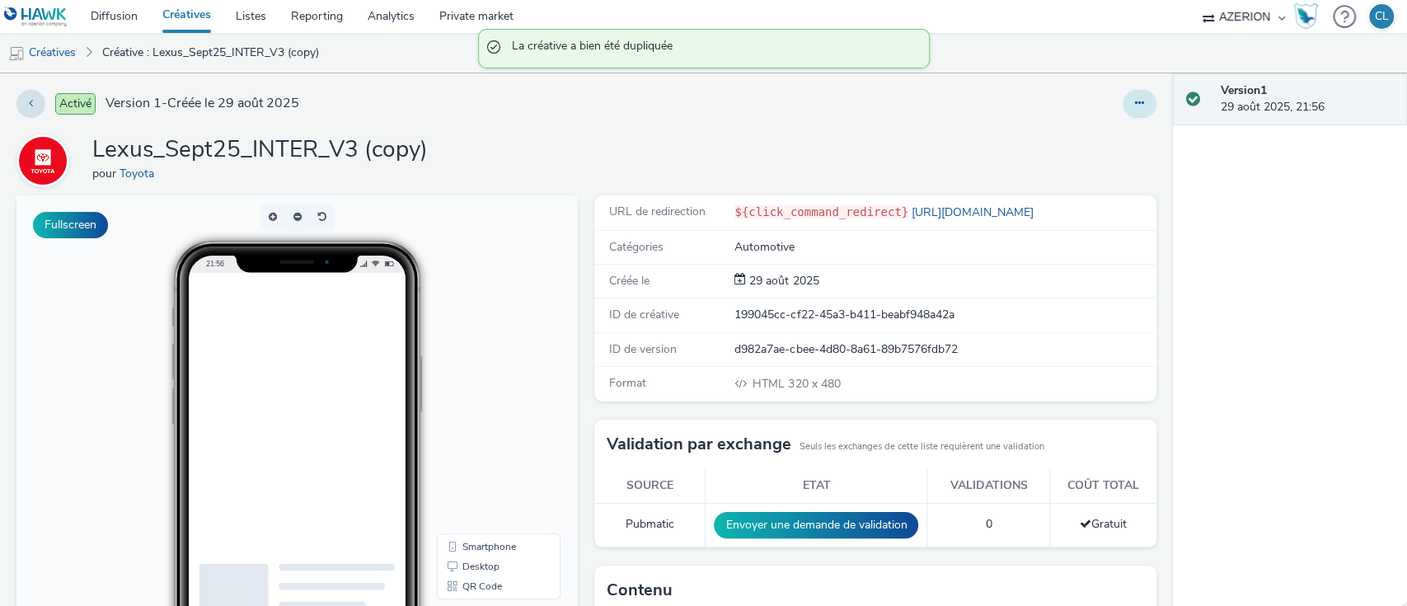
click at [1123, 106] on button at bounding box center [1140, 104] width 34 height 28
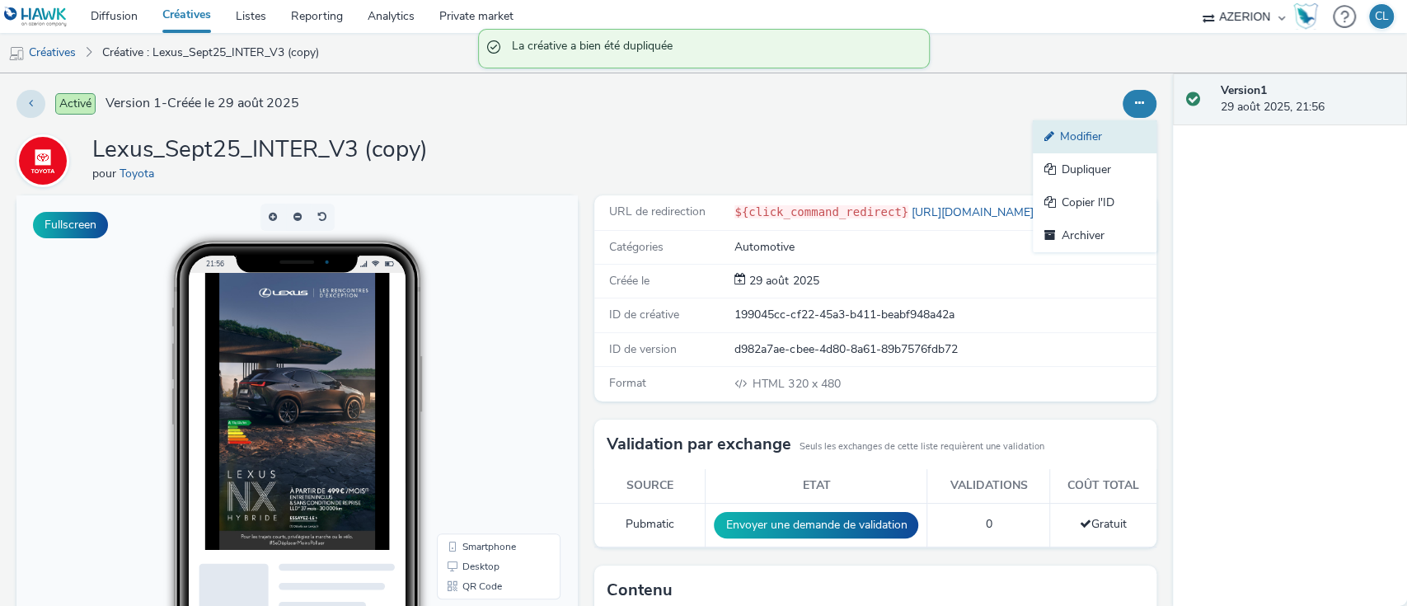
click at [1083, 143] on link "Modifier" at bounding box center [1095, 136] width 124 height 33
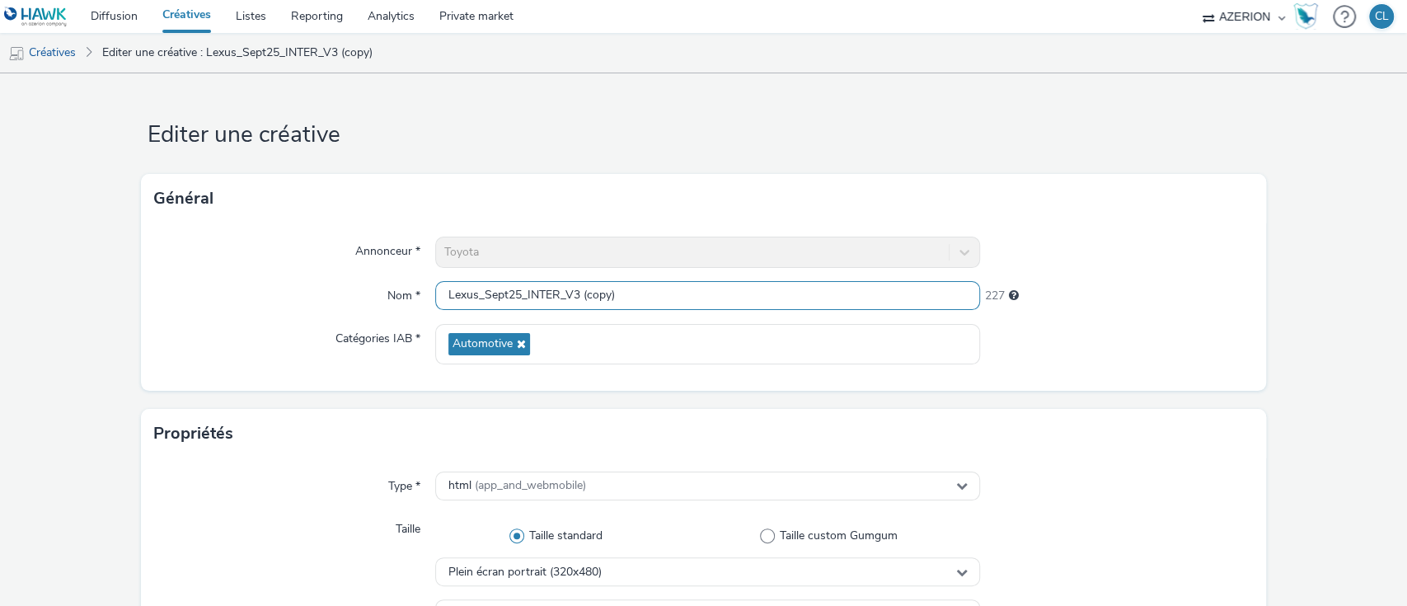
drag, startPoint x: 629, startPoint y: 288, endPoint x: 585, endPoint y: 292, distance: 43.9
click at [585, 292] on input "Lexus_Sept25_INTER_V3 (copy)" at bounding box center [708, 295] width 546 height 29
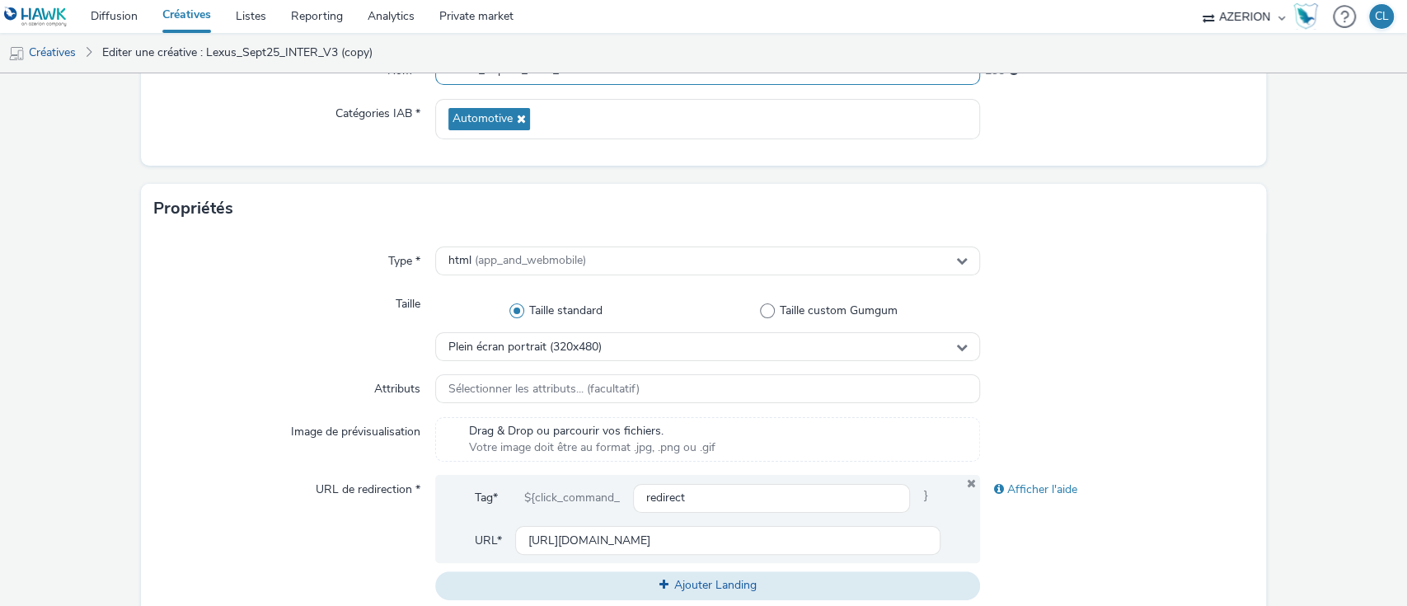
scroll to position [226, 0]
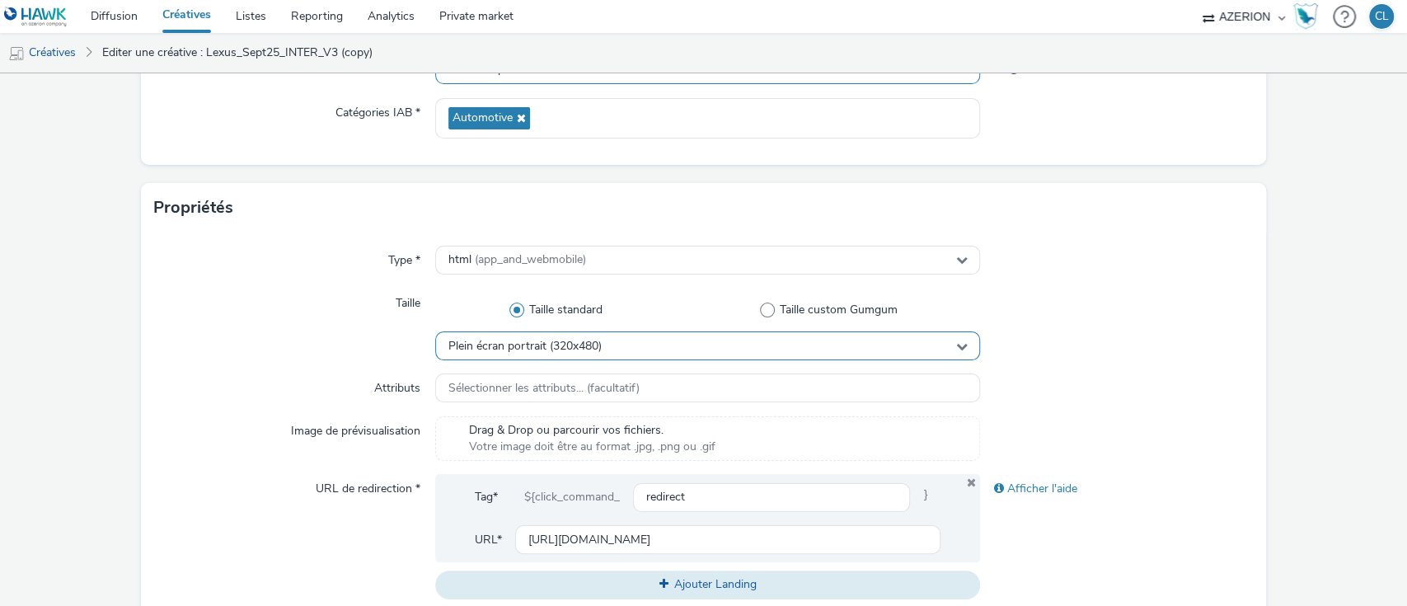
type input "Lexus_Sept25_MPU_V3"
click at [520, 348] on span "Plein écran portrait (320x480)" at bounding box center [524, 347] width 153 height 14
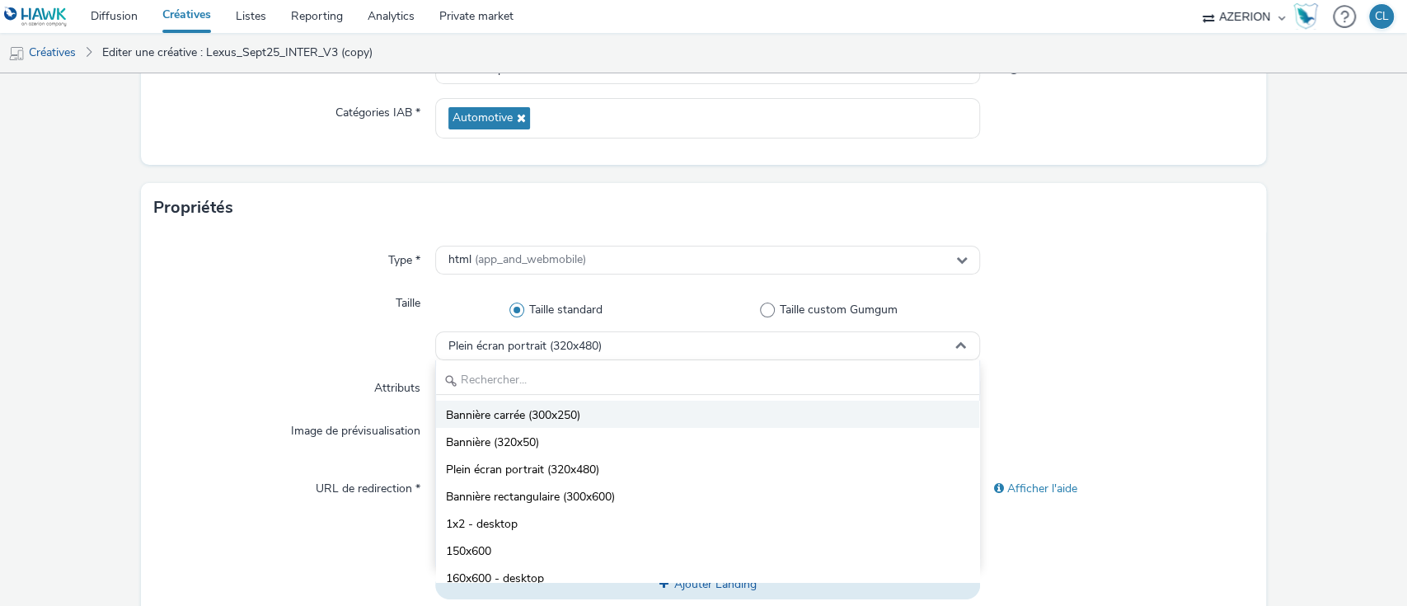
click at [611, 411] on li "Bannière carrée (300x250)" at bounding box center [708, 414] width 544 height 27
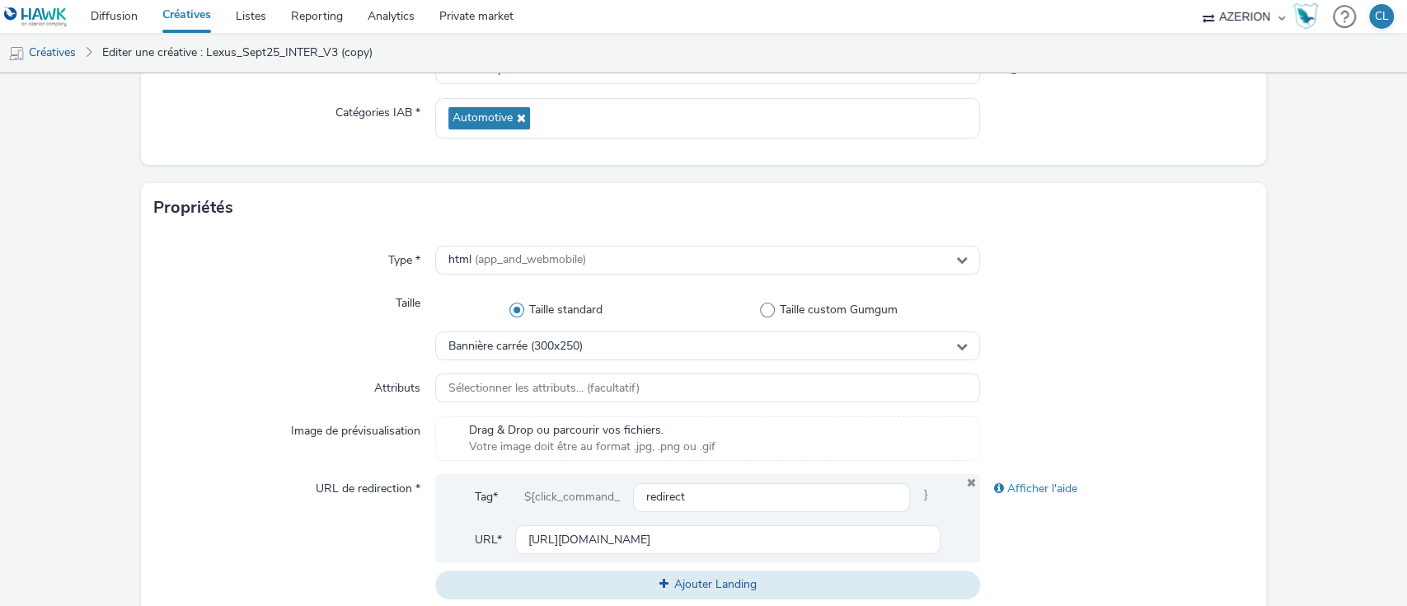
click at [1038, 399] on div at bounding box center [1116, 388] width 273 height 30
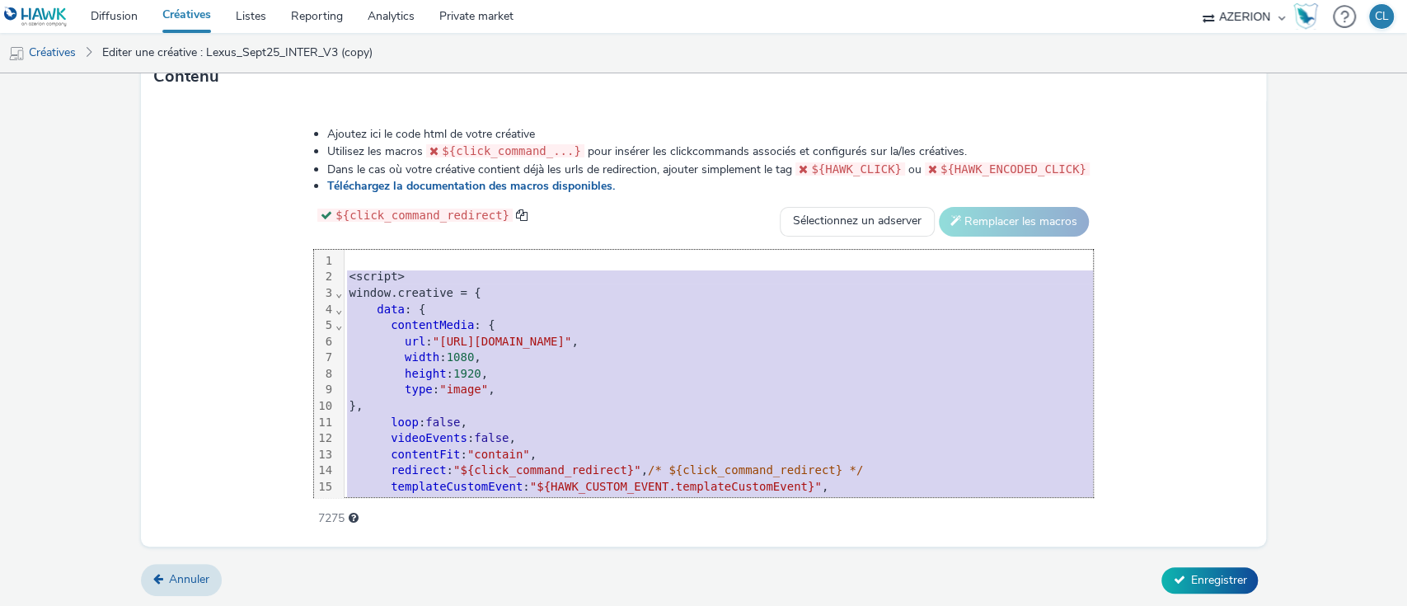
scroll to position [130, 0]
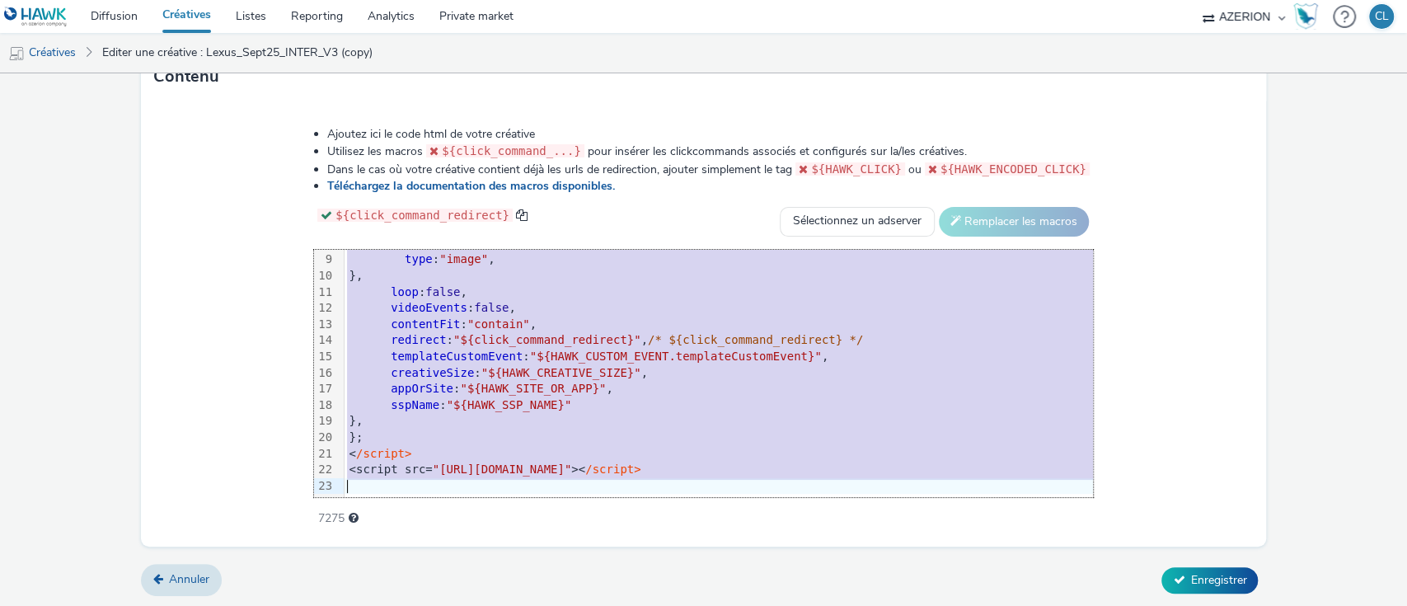
drag, startPoint x: 270, startPoint y: 276, endPoint x: 707, endPoint y: 656, distance: 579.1
click at [707, 605] on html "Diffusion Créatives Listes Reporting Analytics Private market AZERION AZERION S…" at bounding box center [703, 303] width 1407 height 606
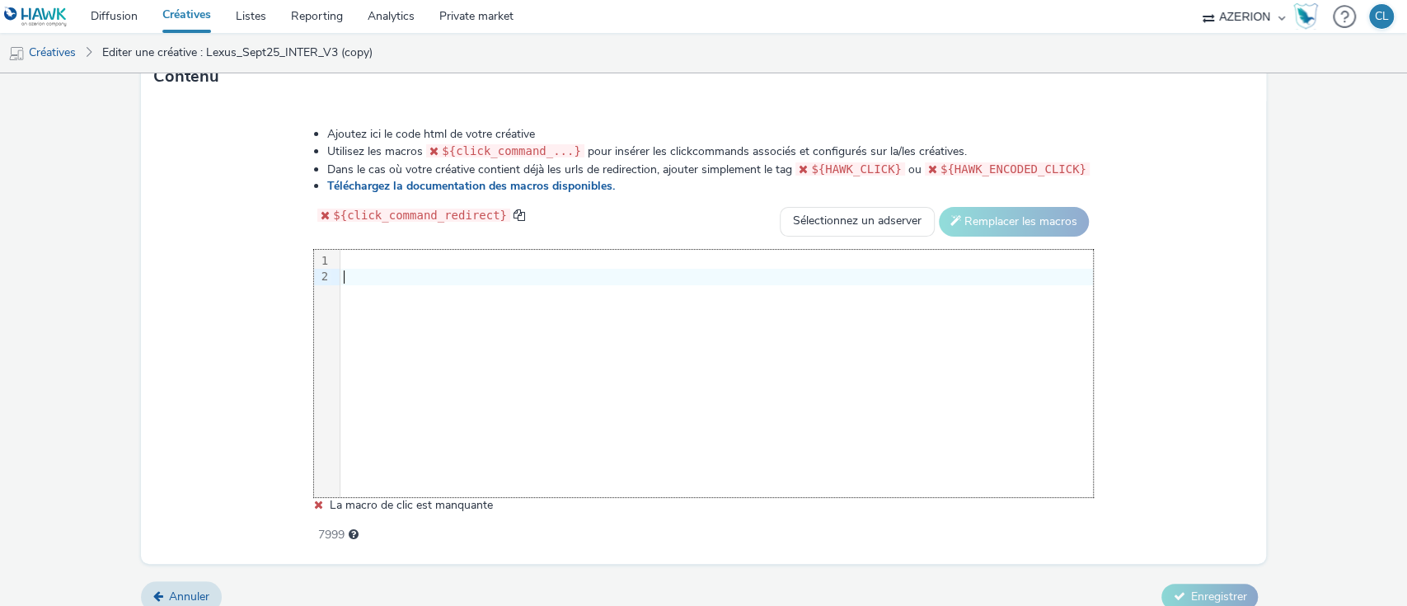
scroll to position [834, 0]
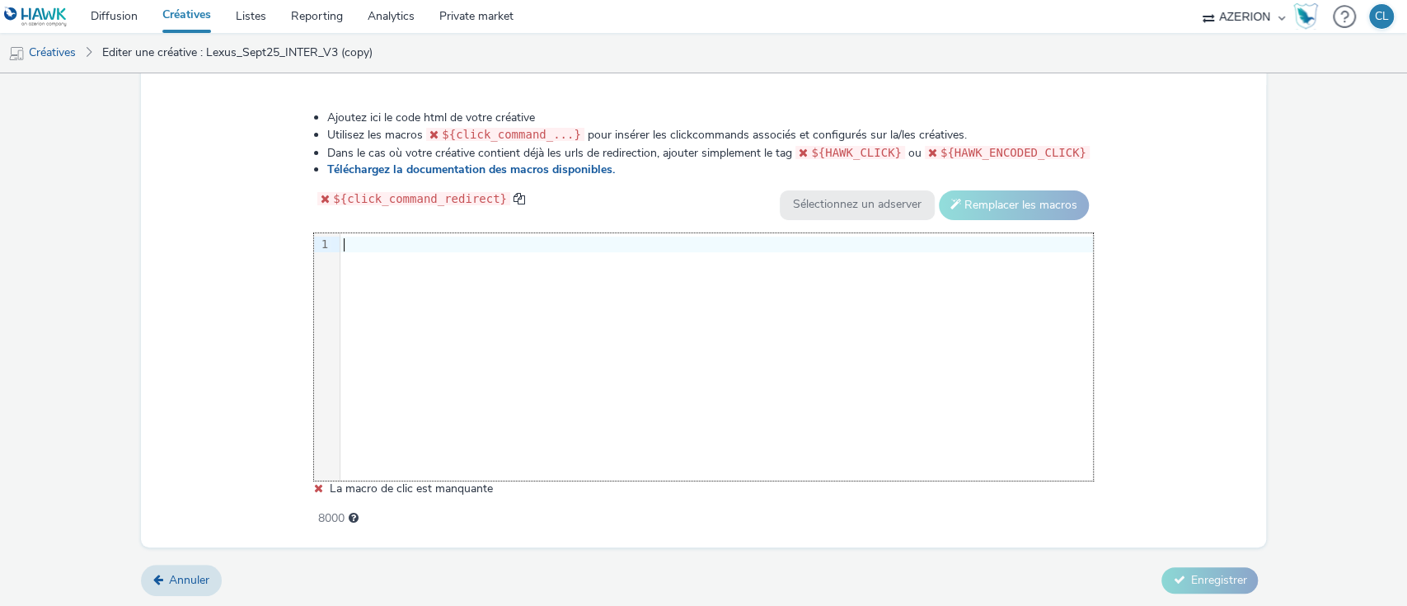
click at [377, 245] on div at bounding box center [716, 245] width 753 height 16
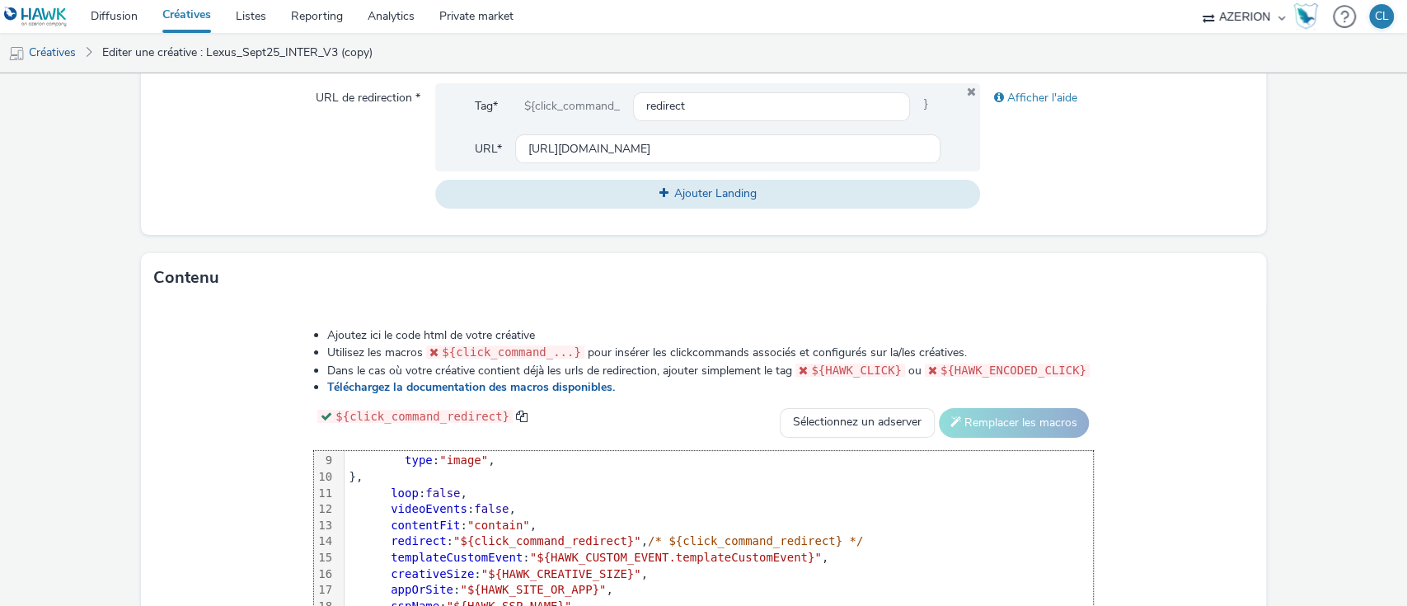
scroll to position [818, 0]
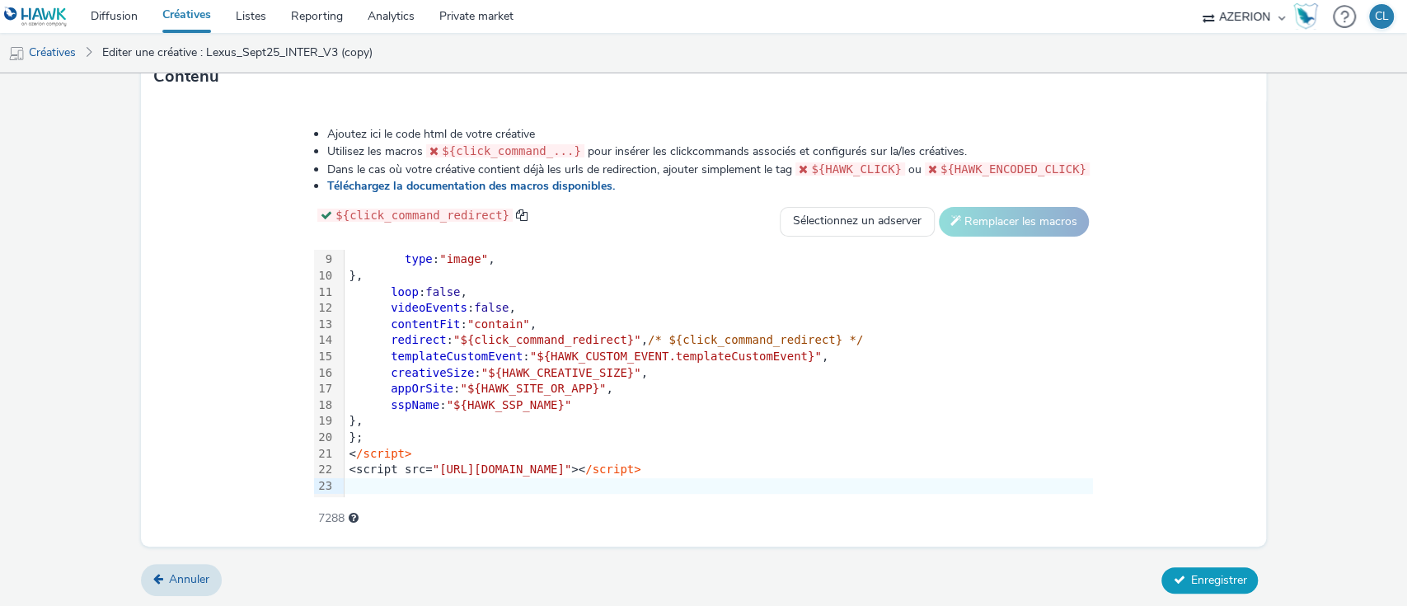
click at [1223, 577] on span "Enregistrer" at bounding box center [1218, 580] width 56 height 16
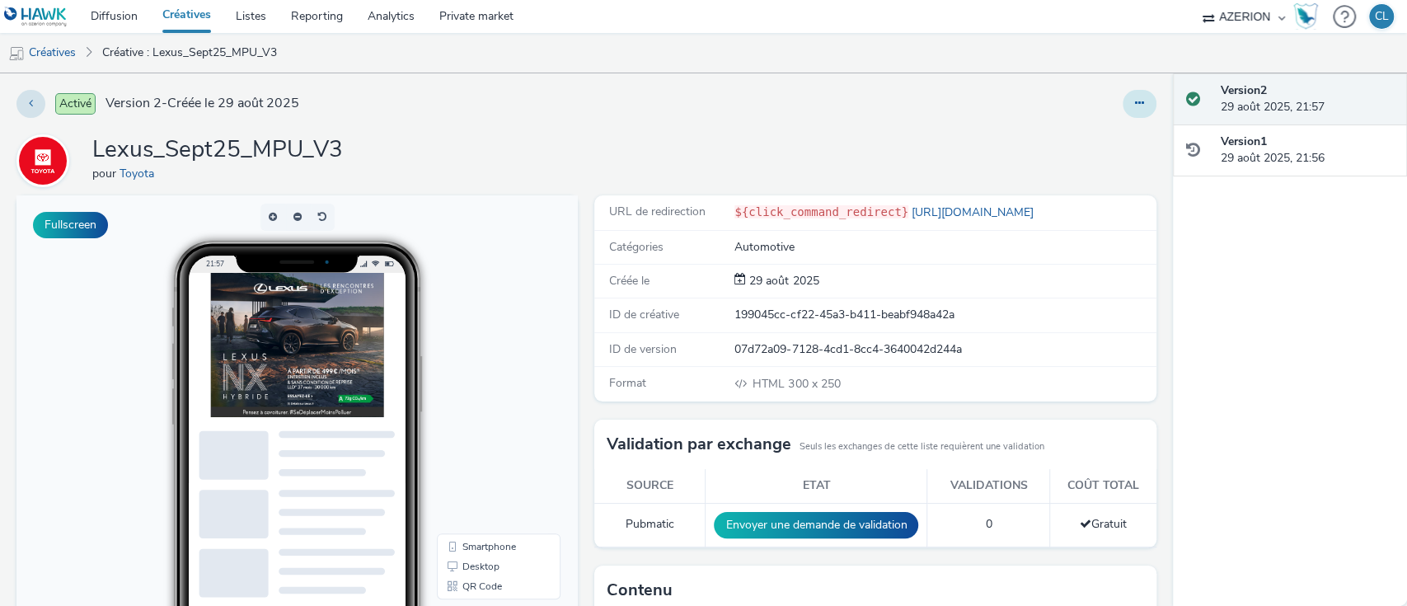
click at [1123, 110] on button at bounding box center [1140, 104] width 34 height 28
click at [1082, 163] on link "Dupliquer" at bounding box center [1095, 169] width 124 height 33
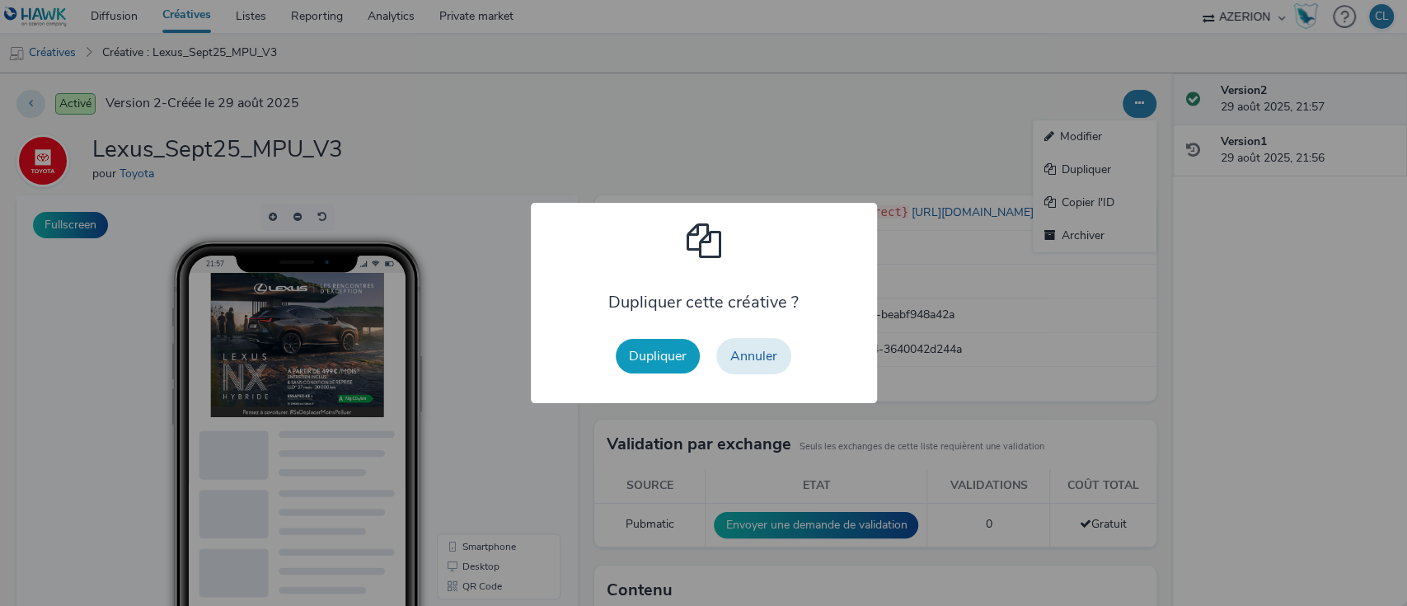
click at [666, 356] on button "Dupliquer" at bounding box center [658, 356] width 84 height 35
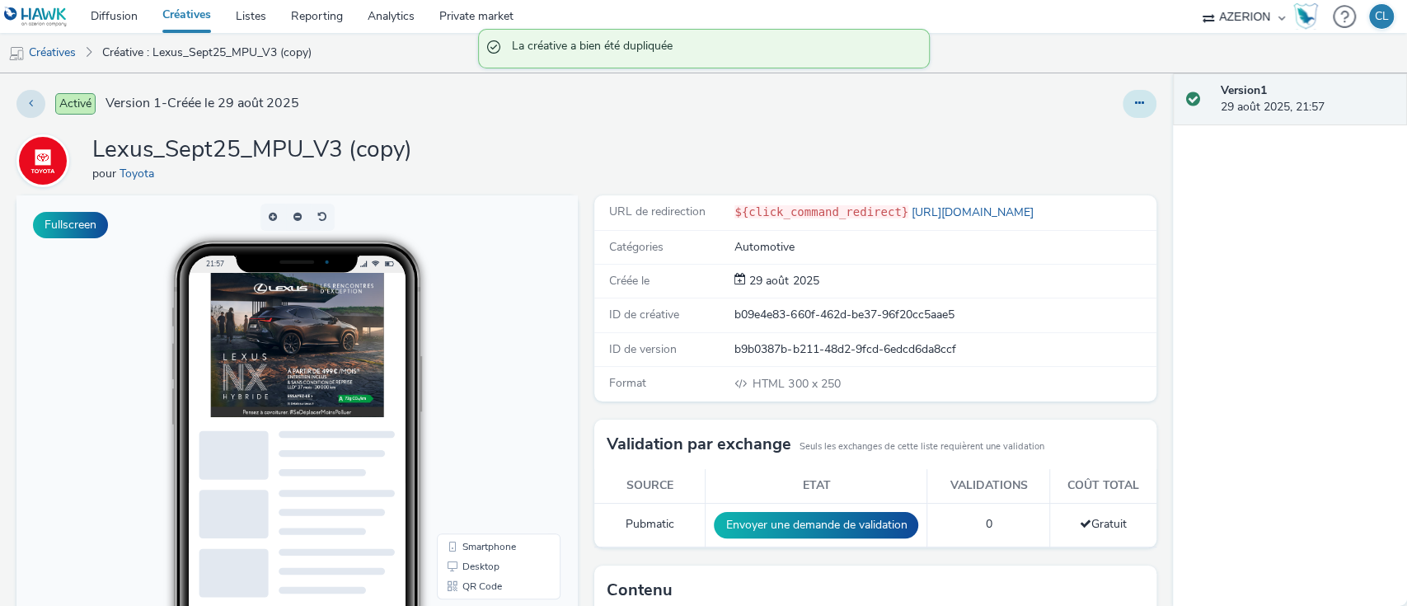
click at [1135, 108] on icon at bounding box center [1139, 103] width 9 height 12
click at [1098, 141] on link "Modifier" at bounding box center [1095, 136] width 124 height 33
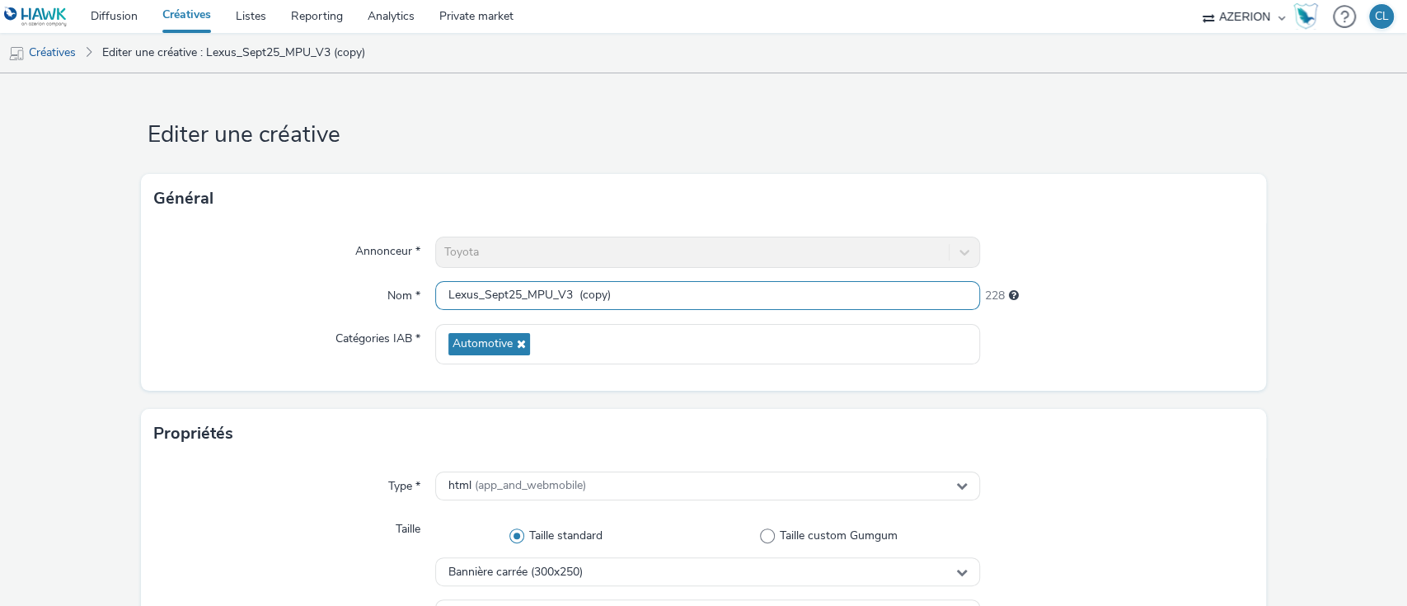
drag, startPoint x: 608, startPoint y: 291, endPoint x: 574, endPoint y: 298, distance: 35.4
click at [574, 298] on input "Lexus_Sept25_MPU_V3 (copy)" at bounding box center [708, 295] width 546 height 29
type input "Lexus_Sept25_BAN_V3"
click at [1133, 381] on div "Annonceur * Toyota Nom * Lexus_Sept25_BAN_V3 236 Catégories IAB * Automotive" at bounding box center [704, 306] width 1126 height 167
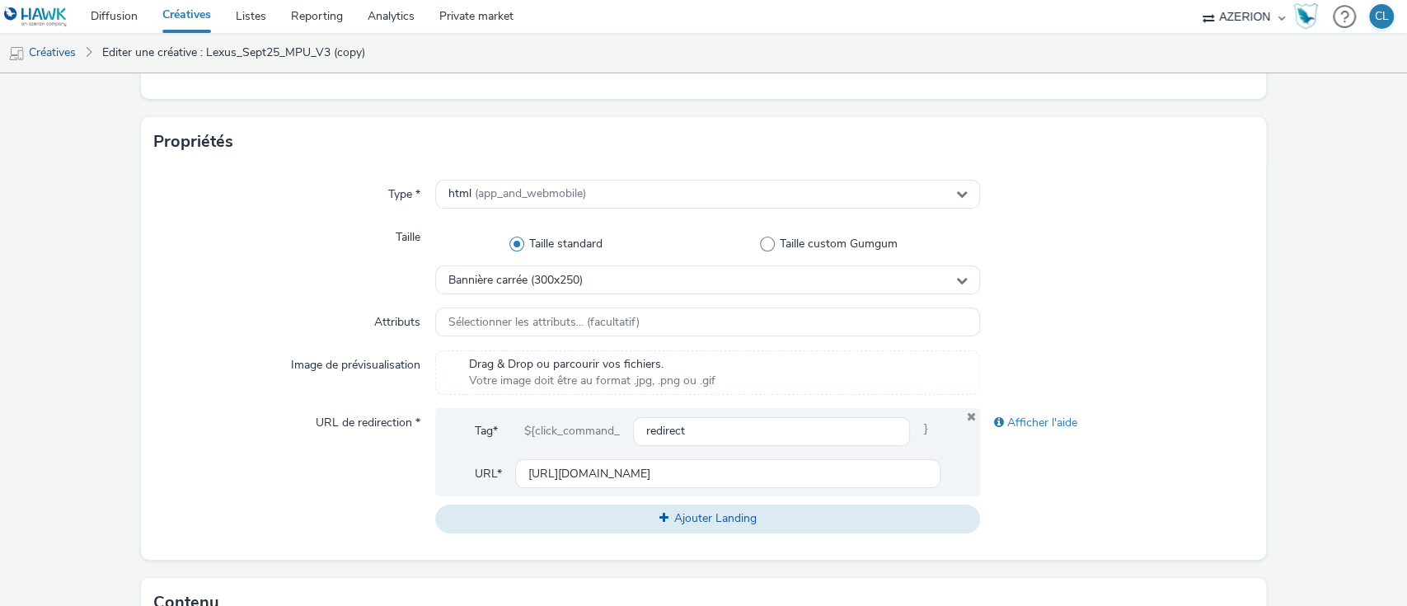
scroll to position [303, 0]
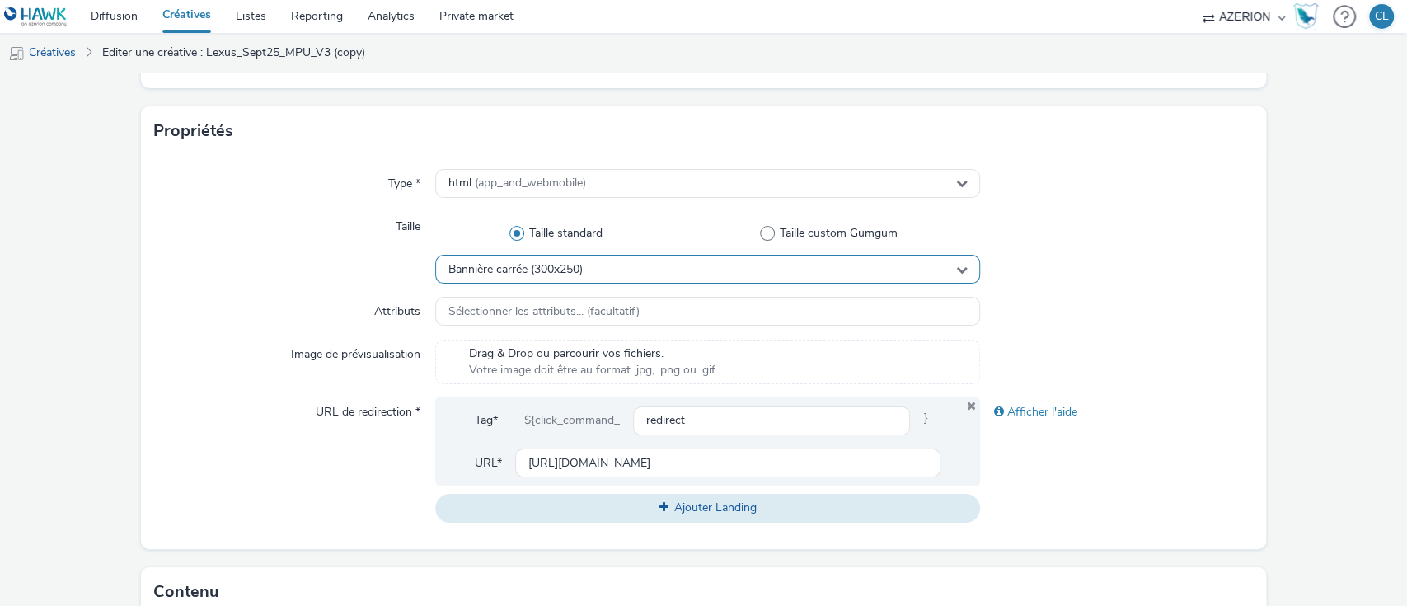
click at [600, 270] on div "Bannière carrée (300x250)" at bounding box center [708, 269] width 546 height 29
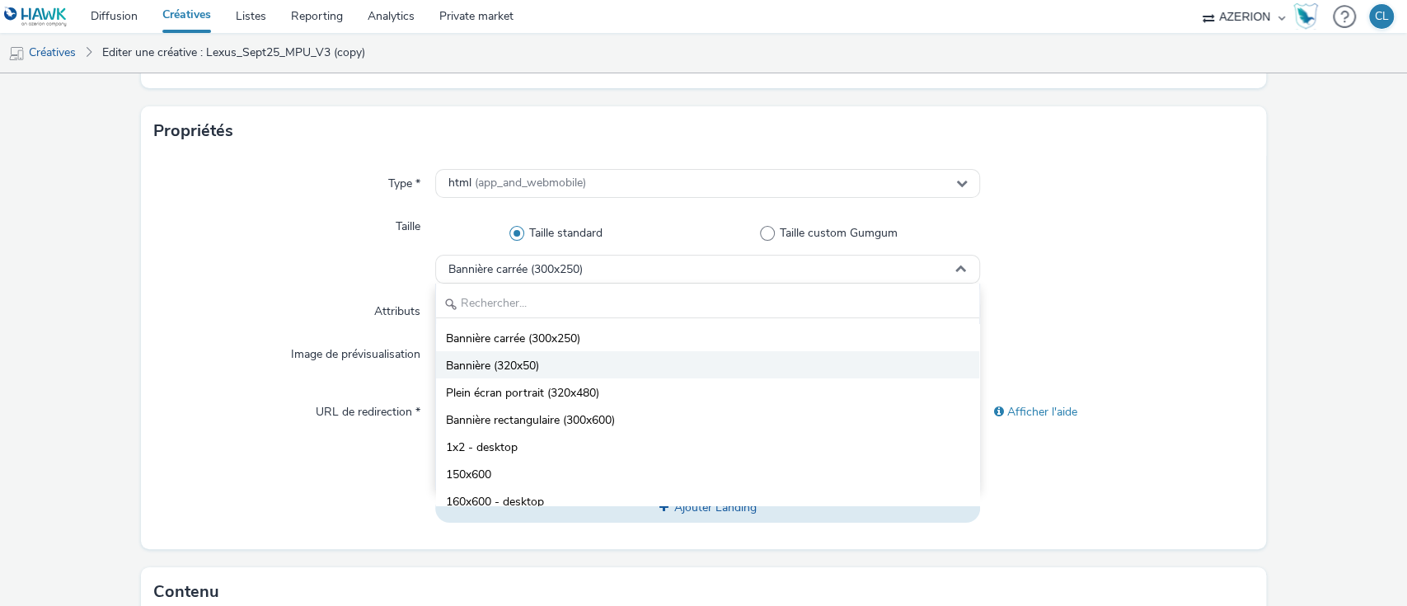
click at [564, 363] on li "Bannière (320x50)" at bounding box center [708, 364] width 544 height 27
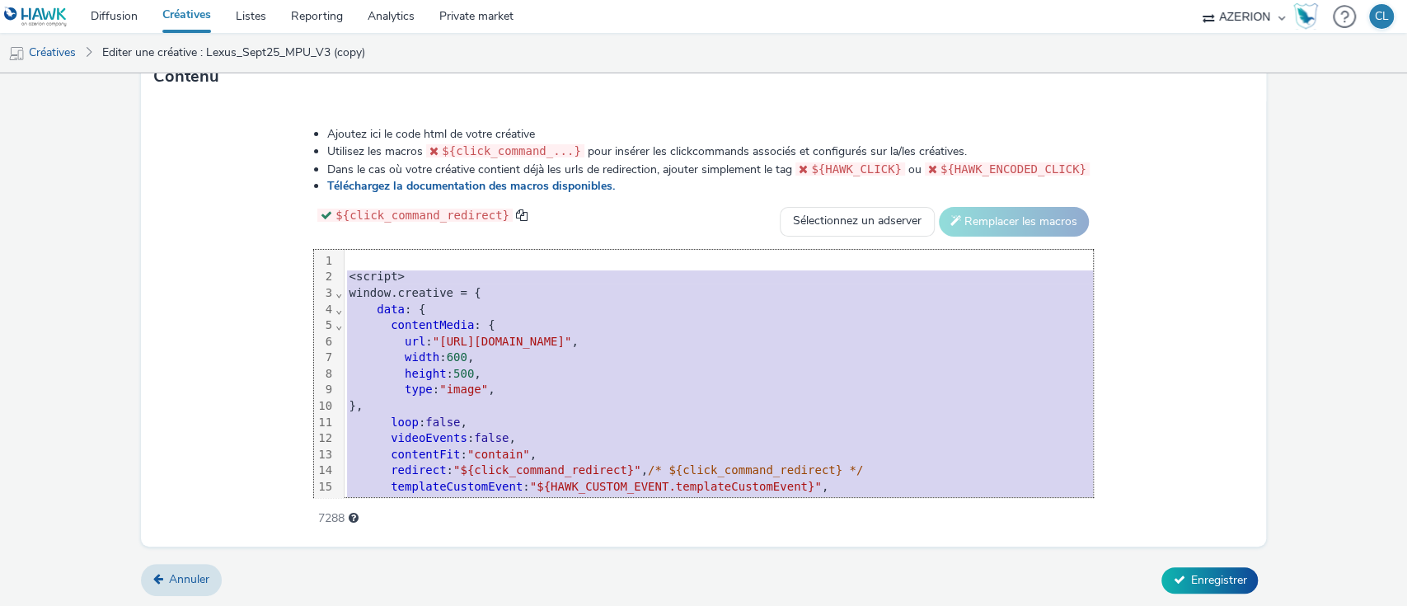
scroll to position [130, 0]
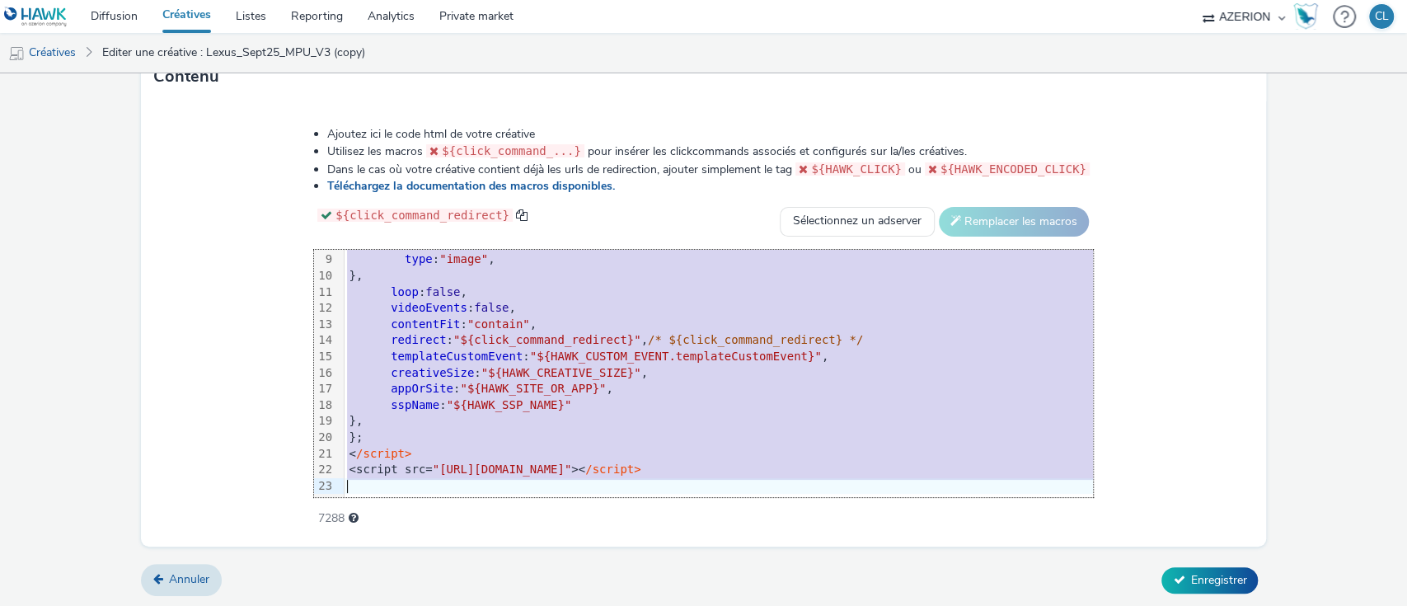
drag, startPoint x: 300, startPoint y: 279, endPoint x: 765, endPoint y: 657, distance: 599.4
click at [765, 605] on html "Diffusion Créatives Listes Reporting Analytics Private market AZERION AZERION S…" at bounding box center [703, 303] width 1407 height 606
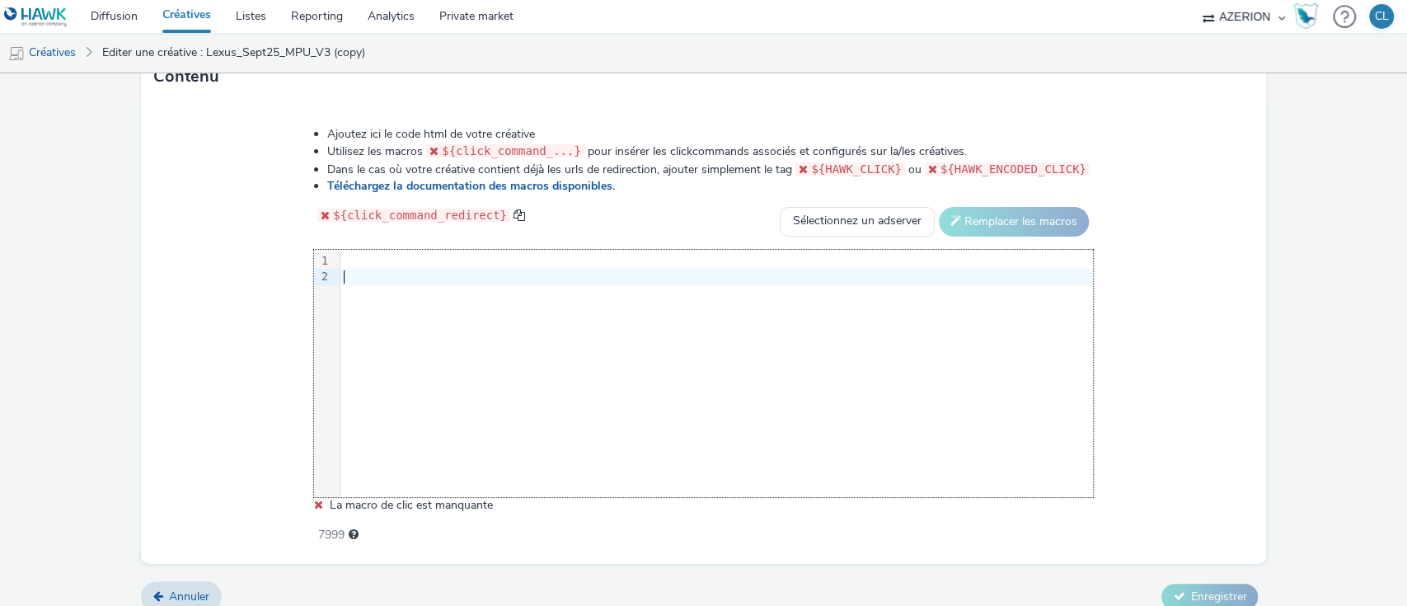
scroll to position [834, 0]
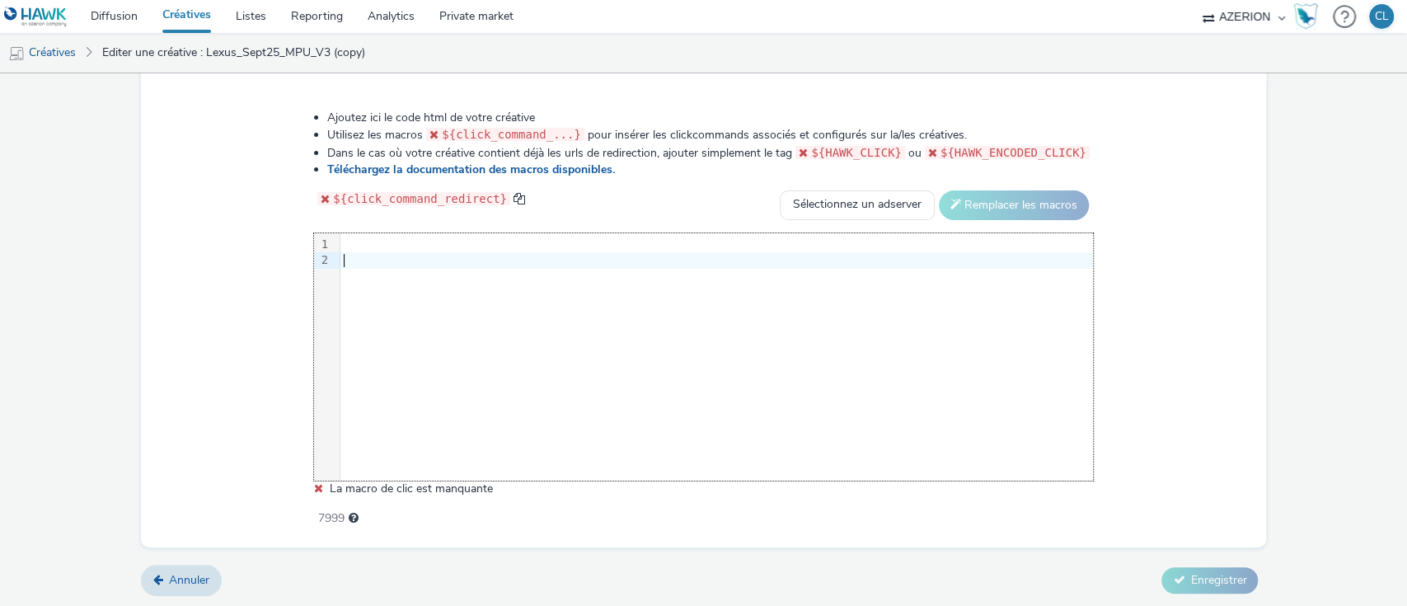
click at [354, 254] on div at bounding box center [716, 260] width 753 height 16
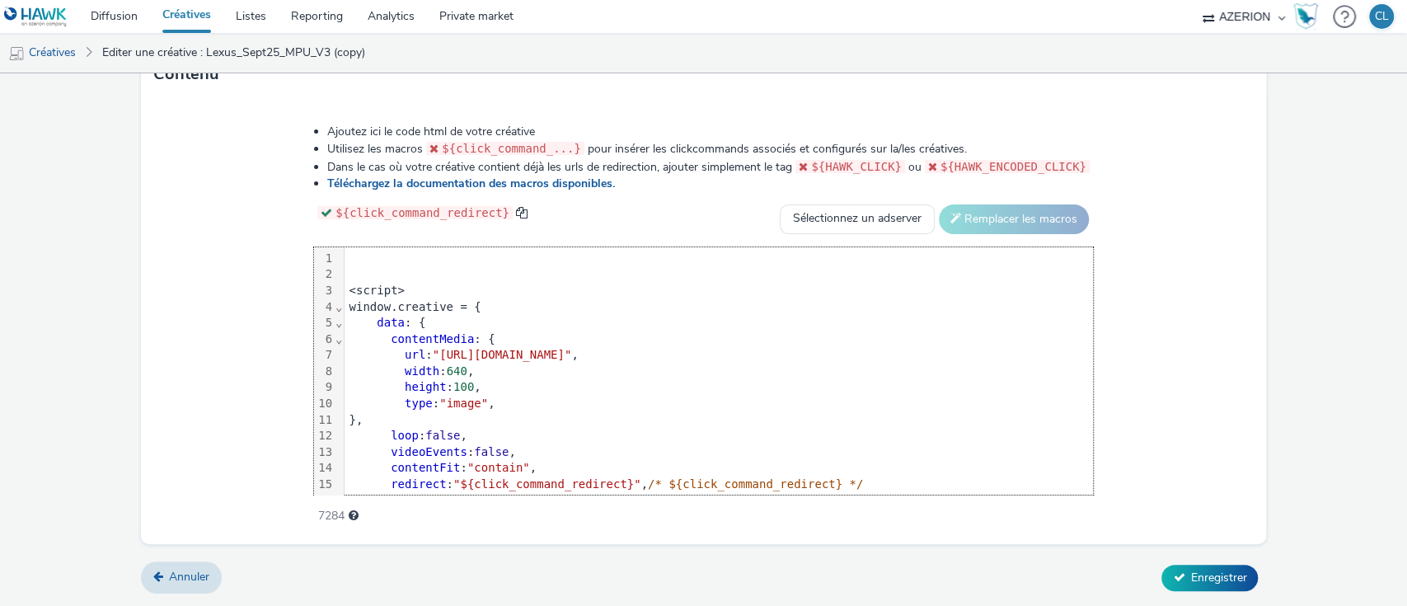
scroll to position [146, 0]
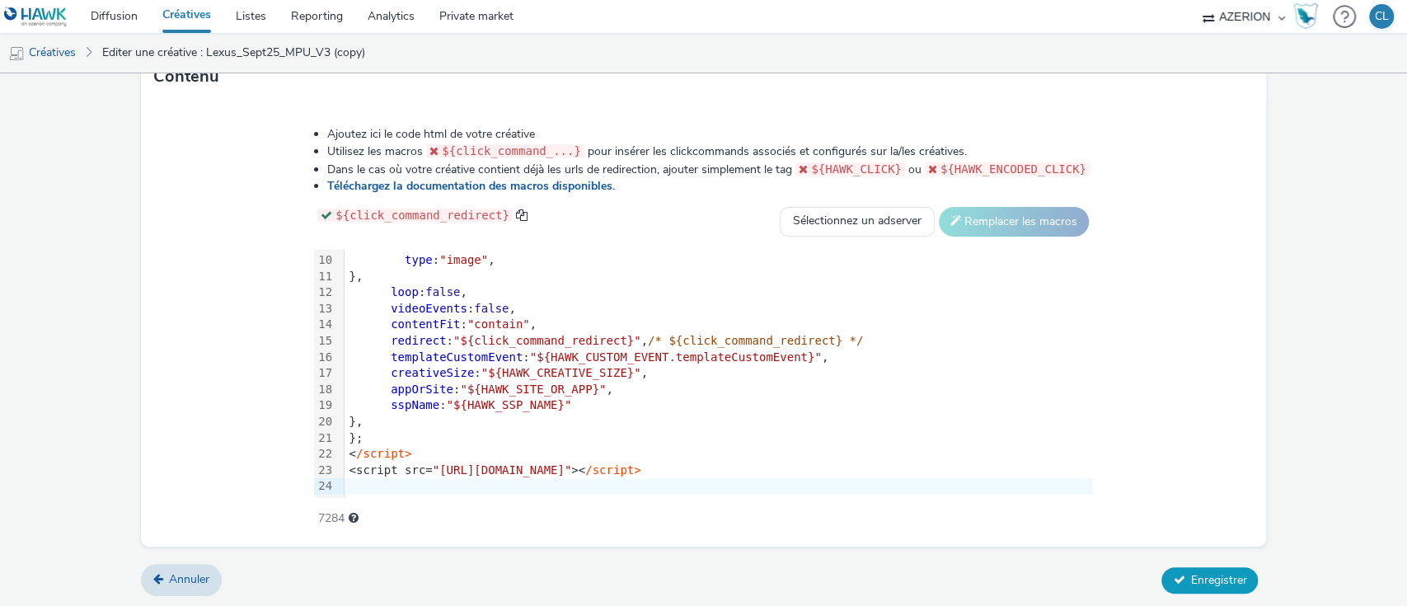
click at [1187, 567] on button "Enregistrer" at bounding box center [1209, 580] width 96 height 26
